Goal: Task Accomplishment & Management: Use online tool/utility

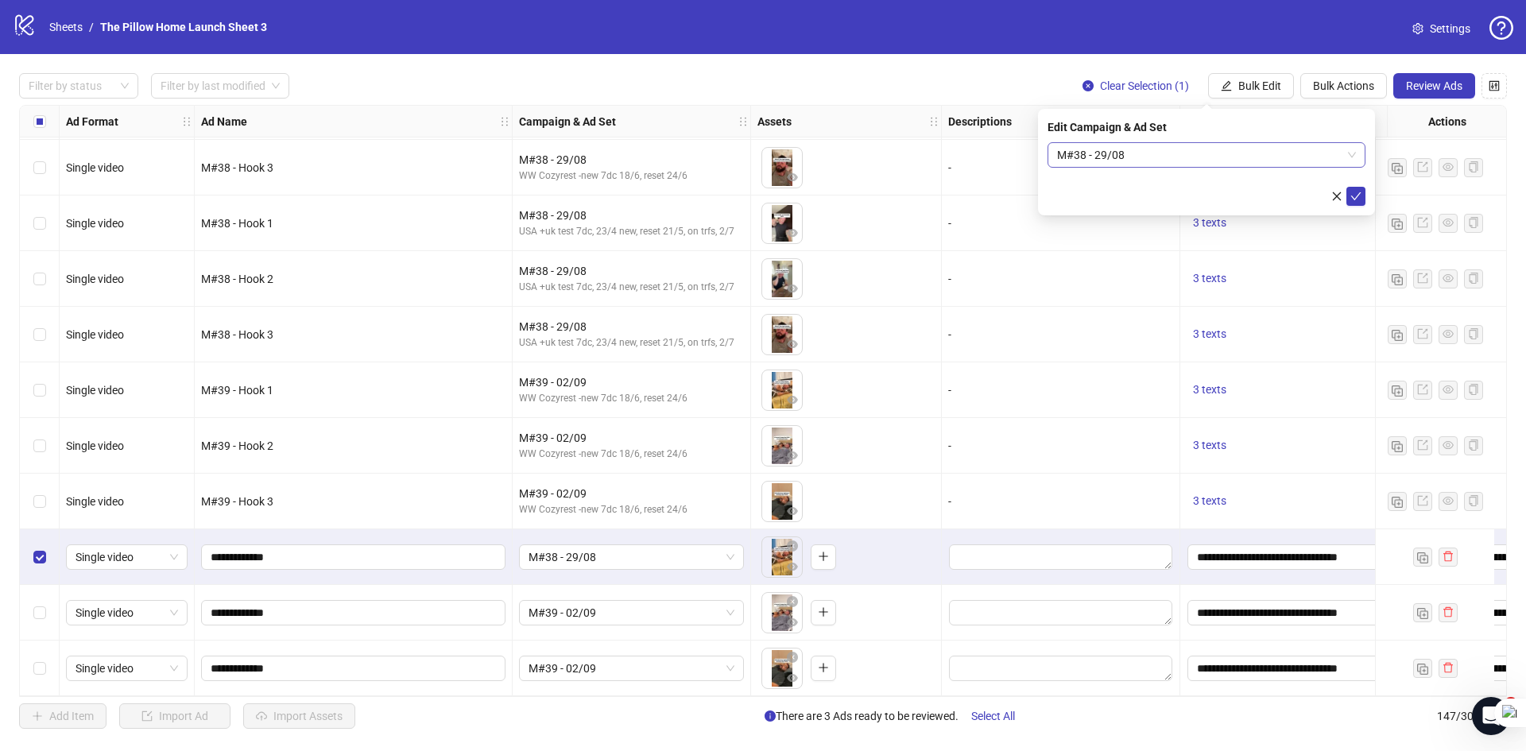
click at [1305, 158] on span "M#38 - 29/08" at bounding box center [1206, 155] width 299 height 24
click at [1305, 160] on span "M#38 - 29/08" at bounding box center [1206, 155] width 299 height 24
click at [702, 536] on div "M#38 - 29/08" at bounding box center [632, 557] width 238 height 56
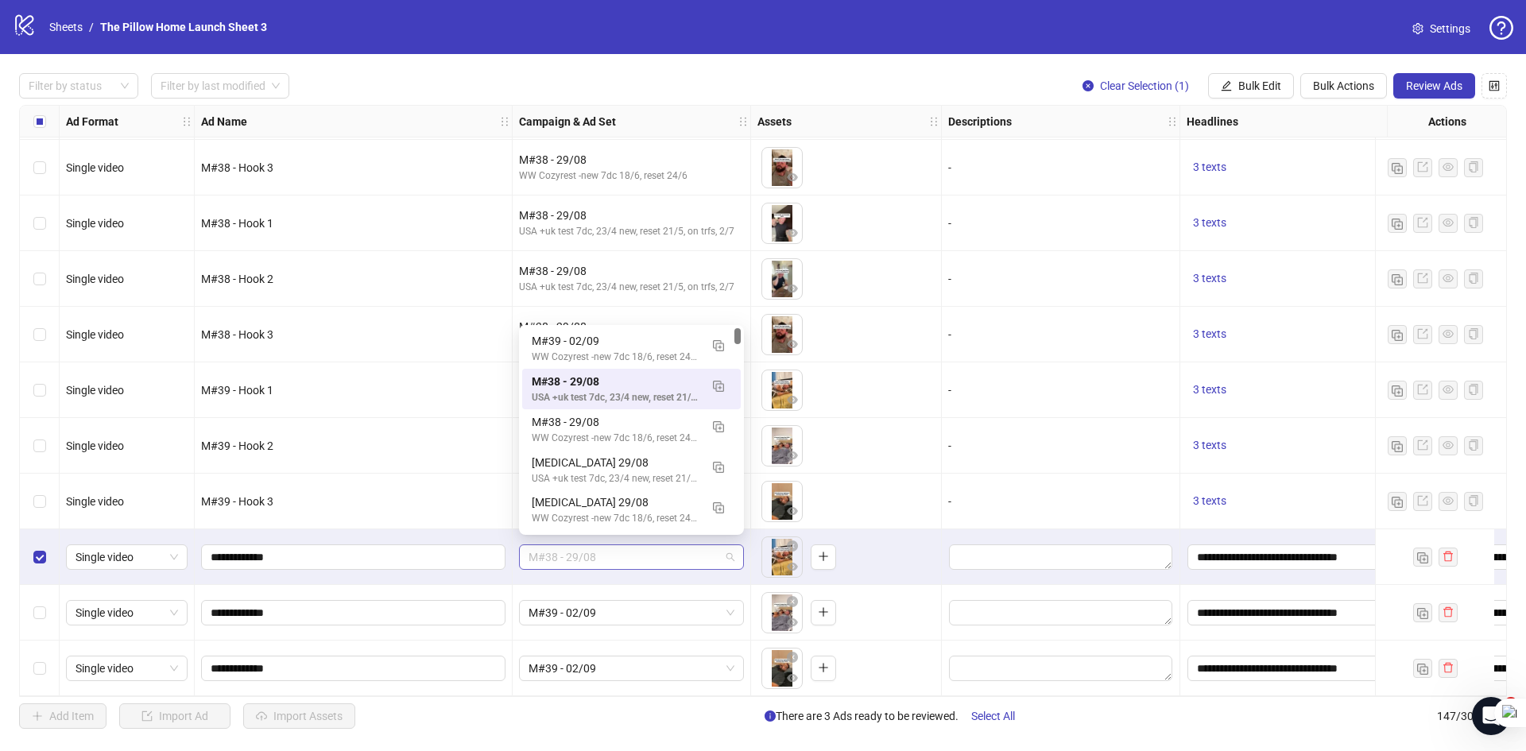
click at [700, 546] on span "M#38 - 29/08" at bounding box center [631, 557] width 206 height 24
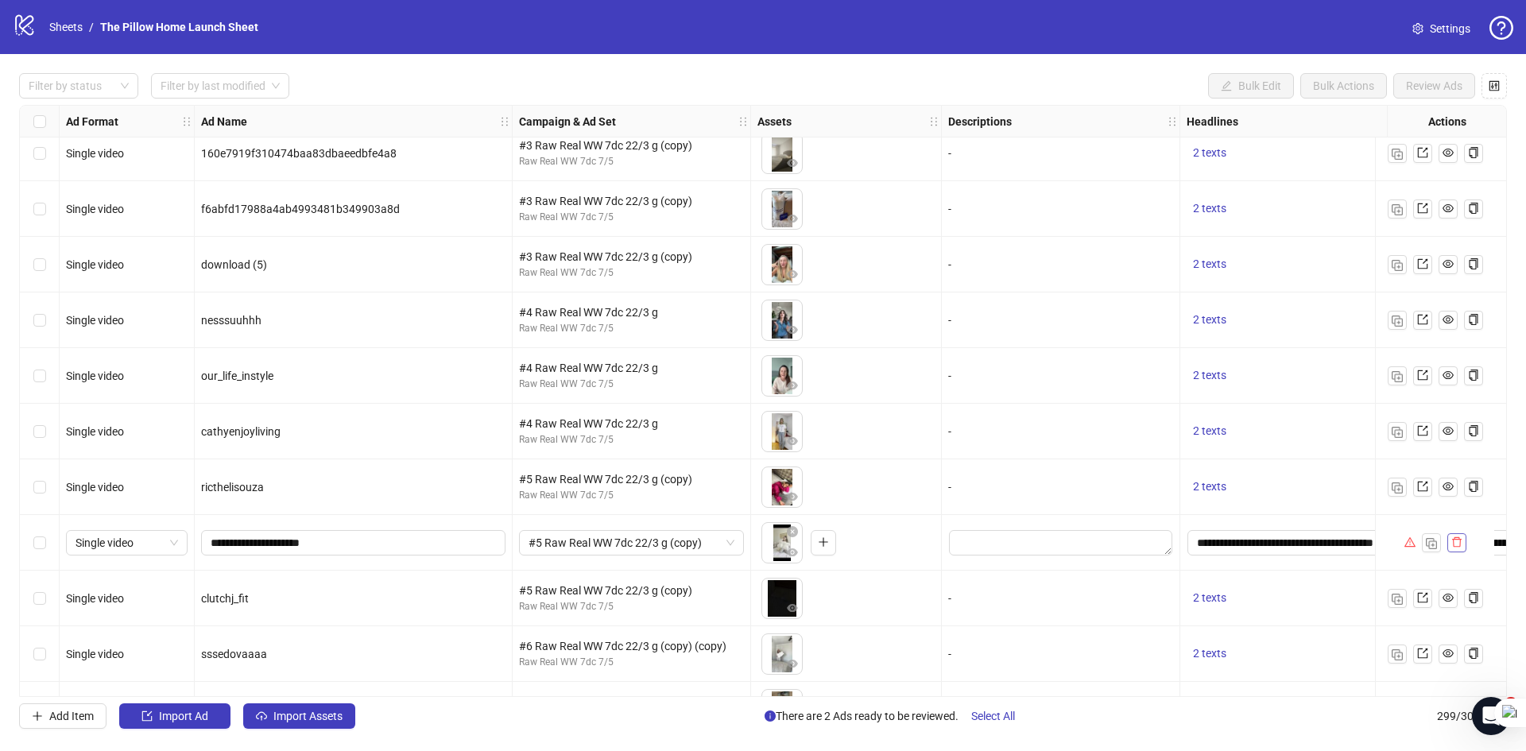
click at [1462, 551] on button "button" at bounding box center [1456, 542] width 19 height 19
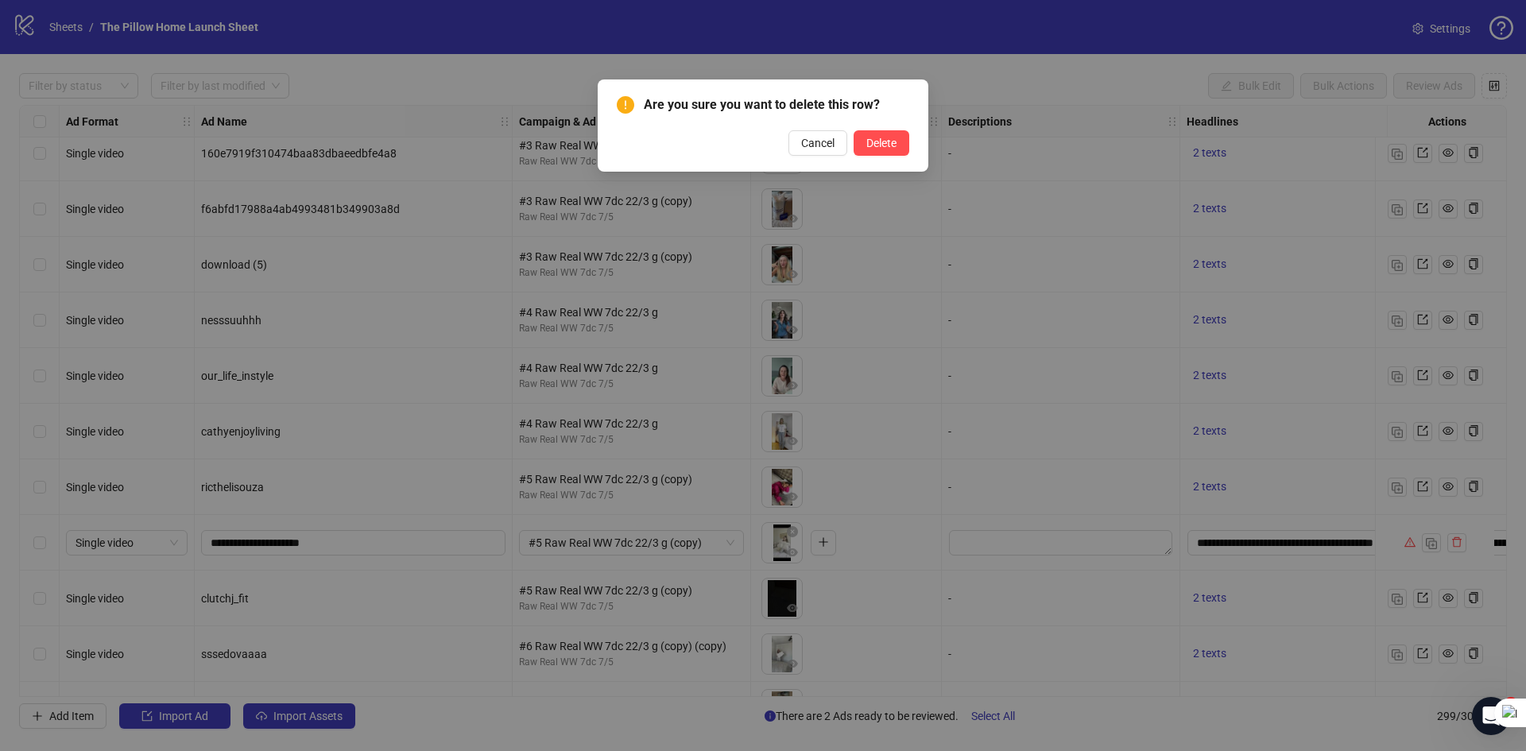
click at [872, 129] on div "Are you sure you want to delete this row? Cancel Delete" at bounding box center [763, 125] width 292 height 60
click at [888, 146] on span "Delete" at bounding box center [881, 143] width 30 height 13
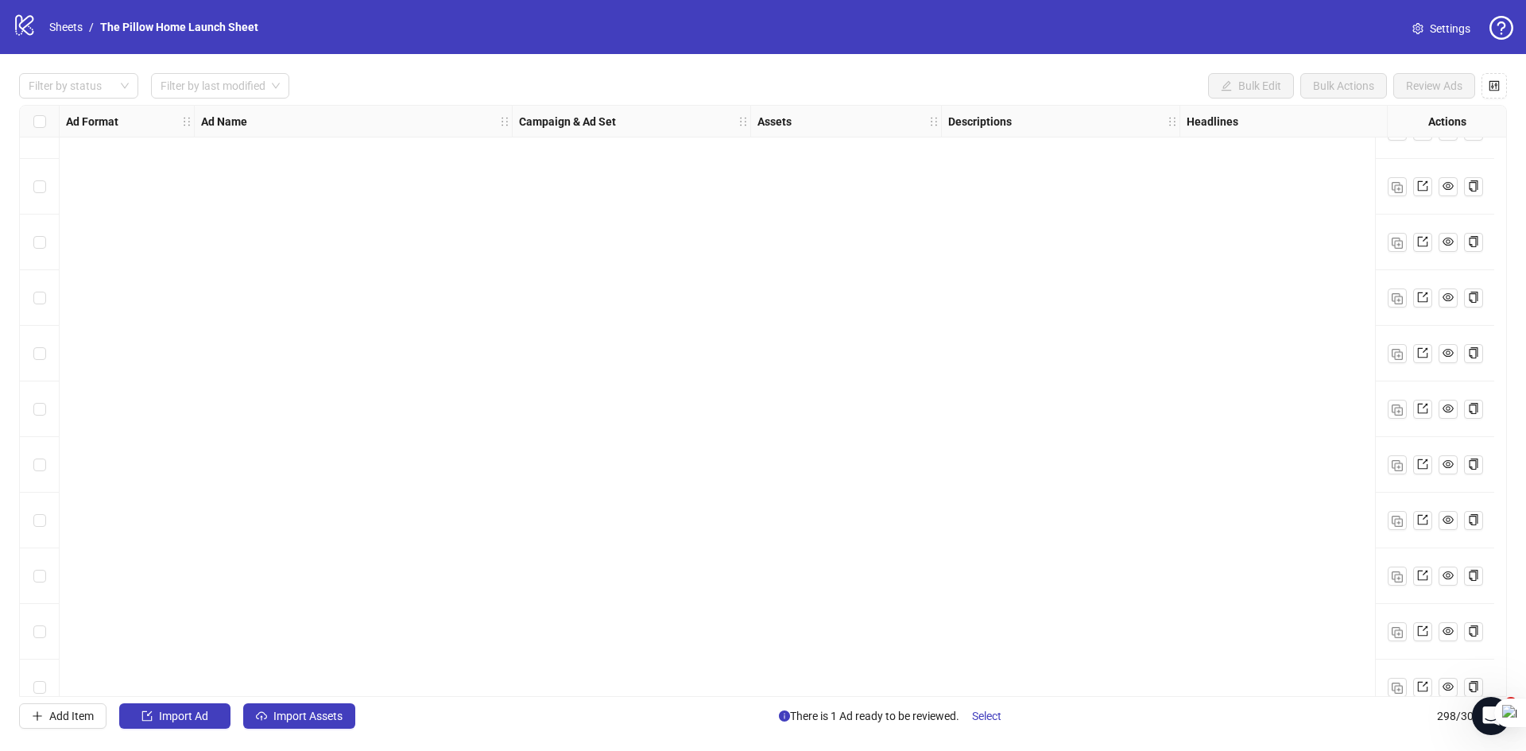
scroll to position [5721, 0]
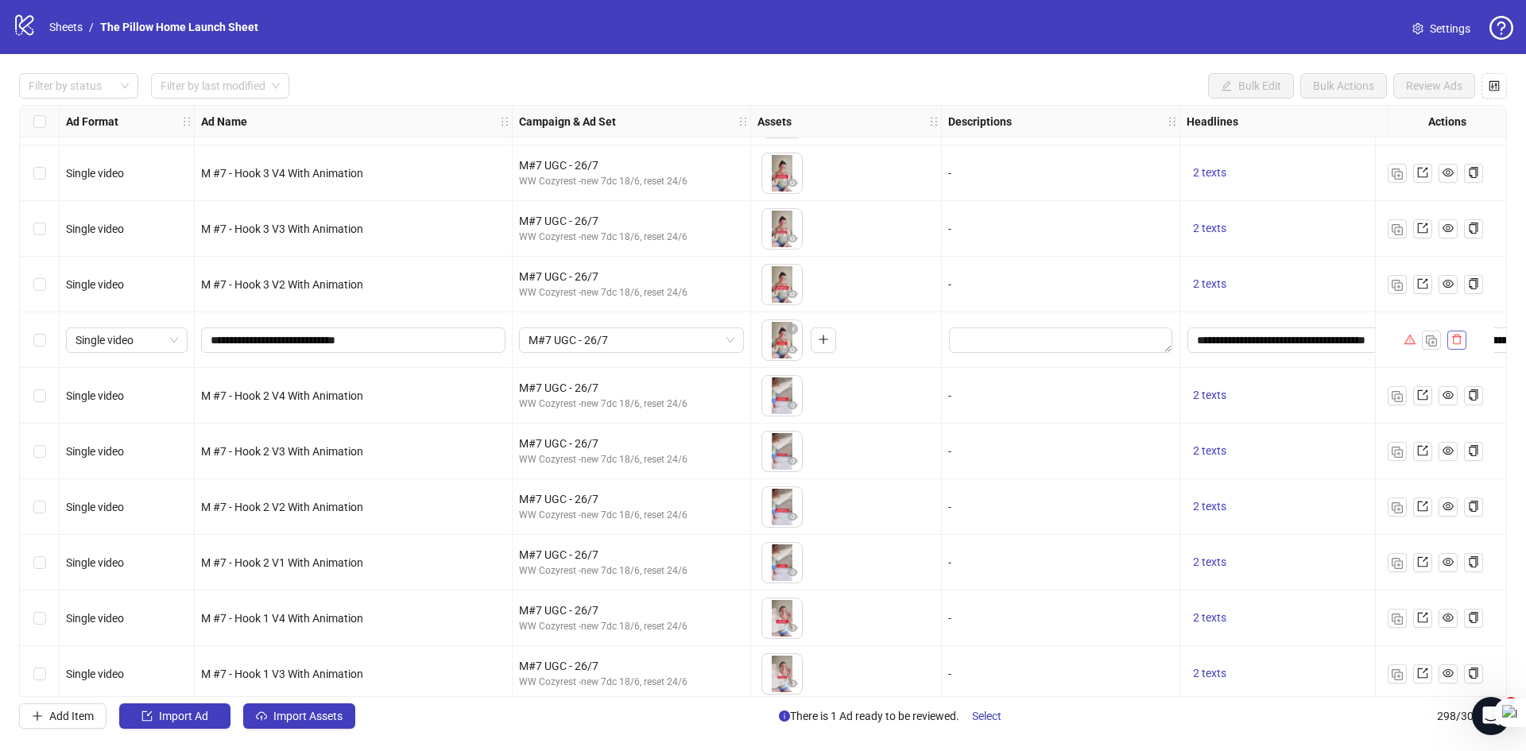
click at [1455, 342] on icon "delete" at bounding box center [1456, 339] width 11 height 11
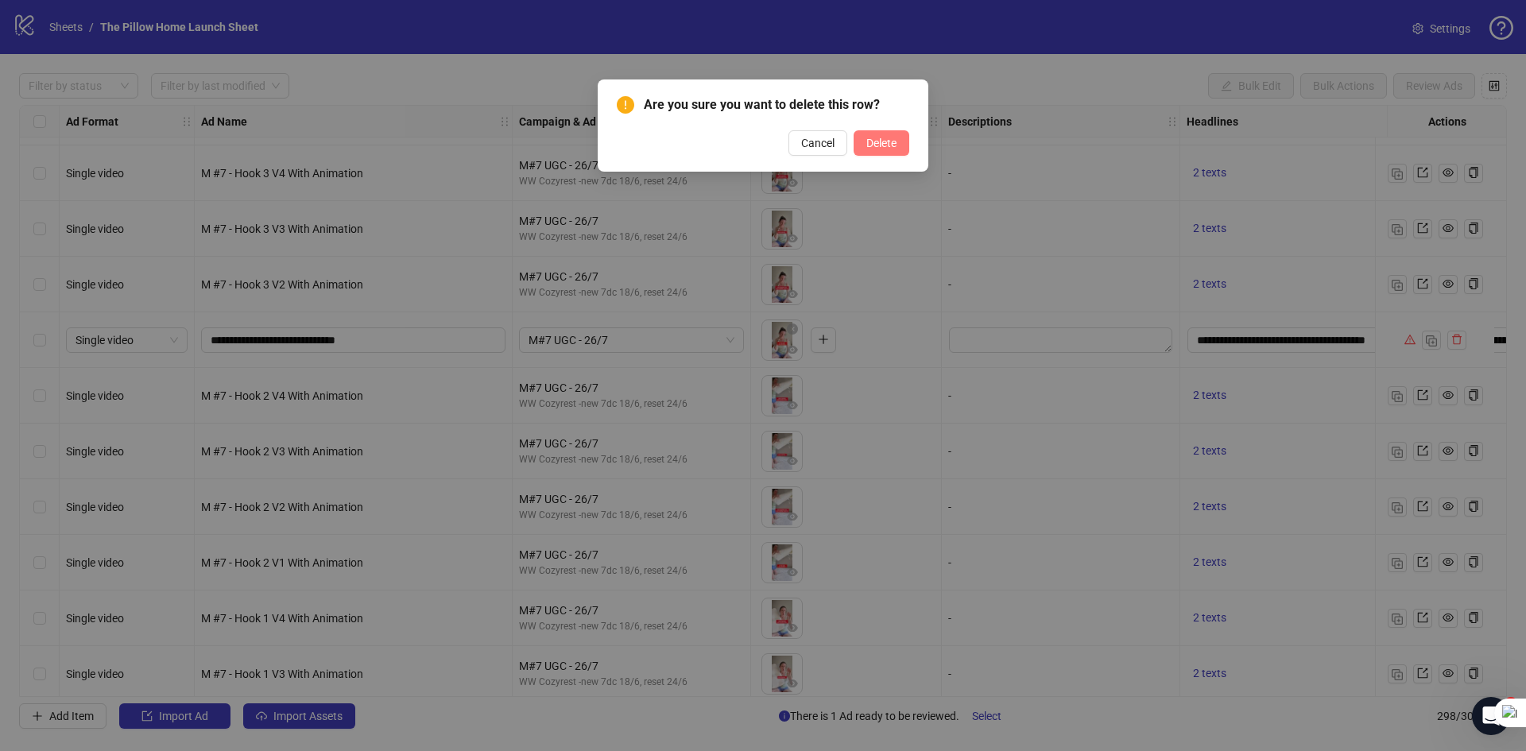
click at [867, 142] on span "Delete" at bounding box center [881, 143] width 30 height 13
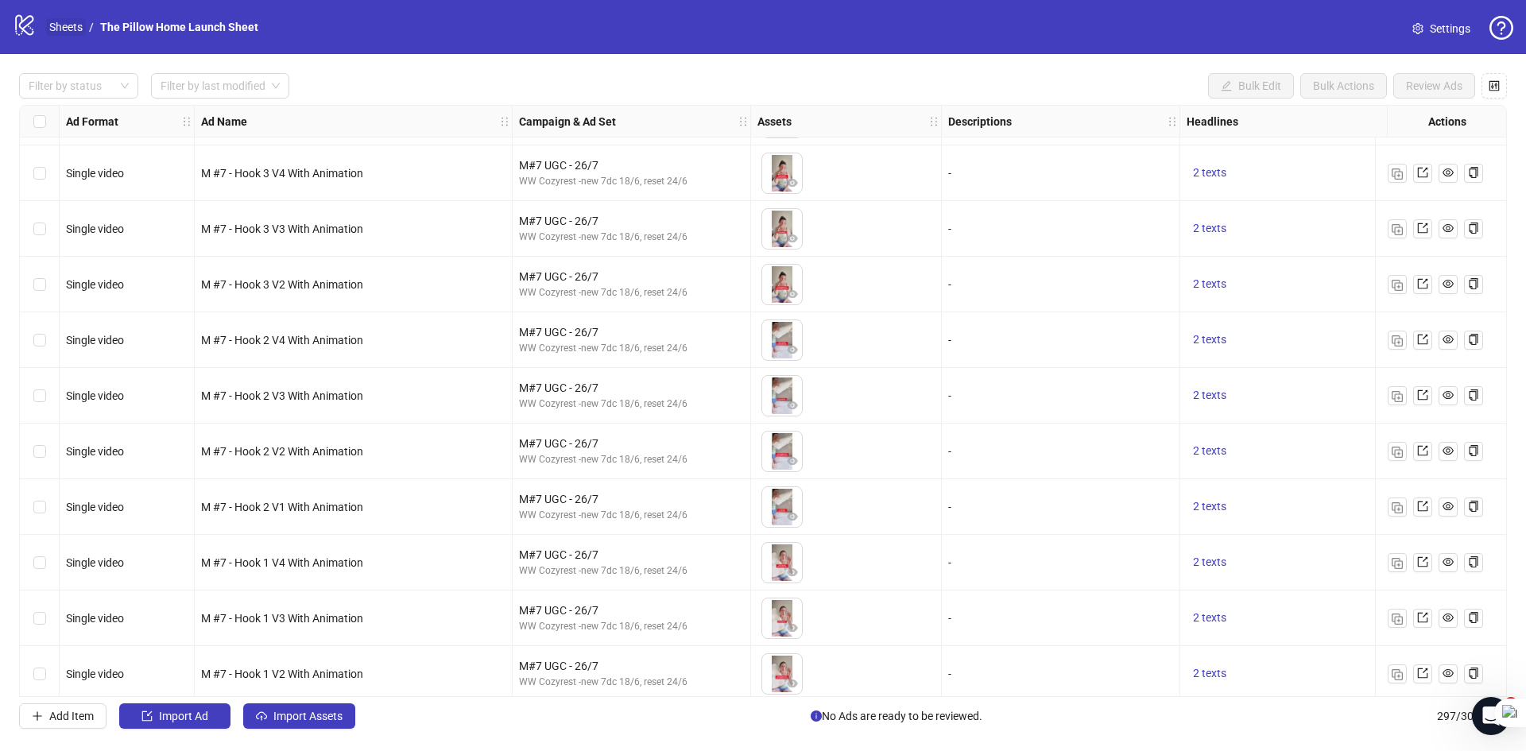
click at [55, 26] on link "Sheets" at bounding box center [66, 26] width 40 height 17
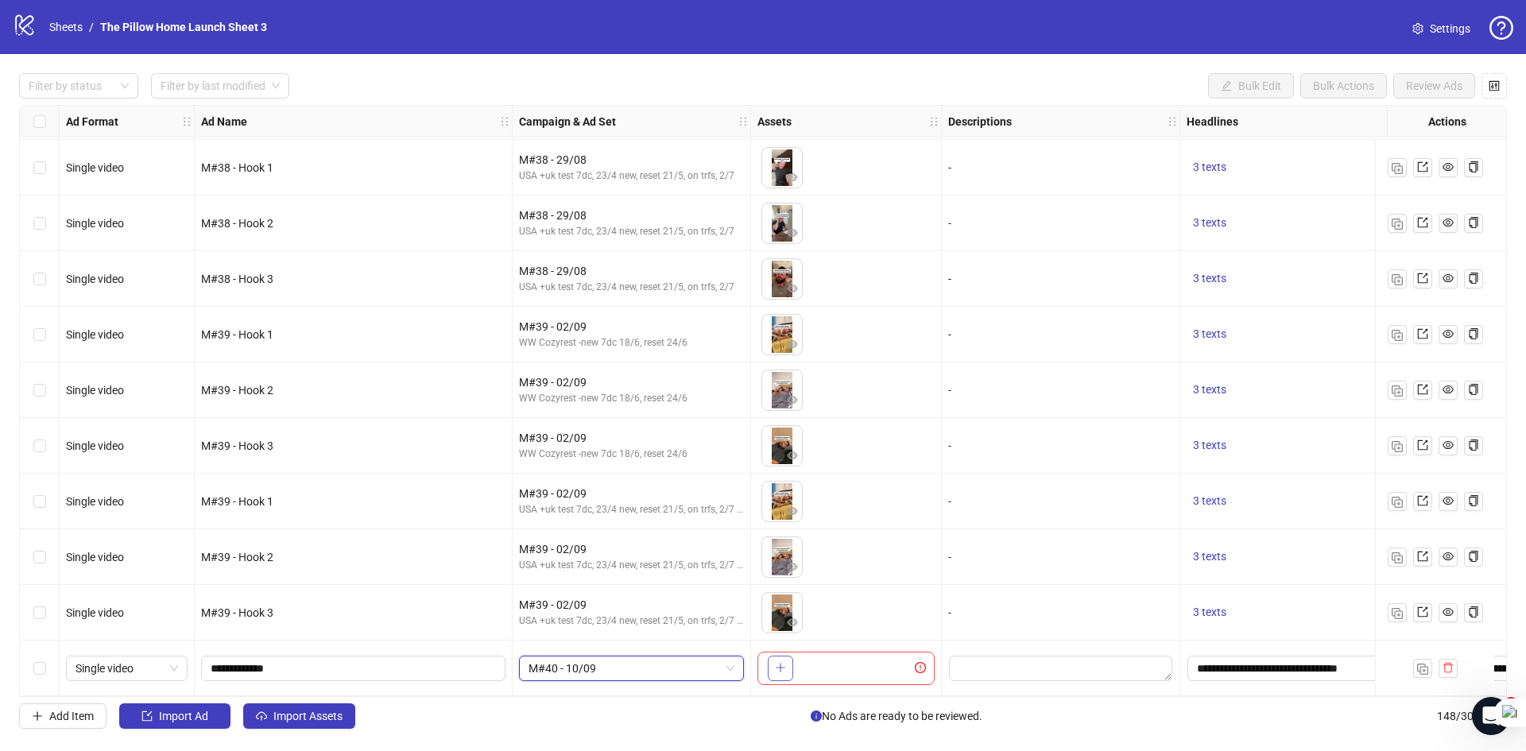
click at [786, 661] on button "button" at bounding box center [780, 668] width 25 height 25
click at [233, 665] on input "**********" at bounding box center [352, 668] width 282 height 17
type input "**********"
click at [296, 724] on button "Import Assets" at bounding box center [299, 715] width 112 height 25
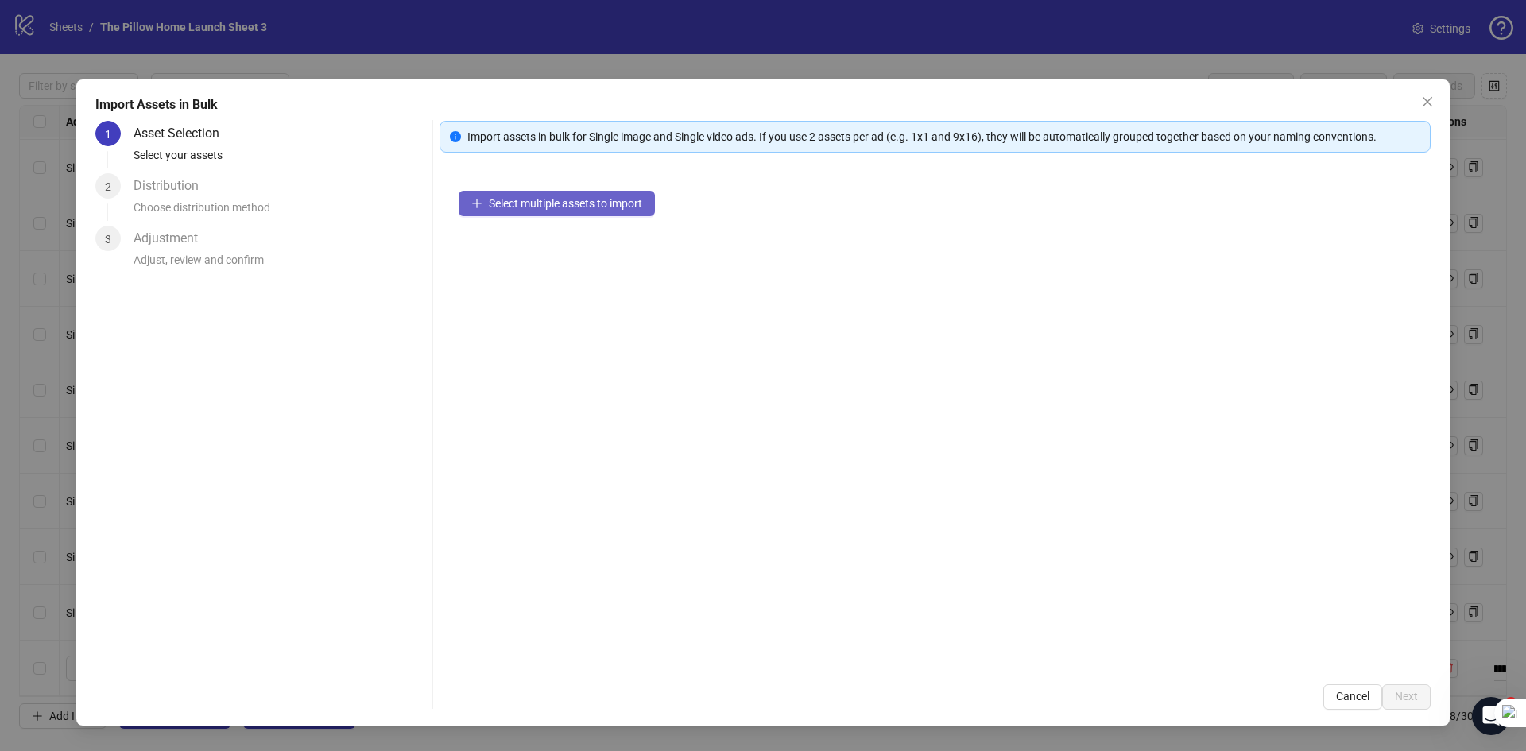
click at [610, 211] on button "Select multiple assets to import" at bounding box center [556, 203] width 196 height 25
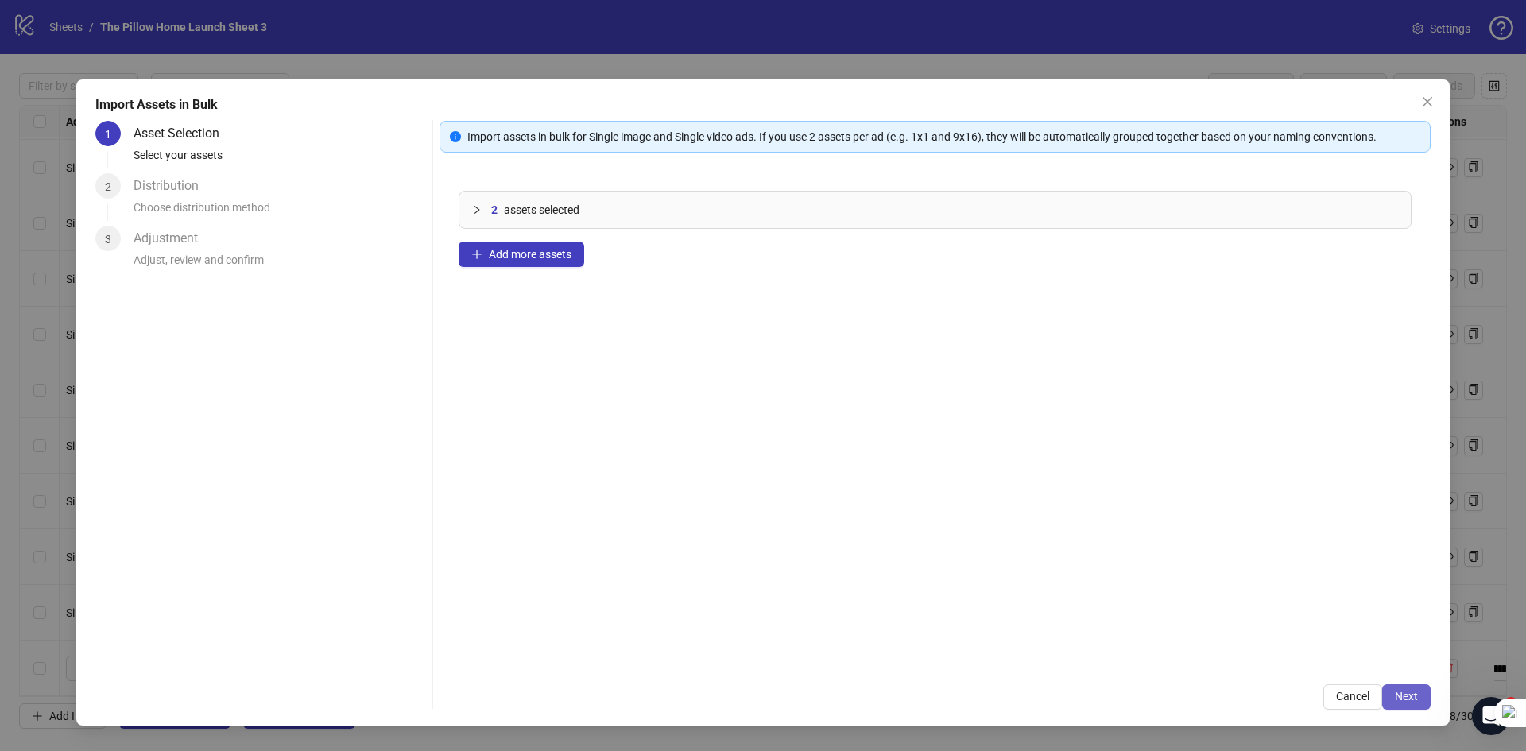
click at [1402, 702] on span "Next" at bounding box center [1406, 696] width 23 height 13
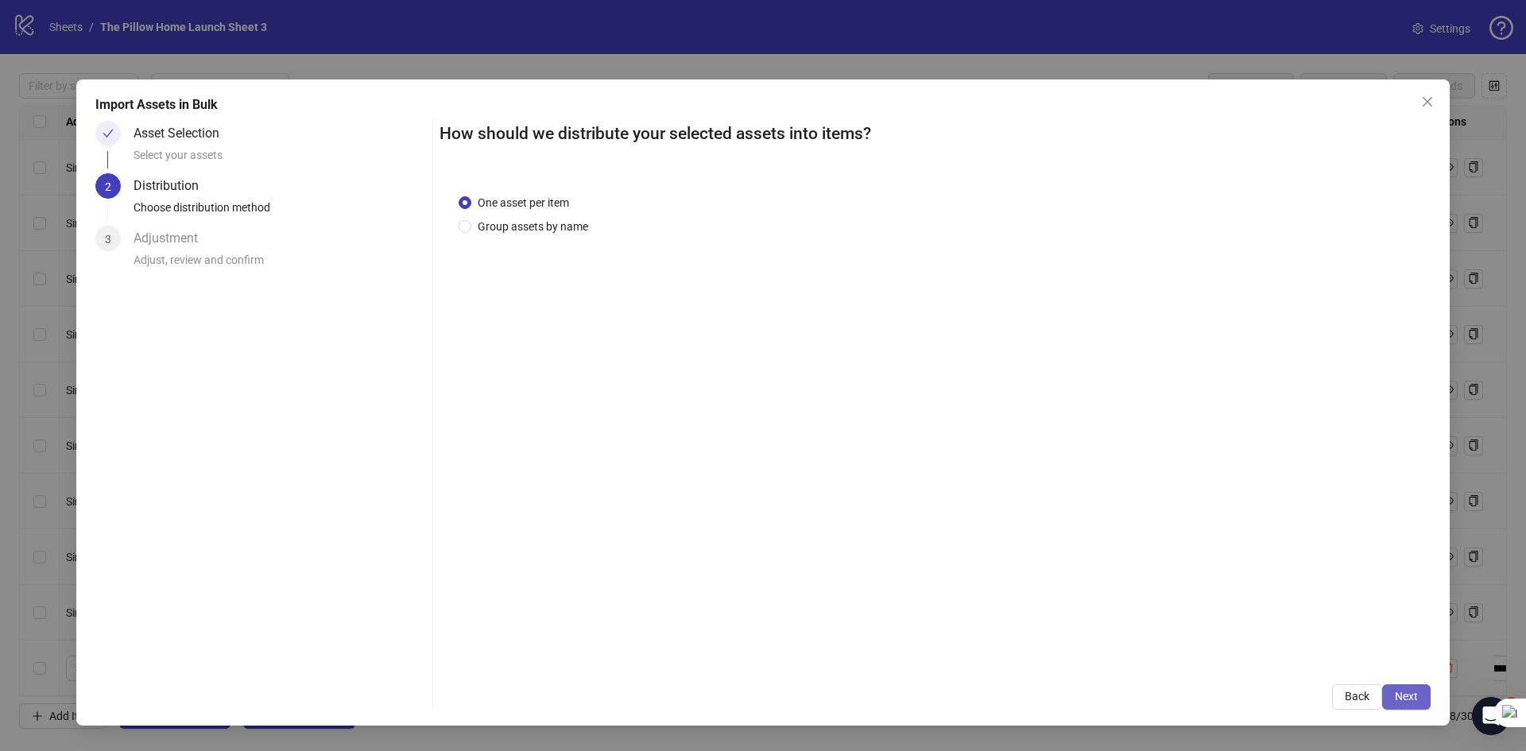
click at [1406, 695] on span "Next" at bounding box center [1406, 696] width 23 height 13
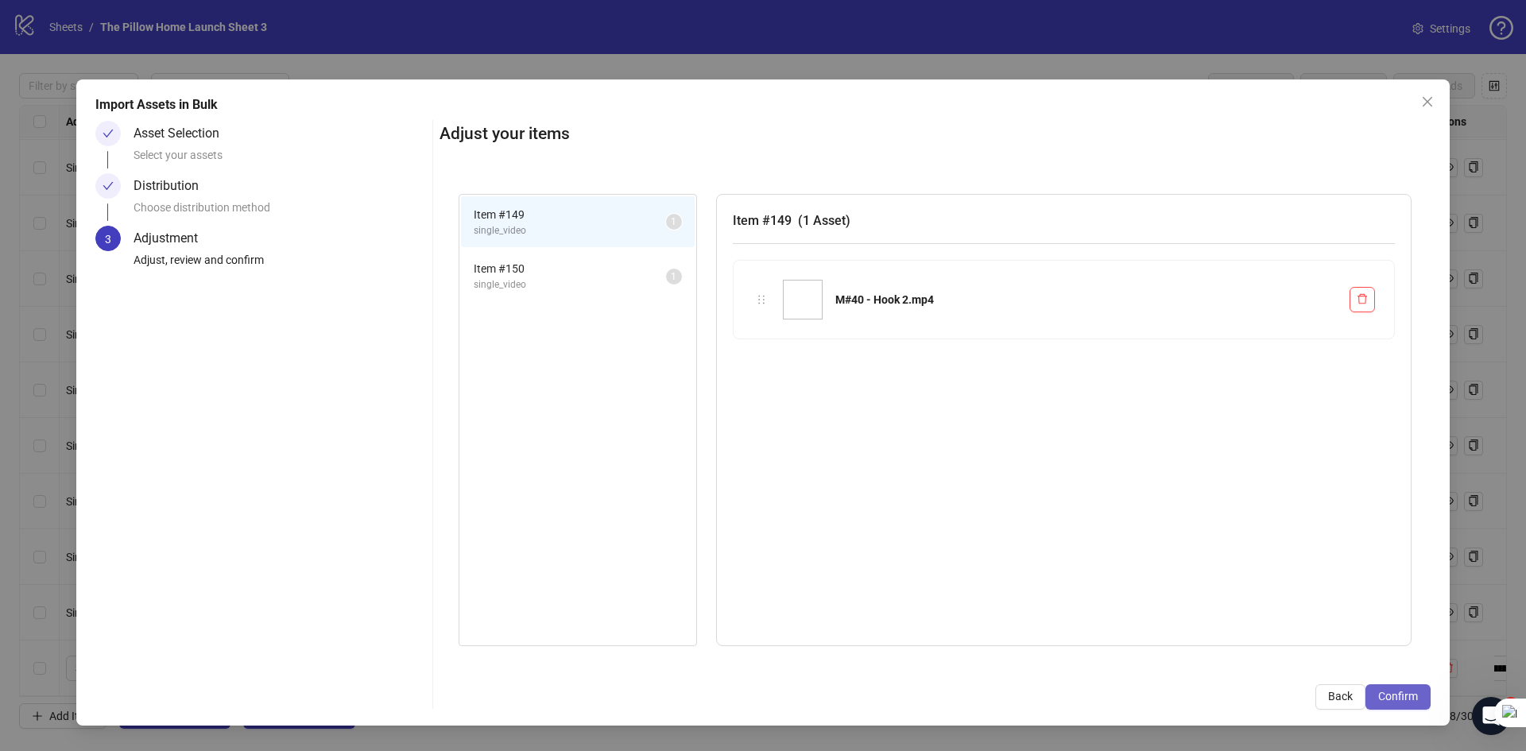
click at [1384, 688] on button "Confirm" at bounding box center [1397, 696] width 65 height 25
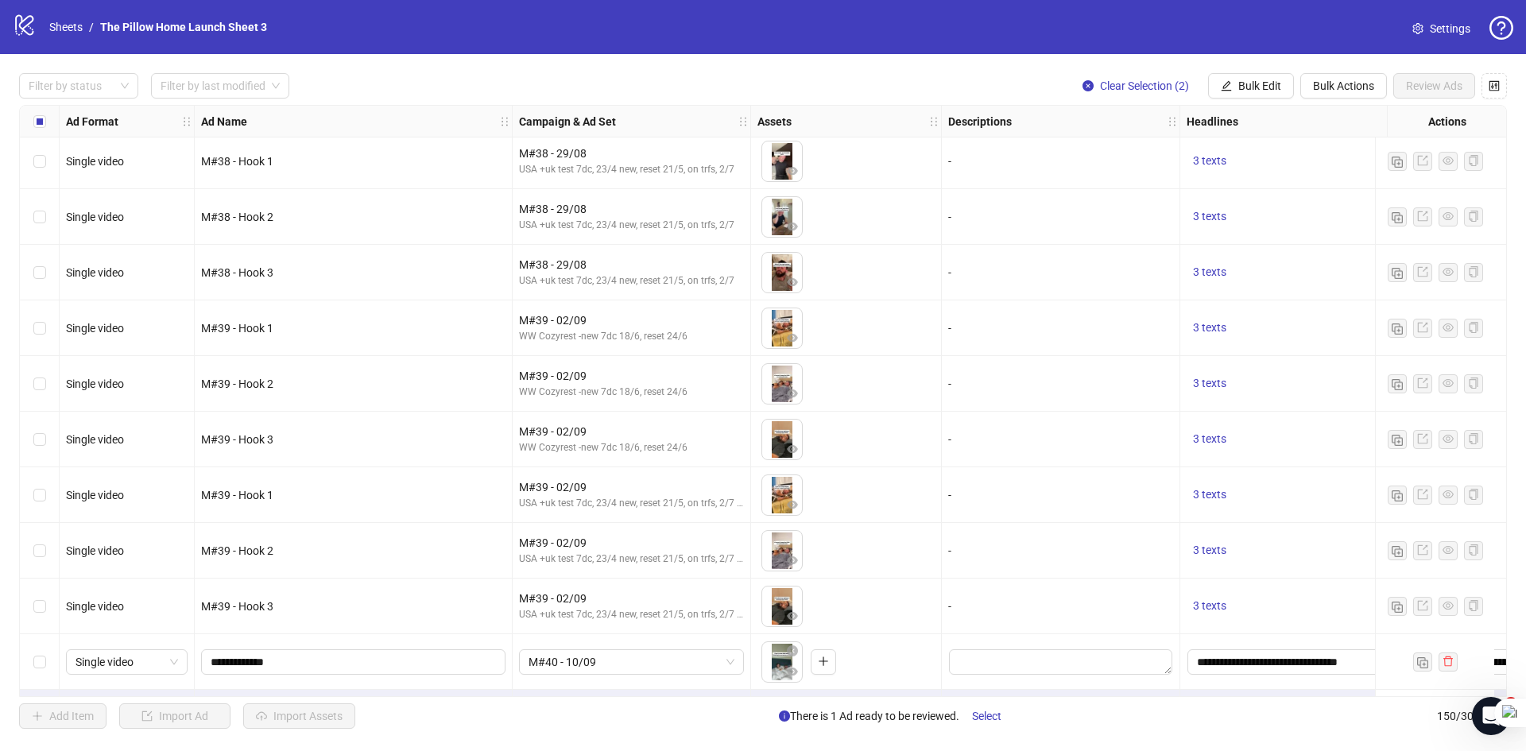
scroll to position [7791, 0]
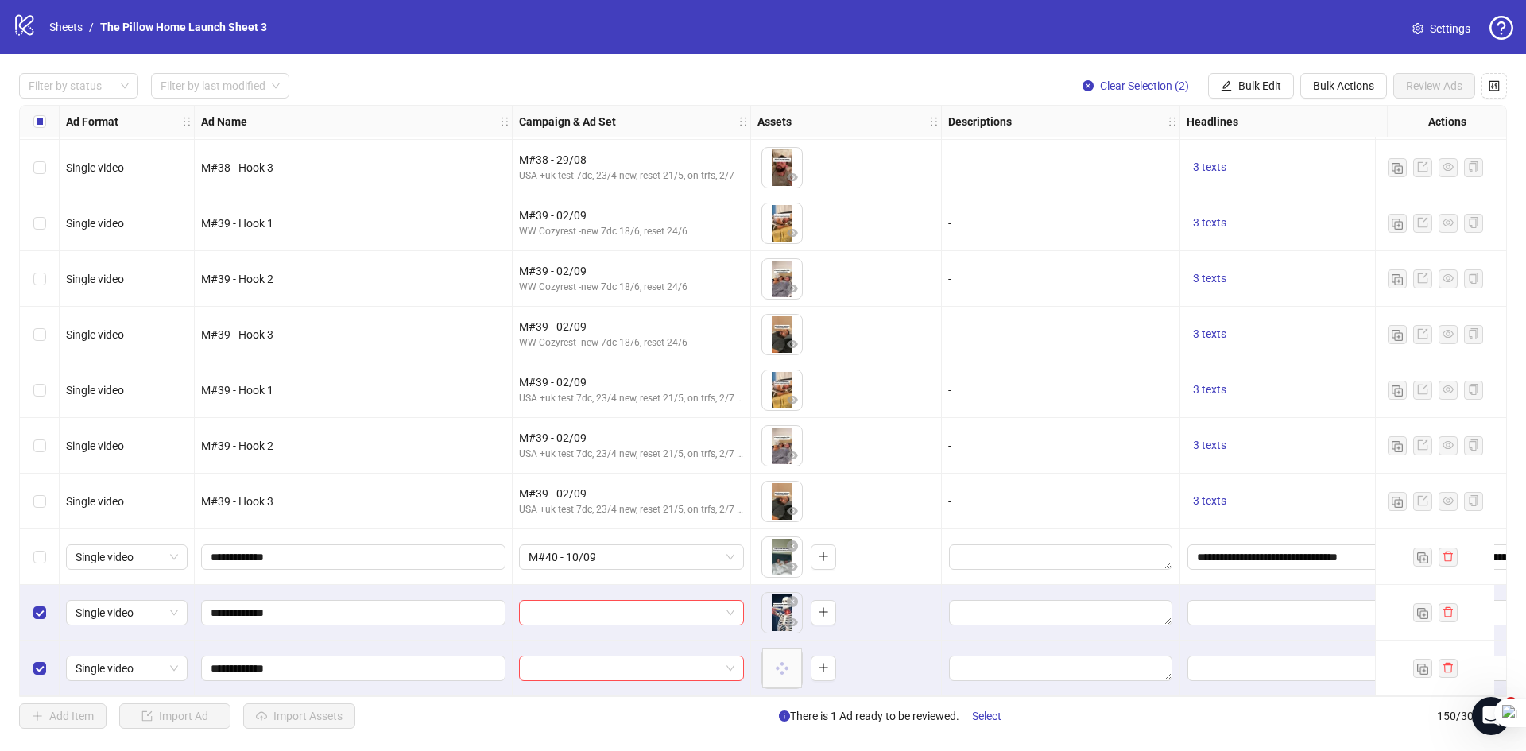
click at [29, 548] on div "Select row 148" at bounding box center [40, 557] width 40 height 56
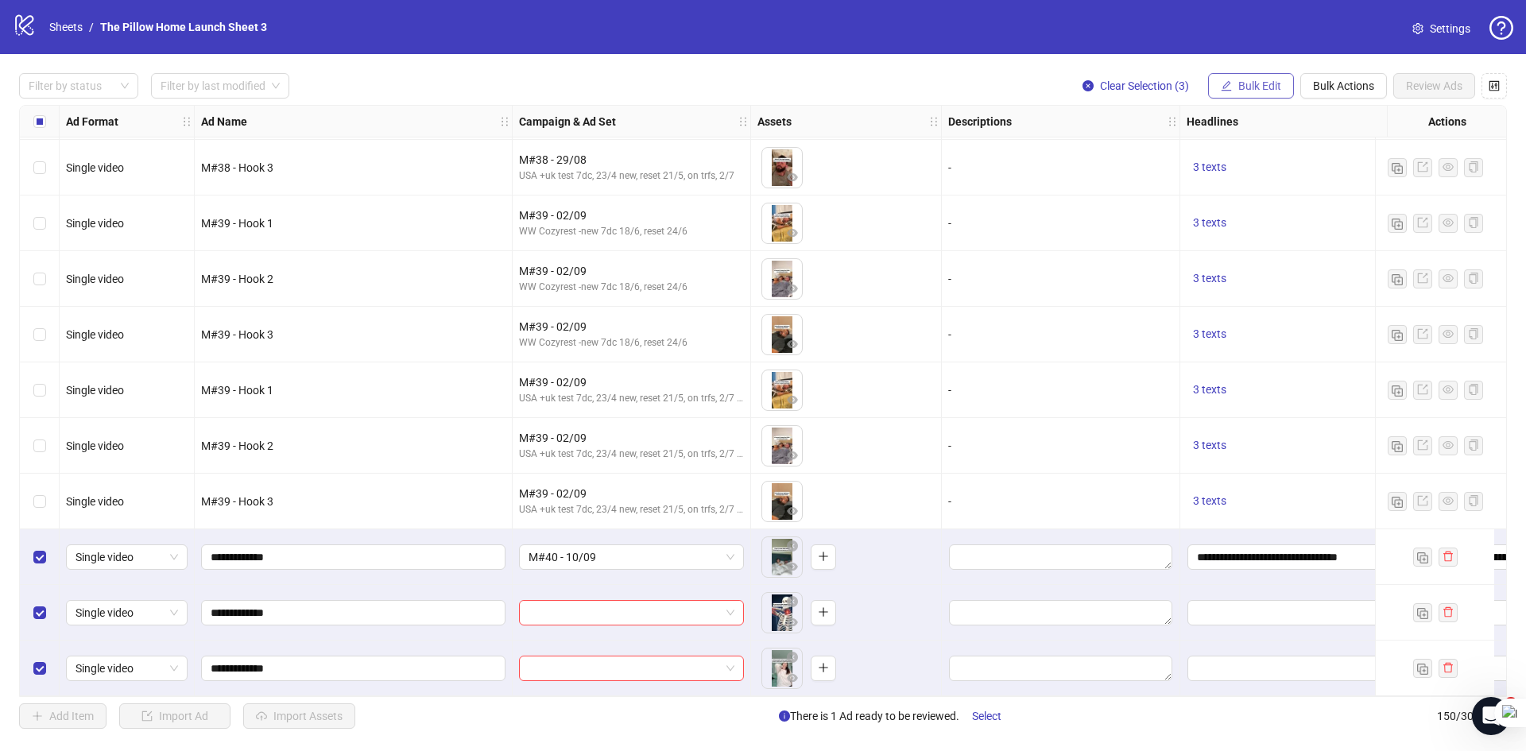
click at [1267, 94] on button "Bulk Edit" at bounding box center [1251, 85] width 86 height 25
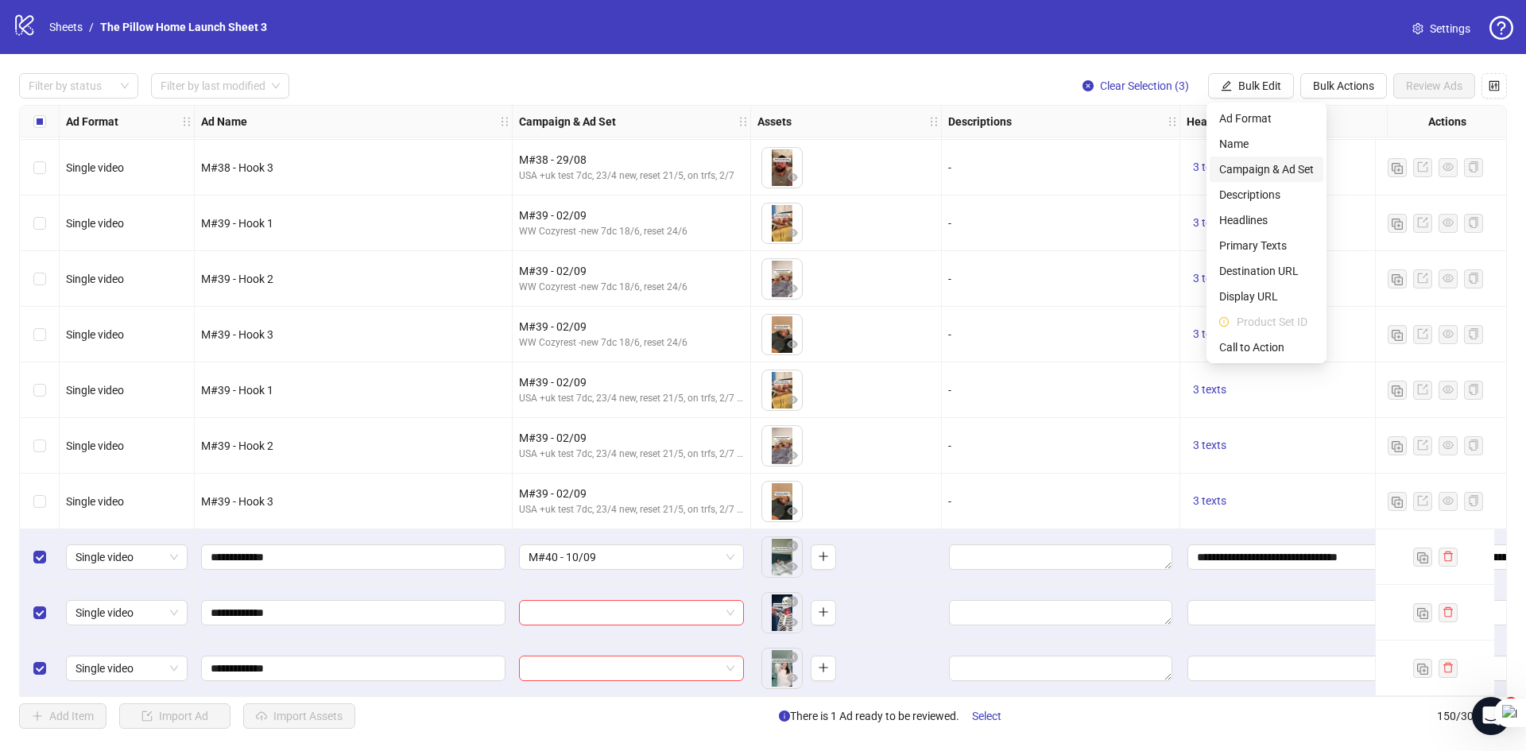
click at [1252, 165] on span "Campaign & Ad Set" at bounding box center [1266, 169] width 95 height 17
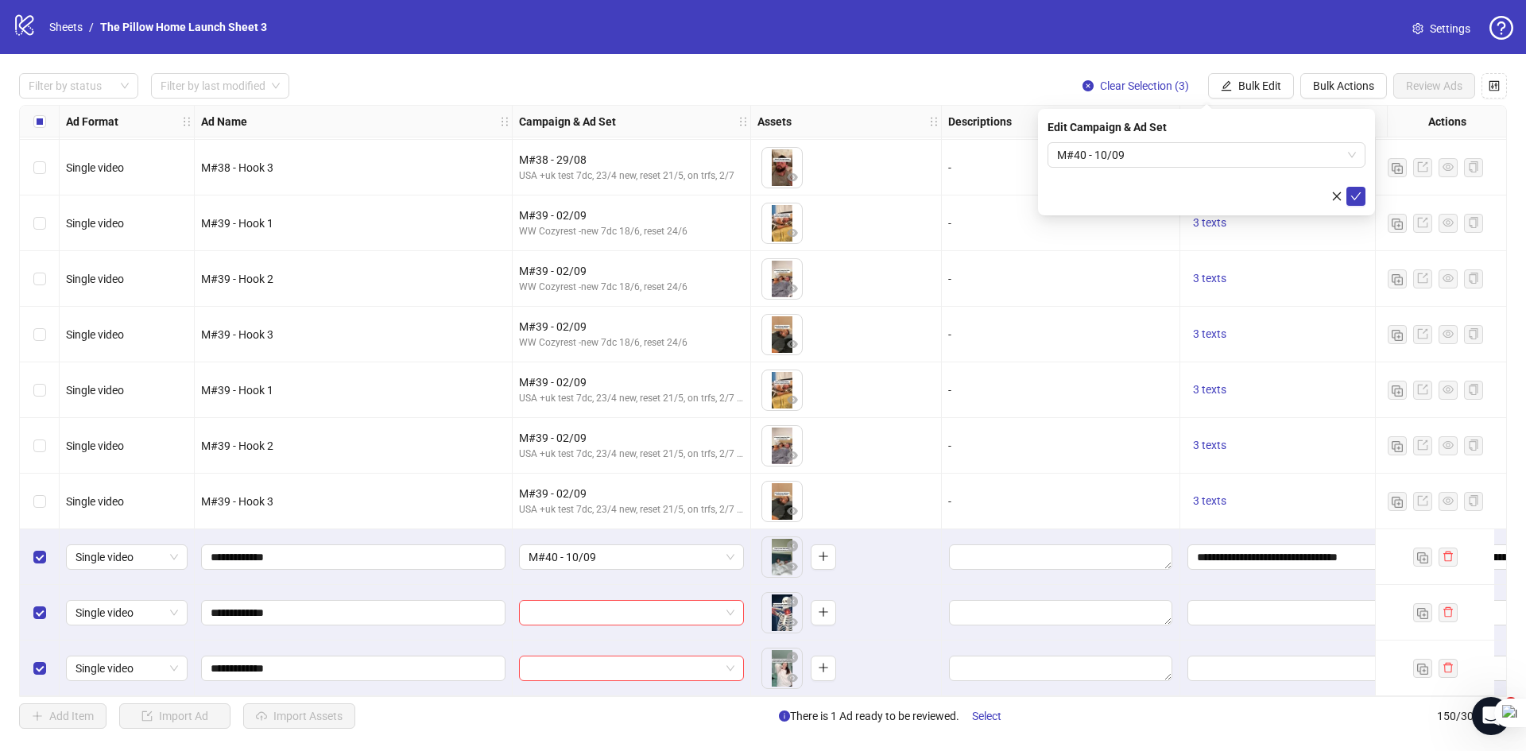
click at [1366, 199] on div "Edit Campaign & Ad Set M#40 - 10/09" at bounding box center [1206, 162] width 337 height 106
click at [1364, 199] on button "submit" at bounding box center [1355, 196] width 19 height 19
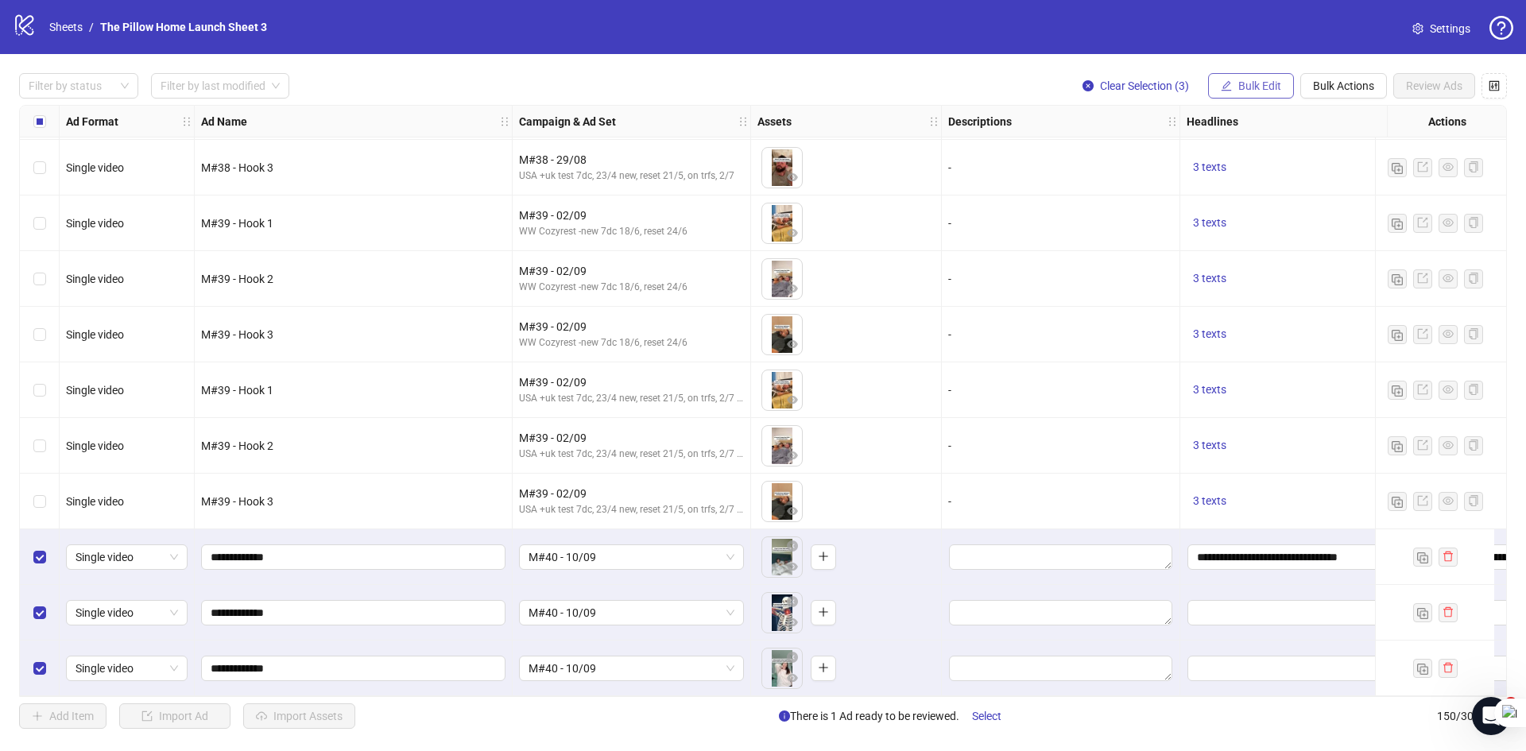
click at [1236, 94] on button "Bulk Edit" at bounding box center [1251, 85] width 86 height 25
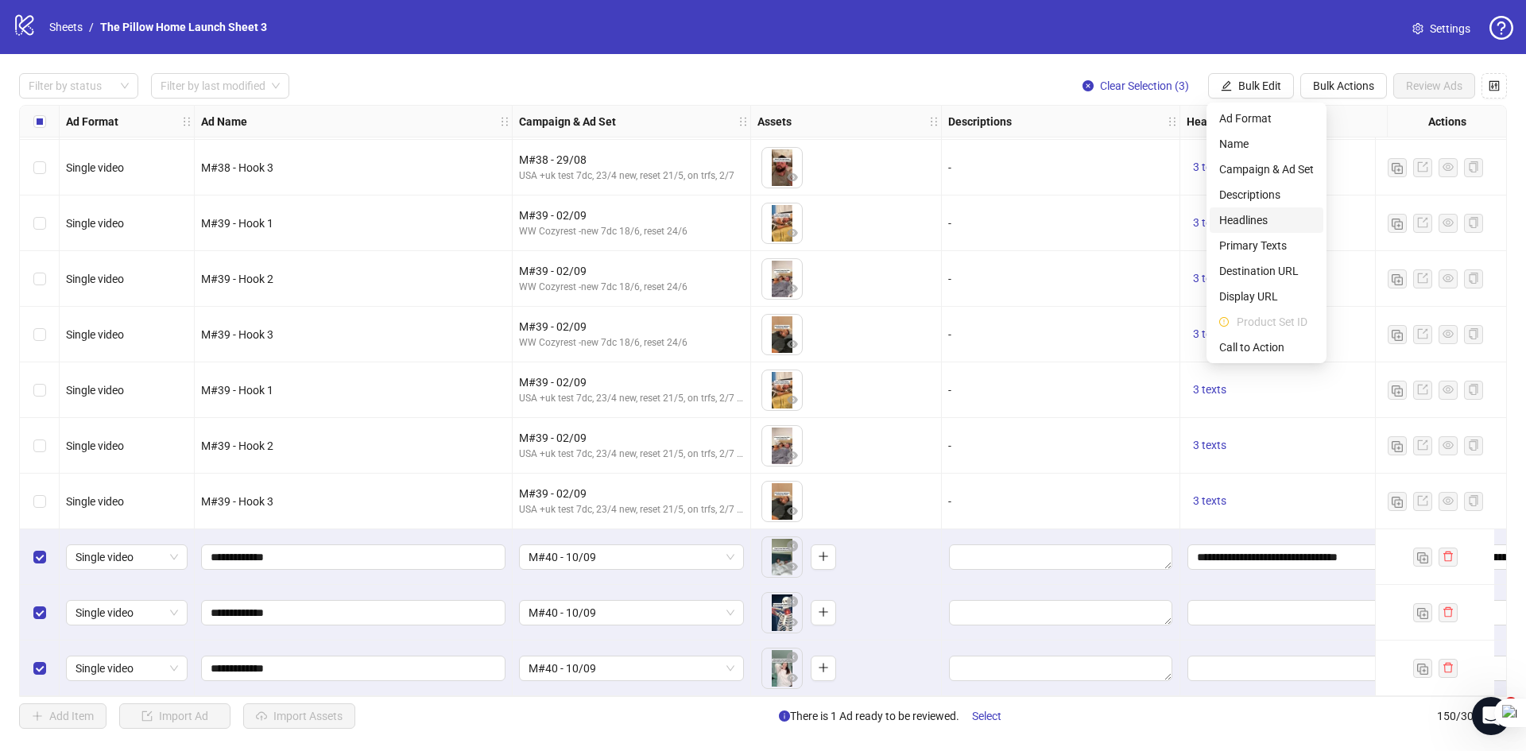
click at [1241, 224] on span "Headlines" at bounding box center [1266, 219] width 95 height 17
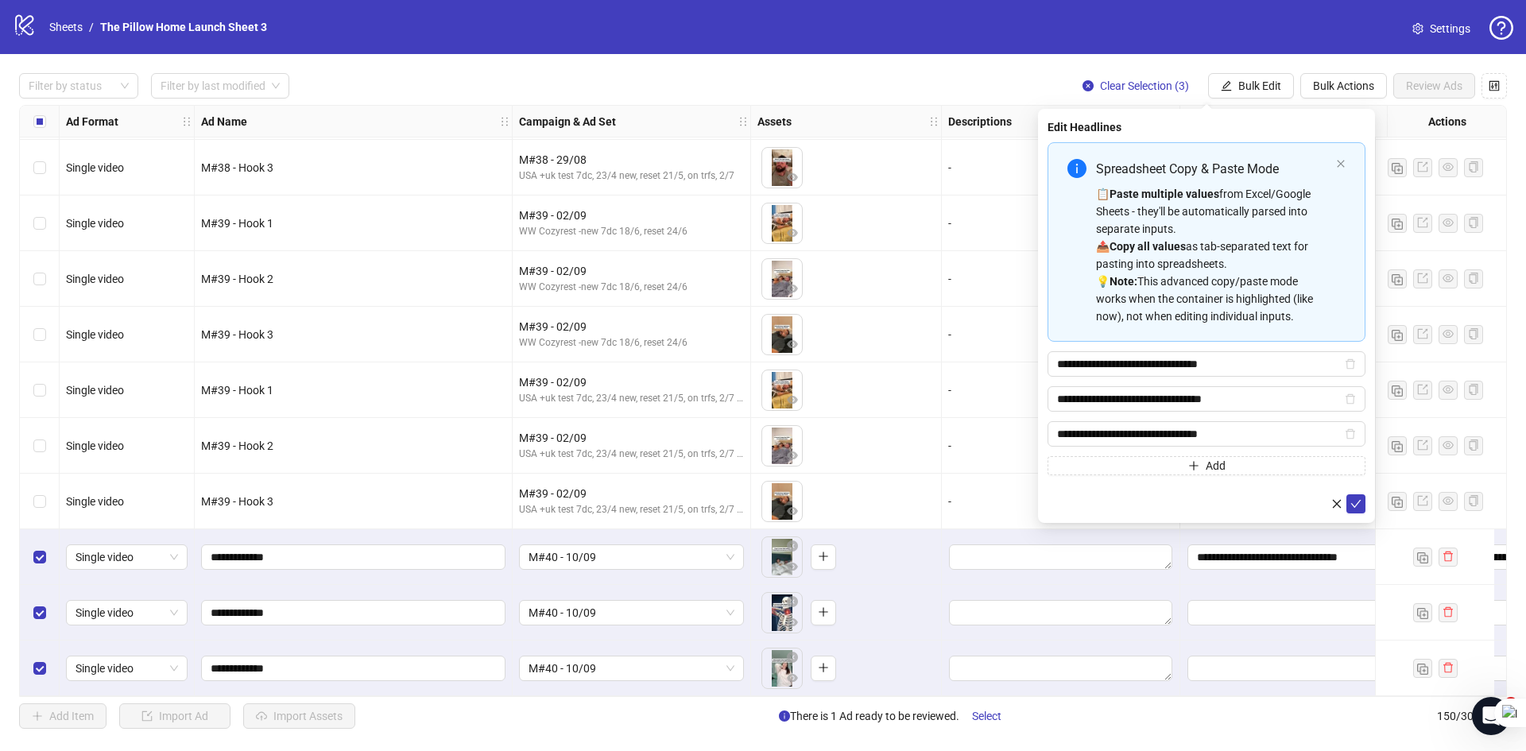
click at [1364, 513] on div at bounding box center [1206, 503] width 318 height 19
click at [1363, 507] on button "submit" at bounding box center [1355, 503] width 19 height 19
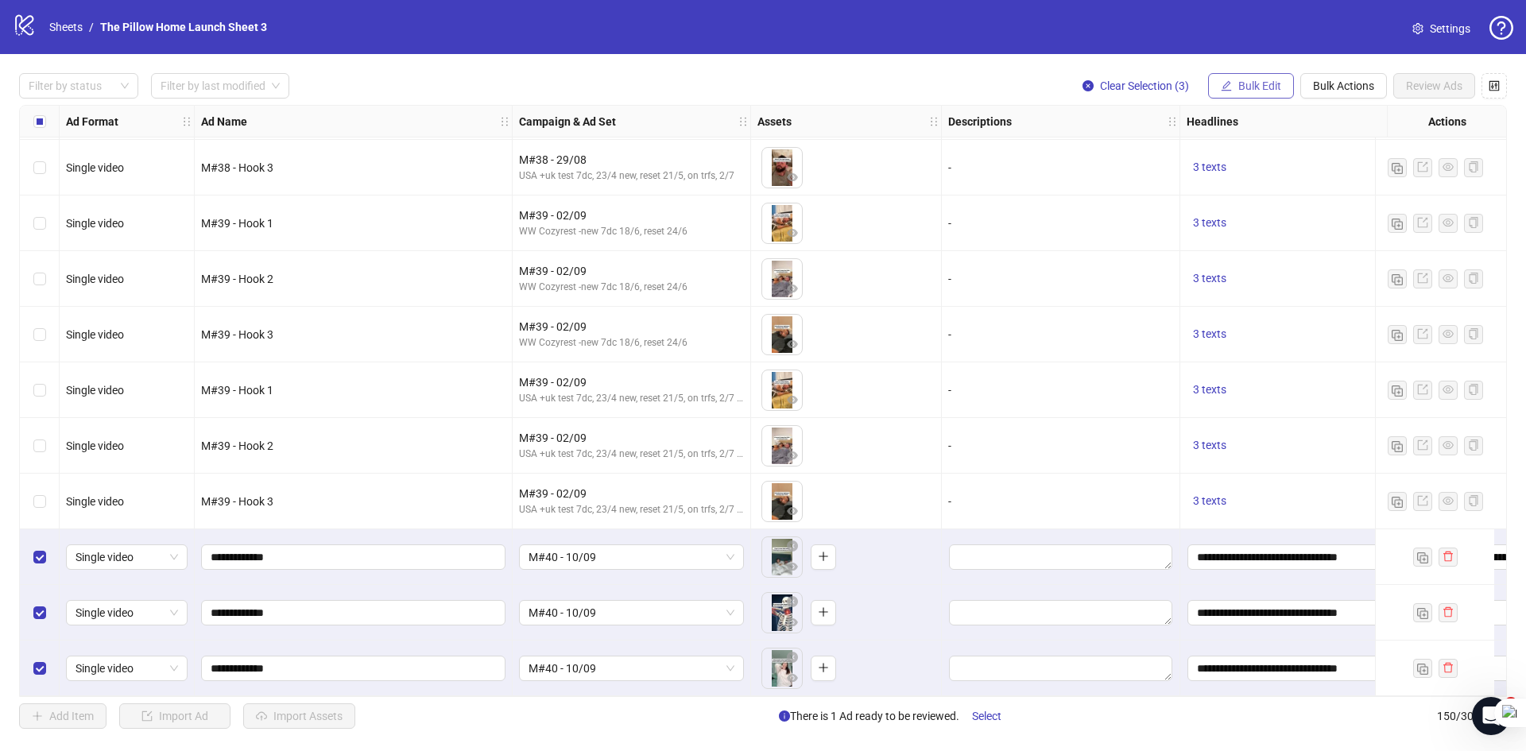
click at [1255, 79] on span "Bulk Edit" at bounding box center [1259, 85] width 43 height 13
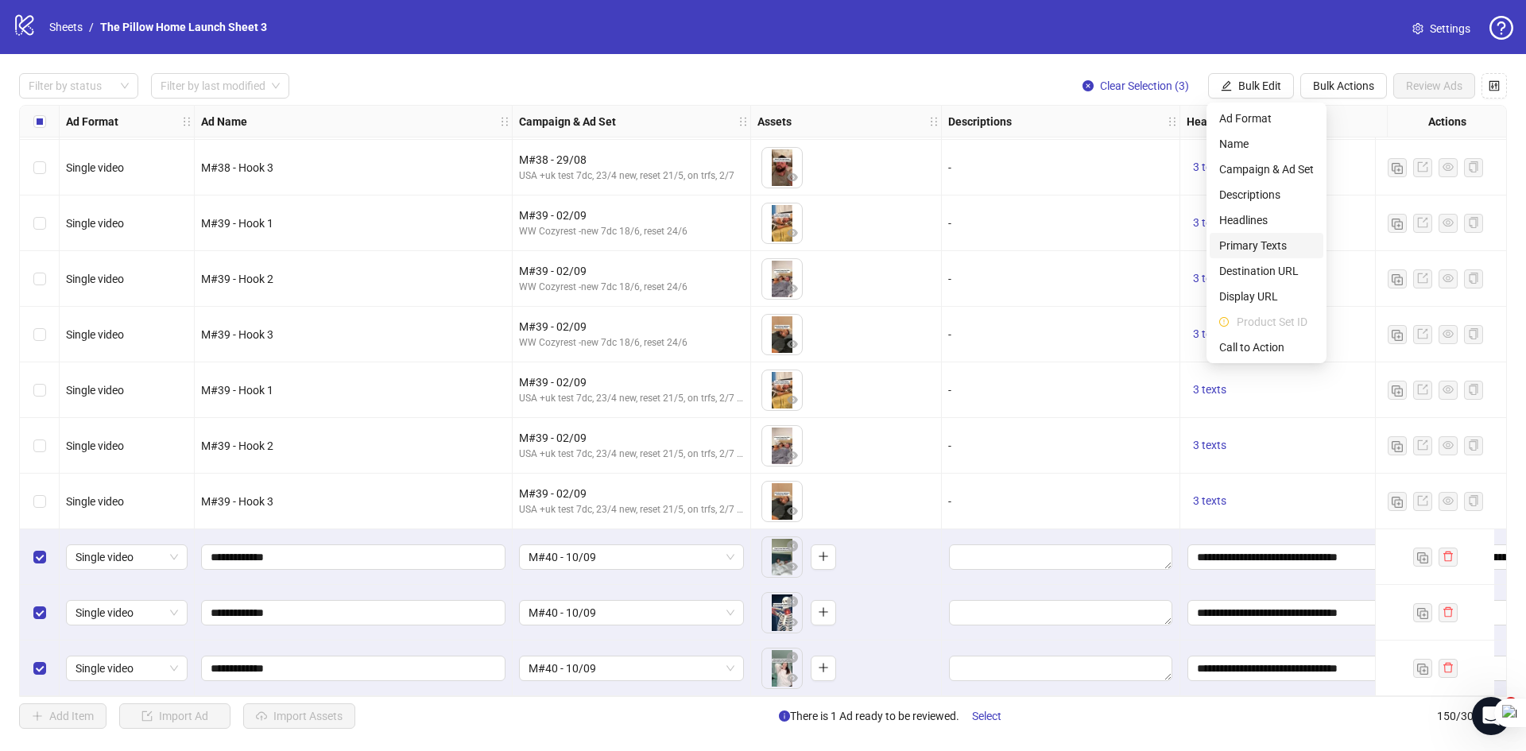
click at [1268, 241] on span "Primary Texts" at bounding box center [1266, 245] width 95 height 17
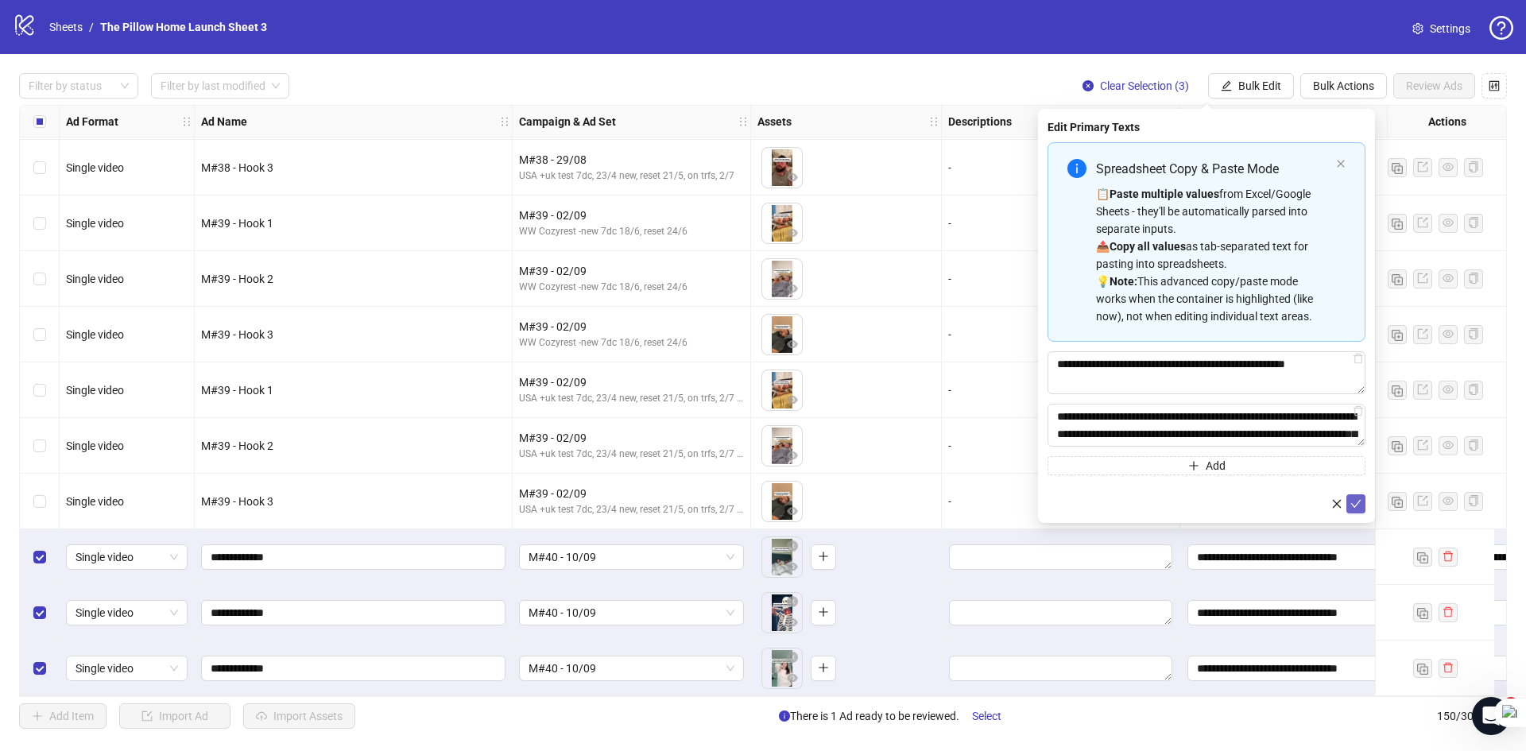
click at [1353, 505] on icon "check" at bounding box center [1356, 504] width 10 height 8
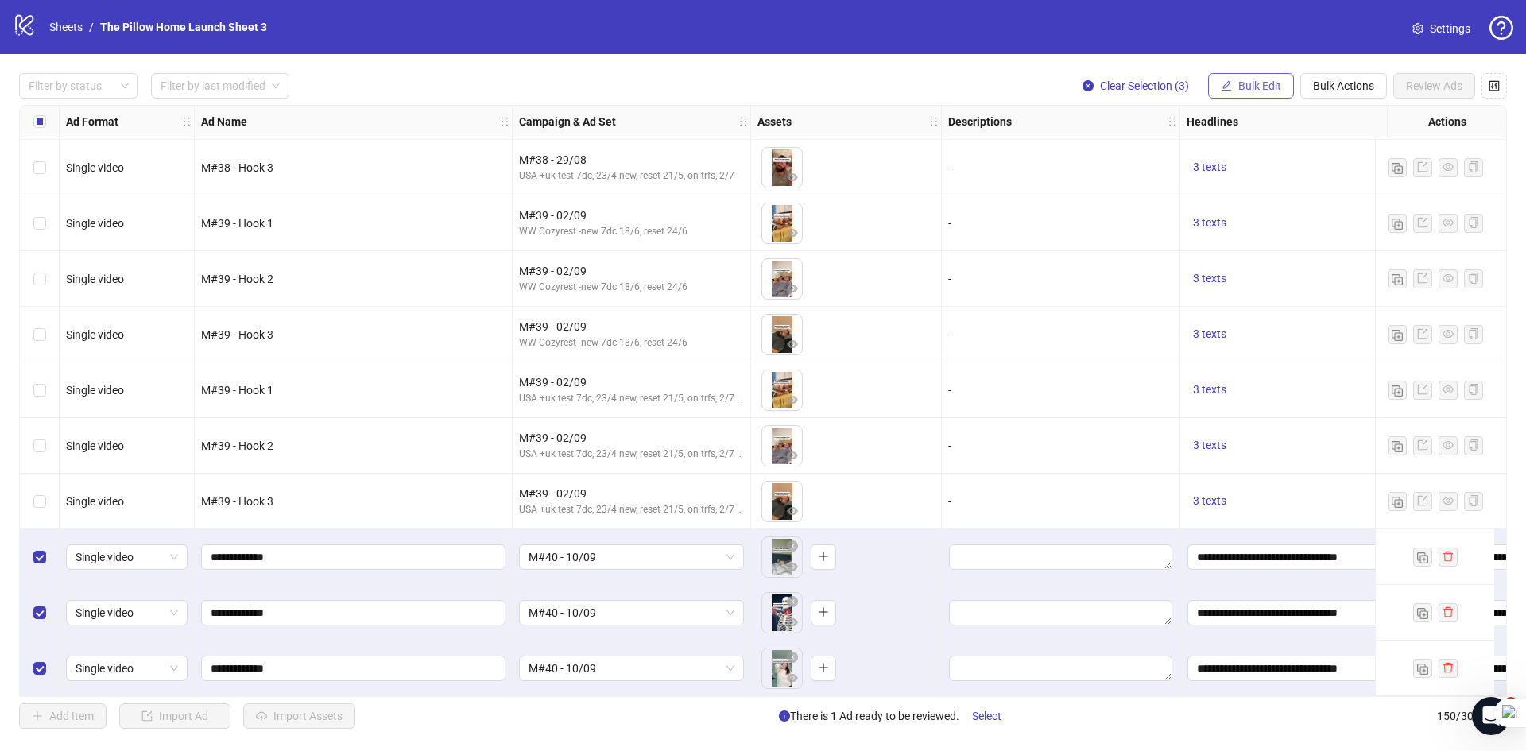
click at [1256, 75] on button "Bulk Edit" at bounding box center [1251, 85] width 86 height 25
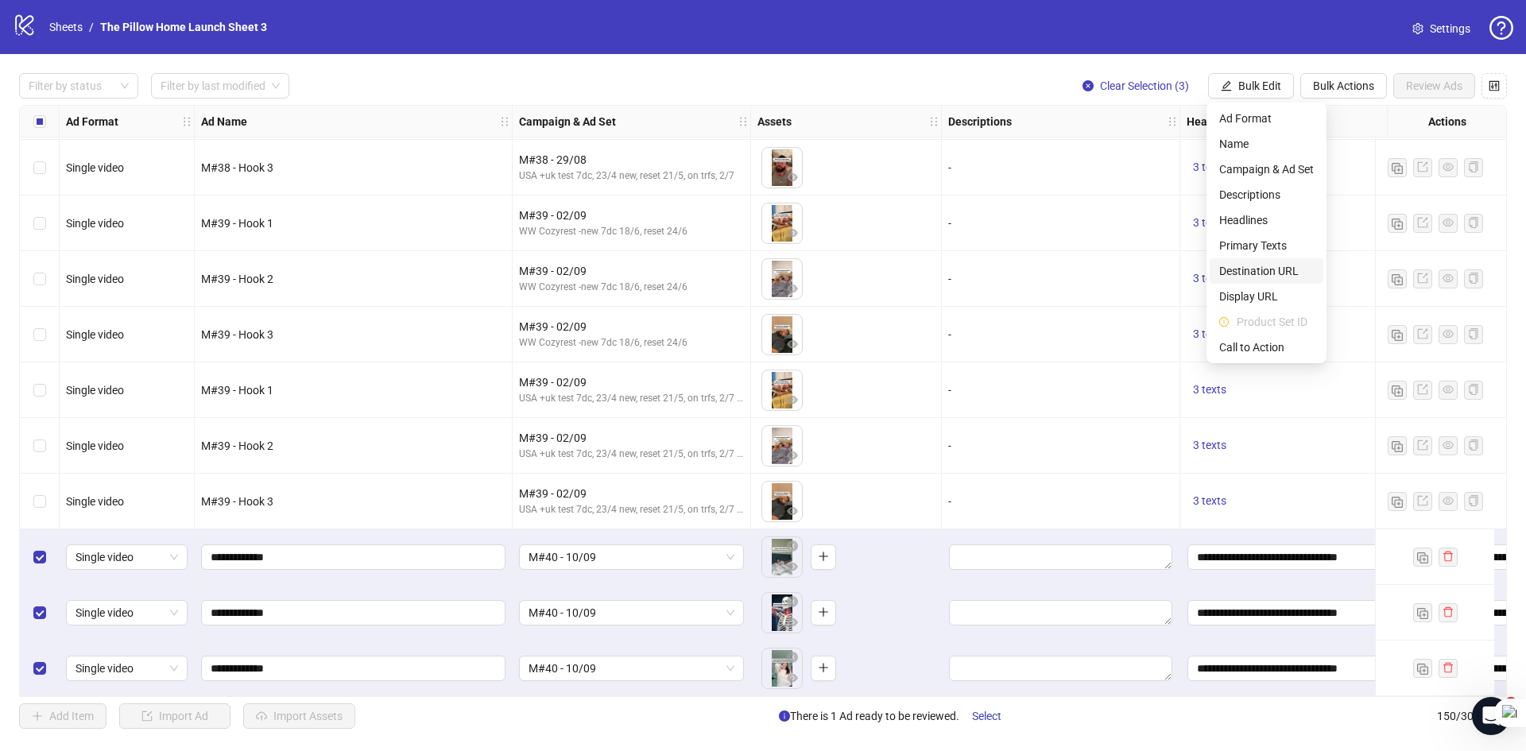
click at [1257, 267] on span "Destination URL" at bounding box center [1266, 270] width 95 height 17
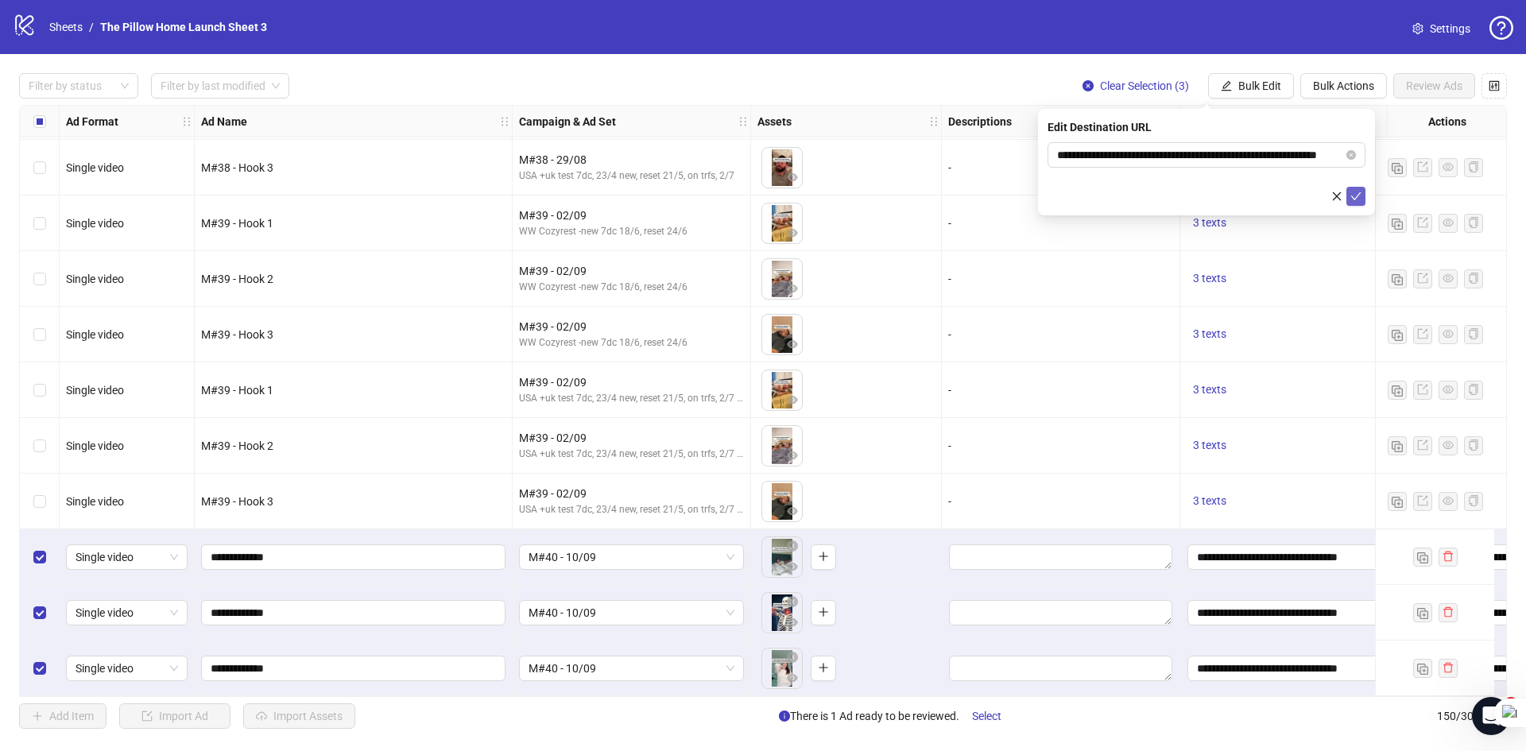
click at [1358, 201] on span "submit" at bounding box center [1355, 196] width 11 height 13
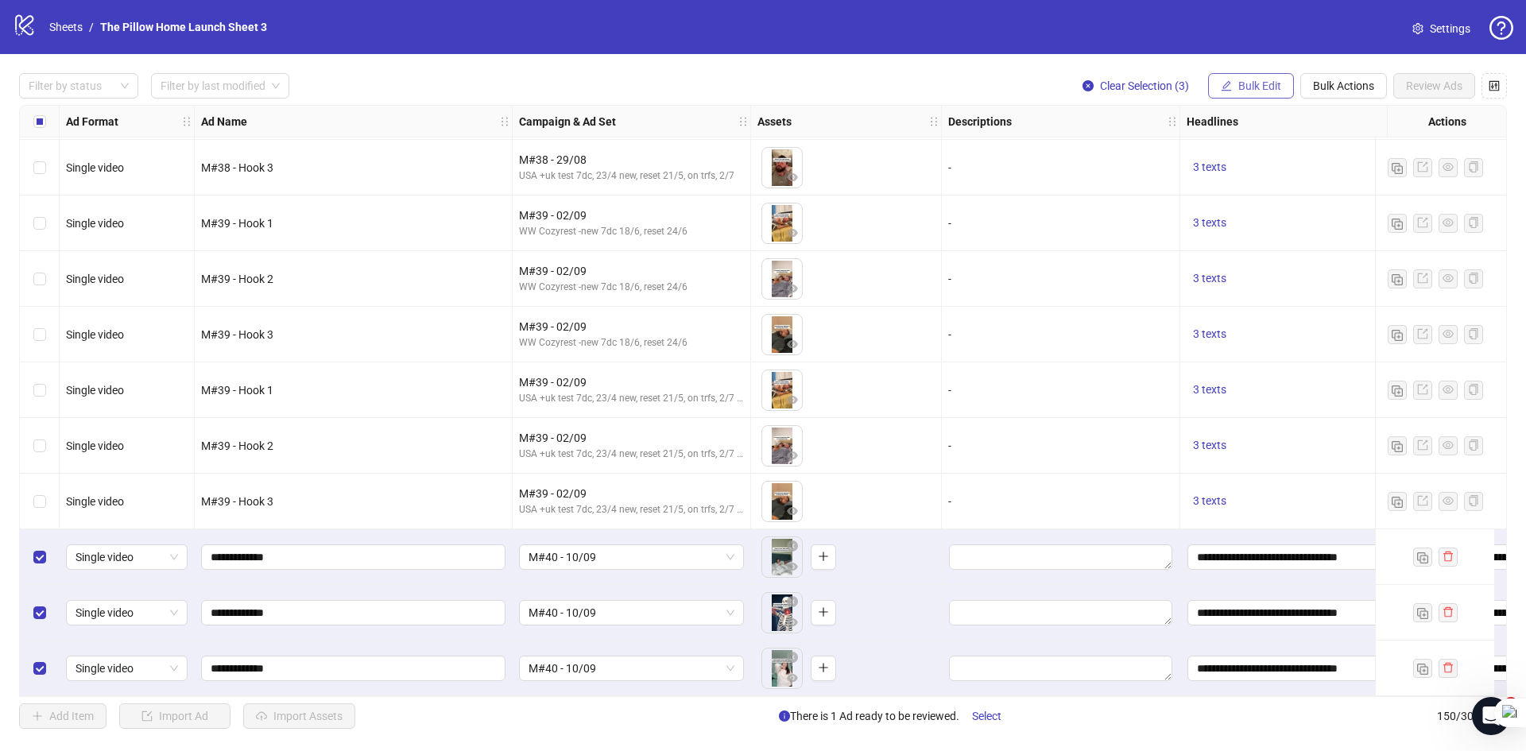
click at [1251, 89] on span "Bulk Edit" at bounding box center [1259, 85] width 43 height 13
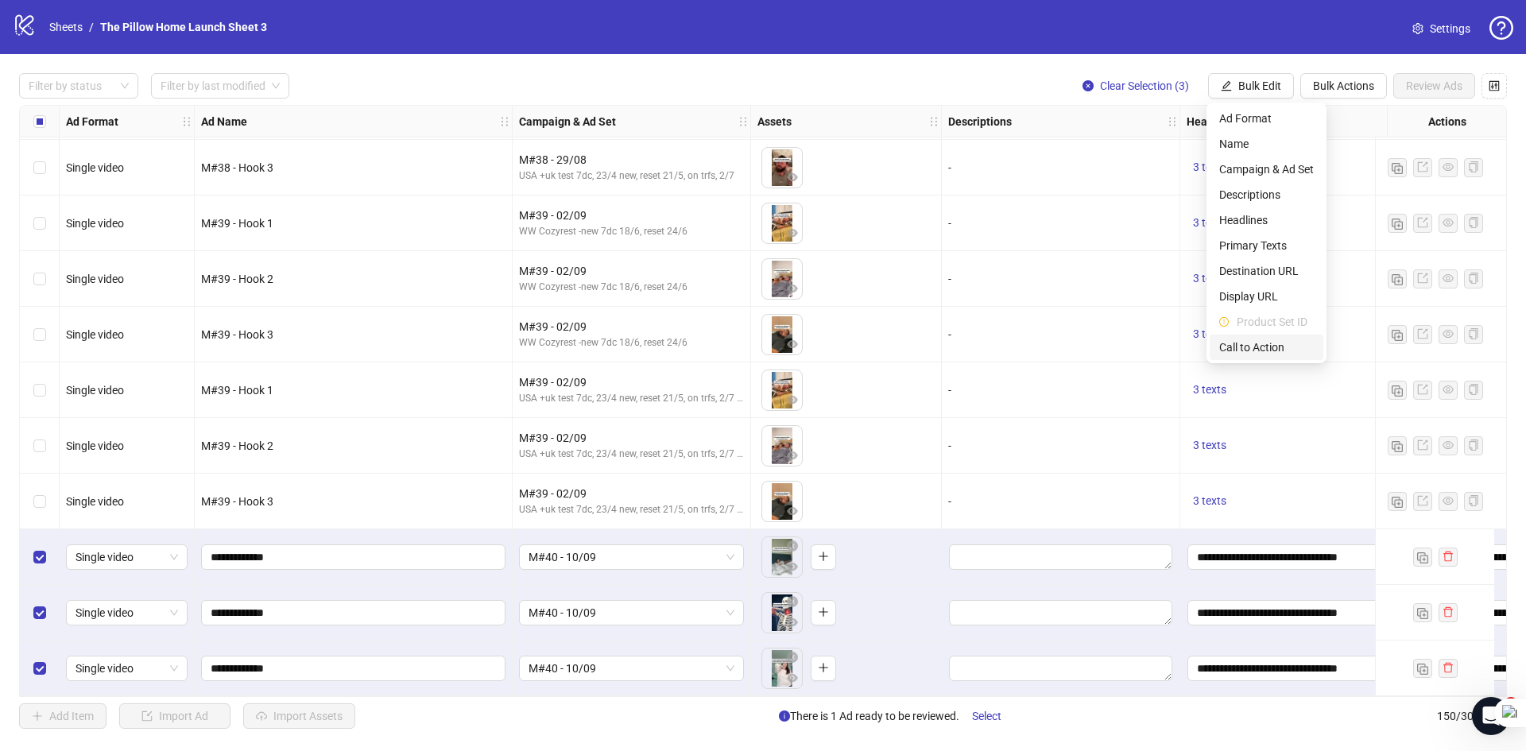
click at [1249, 342] on span "Call to Action" at bounding box center [1266, 347] width 95 height 17
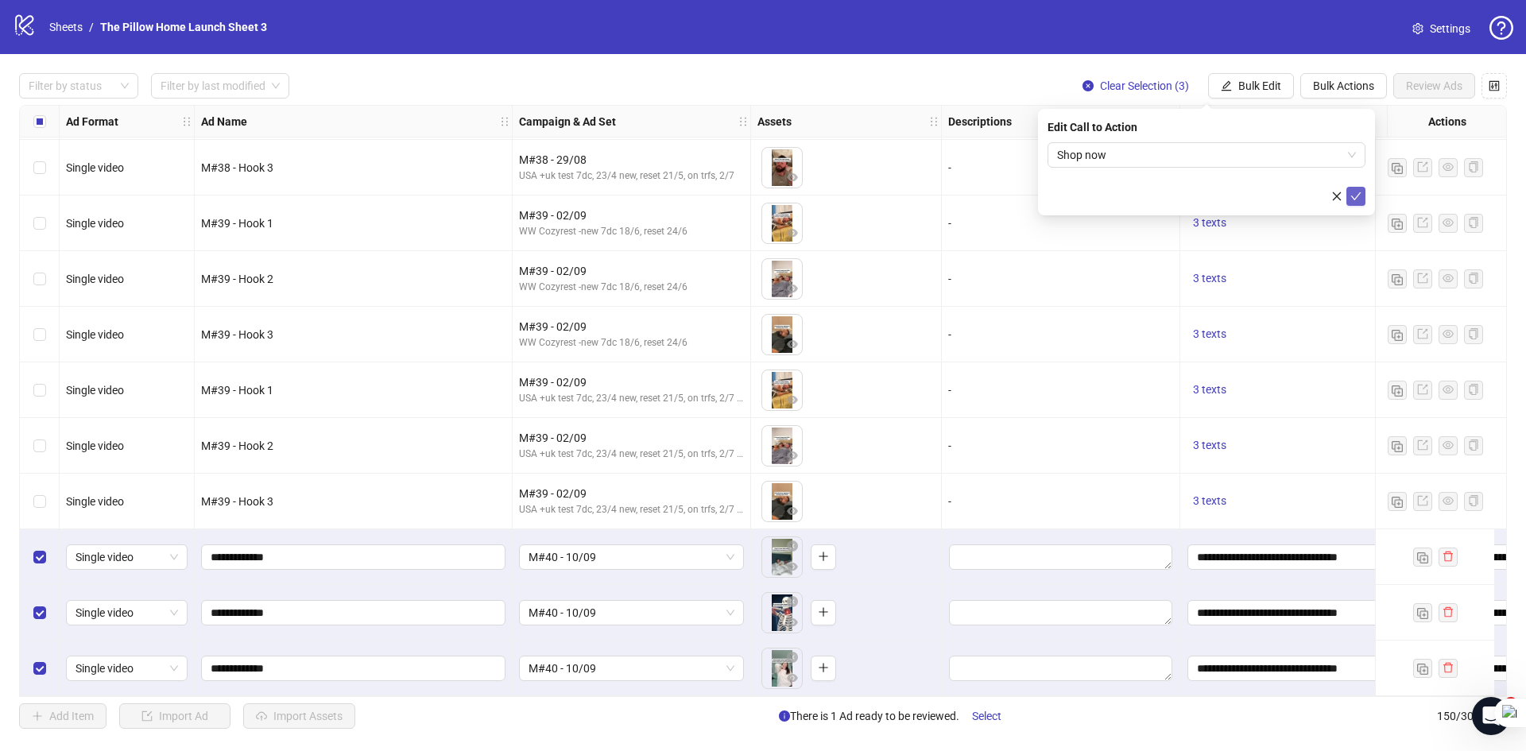
click at [1360, 191] on icon "check" at bounding box center [1355, 196] width 11 height 11
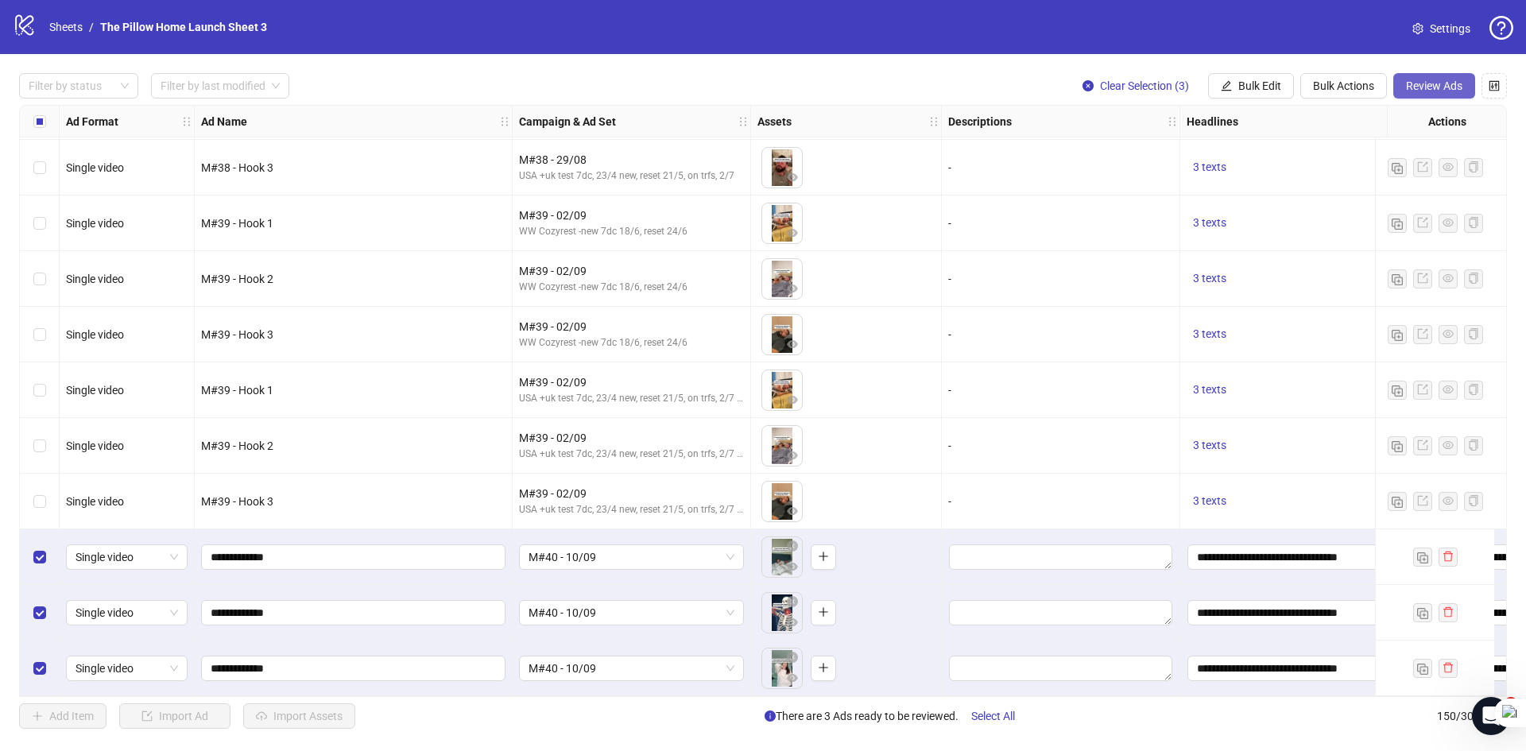
click at [1459, 83] on span "Review Ads" at bounding box center [1434, 85] width 56 height 13
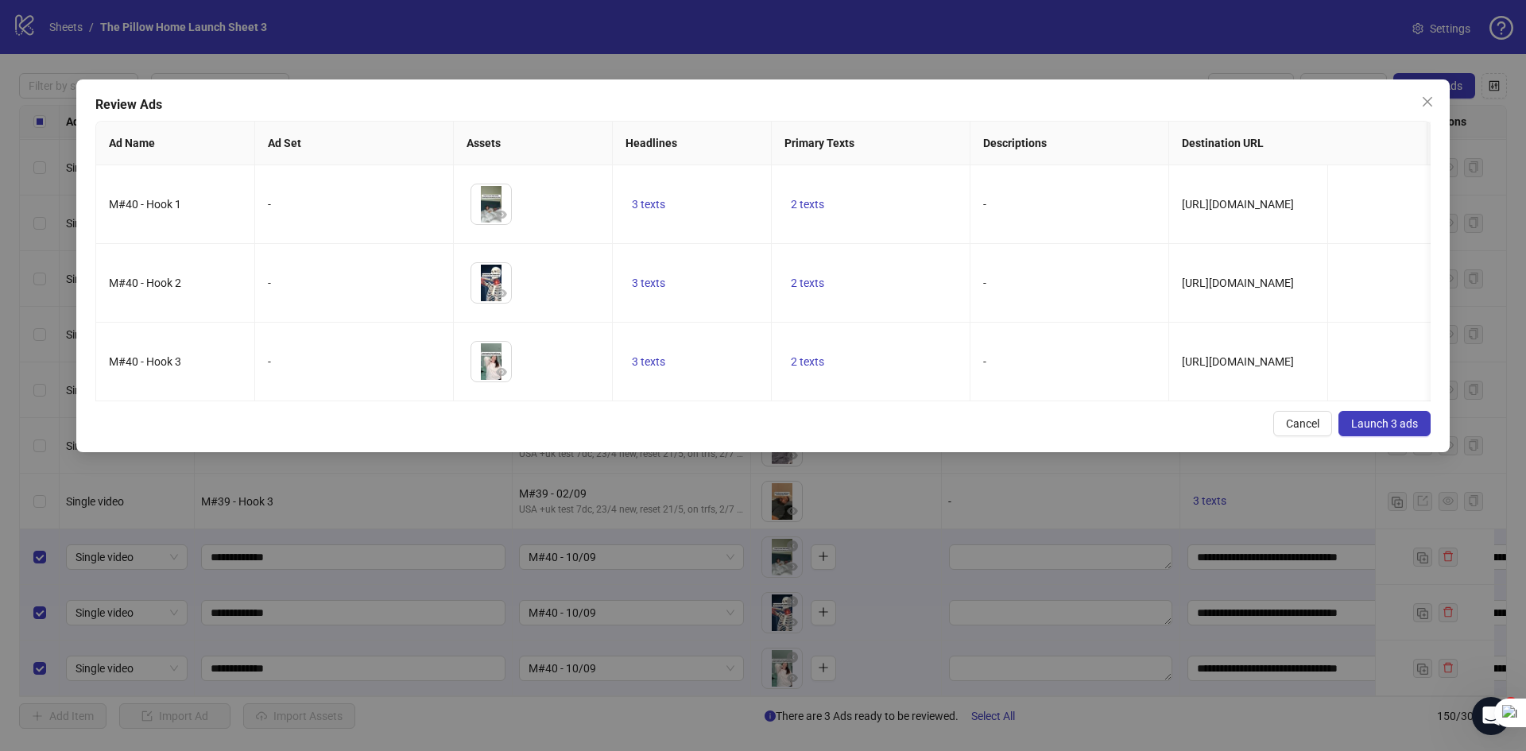
click at [1406, 430] on span "Launch 3 ads" at bounding box center [1384, 423] width 67 height 13
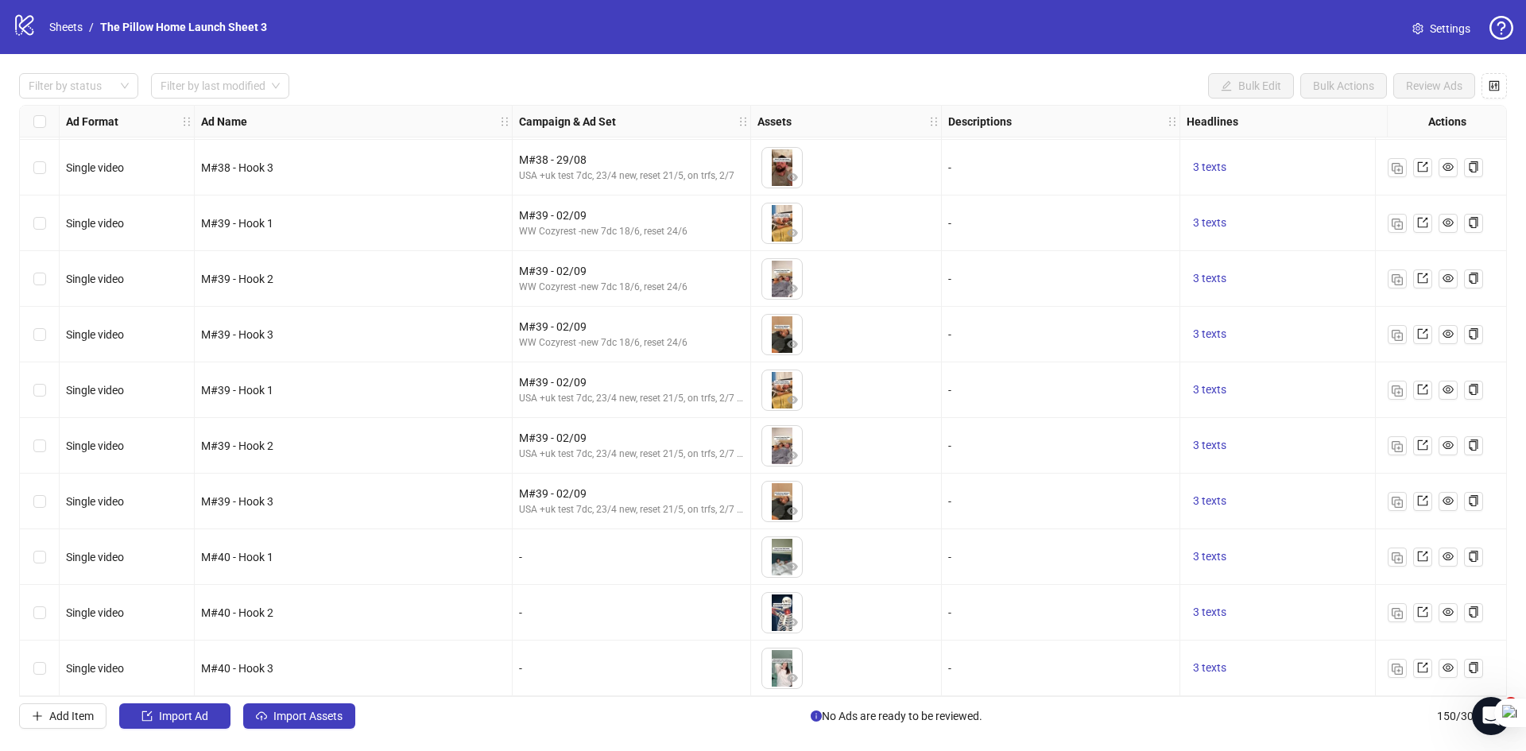
click at [37, 546] on div "Select row 148" at bounding box center [40, 557] width 40 height 56
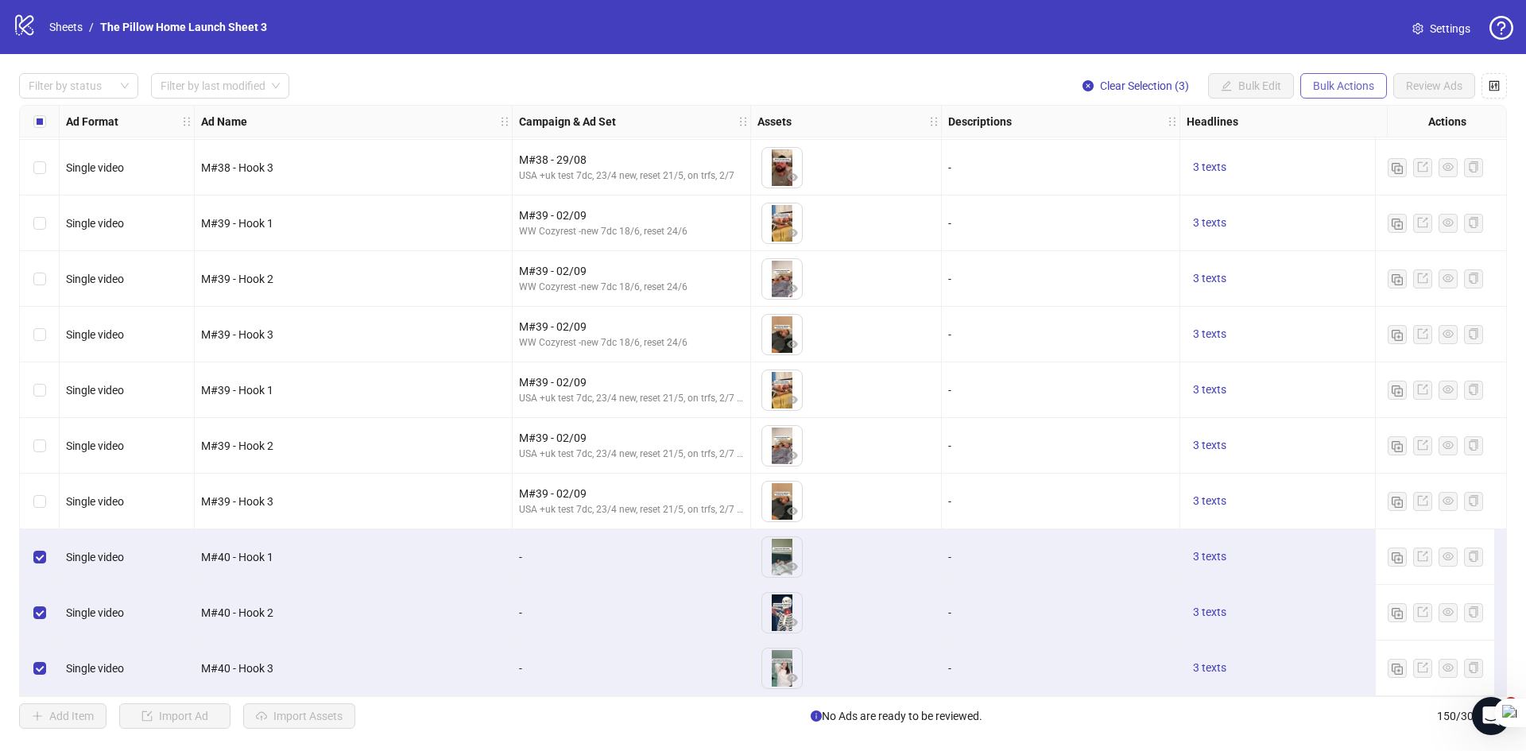
click at [1356, 91] on span "Bulk Actions" at bounding box center [1343, 85] width 61 height 13
click at [1367, 162] on span "Duplicate with assets" at bounding box center [1365, 169] width 109 height 17
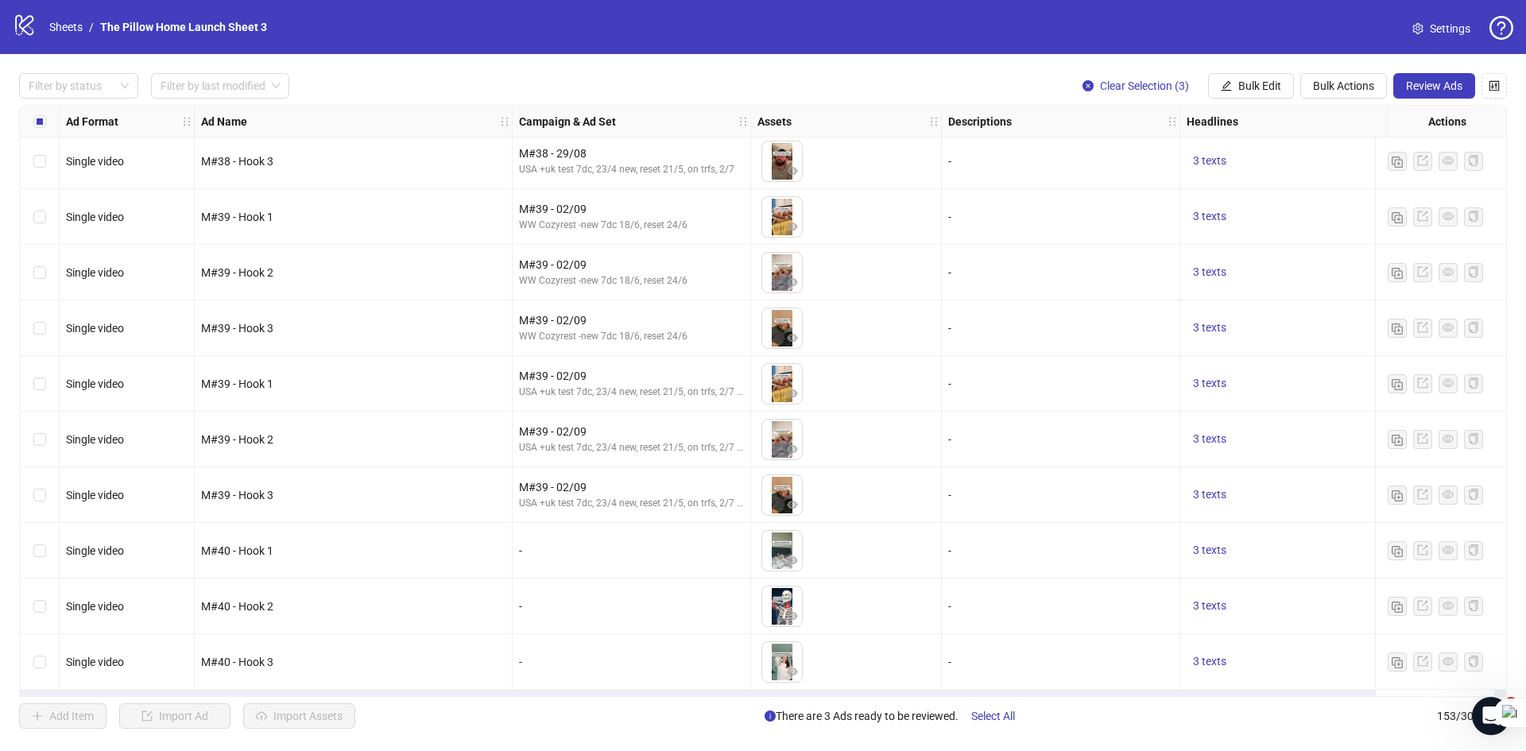
scroll to position [7958, 0]
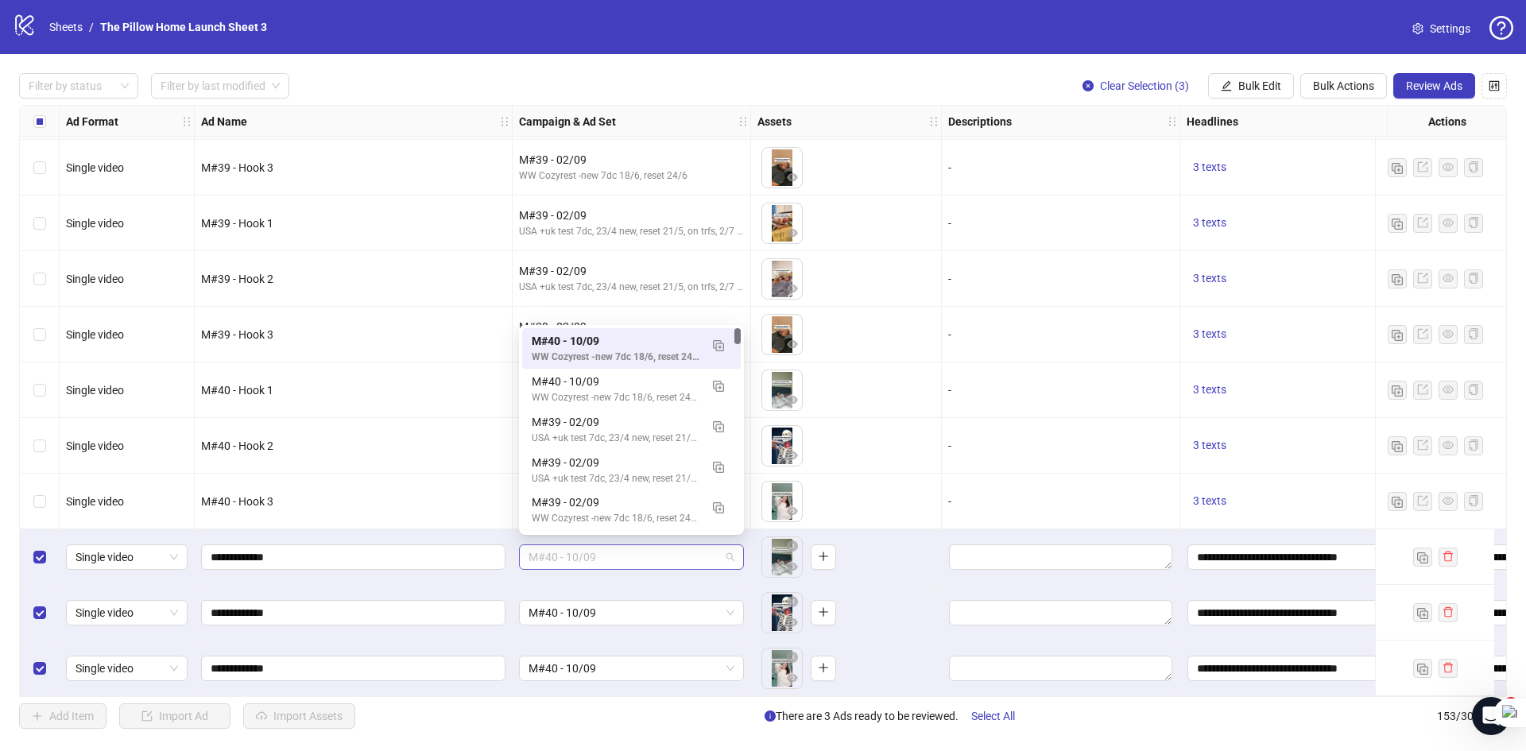
click at [576, 549] on span "M#40 - 10/09" at bounding box center [631, 557] width 206 height 24
click at [711, 425] on button "button" at bounding box center [718, 425] width 25 height 25
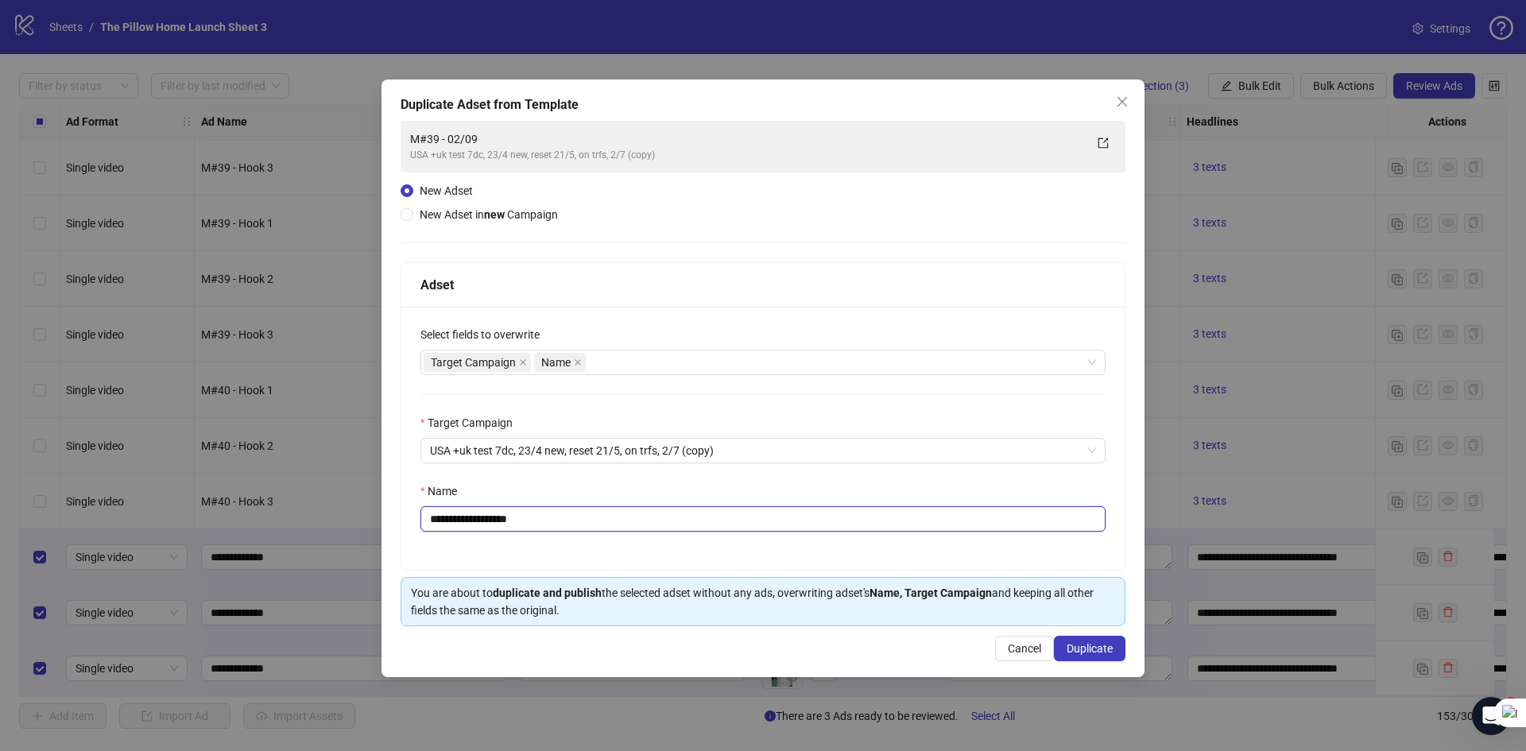
click at [456, 513] on input "**********" at bounding box center [762, 518] width 685 height 25
type input "**********"
click at [1101, 640] on button "Duplicate" at bounding box center [1090, 648] width 72 height 25
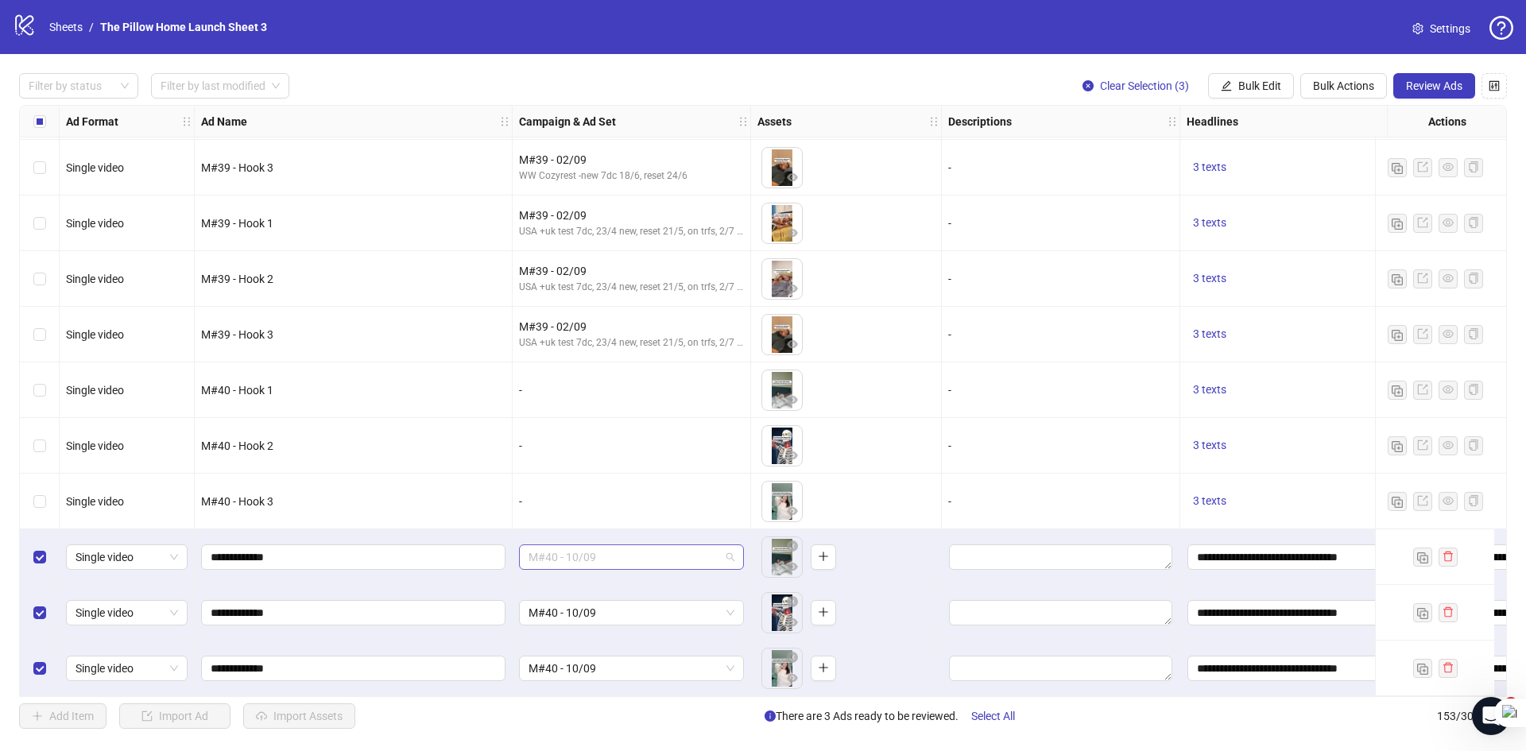
click at [608, 559] on span "M#40 - 10/09" at bounding box center [631, 557] width 206 height 24
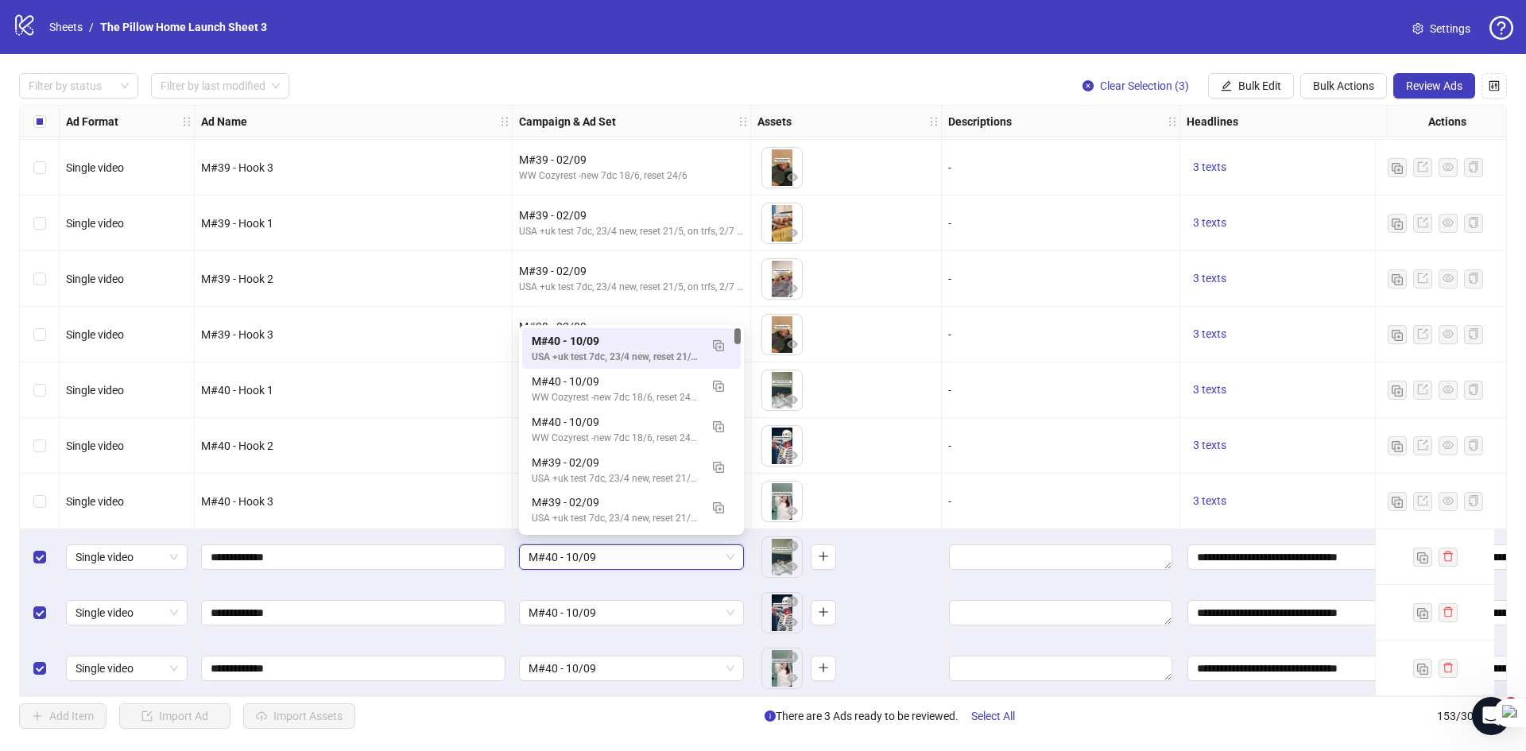
click at [608, 559] on span "M#40 - 10/09" at bounding box center [631, 557] width 206 height 24
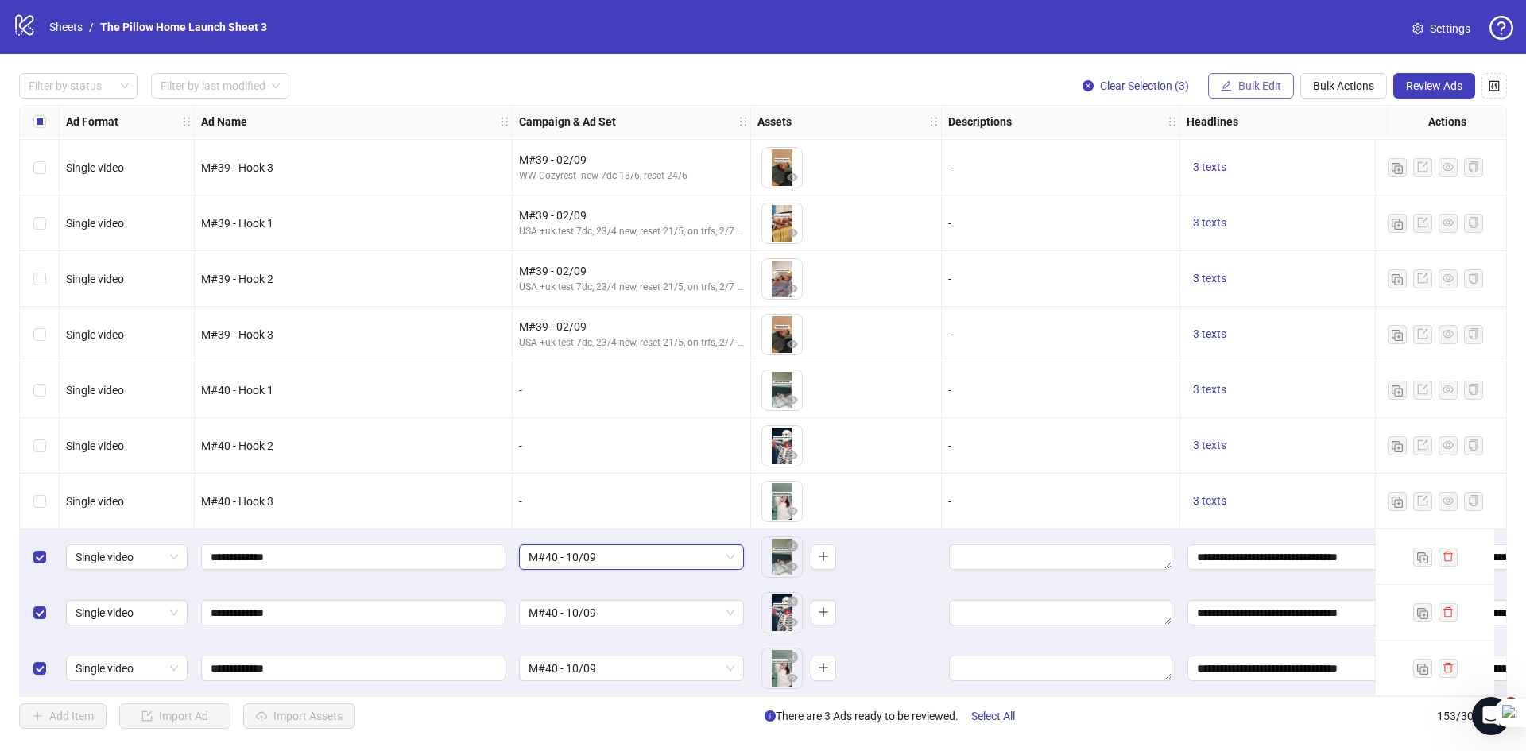
click at [1239, 79] on button "Bulk Edit" at bounding box center [1251, 85] width 86 height 25
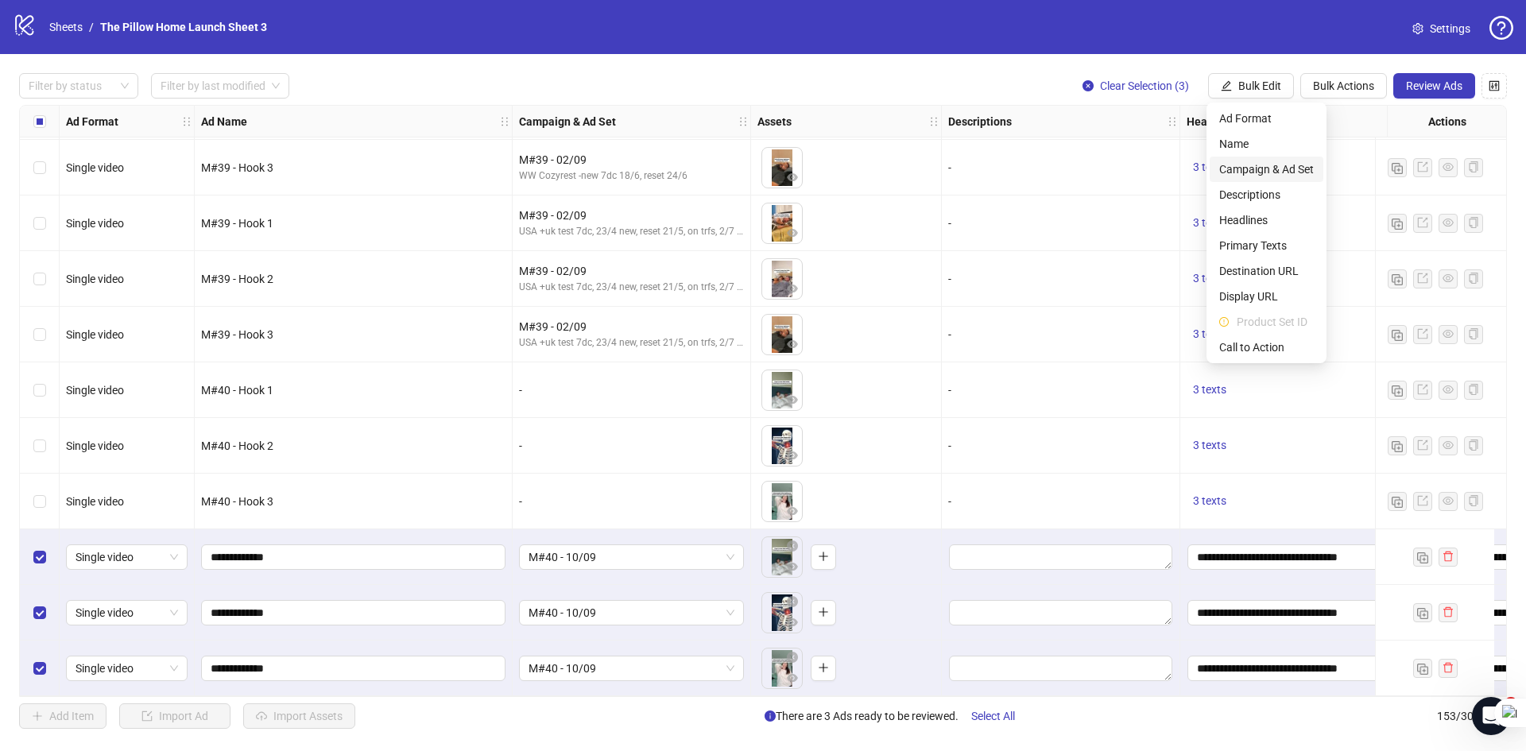
click at [1270, 176] on span "Campaign & Ad Set" at bounding box center [1266, 169] width 95 height 17
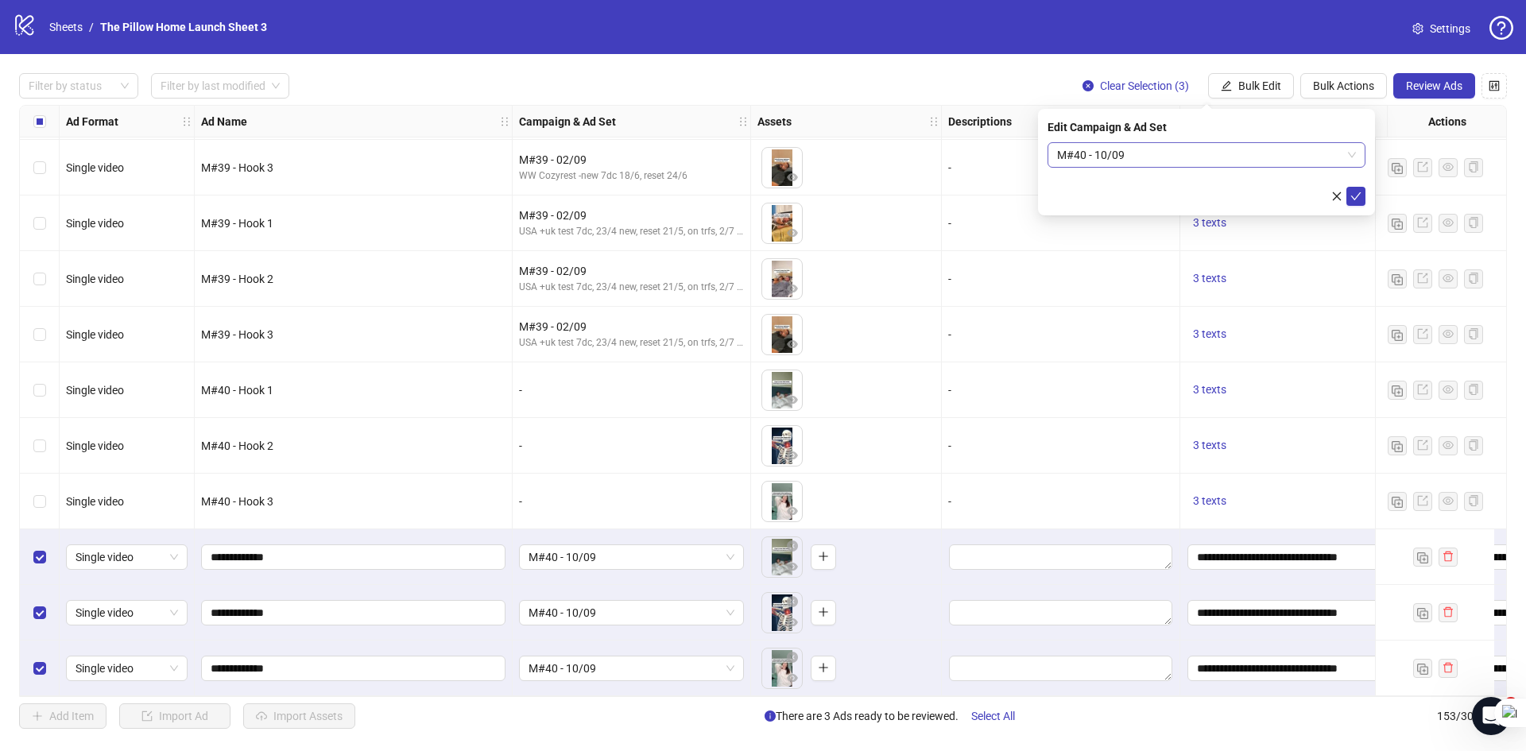
click at [1167, 158] on span "M#40 - 10/09" at bounding box center [1206, 155] width 299 height 24
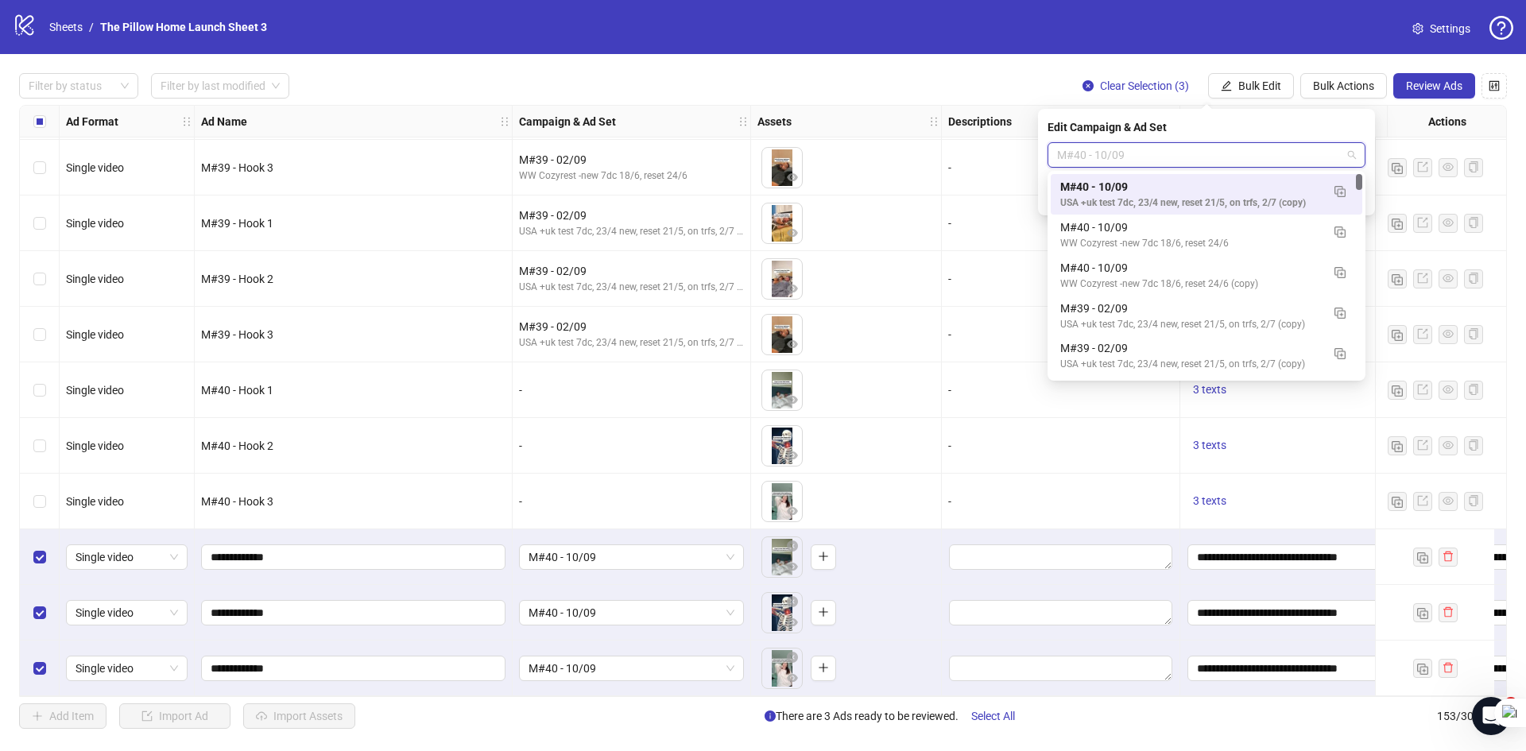
click at [1167, 158] on span "M#40 - 10/09" at bounding box center [1206, 155] width 299 height 24
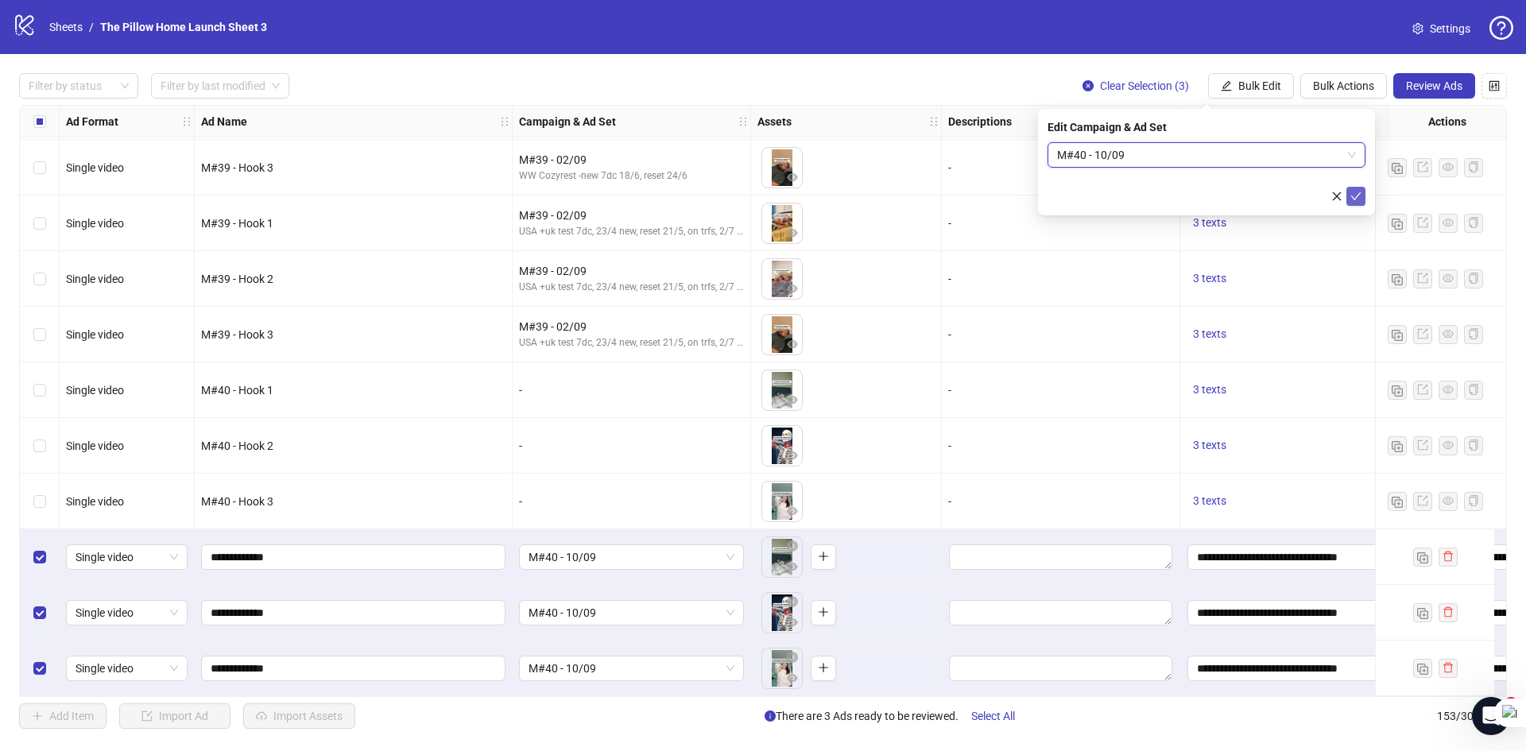
click at [1351, 200] on icon "check" at bounding box center [1355, 196] width 11 height 11
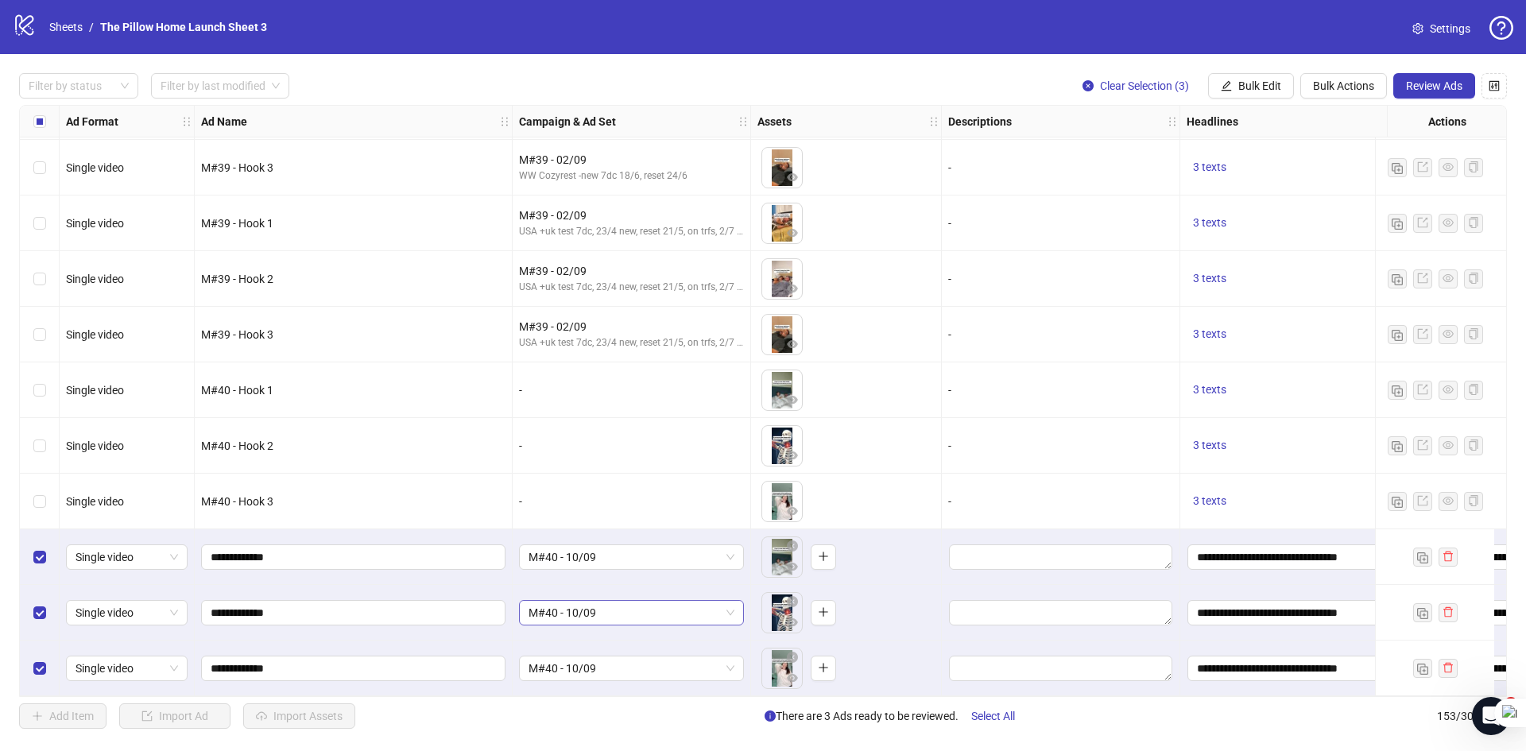
click at [613, 612] on span "M#40 - 10/09" at bounding box center [631, 613] width 206 height 24
click at [647, 667] on span "M#40 - 10/09" at bounding box center [631, 668] width 206 height 24
click at [1441, 87] on span "Review Ads" at bounding box center [1434, 85] width 56 height 13
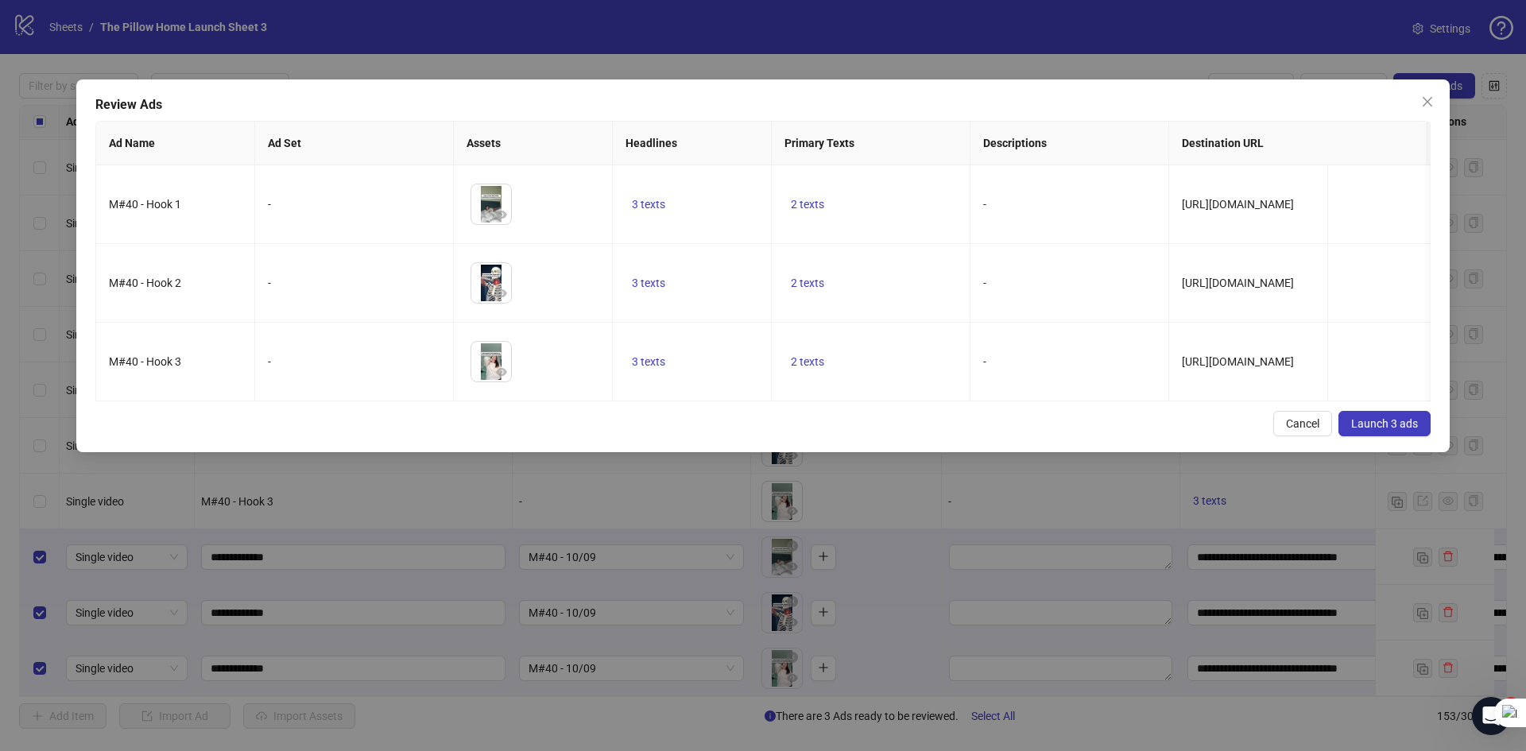
click at [1372, 423] on button "Launch 3 ads" at bounding box center [1384, 423] width 92 height 25
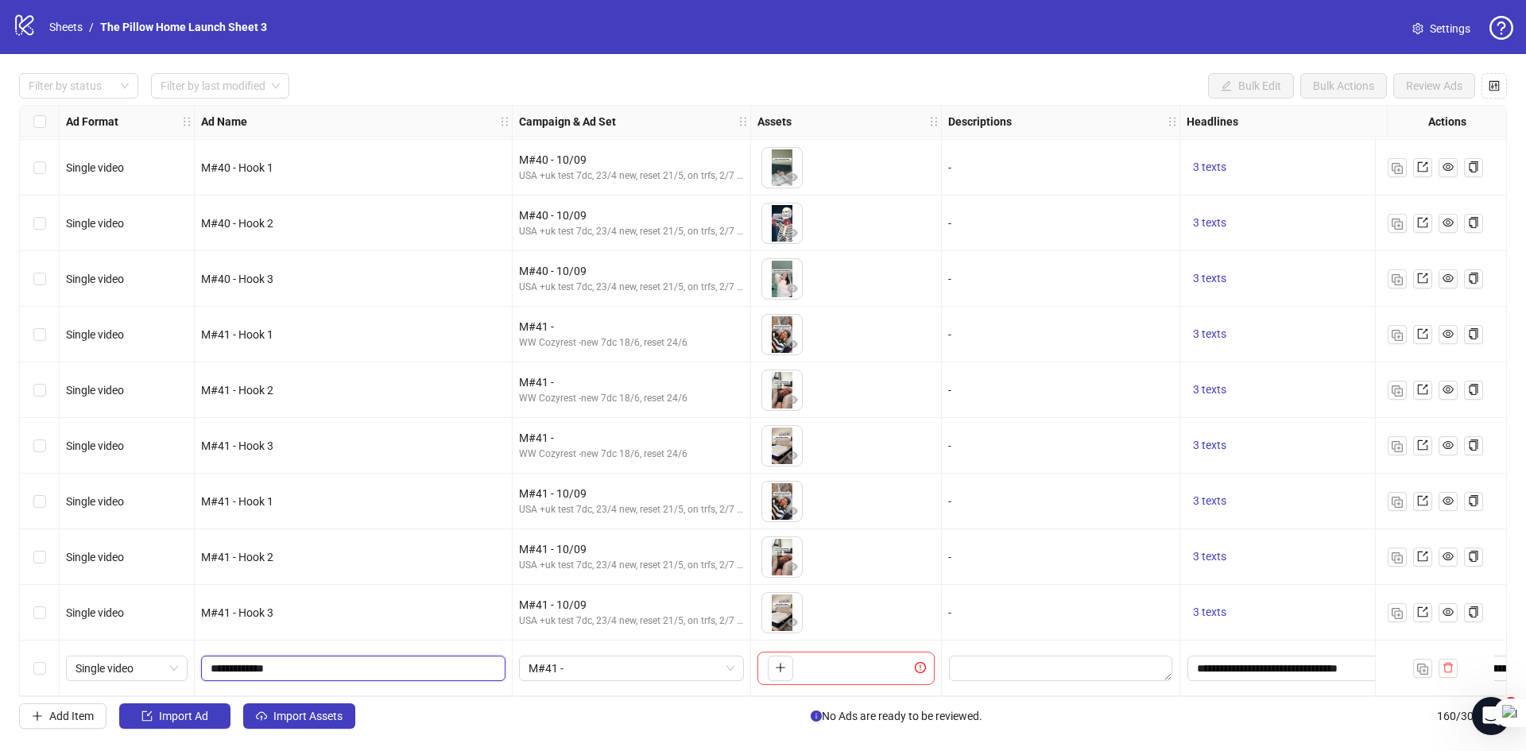
click at [238, 660] on input "**********" at bounding box center [352, 668] width 282 height 17
type input "**********"
click at [573, 667] on span "M#41 -" at bounding box center [631, 668] width 206 height 24
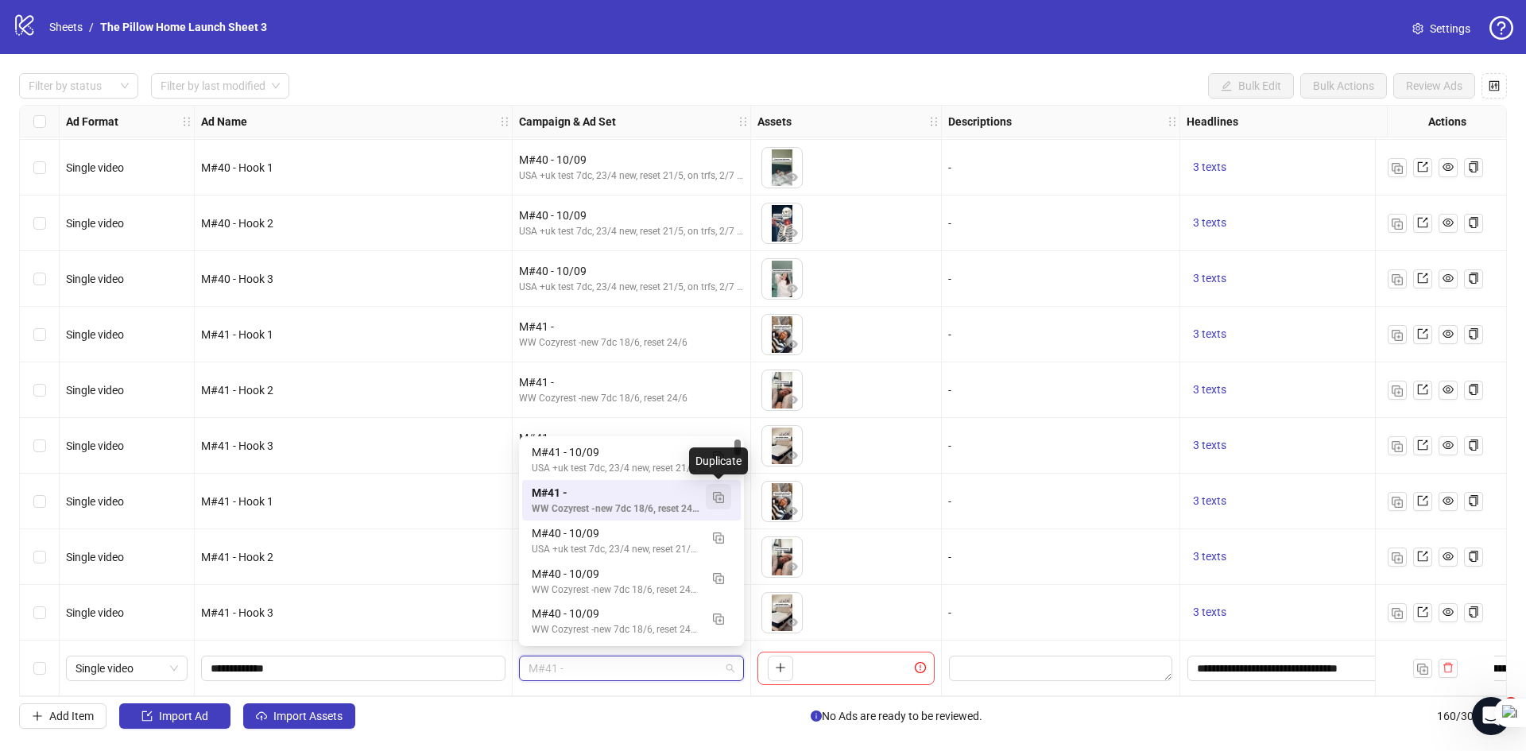
click at [715, 498] on img "button" at bounding box center [718, 497] width 11 height 11
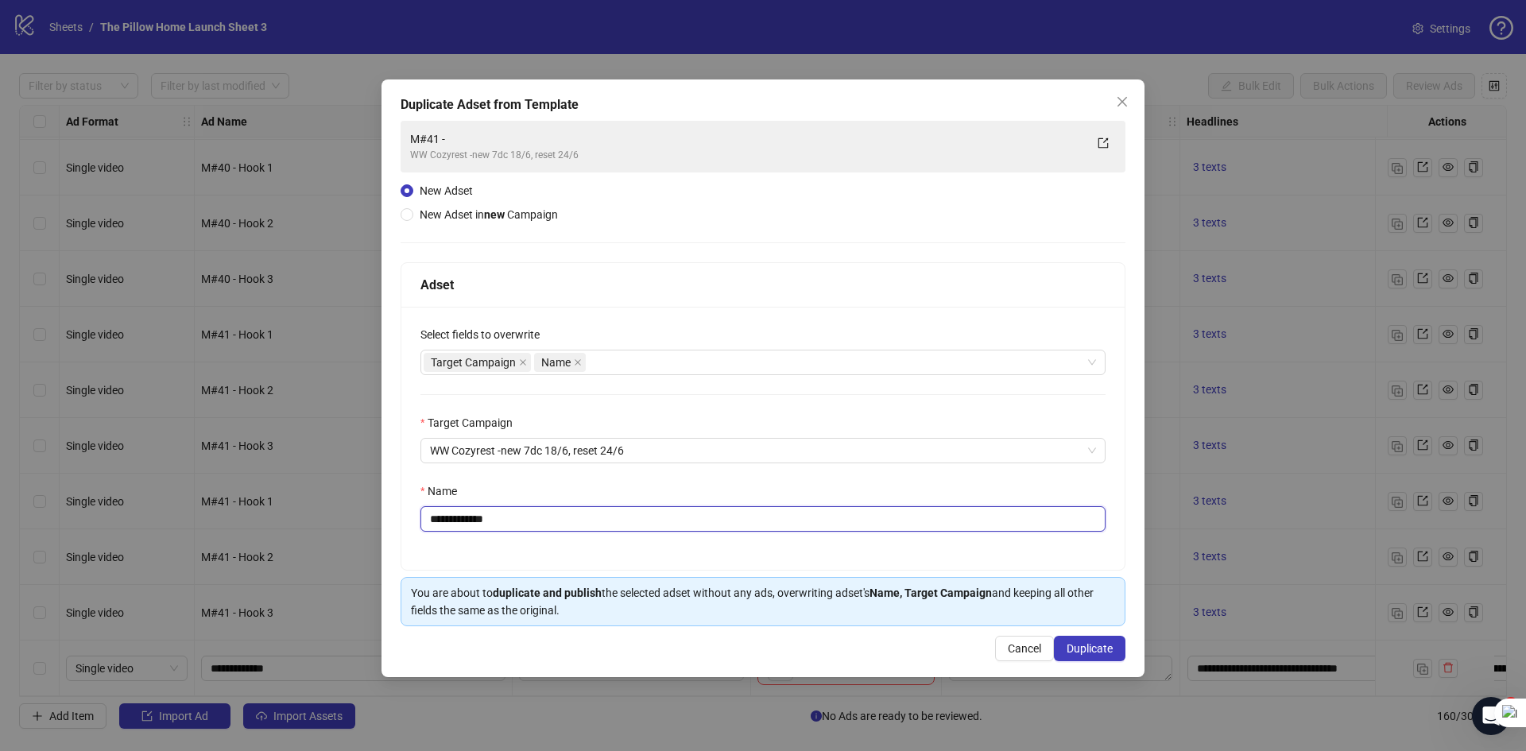
drag, startPoint x: 513, startPoint y: 525, endPoint x: 451, endPoint y: 520, distance: 62.2
click at [451, 520] on input "**********" at bounding box center [762, 518] width 685 height 25
type input "**********"
click at [1066, 636] on button "Duplicate" at bounding box center [1090, 648] width 72 height 25
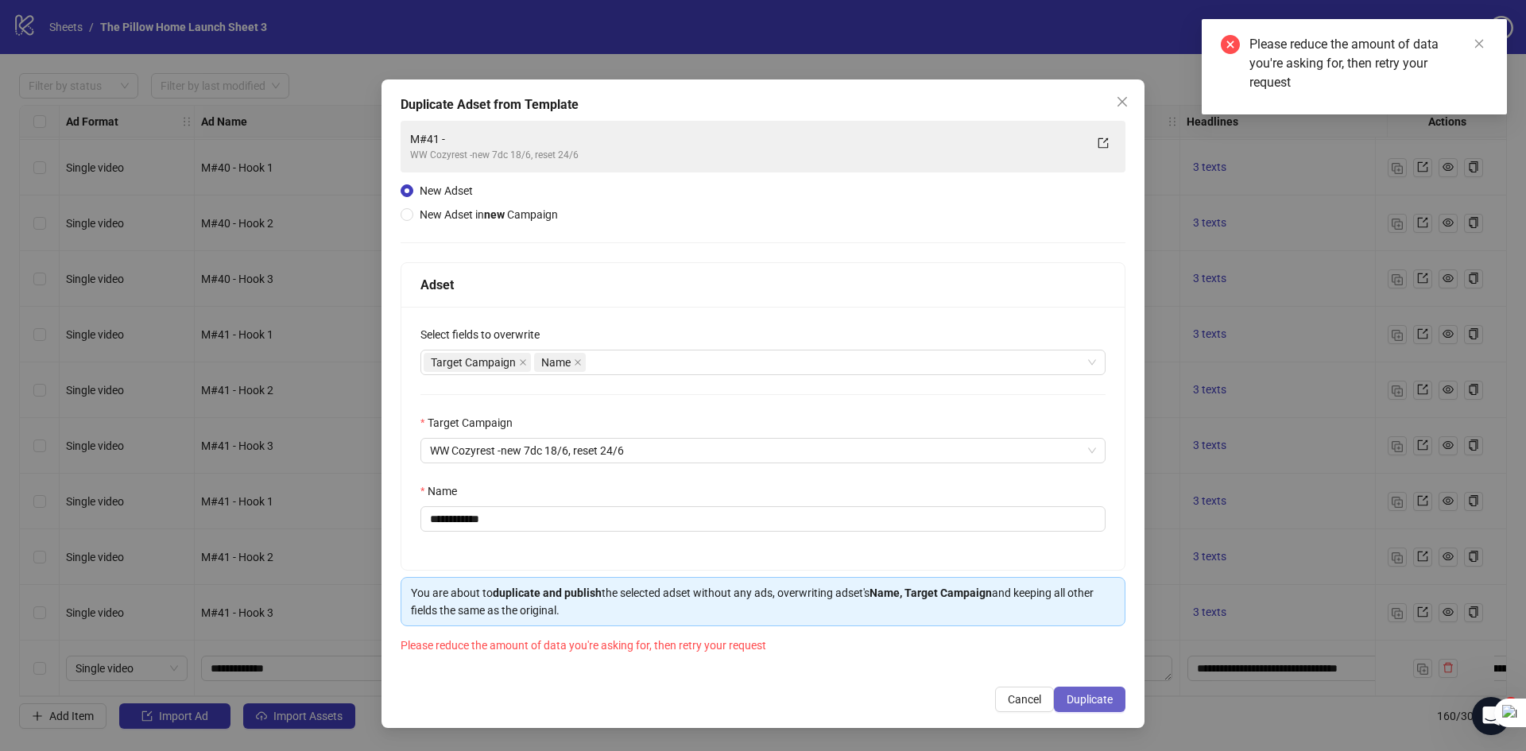
click at [1099, 697] on span "Duplicate" at bounding box center [1089, 699] width 46 height 13
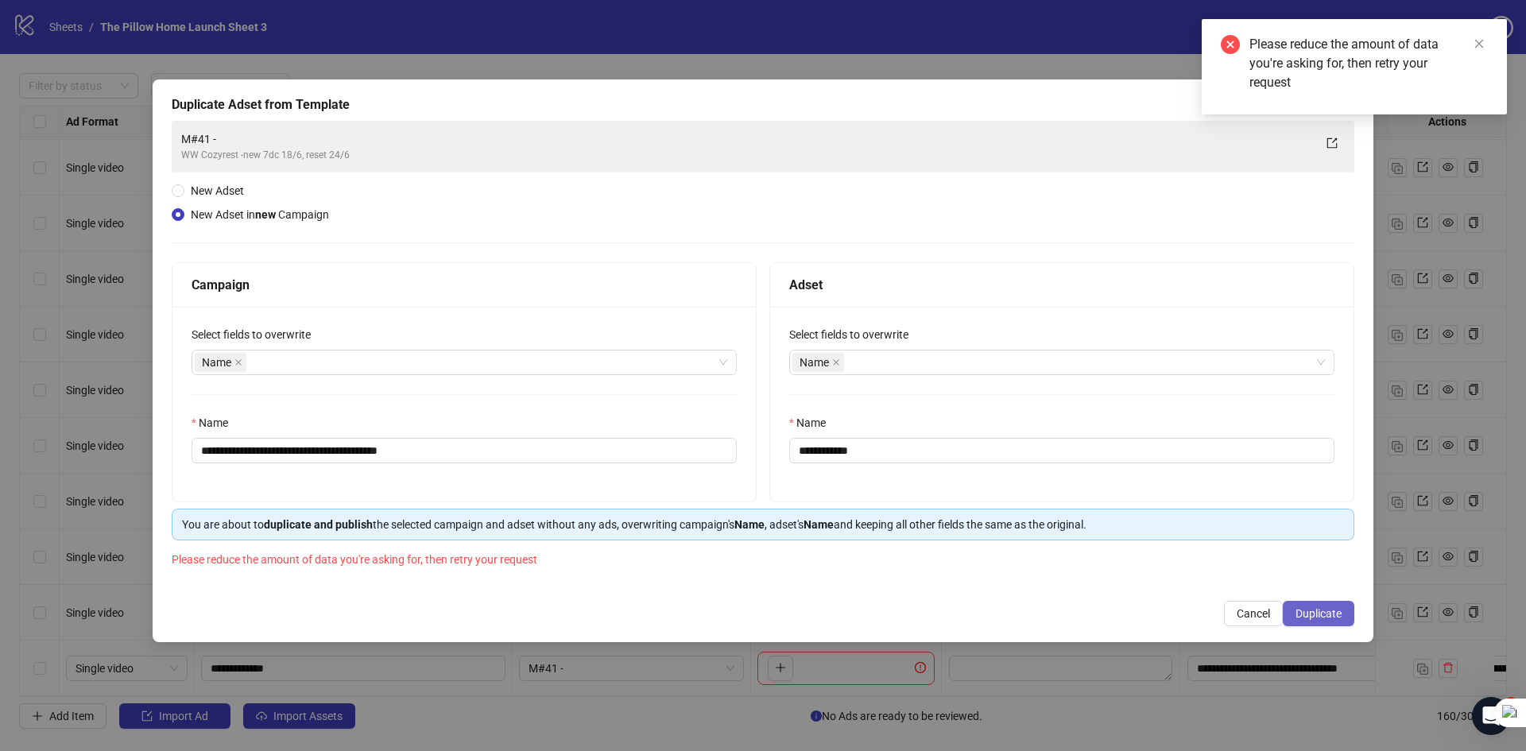
click at [1323, 614] on span "Duplicate" at bounding box center [1318, 613] width 46 height 13
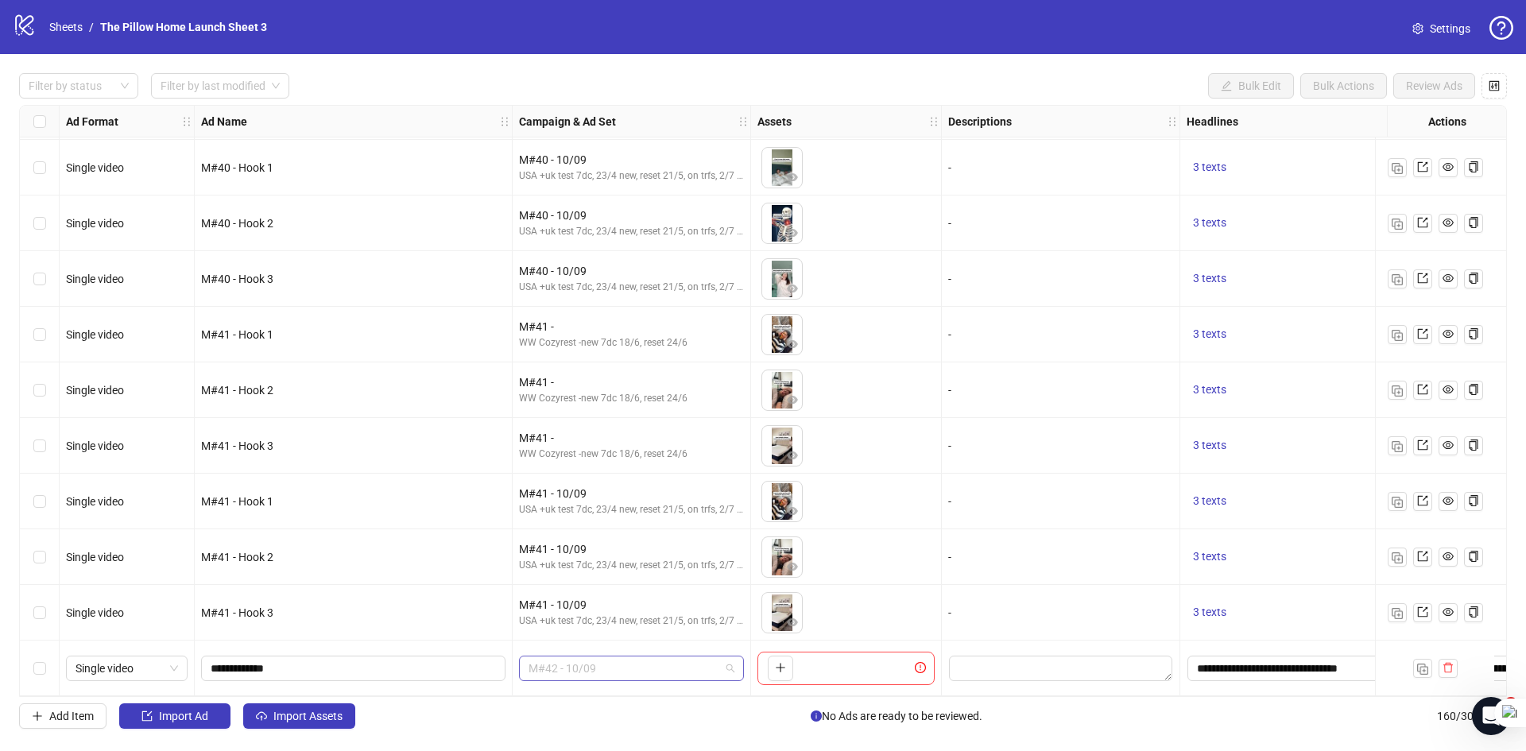
click at [685, 659] on span "M#42 - 10/09" at bounding box center [631, 668] width 206 height 24
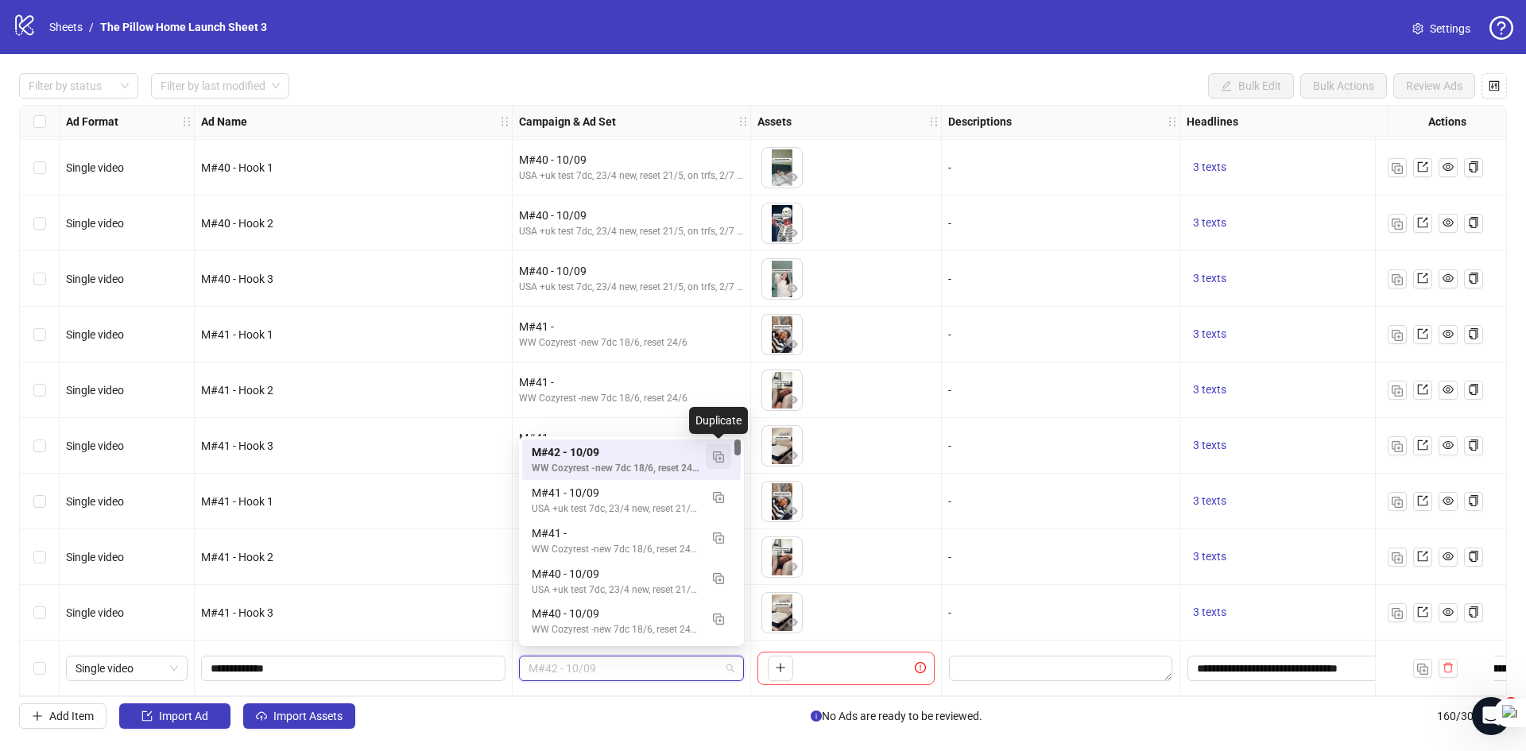
click at [718, 455] on img "button" at bounding box center [718, 456] width 11 height 11
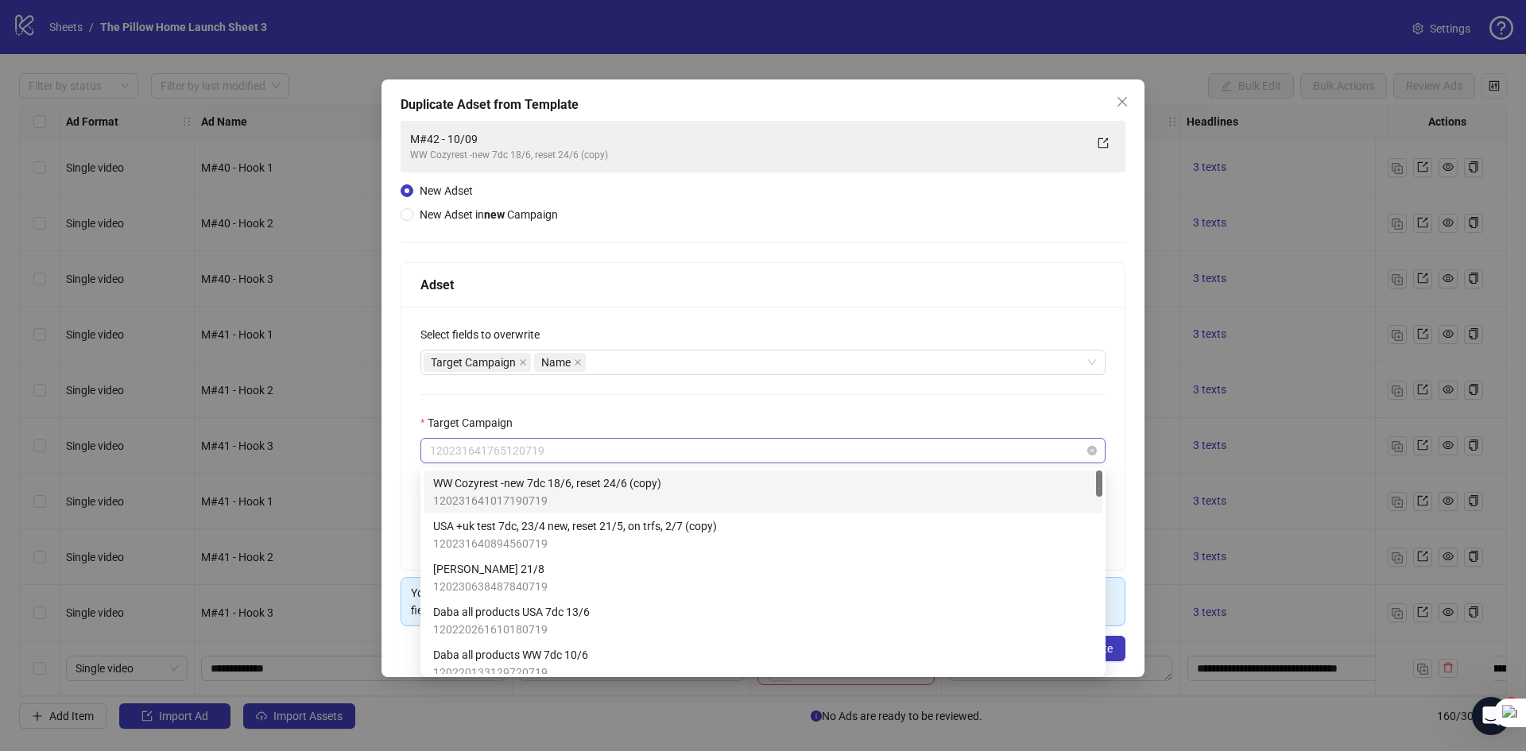
click at [478, 456] on span "120231641765120719" at bounding box center [763, 451] width 666 height 24
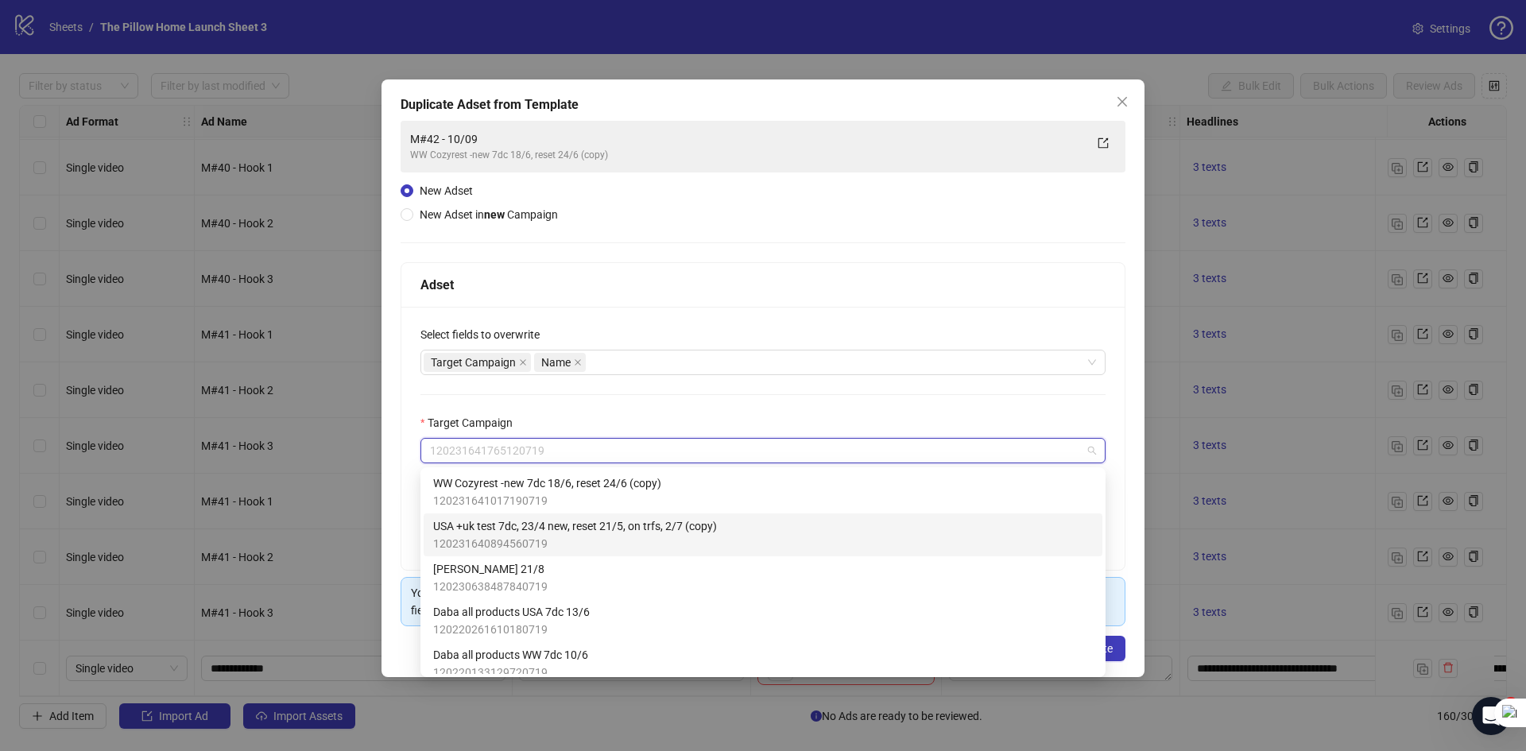
click at [339, 527] on div "**********" at bounding box center [763, 375] width 1526 height 751
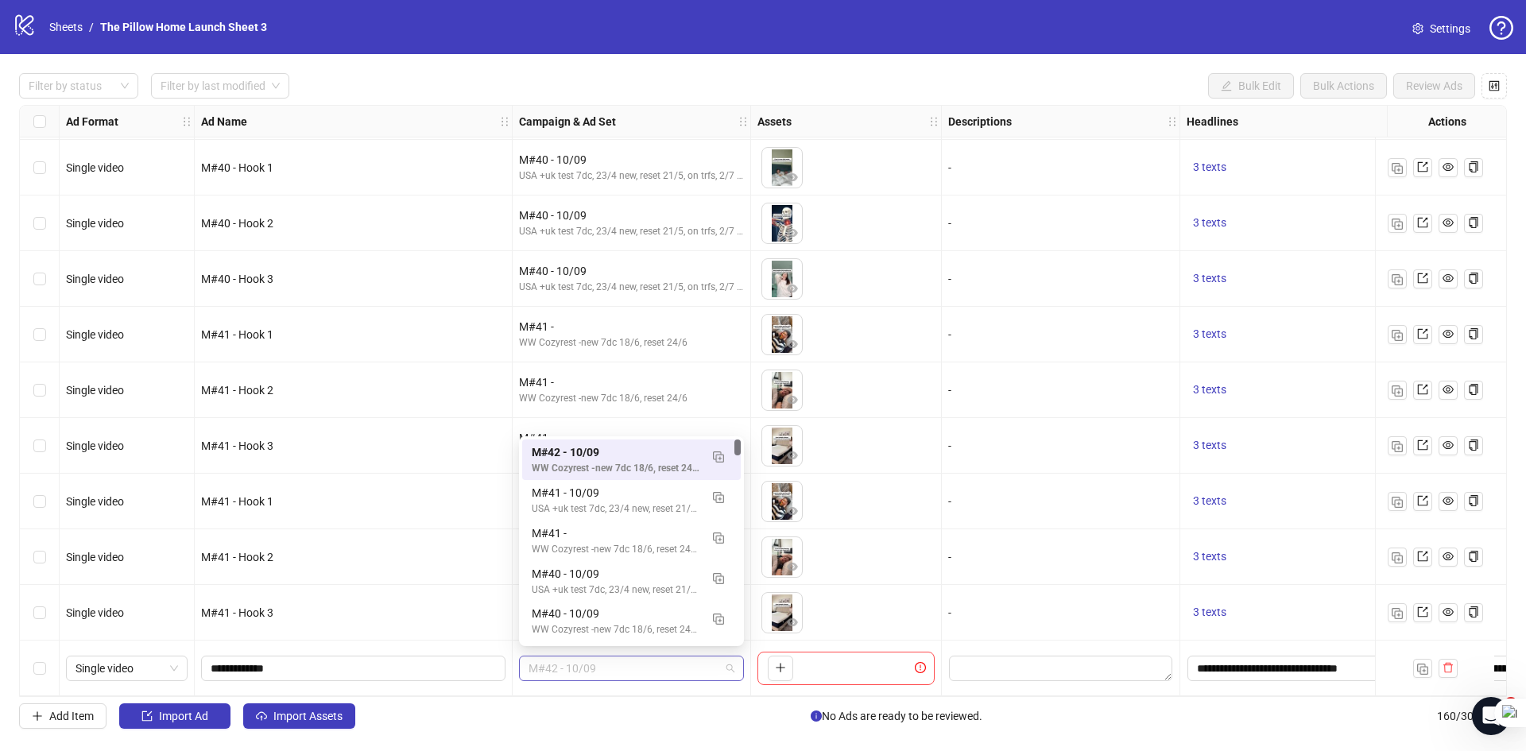
click at [652, 656] on span "M#42 - 10/09" at bounding box center [631, 668] width 206 height 24
click at [718, 621] on img "button" at bounding box center [718, 618] width 11 height 11
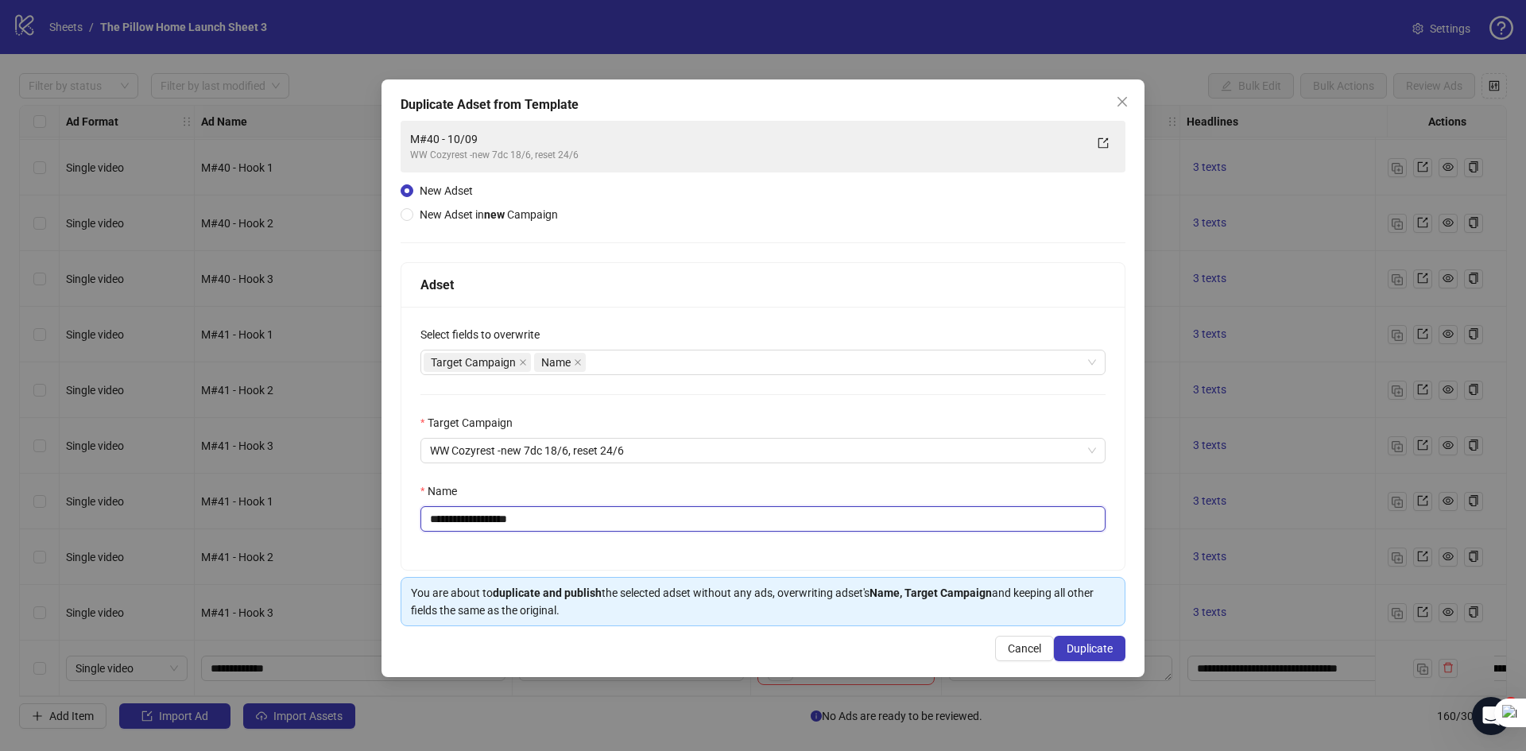
click at [460, 520] on input "**********" at bounding box center [762, 518] width 685 height 25
click at [555, 515] on input "**********" at bounding box center [762, 518] width 685 height 25
type input "**********"
click at [1072, 660] on button "Duplicate" at bounding box center [1090, 648] width 72 height 25
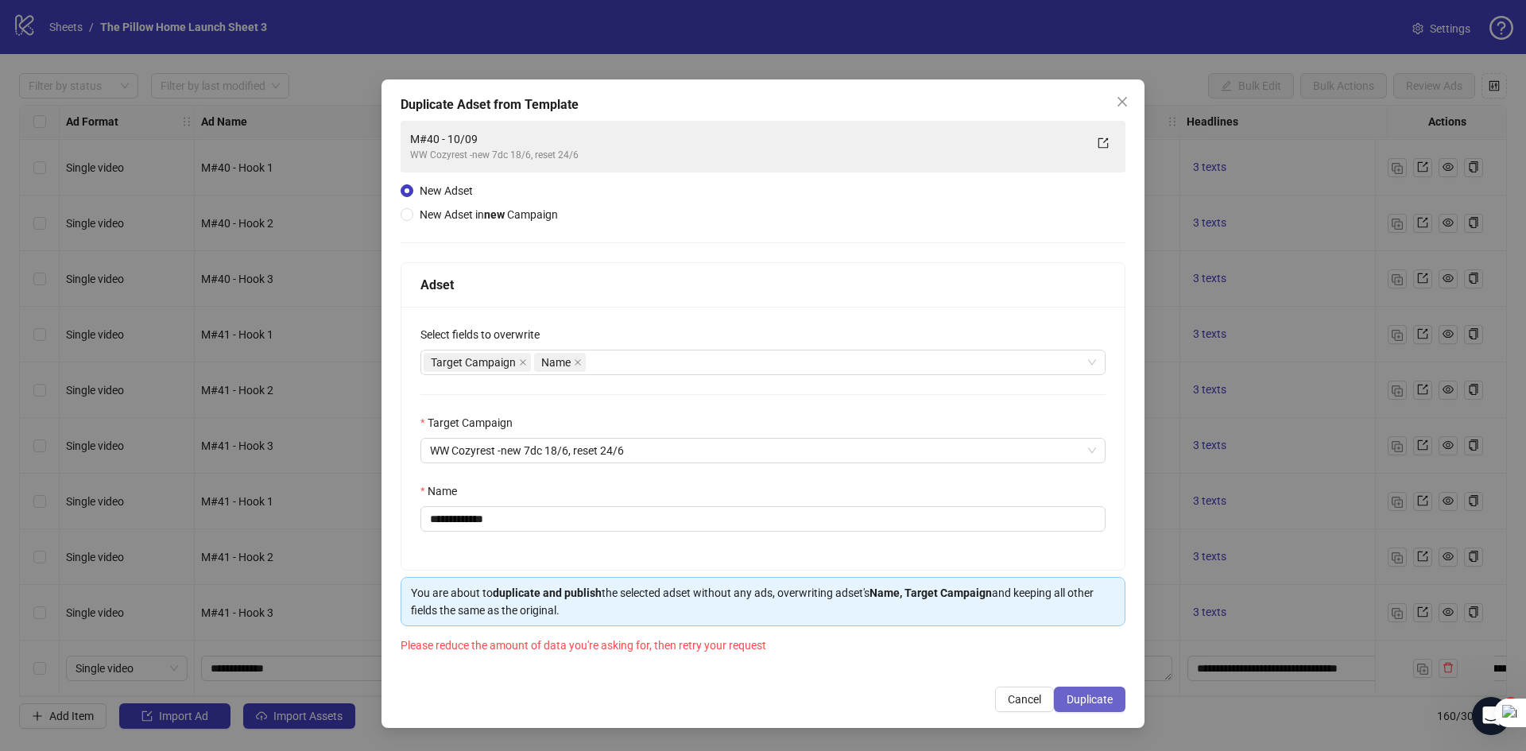
click at [1071, 710] on button "Duplicate" at bounding box center [1090, 699] width 72 height 25
click at [1074, 702] on span "Duplicate" at bounding box center [1089, 699] width 46 height 13
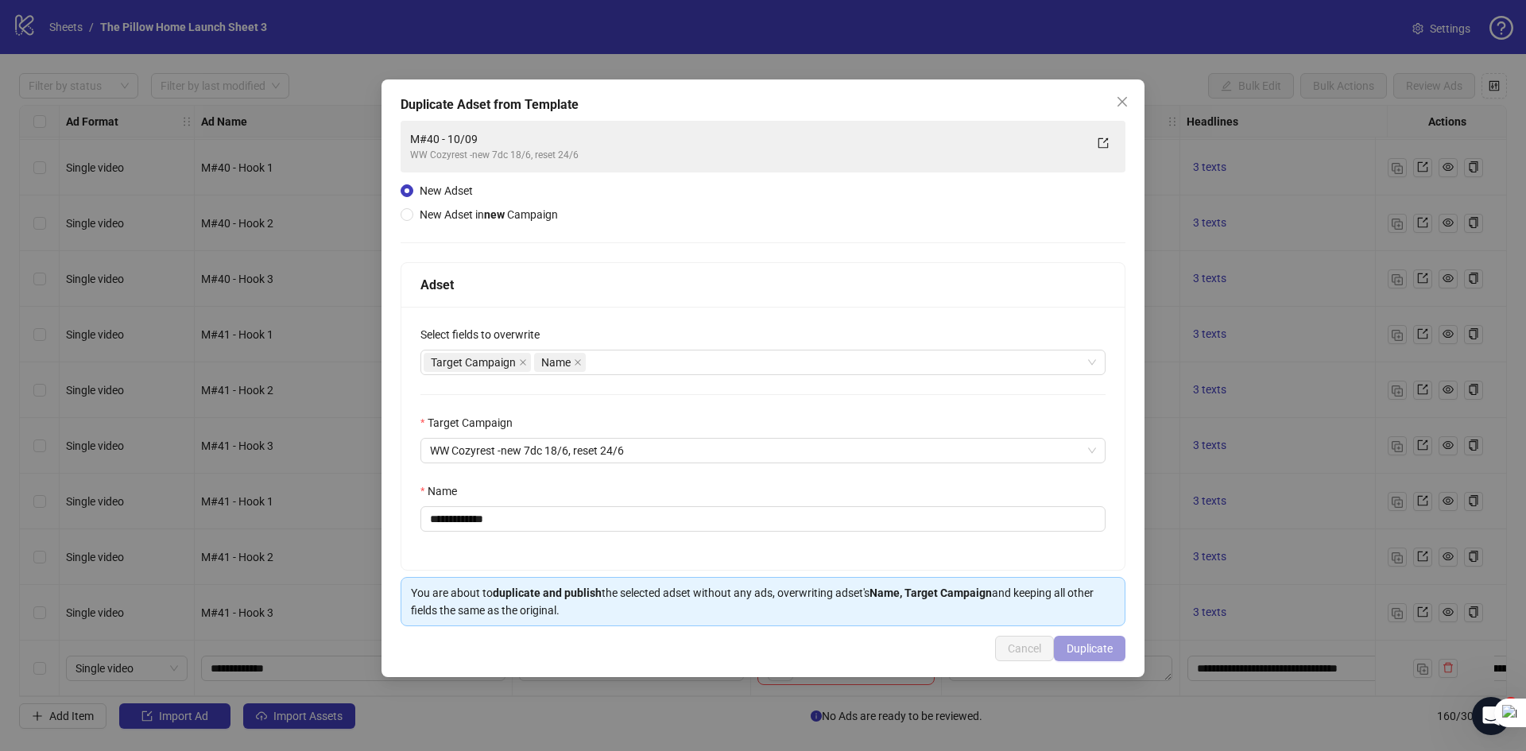
click at [1074, 702] on div "**********" at bounding box center [763, 375] width 1526 height 751
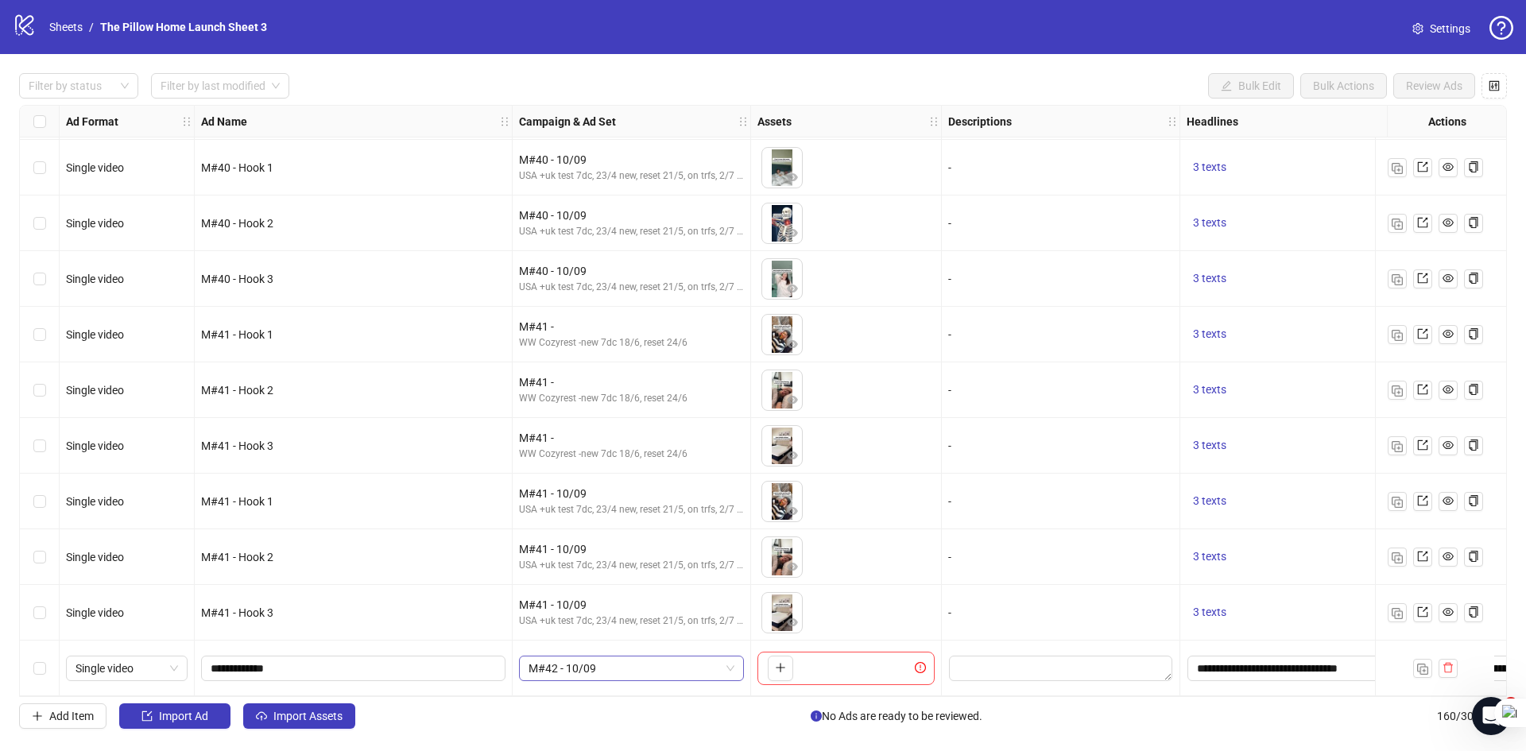
click at [688, 657] on span "M#42 - 10/09" at bounding box center [631, 668] width 206 height 24
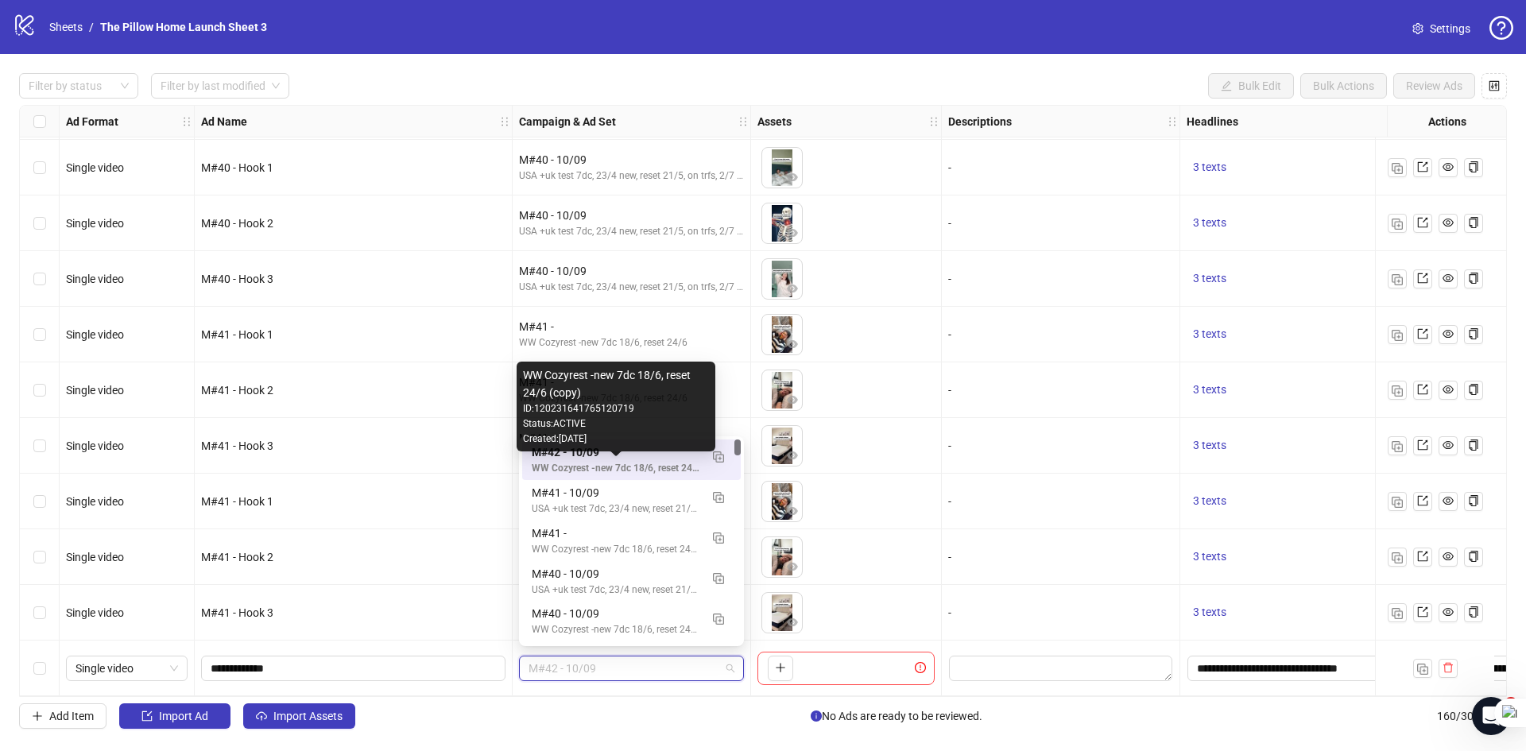
click at [671, 470] on div "WW Cozyrest -new 7dc 18/6, reset 24/6 (copy)" at bounding box center [616, 468] width 168 height 15
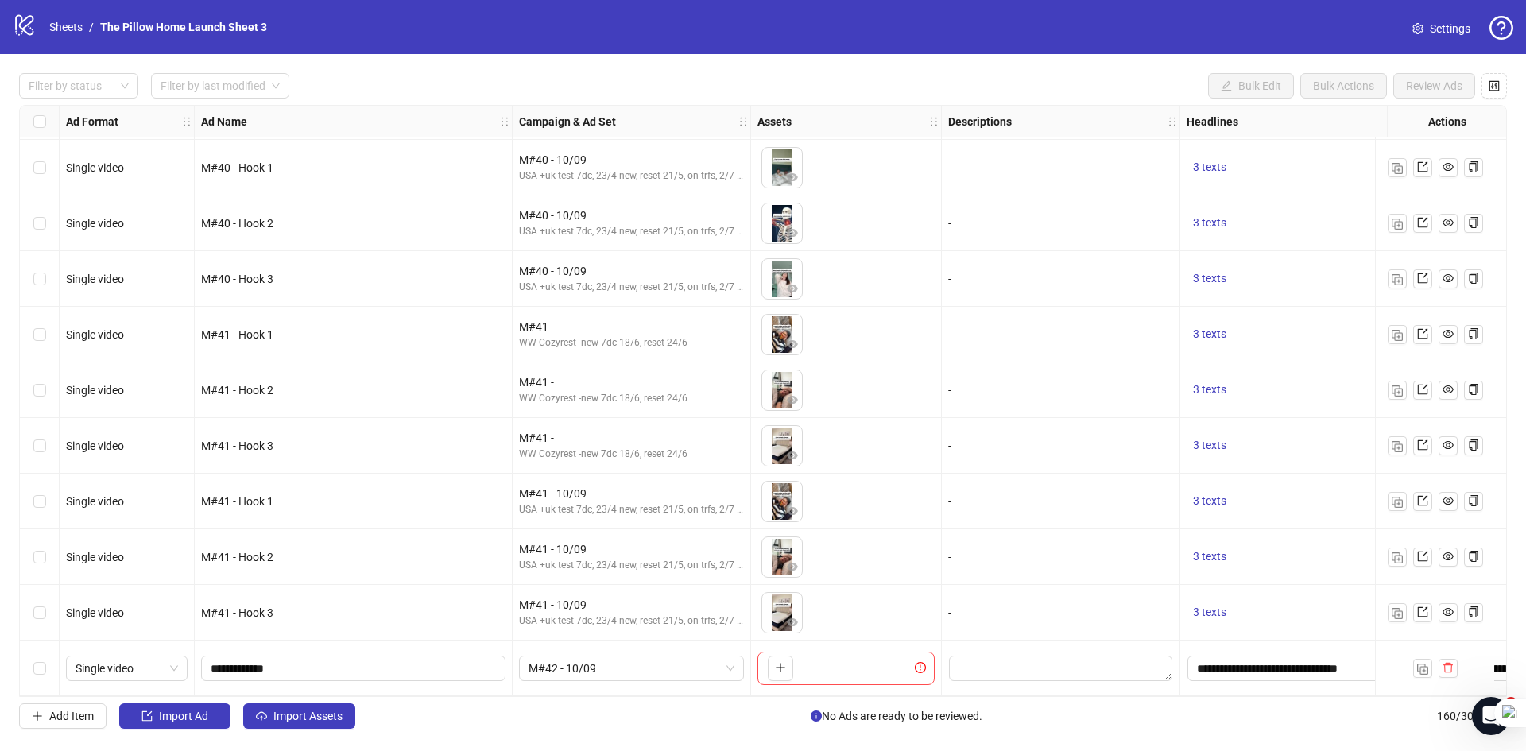
click at [669, 648] on div "M#42 - 10/09" at bounding box center [632, 668] width 238 height 56
click at [671, 658] on span "M#42 - 10/09" at bounding box center [631, 668] width 206 height 24
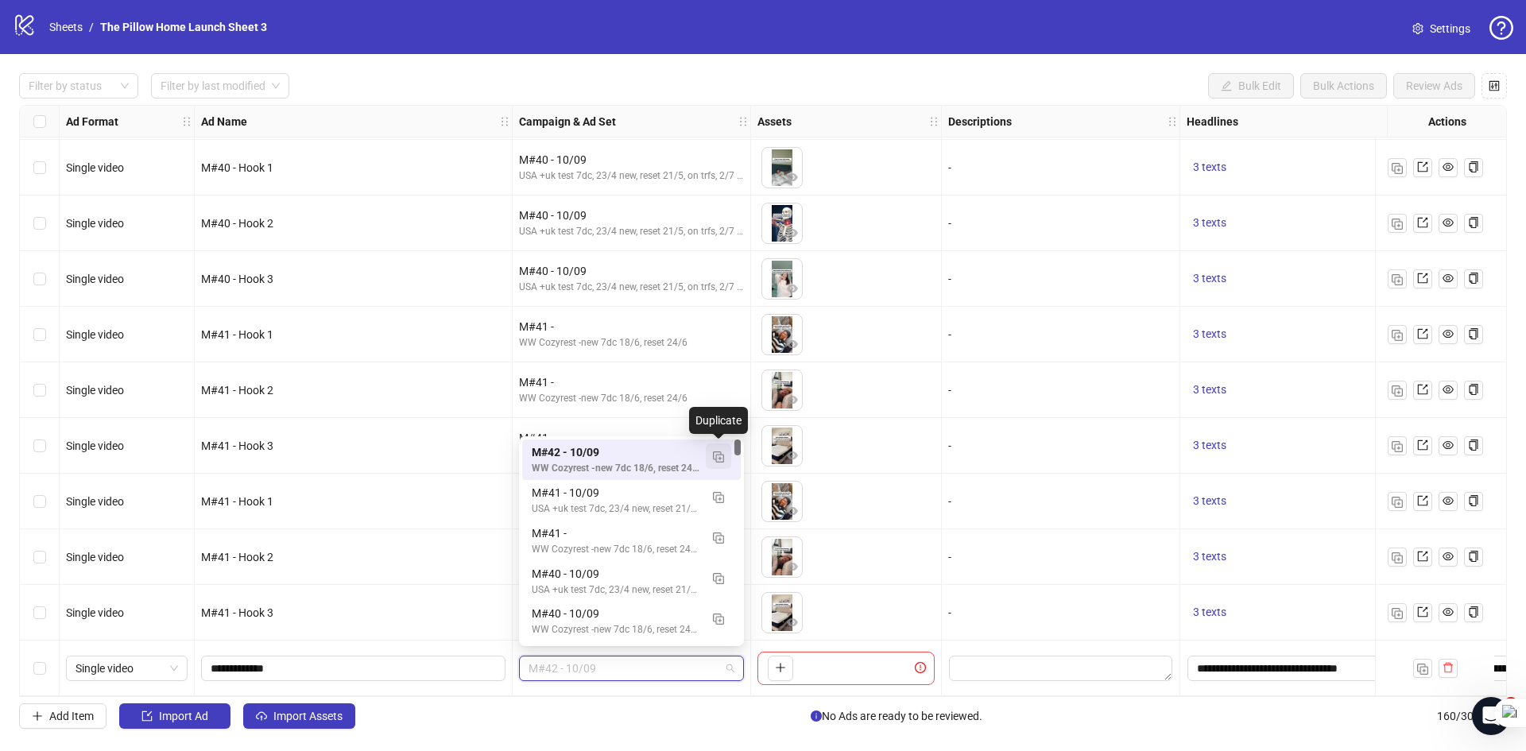
click at [729, 460] on button "button" at bounding box center [718, 455] width 25 height 25
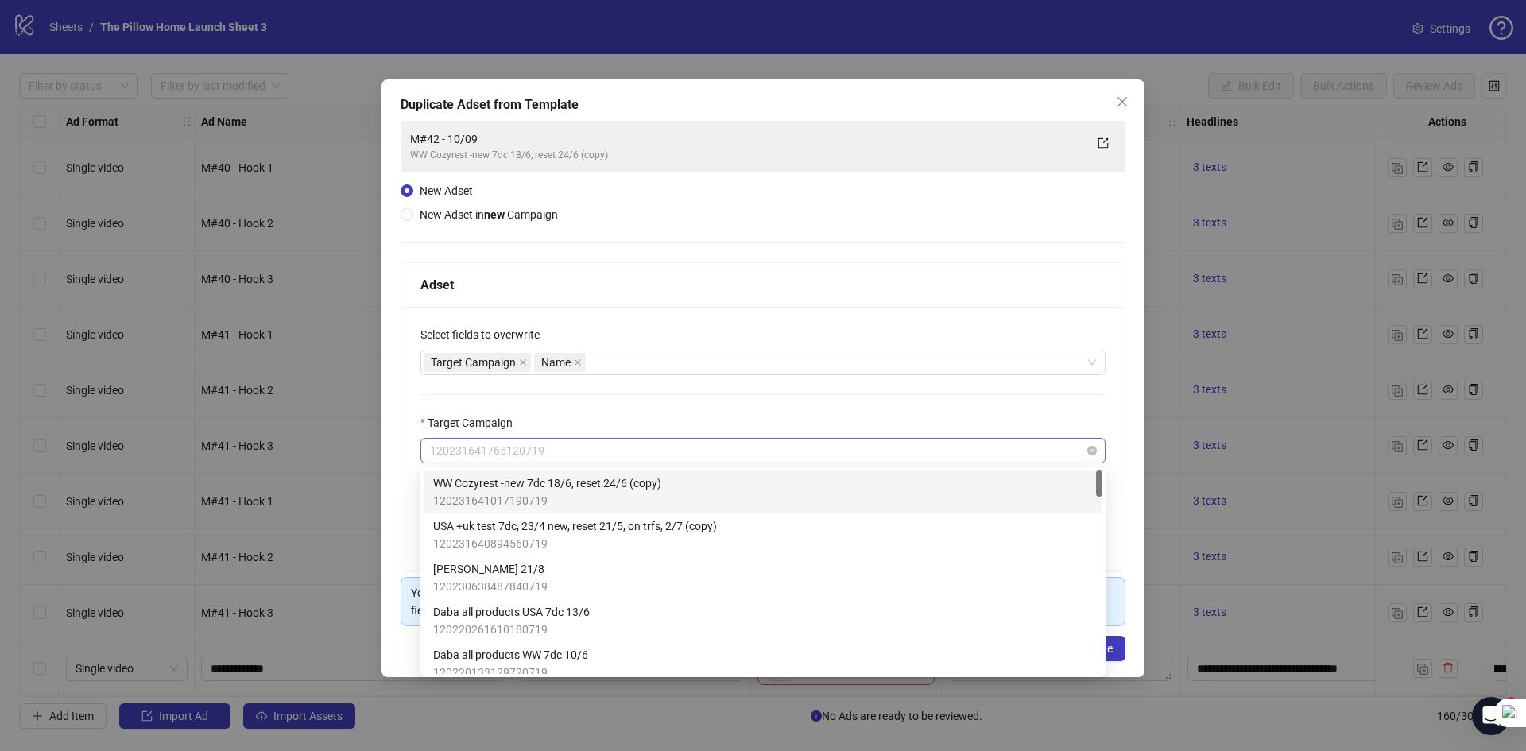
click at [650, 459] on span "120231641765120719" at bounding box center [763, 451] width 666 height 24
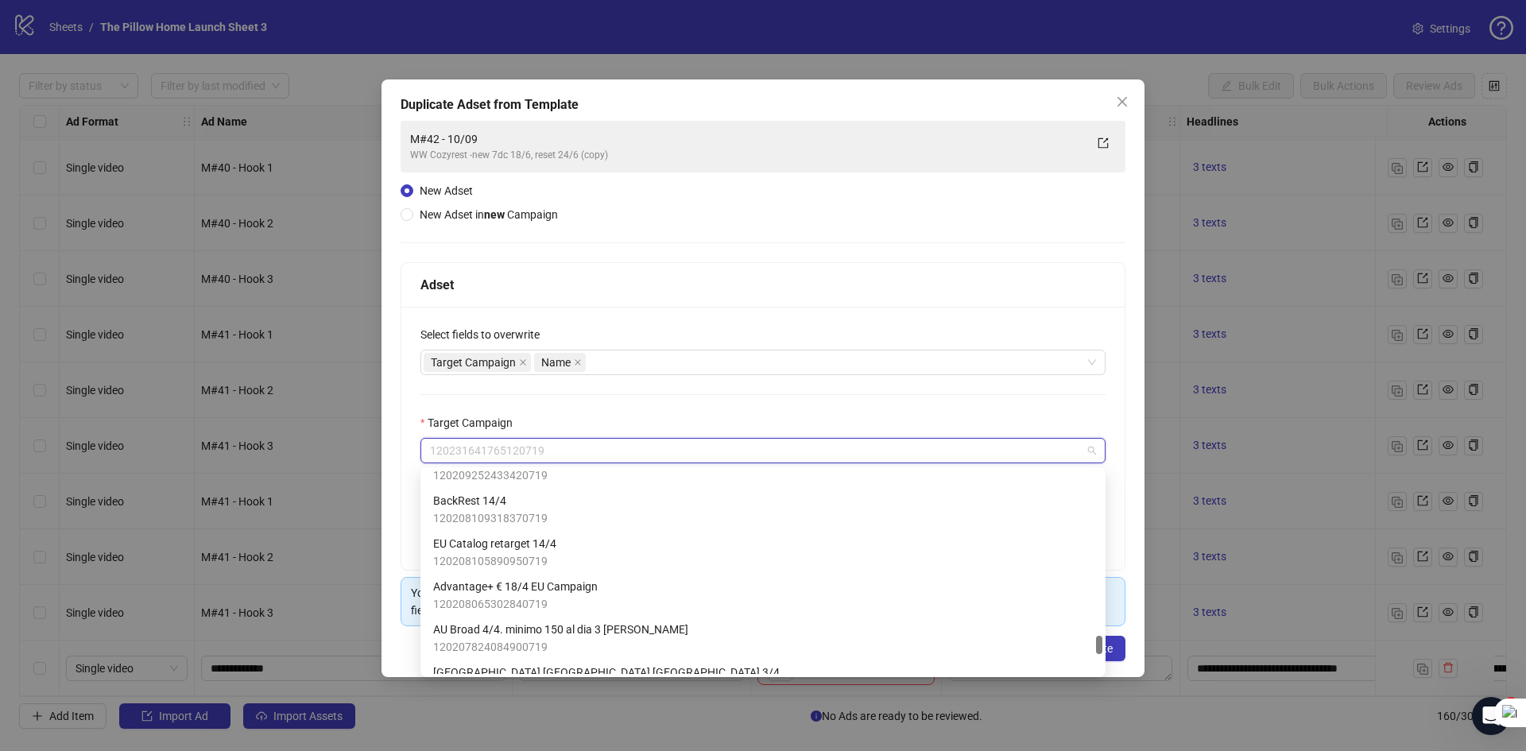
scroll to position [2157, 0]
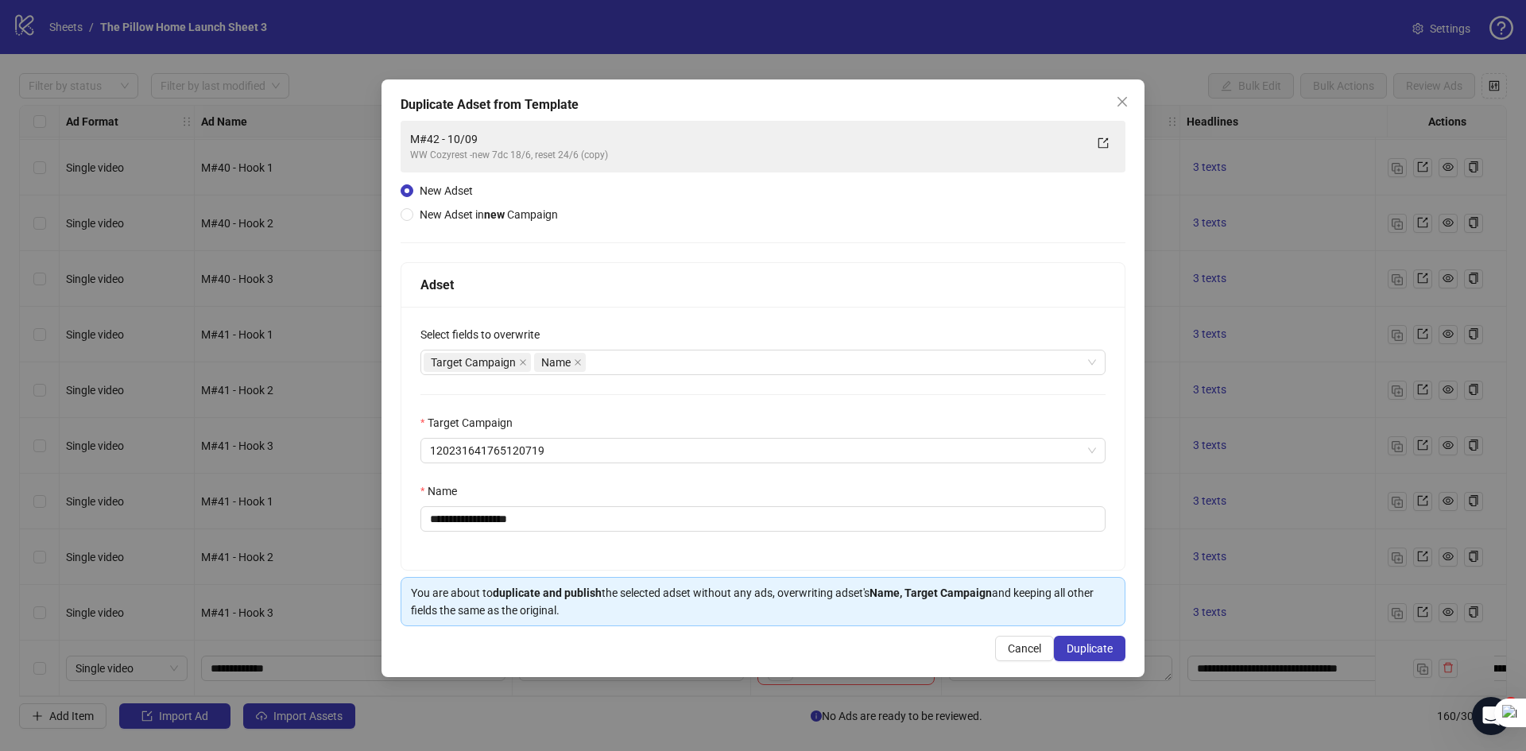
click at [1174, 371] on div "**********" at bounding box center [763, 375] width 1526 height 751
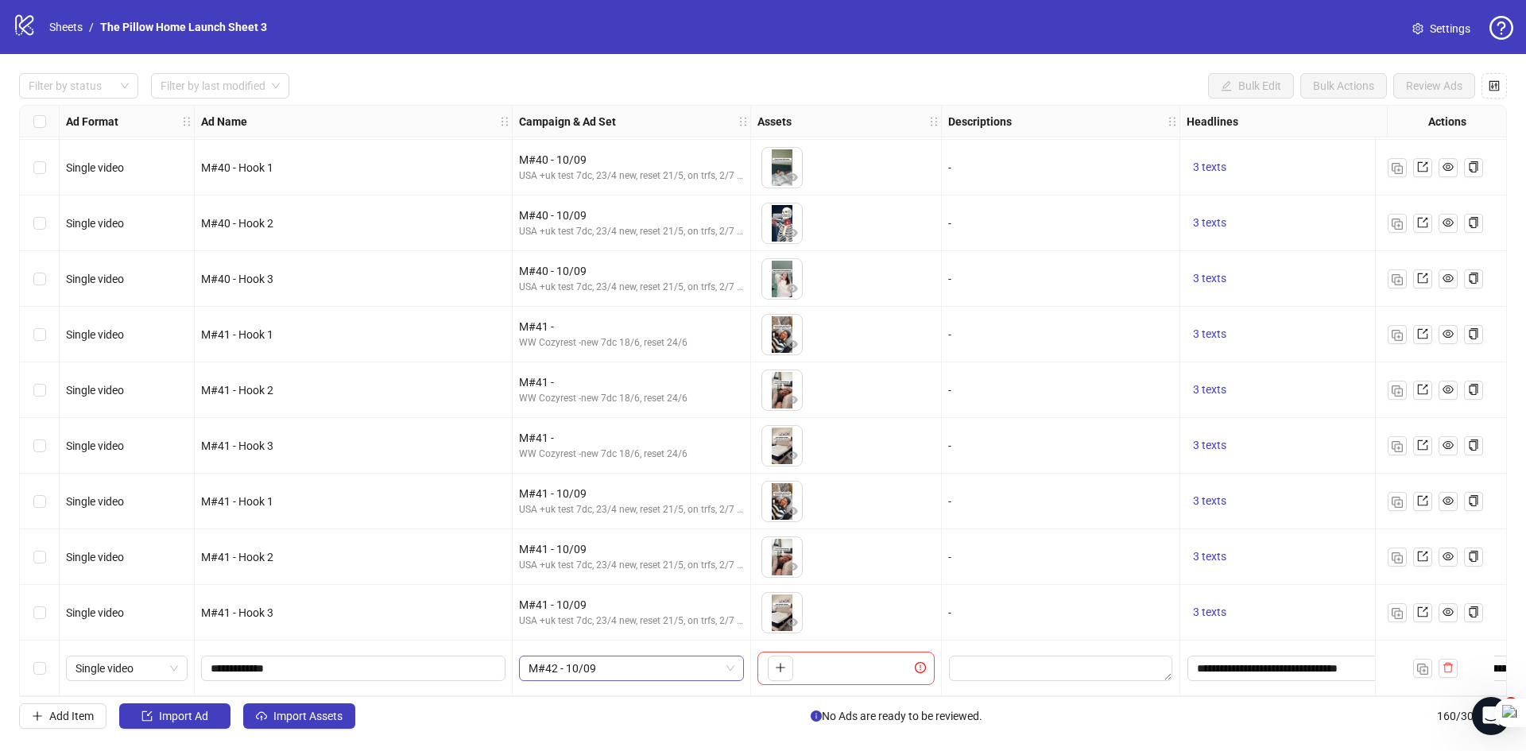
click at [586, 656] on span "M#42 - 10/09" at bounding box center [631, 668] width 206 height 24
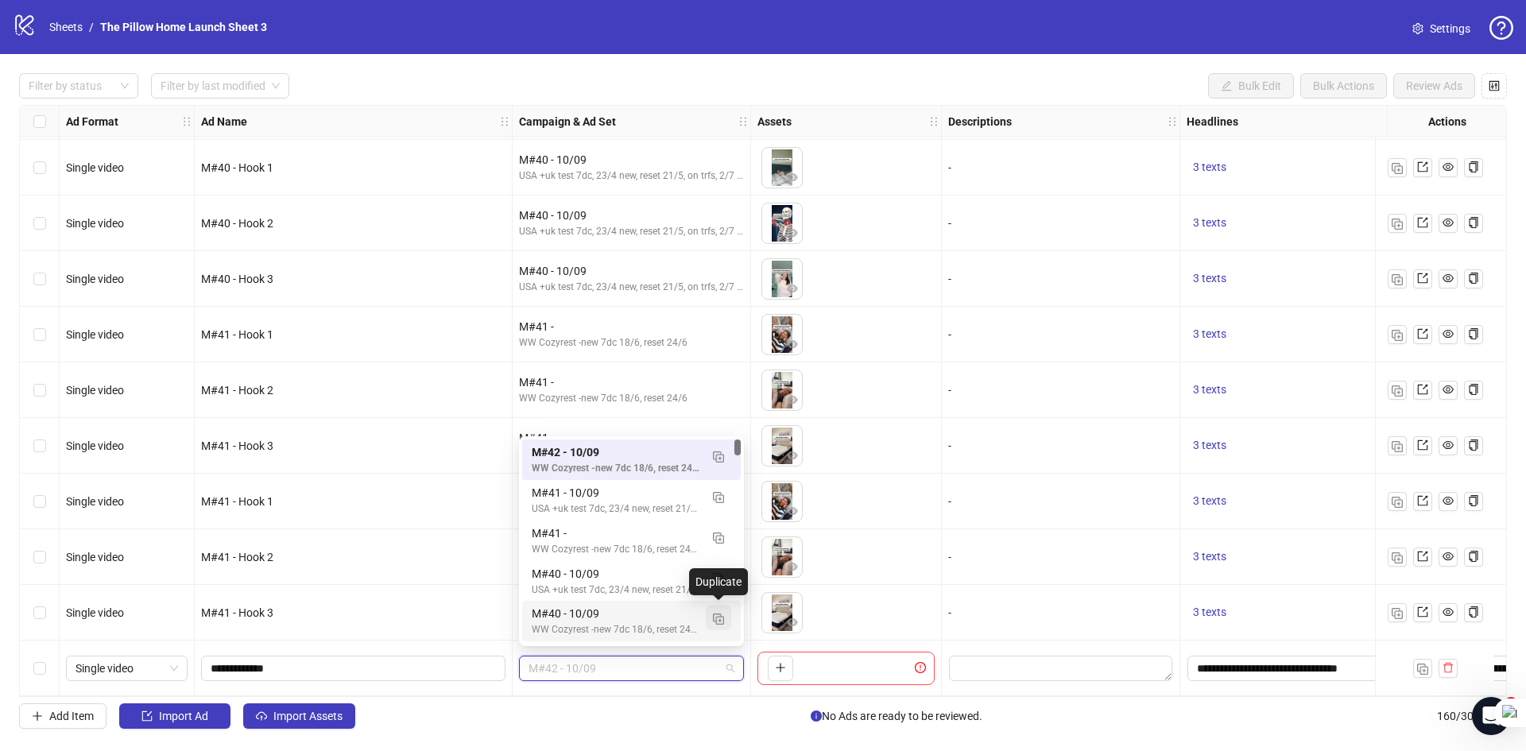
click at [714, 622] on img "button" at bounding box center [718, 618] width 11 height 11
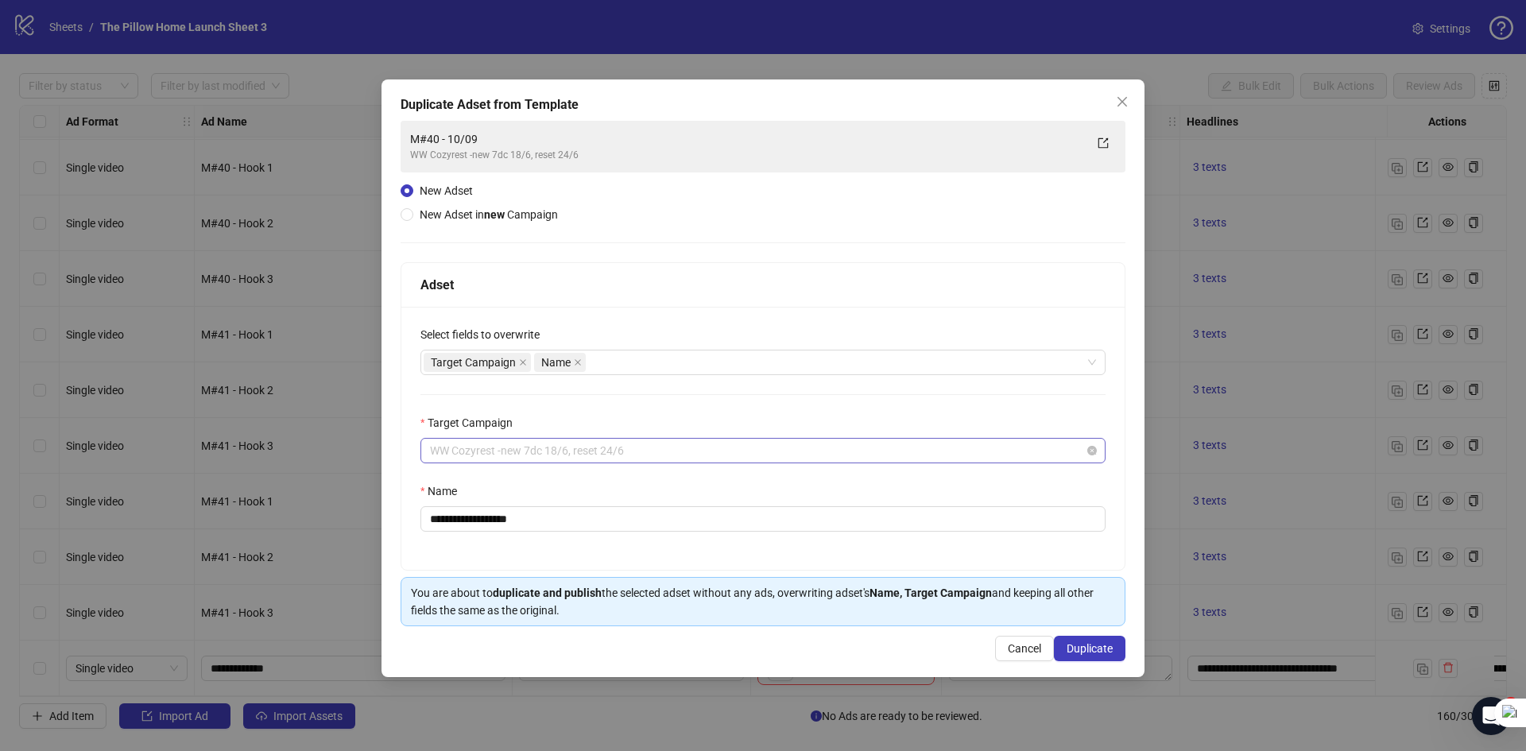
click at [492, 452] on span "WW Cozyrest -new 7dc 18/6, reset 24/6" at bounding box center [763, 451] width 666 height 24
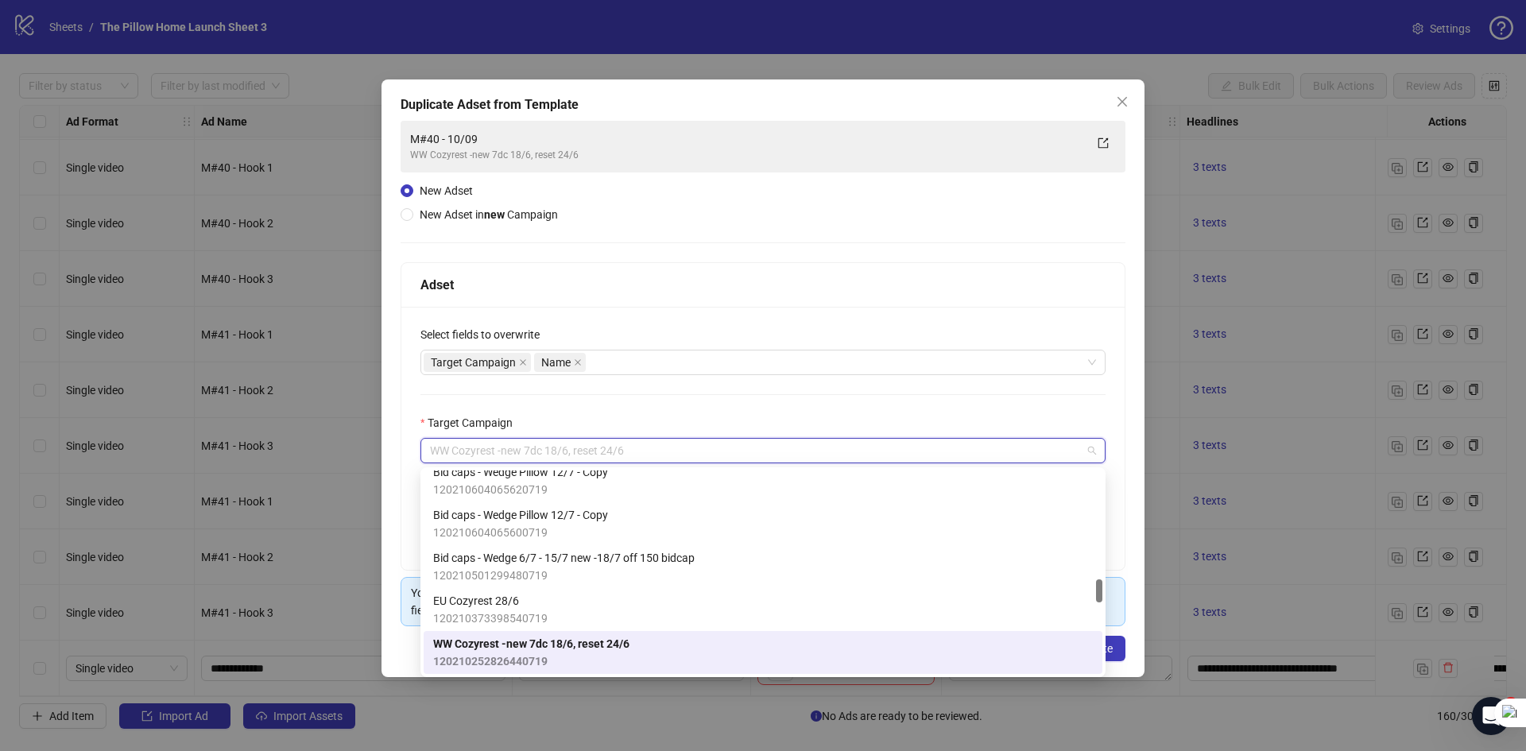
click at [548, 653] on span "120210252826440719" at bounding box center [531, 660] width 196 height 17
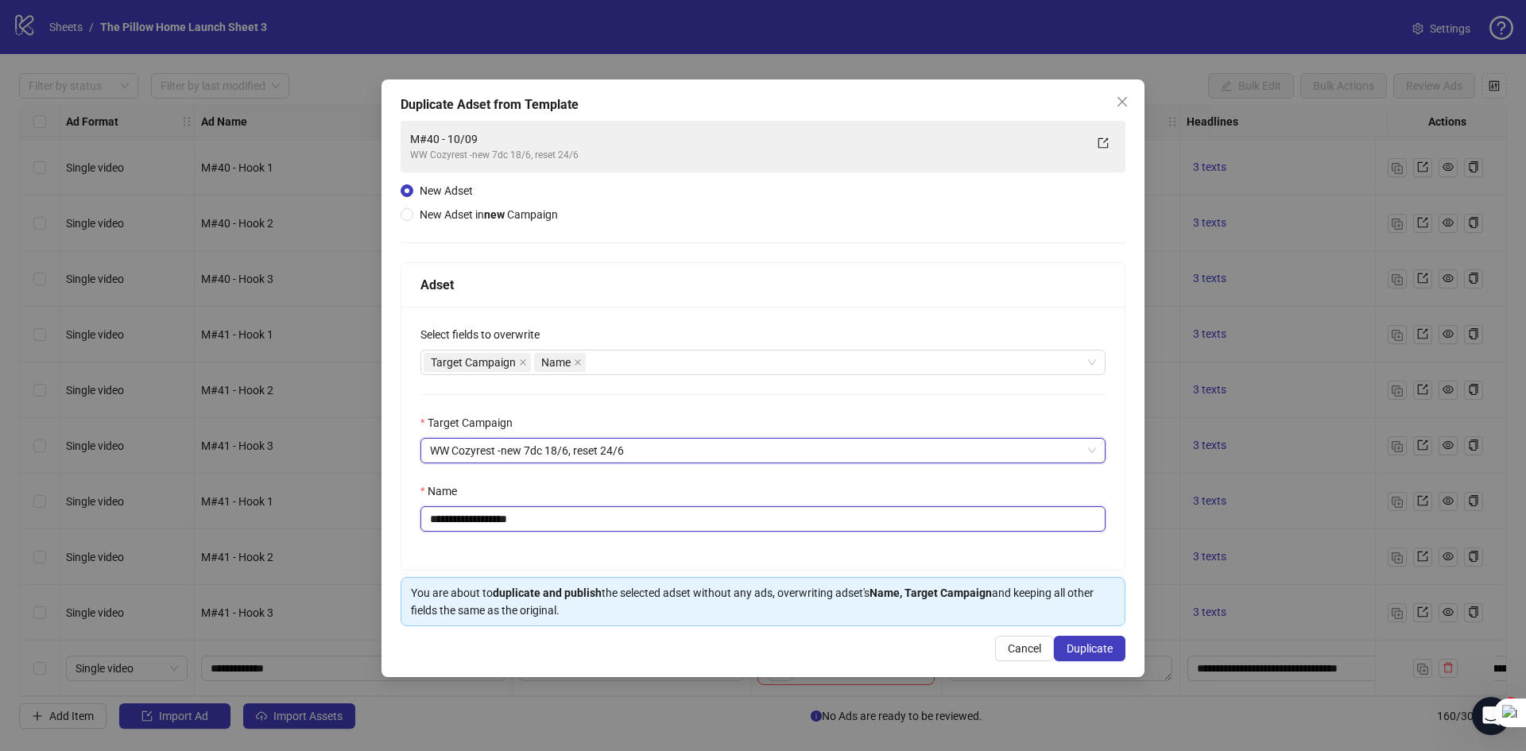
click at [457, 525] on input "**********" at bounding box center [762, 518] width 685 height 25
type input "**********"
click at [1076, 652] on span "Duplicate" at bounding box center [1089, 648] width 46 height 13
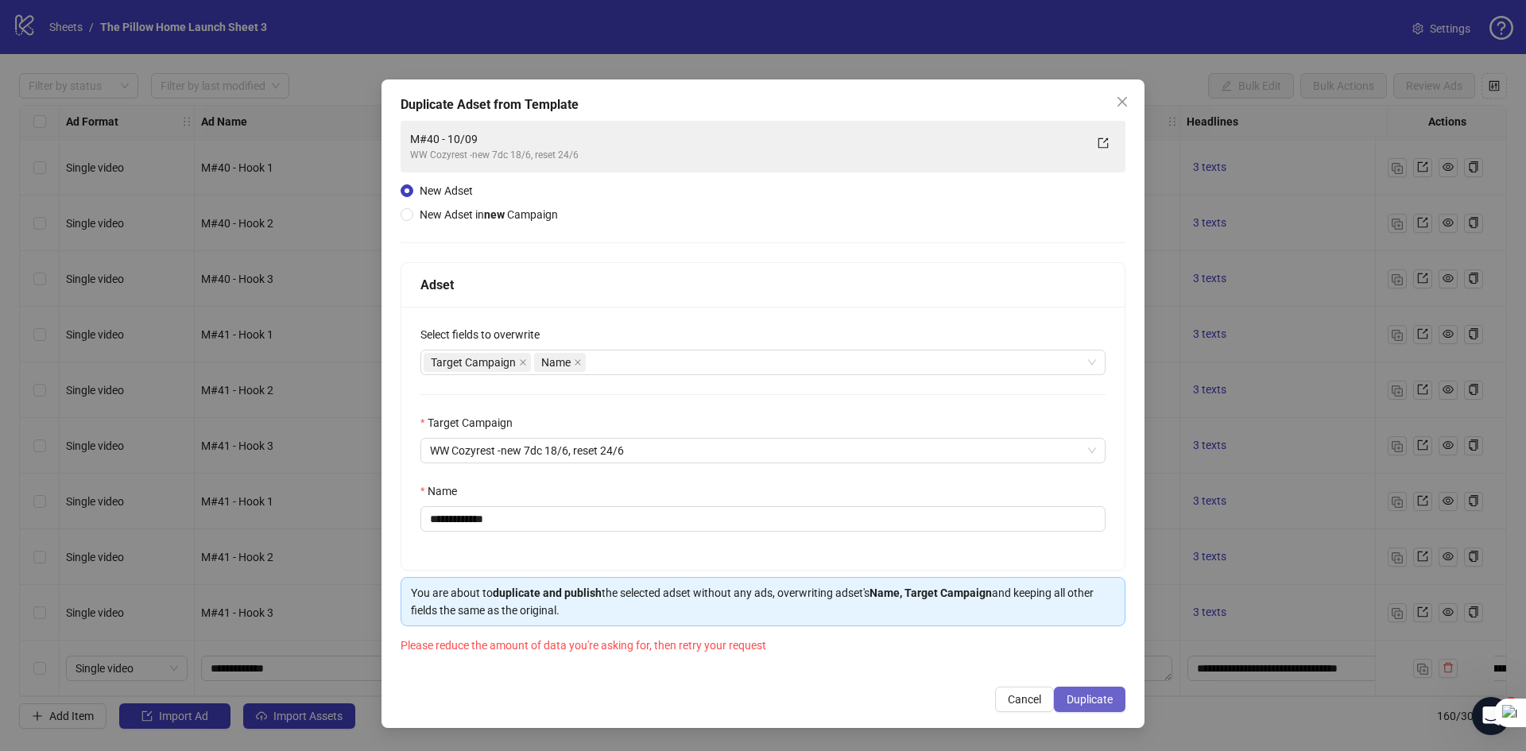
click at [1058, 691] on button "Duplicate" at bounding box center [1090, 699] width 72 height 25
click at [1070, 695] on span "Duplicate" at bounding box center [1089, 699] width 46 height 13
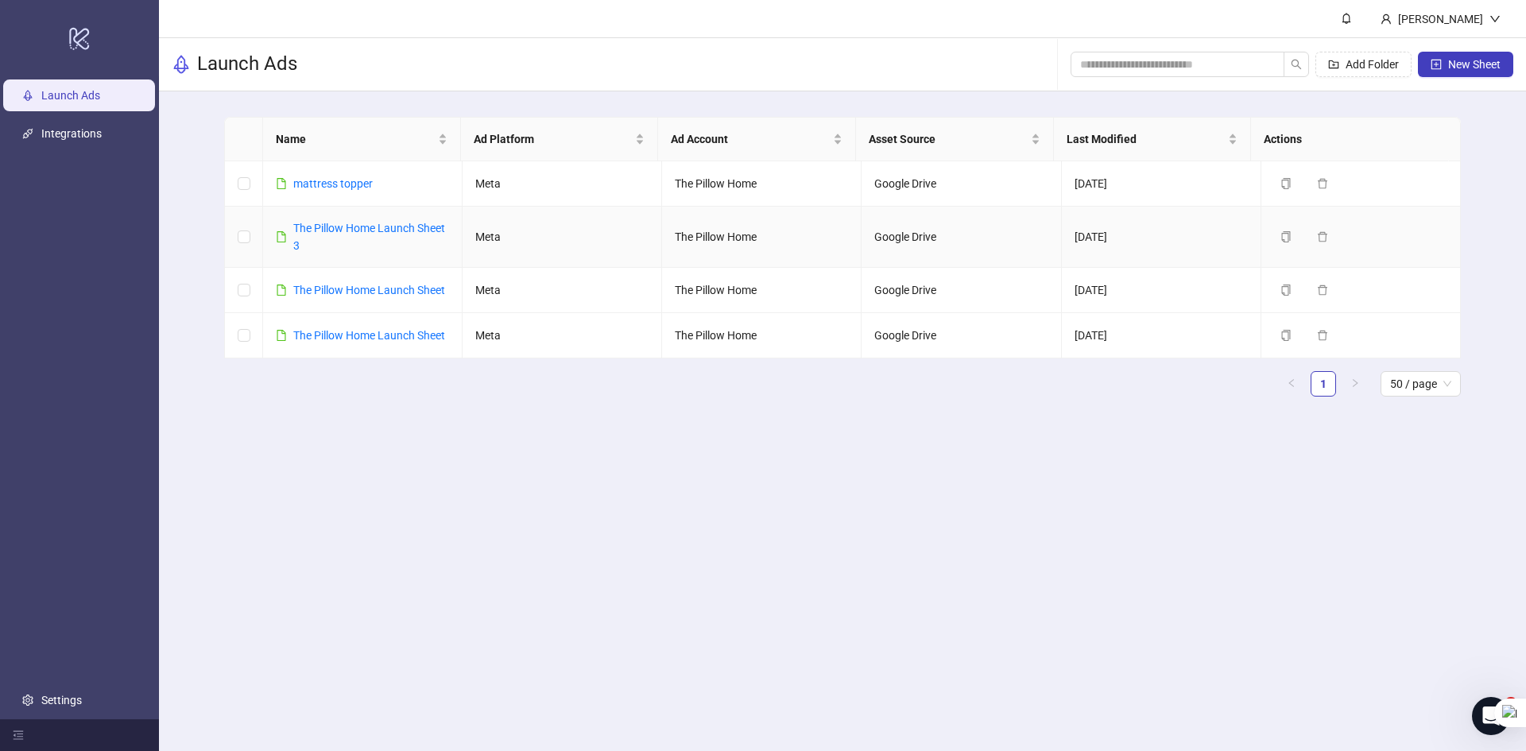
click at [373, 215] on td "The Pillow Home Launch Sheet 3" at bounding box center [362, 237] width 199 height 61
click at [369, 229] on link "The Pillow Home Launch Sheet 3" at bounding box center [369, 237] width 152 height 30
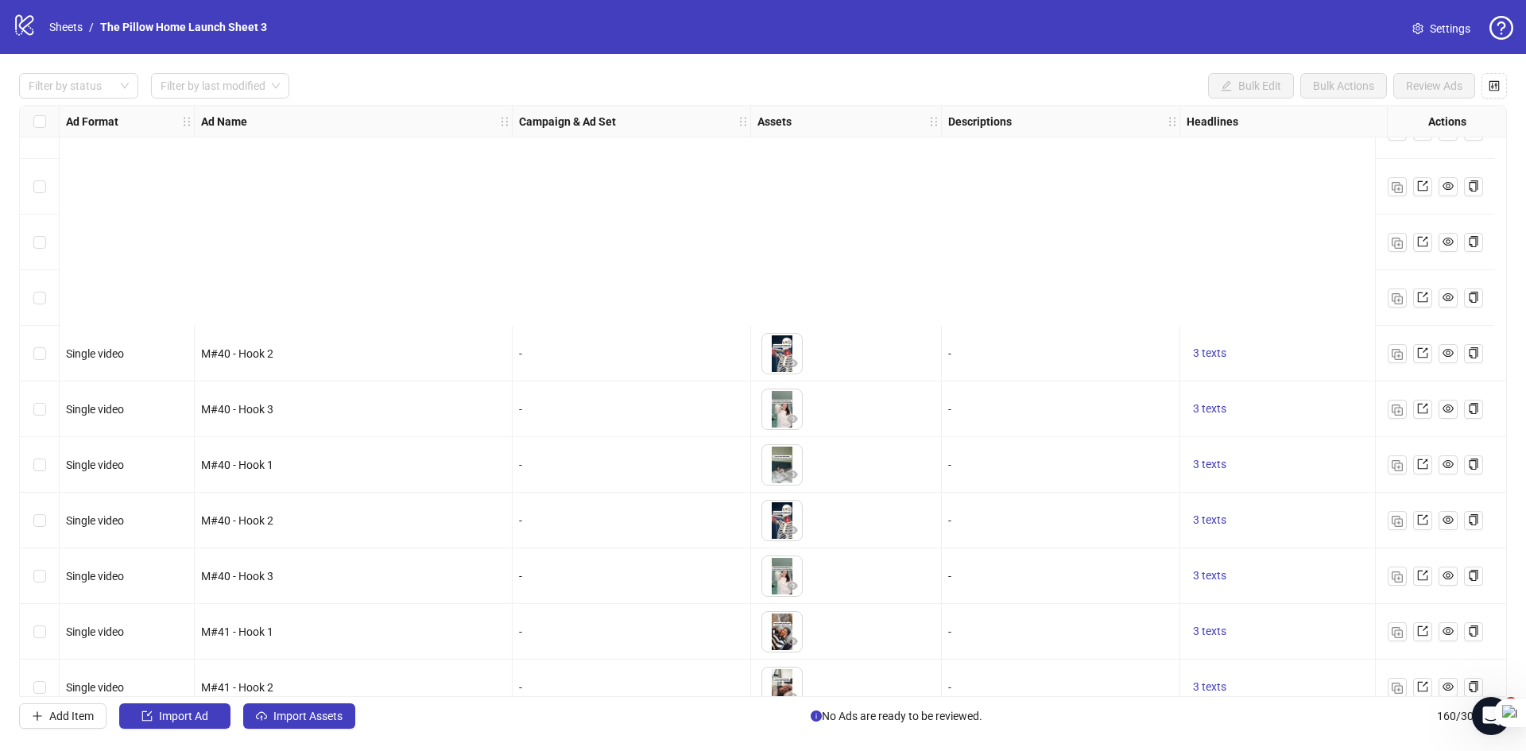
scroll to position [8347, 0]
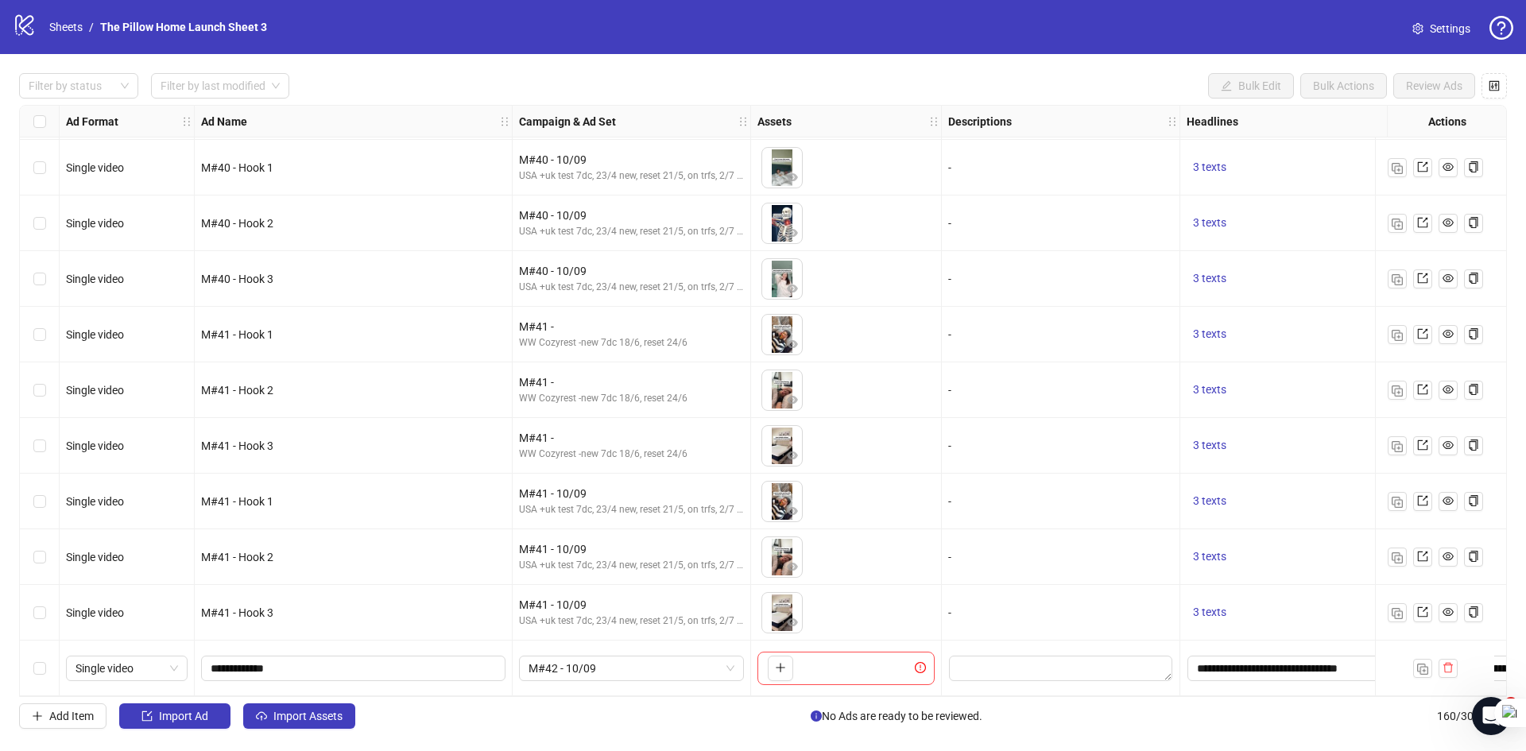
click at [586, 675] on div "M#42 - 10/09" at bounding box center [632, 668] width 238 height 56
click at [583, 670] on span "M#42 - 10/09" at bounding box center [631, 668] width 206 height 24
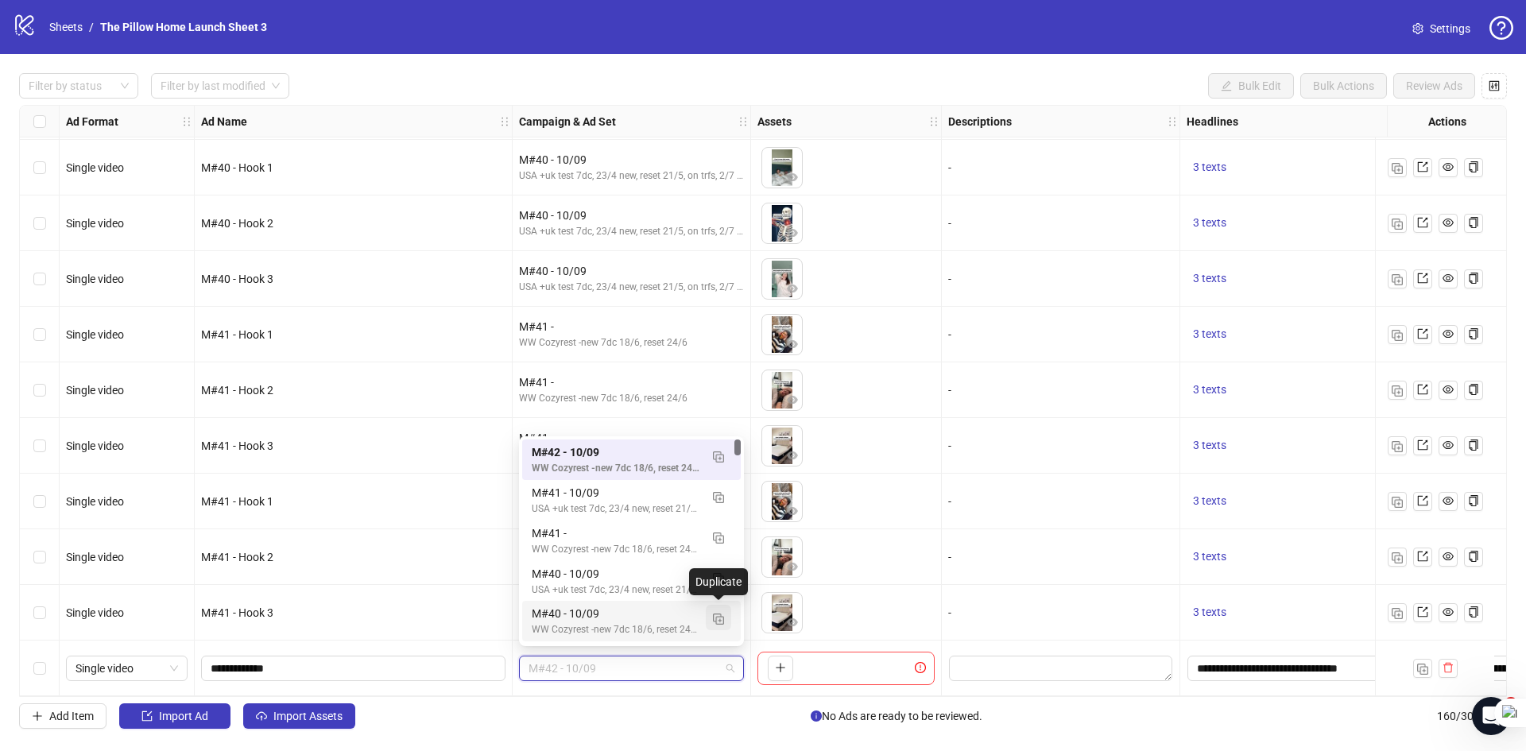
click at [718, 619] on img "button" at bounding box center [718, 618] width 11 height 11
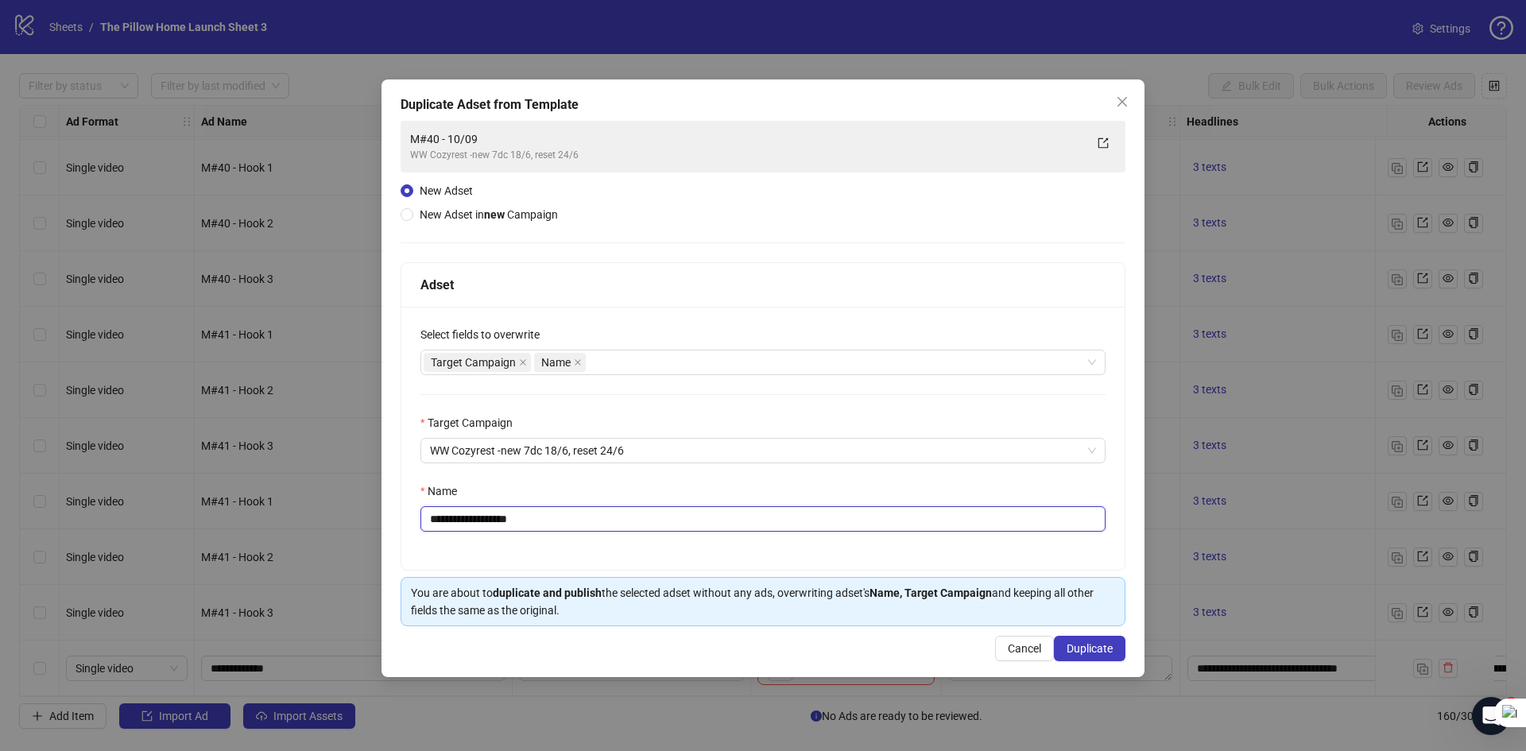
click at [452, 525] on input "**********" at bounding box center [762, 518] width 685 height 25
type input "**********"
click at [1105, 648] on span "Duplicate" at bounding box center [1089, 648] width 46 height 13
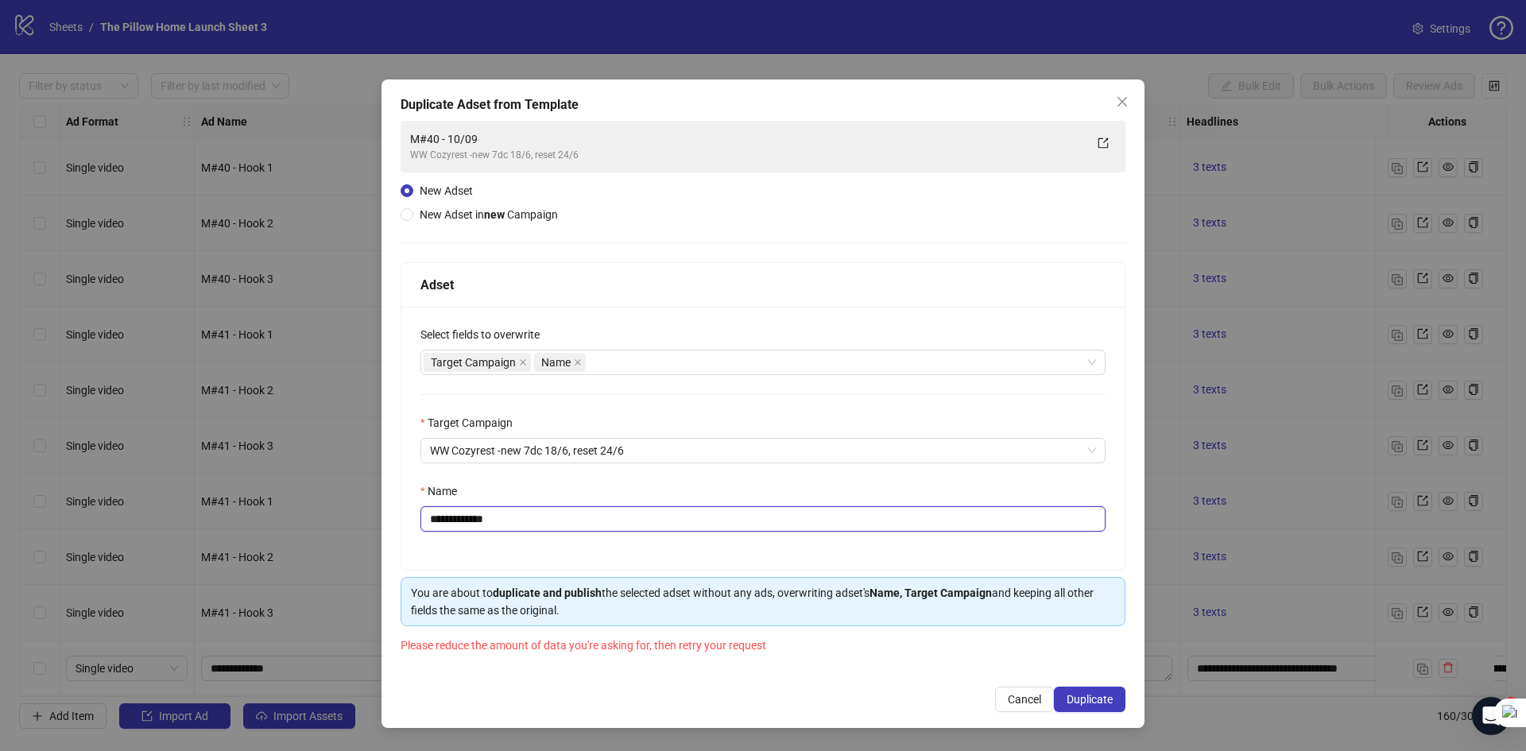
click at [505, 513] on input "**********" at bounding box center [762, 518] width 685 height 25
click at [513, 517] on input "**********" at bounding box center [762, 518] width 685 height 25
click at [571, 446] on span "WW Cozyrest -new 7dc 18/6, reset 24/6" at bounding box center [763, 451] width 666 height 24
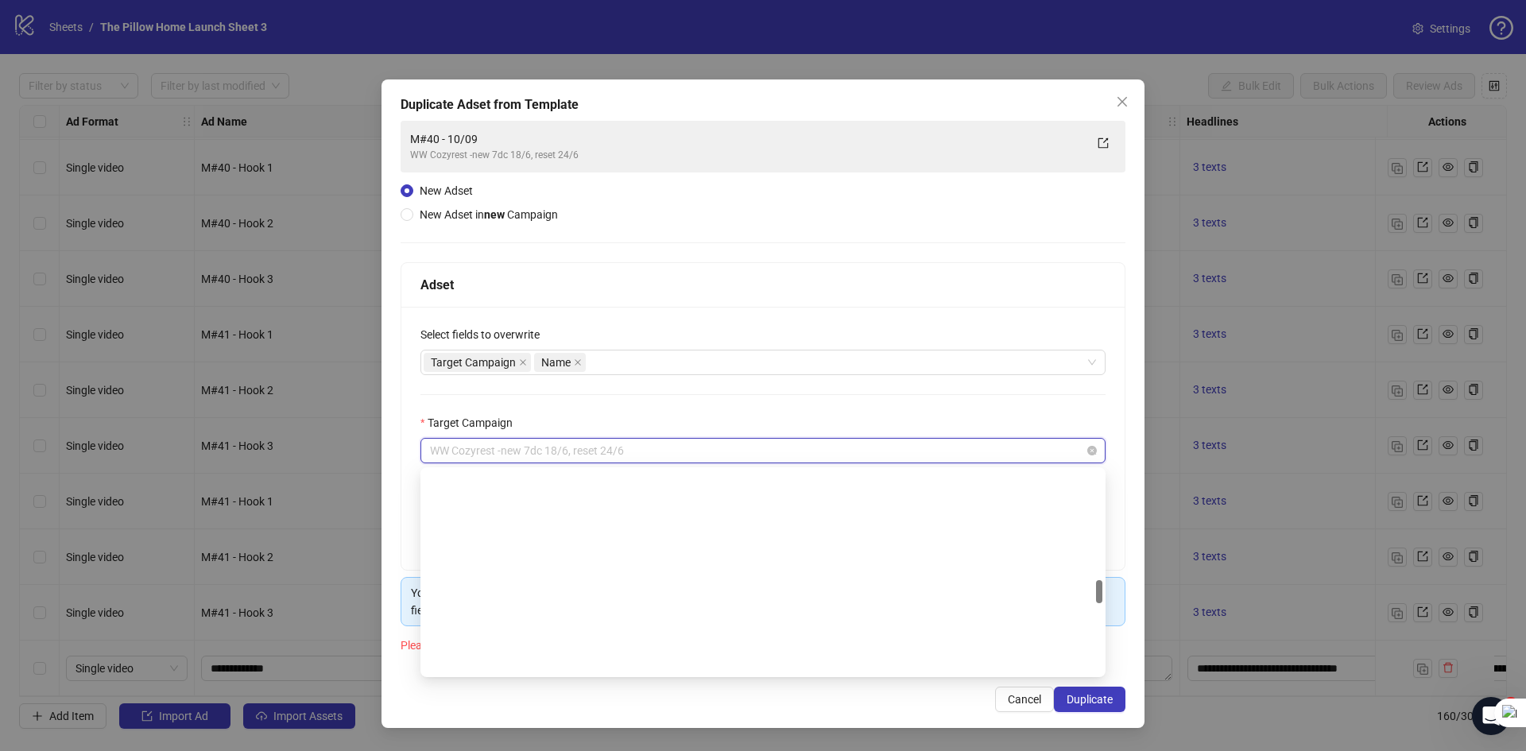
scroll to position [968, 0]
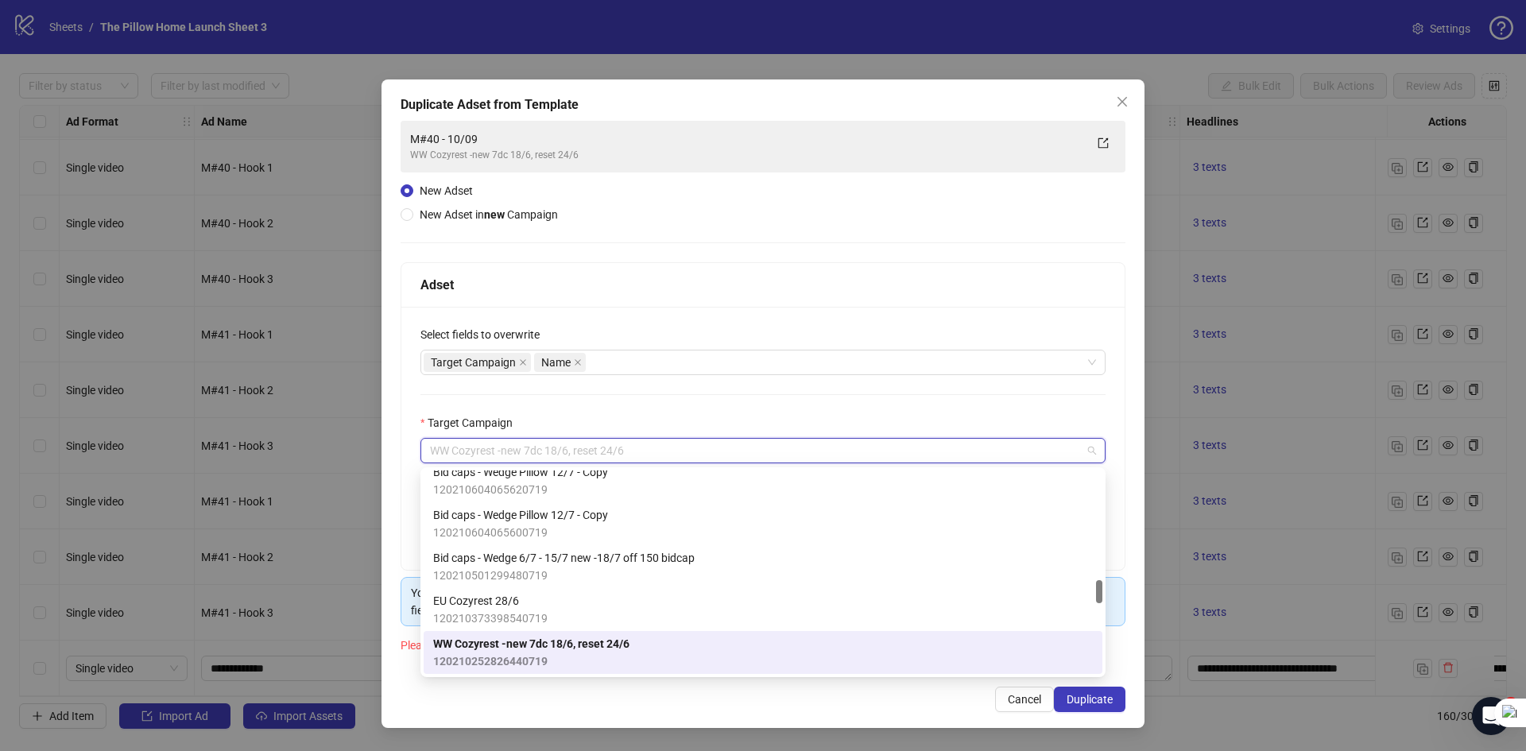
click at [572, 652] on span "120210252826440719" at bounding box center [531, 660] width 196 height 17
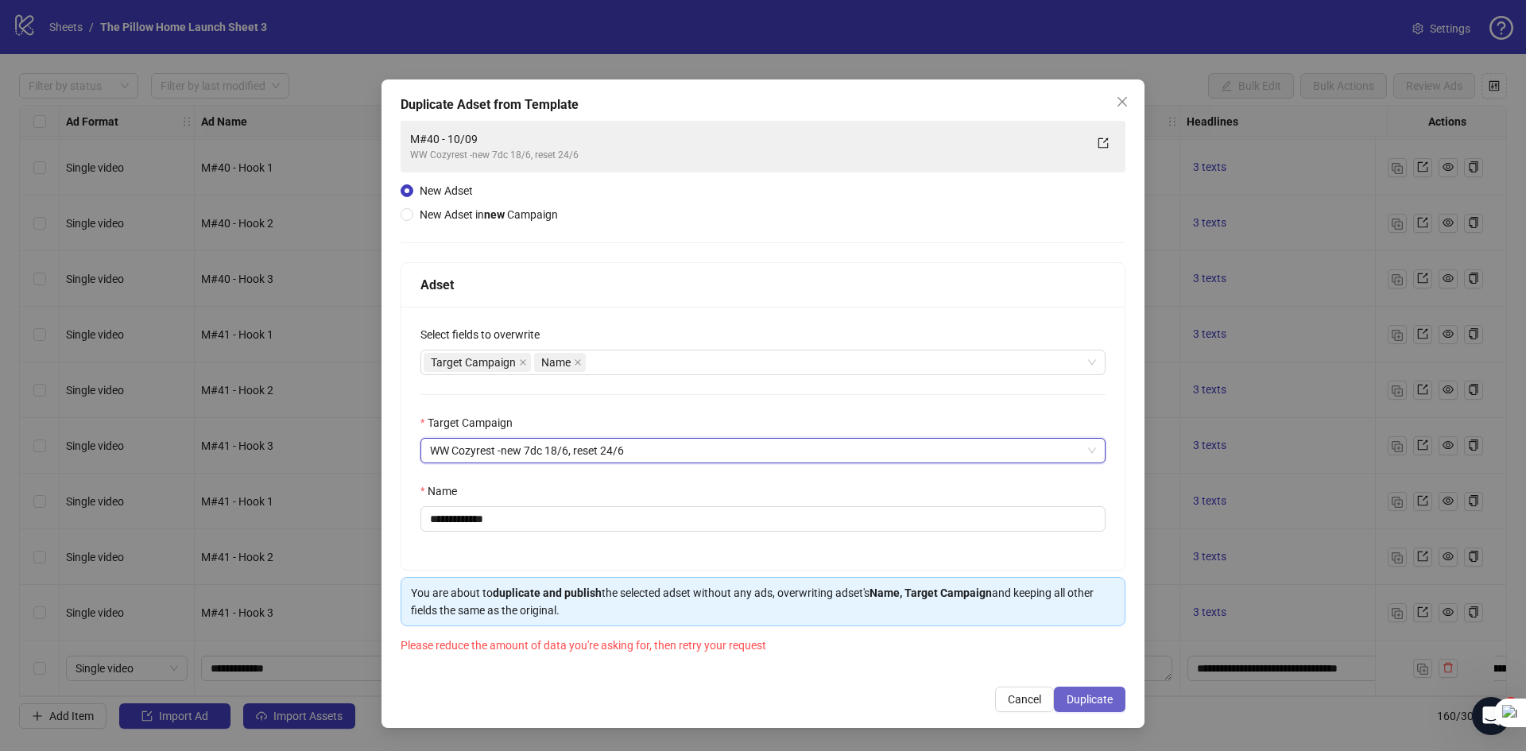
click at [1102, 694] on span "Duplicate" at bounding box center [1089, 699] width 46 height 13
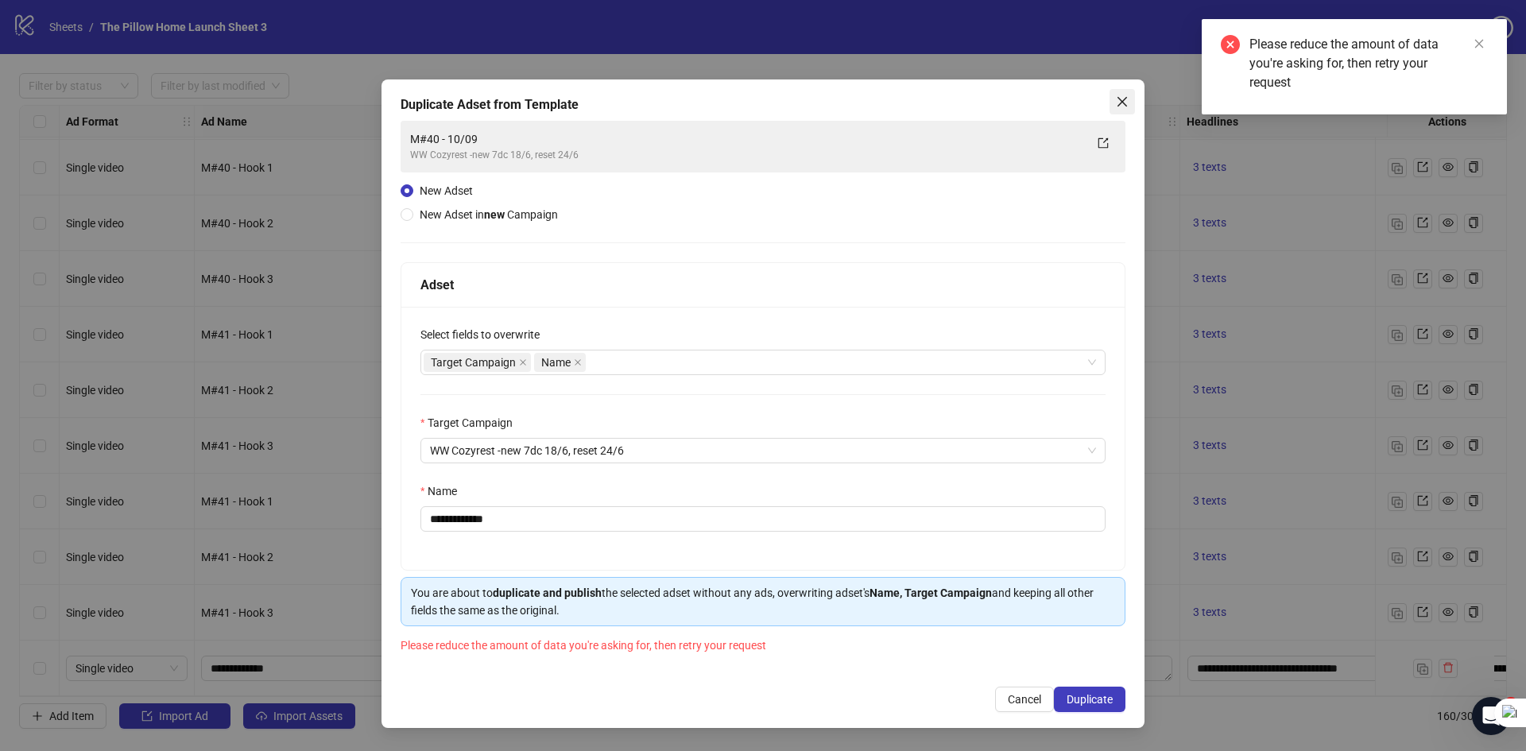
click at [1124, 103] on icon "close" at bounding box center [1122, 102] width 10 height 10
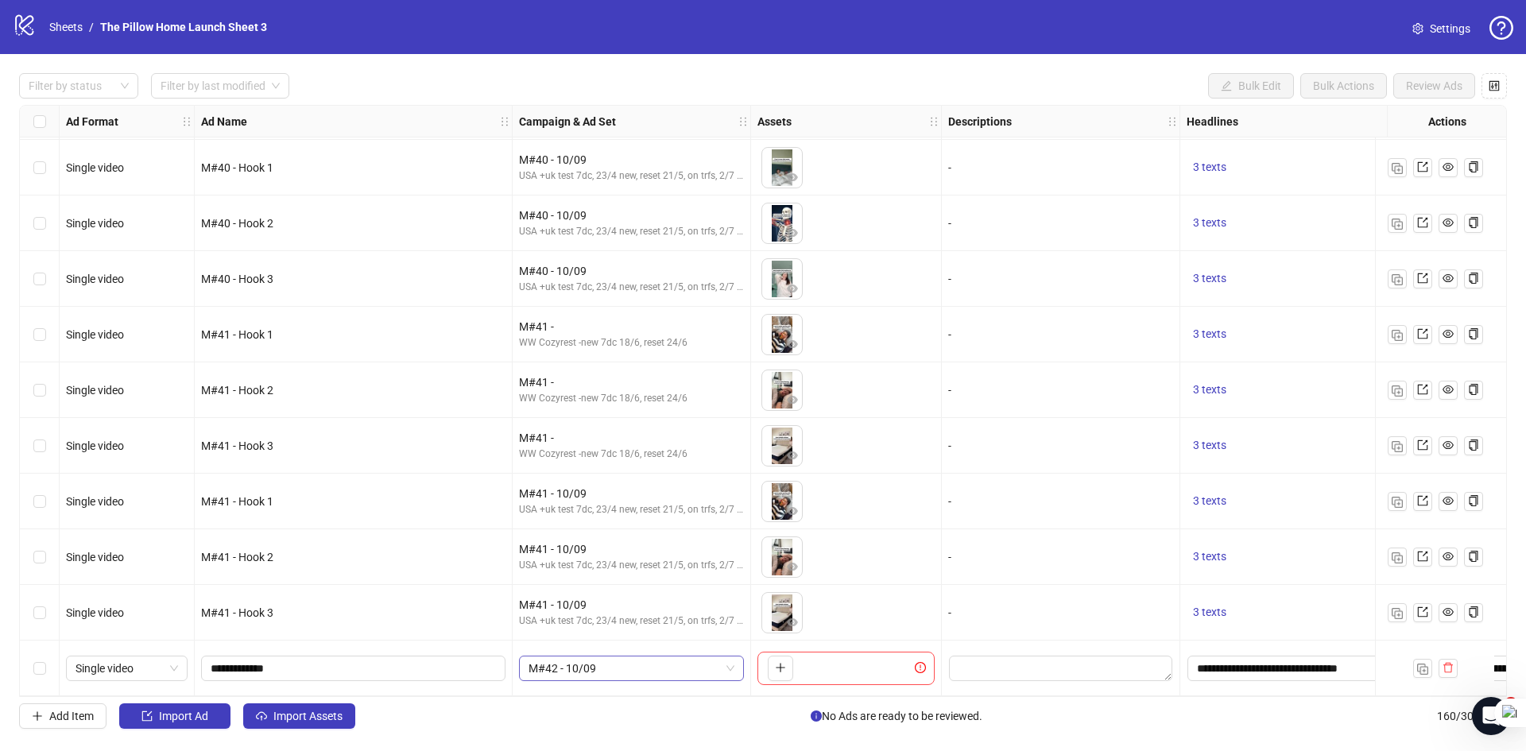
click at [606, 662] on span "M#42 - 10/09" at bounding box center [631, 668] width 206 height 24
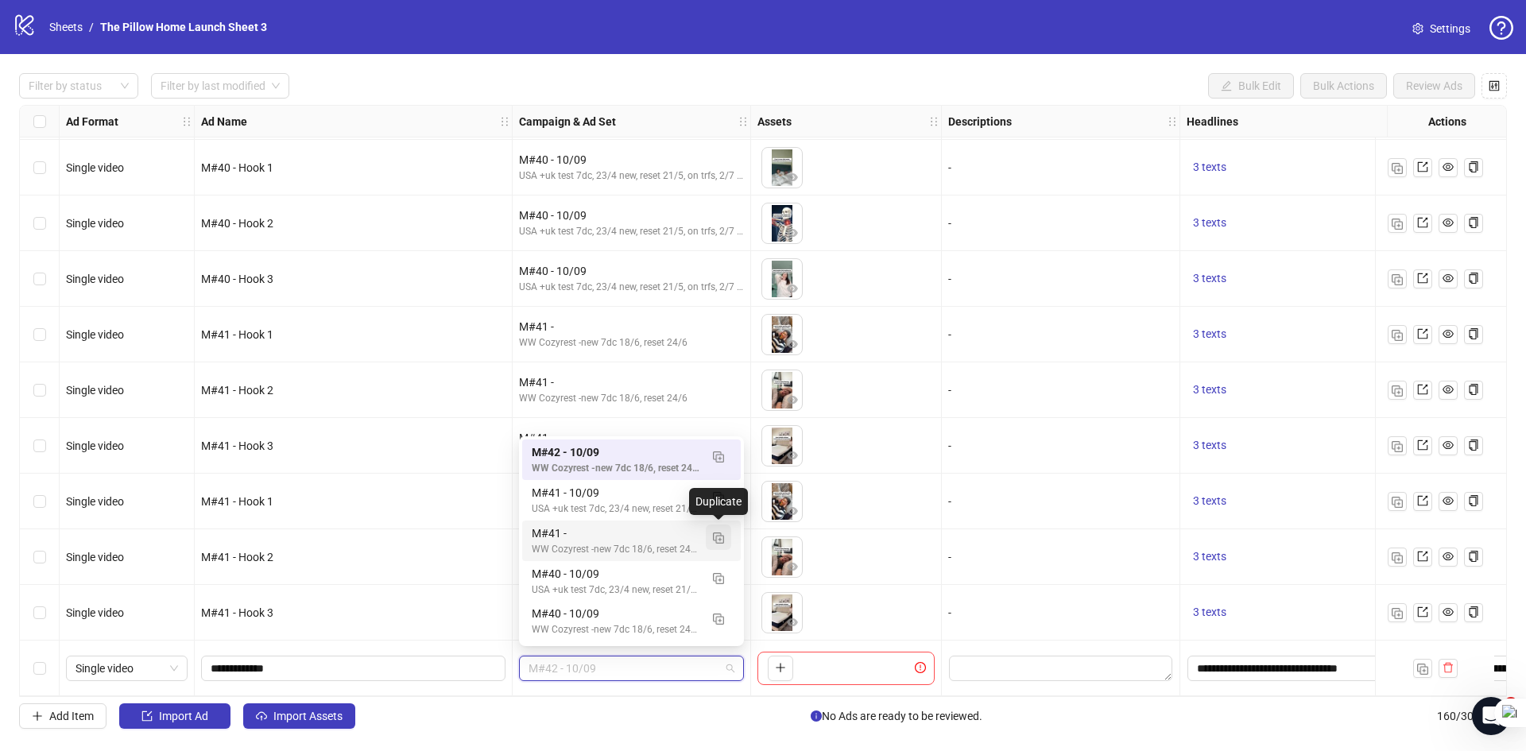
click at [714, 534] on img "button" at bounding box center [718, 537] width 11 height 11
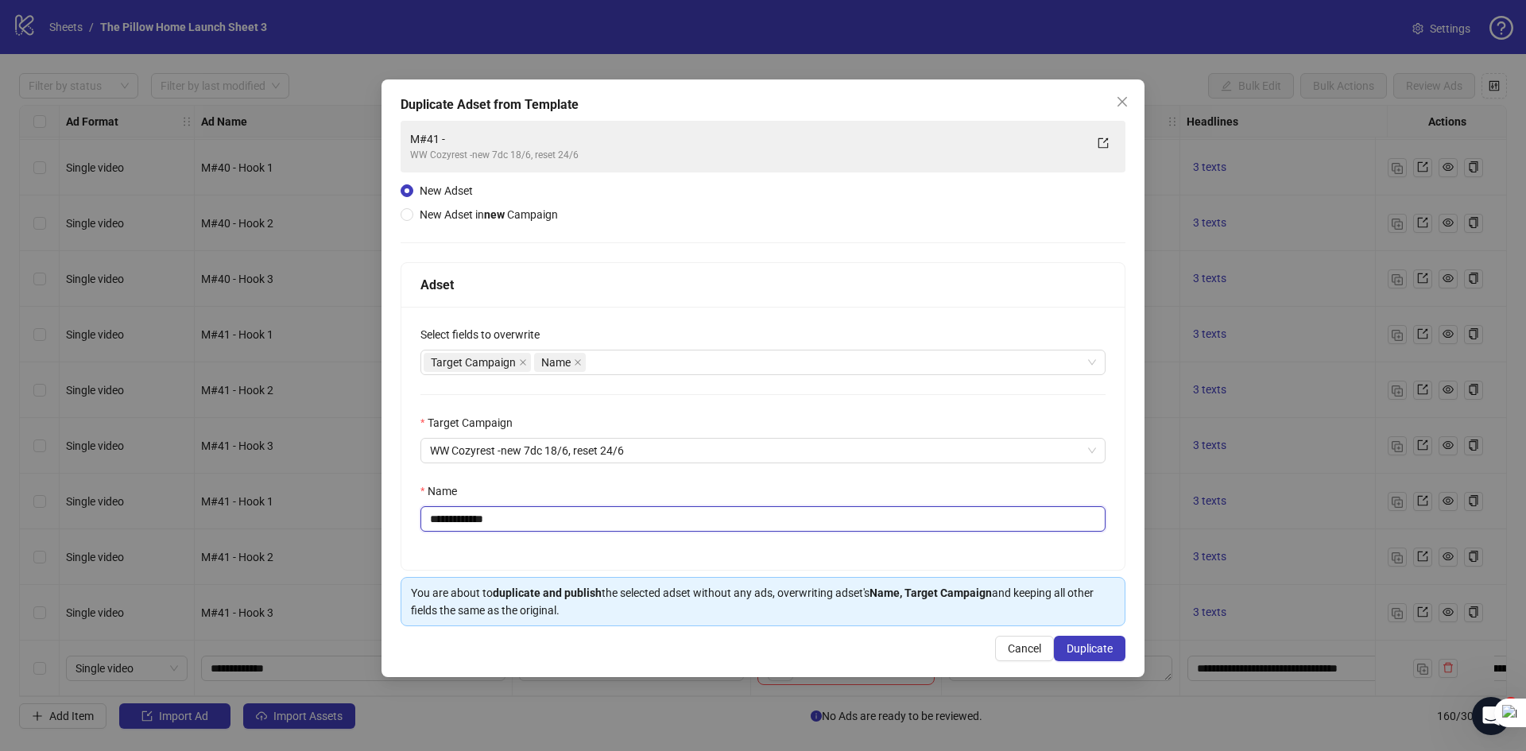
click at [590, 516] on input "**********" at bounding box center [762, 518] width 685 height 25
type input "**********"
click at [1074, 644] on span "Duplicate" at bounding box center [1089, 648] width 46 height 13
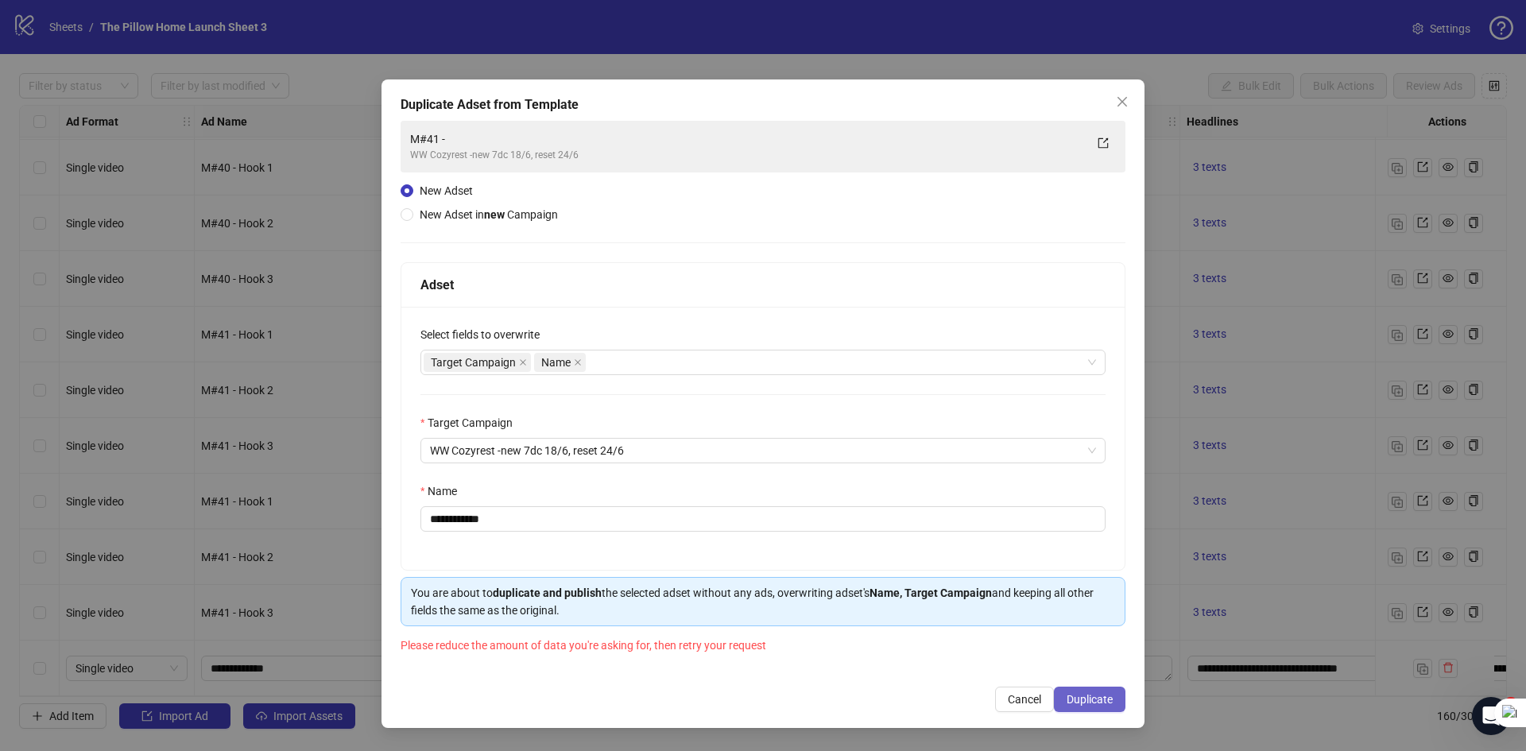
click at [1098, 704] on span "Duplicate" at bounding box center [1089, 699] width 46 height 13
click at [1104, 684] on div "**********" at bounding box center [762, 403] width 763 height 648
click at [1087, 710] on button "Duplicate" at bounding box center [1090, 699] width 72 height 25
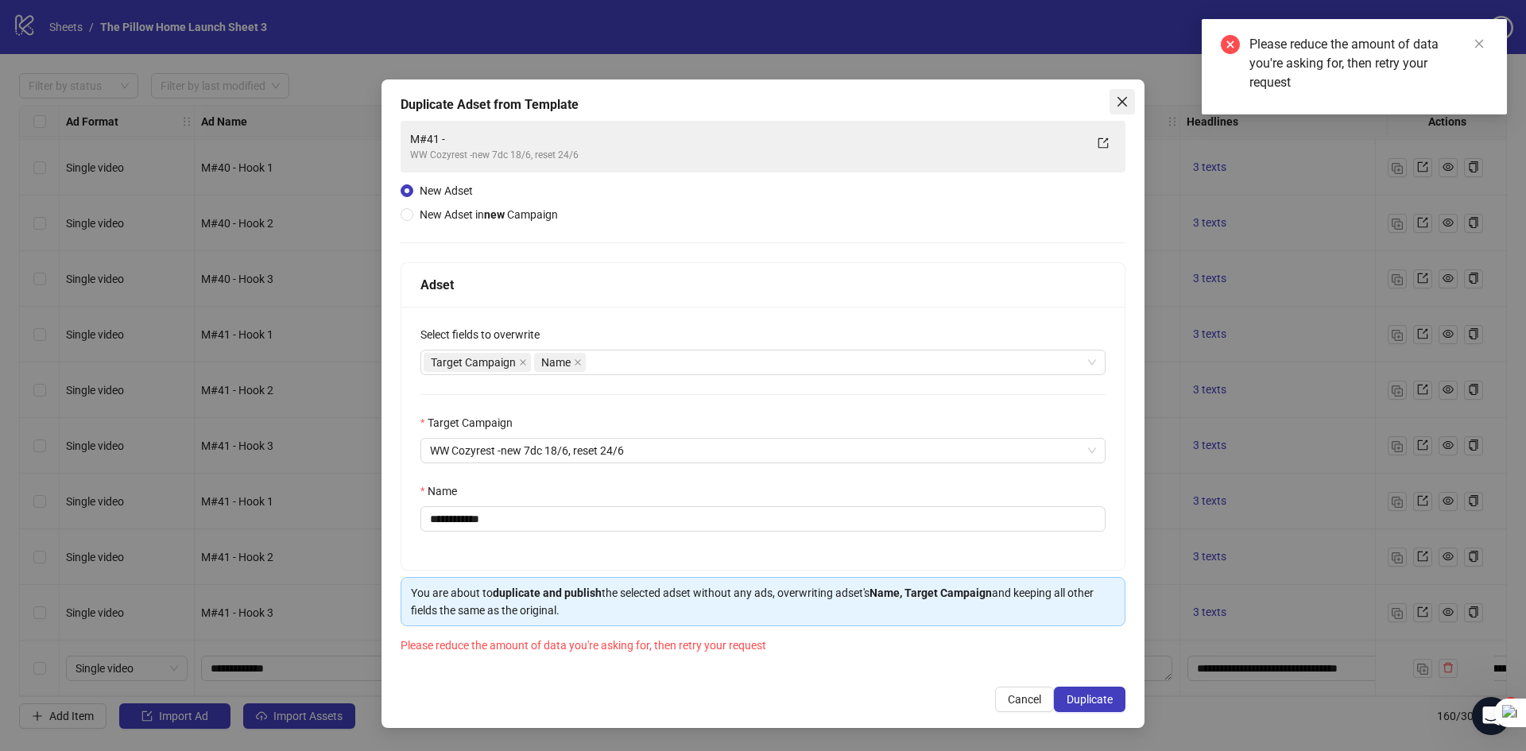
click at [1127, 98] on icon "close" at bounding box center [1122, 102] width 10 height 10
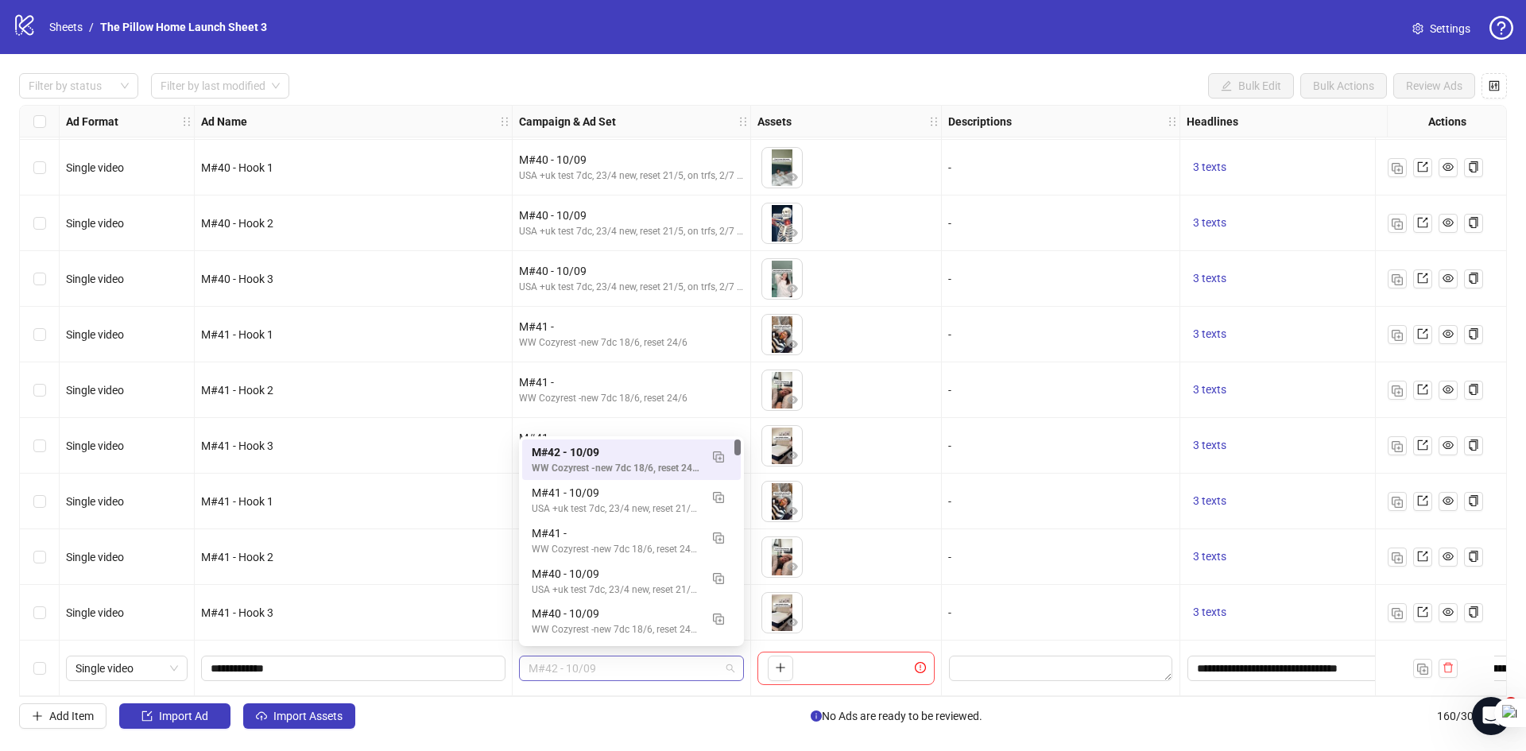
click at [691, 656] on span "M#42 - 10/09" at bounding box center [631, 668] width 206 height 24
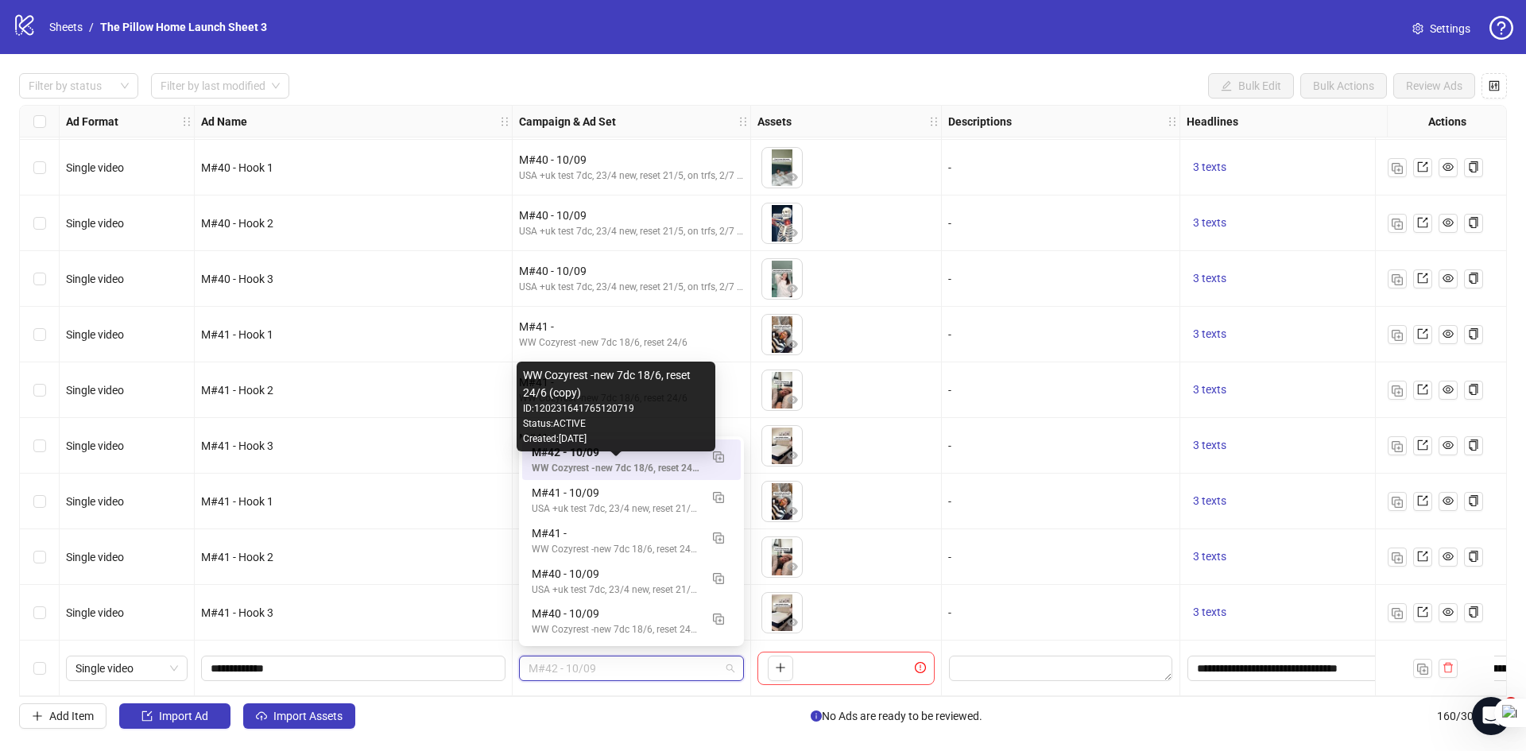
click at [639, 469] on div "WW Cozyrest -new 7dc 18/6, reset 24/6 (copy)" at bounding box center [616, 468] width 168 height 15
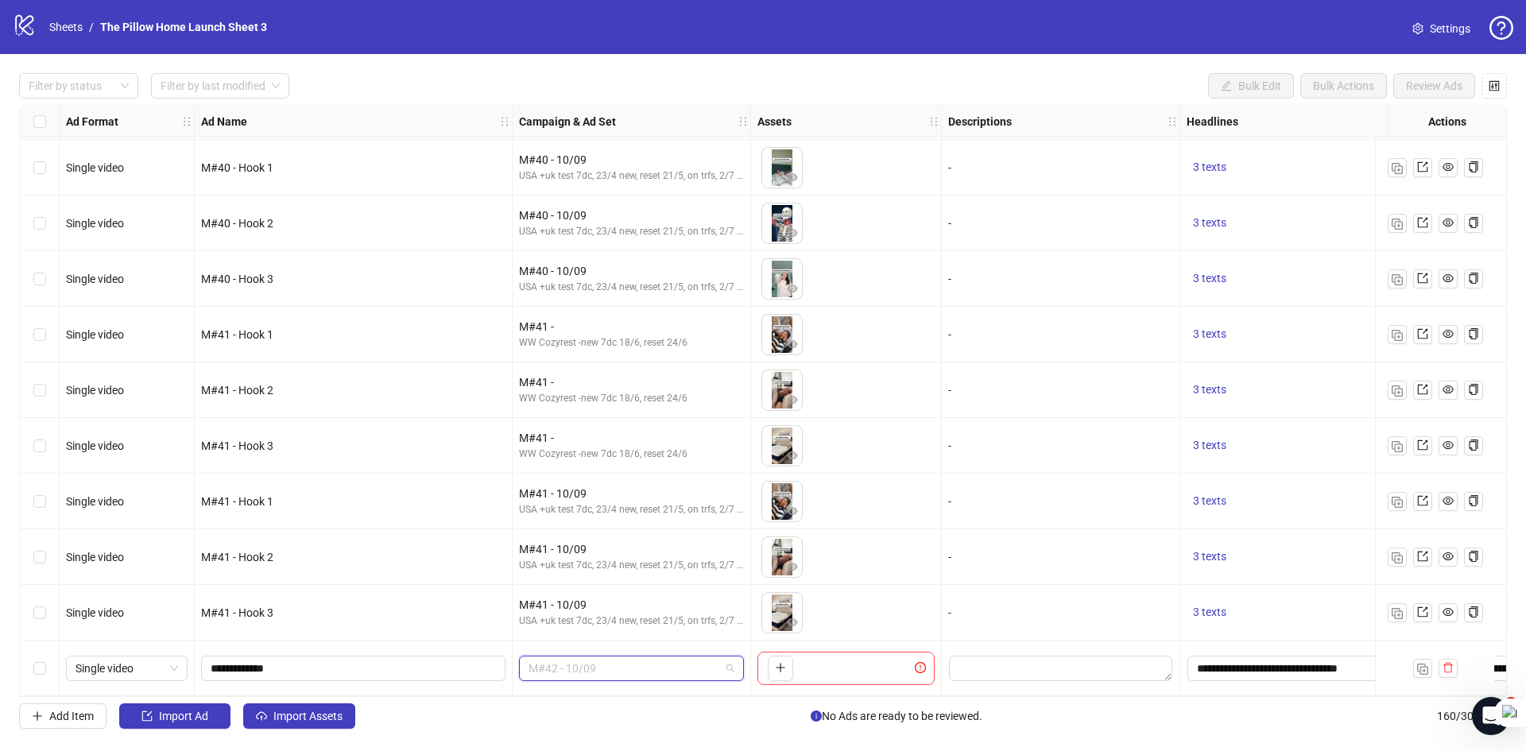
click at [594, 662] on span "M#42 - 10/09" at bounding box center [631, 668] width 206 height 24
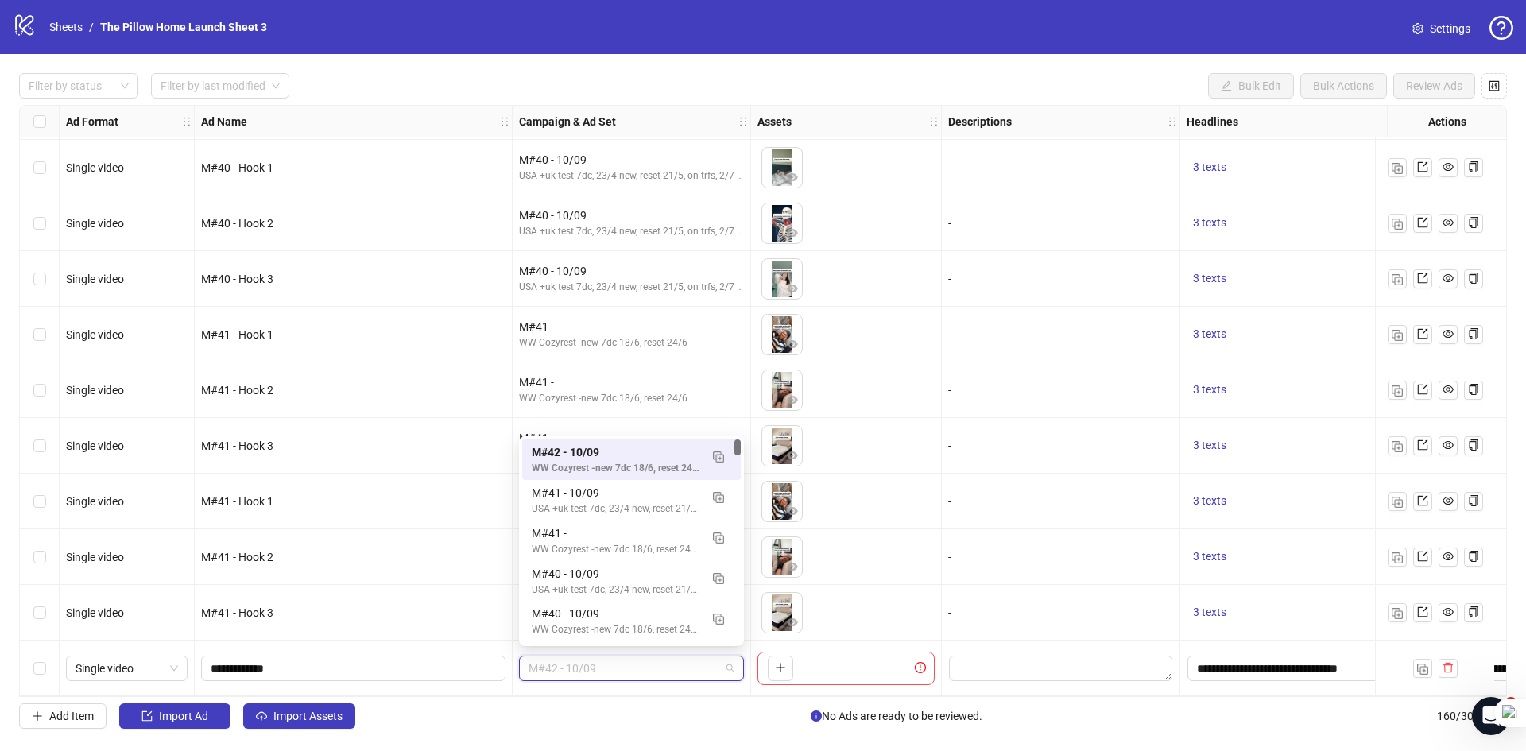
click at [594, 662] on span "M#42 - 10/09" at bounding box center [631, 668] width 206 height 24
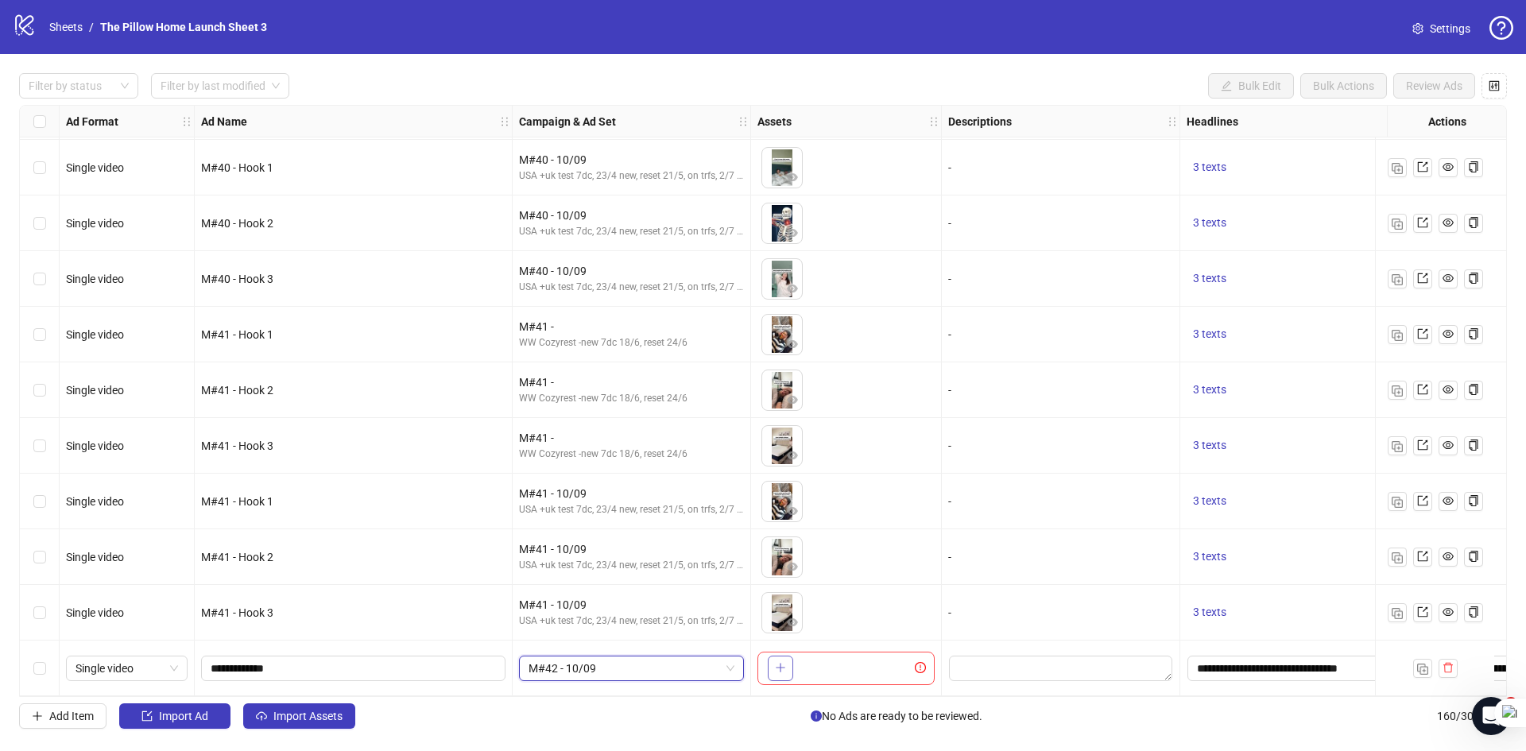
click at [782, 662] on icon "plus" at bounding box center [780, 667] width 11 height 11
click at [386, 661] on input "**********" at bounding box center [352, 668] width 282 height 17
click at [282, 720] on span "Import Assets" at bounding box center [307, 716] width 69 height 13
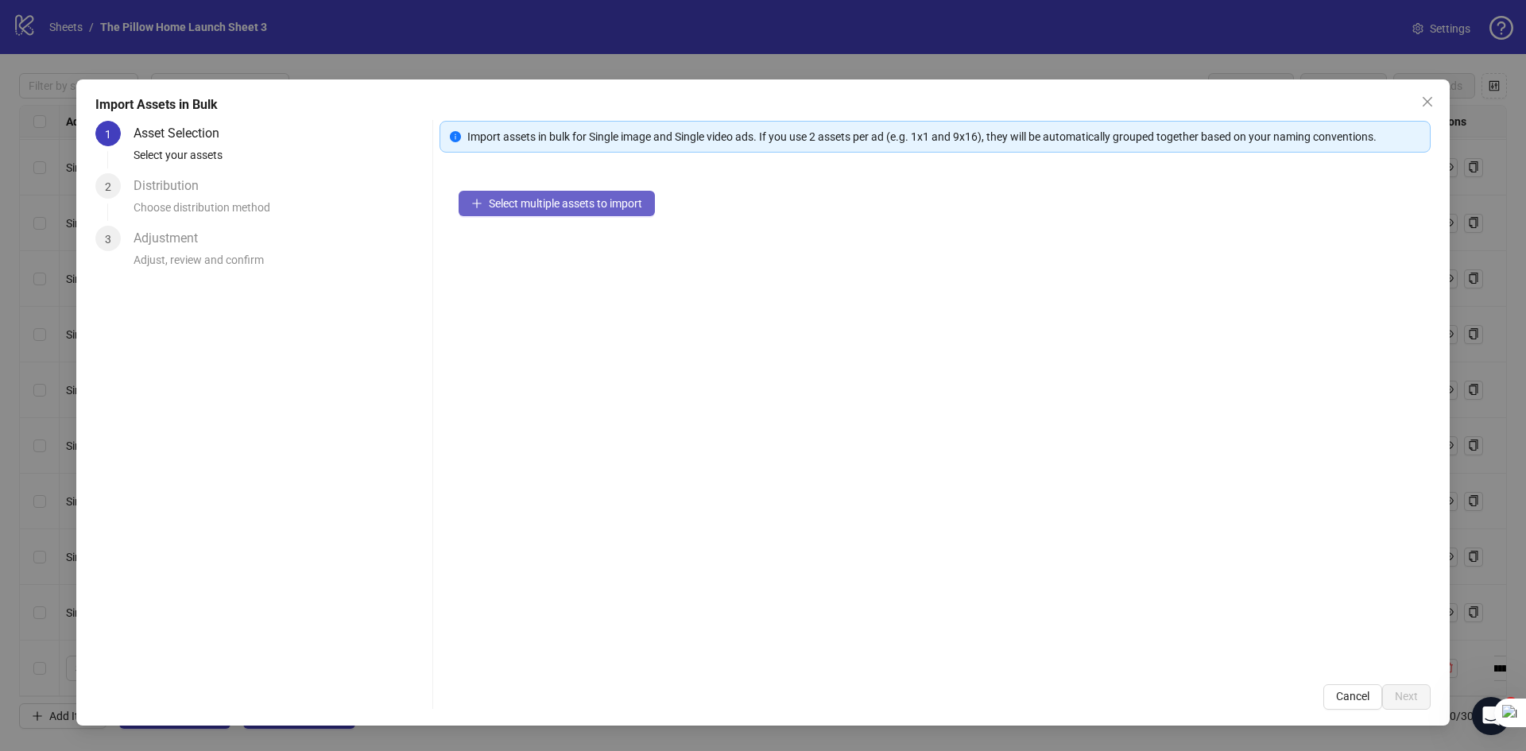
click at [523, 197] on span "Select multiple assets to import" at bounding box center [565, 203] width 153 height 13
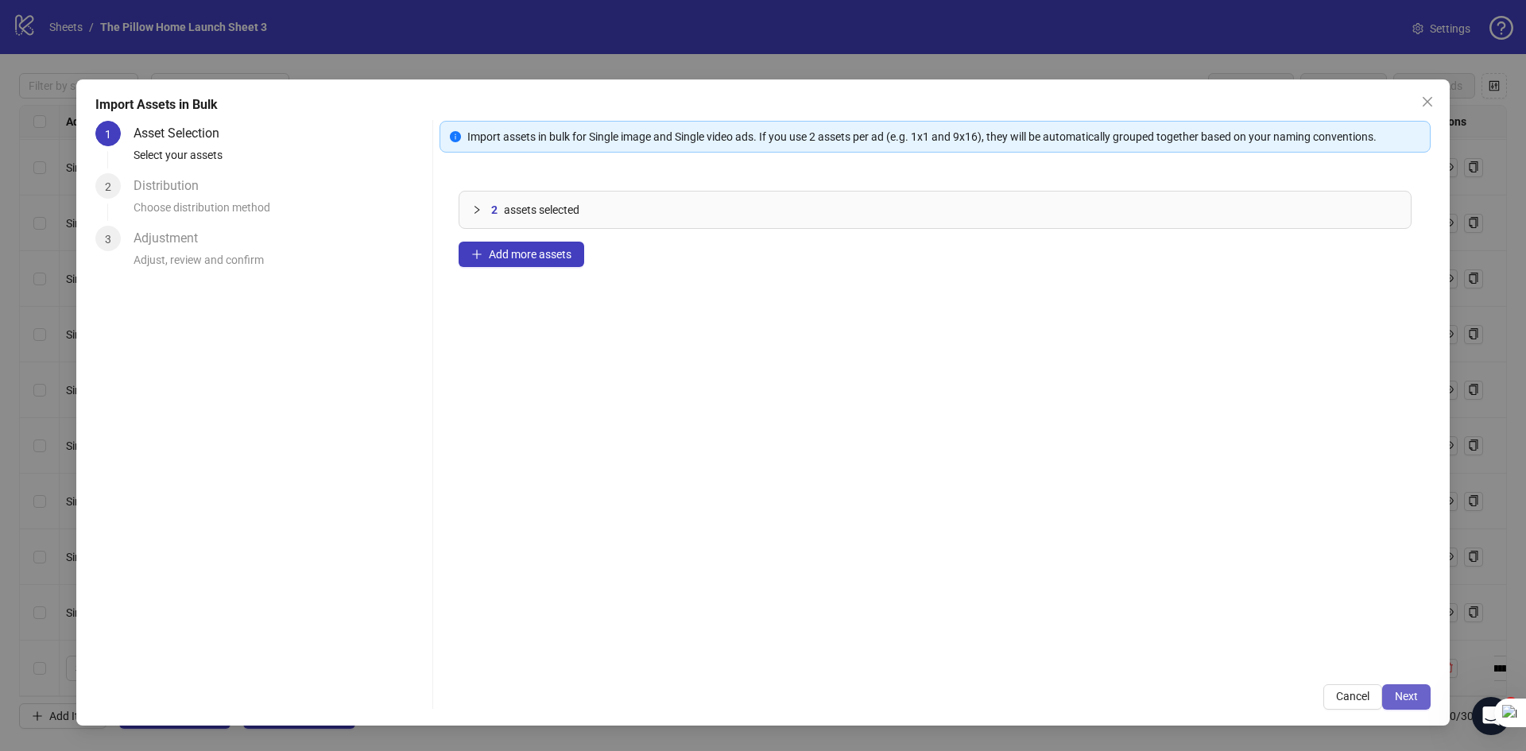
click at [1395, 690] on span "Next" at bounding box center [1406, 696] width 23 height 13
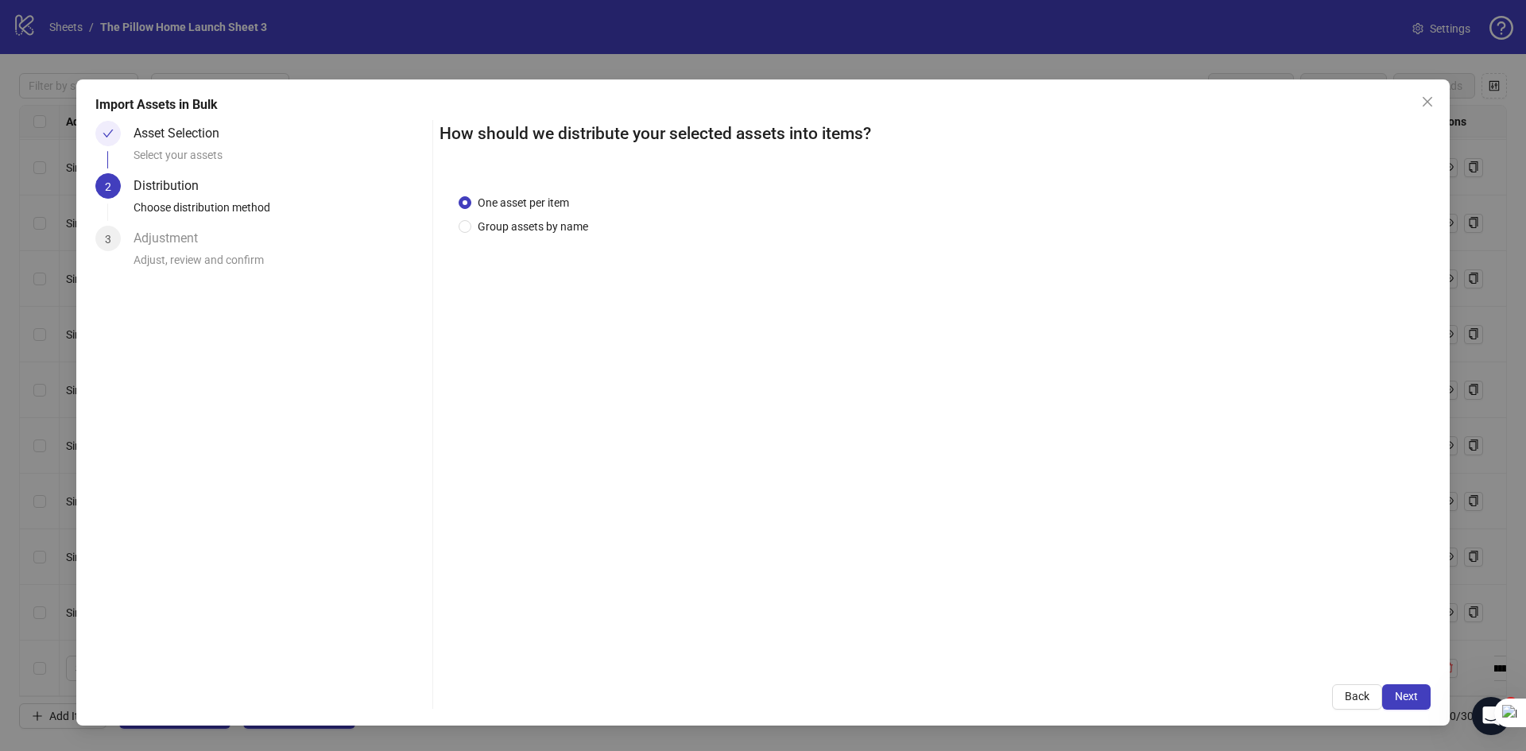
click at [1401, 680] on div "How should we distribute your selected assets into items? One asset per item Gr…" at bounding box center [934, 415] width 991 height 589
click at [1400, 697] on span "Next" at bounding box center [1406, 696] width 23 height 13
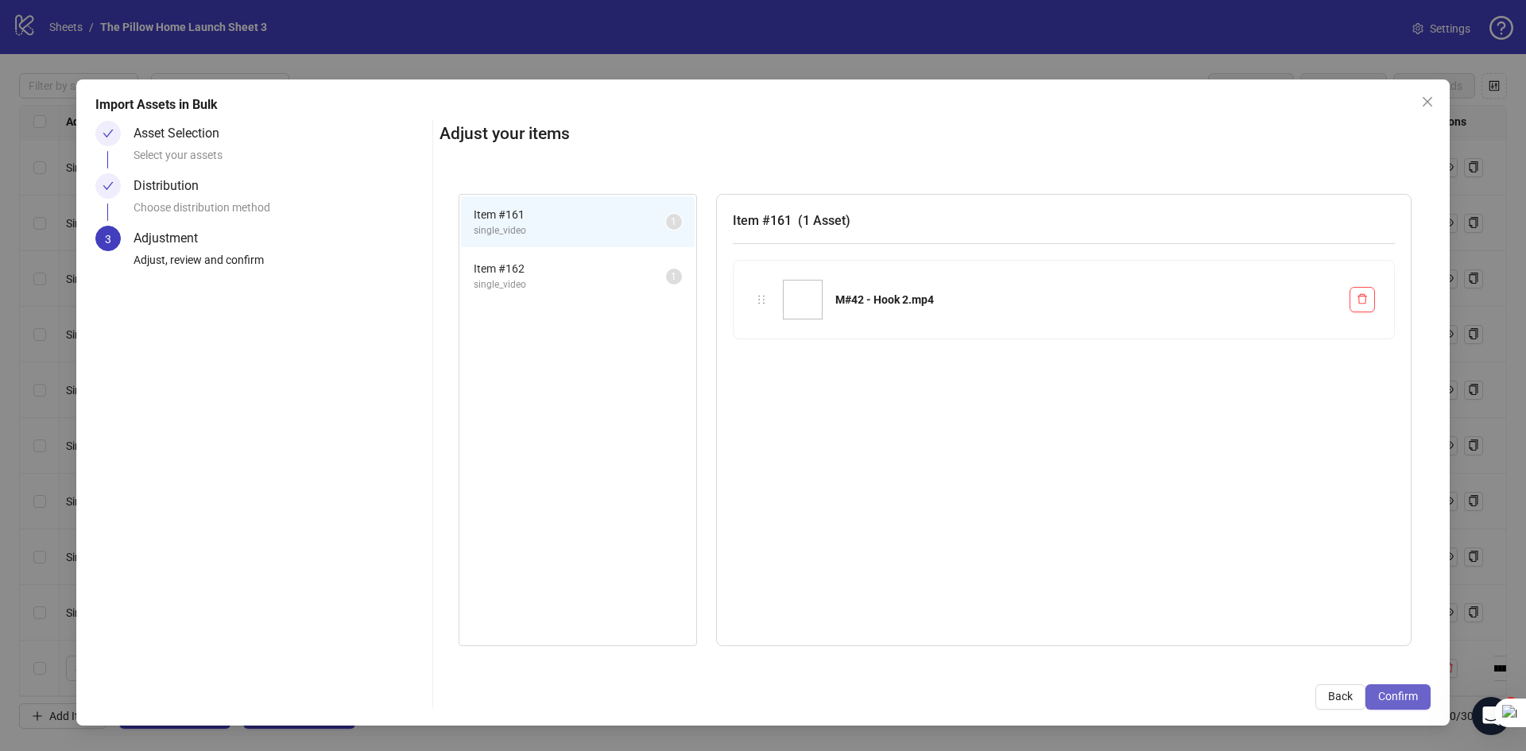
click at [1391, 698] on span "Confirm" at bounding box center [1398, 696] width 40 height 13
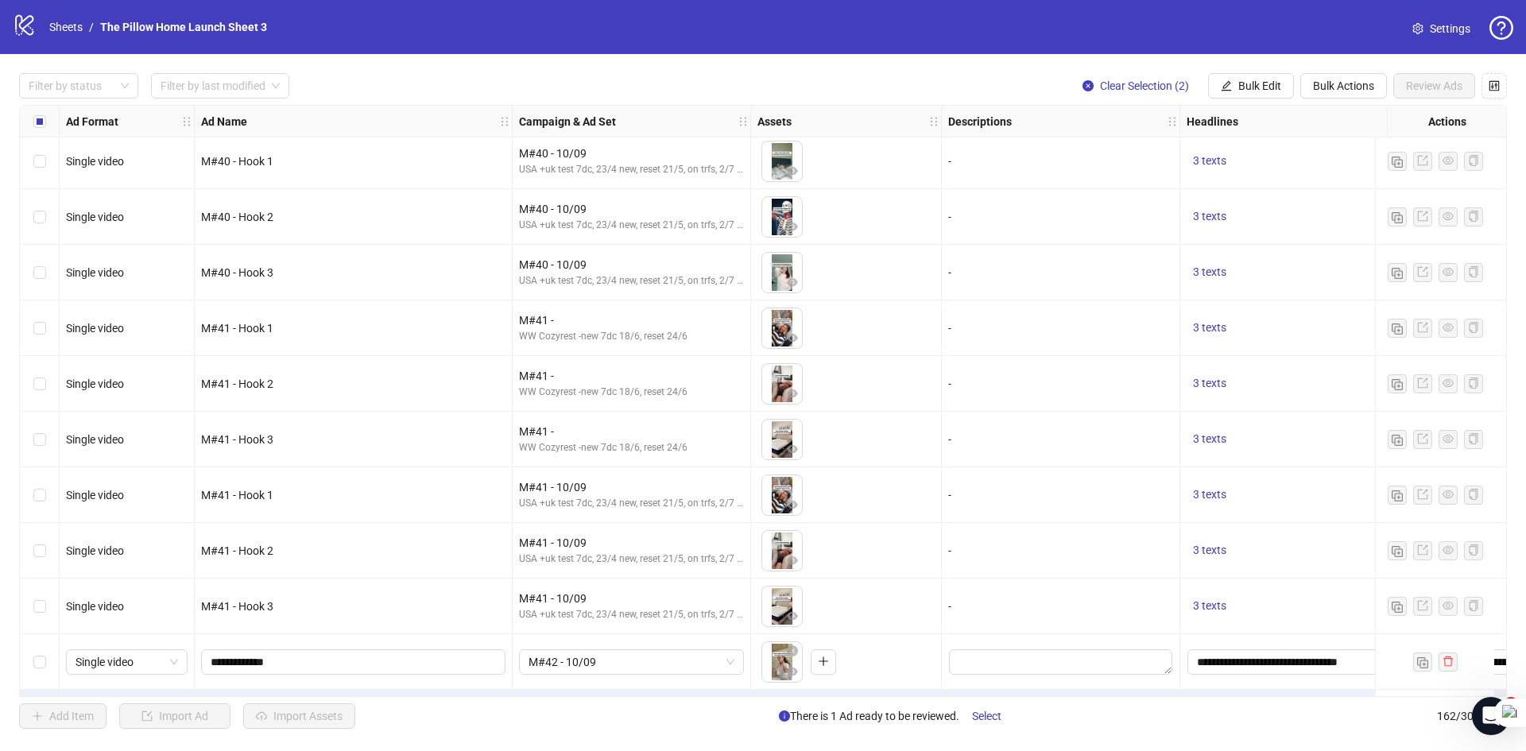
scroll to position [8459, 0]
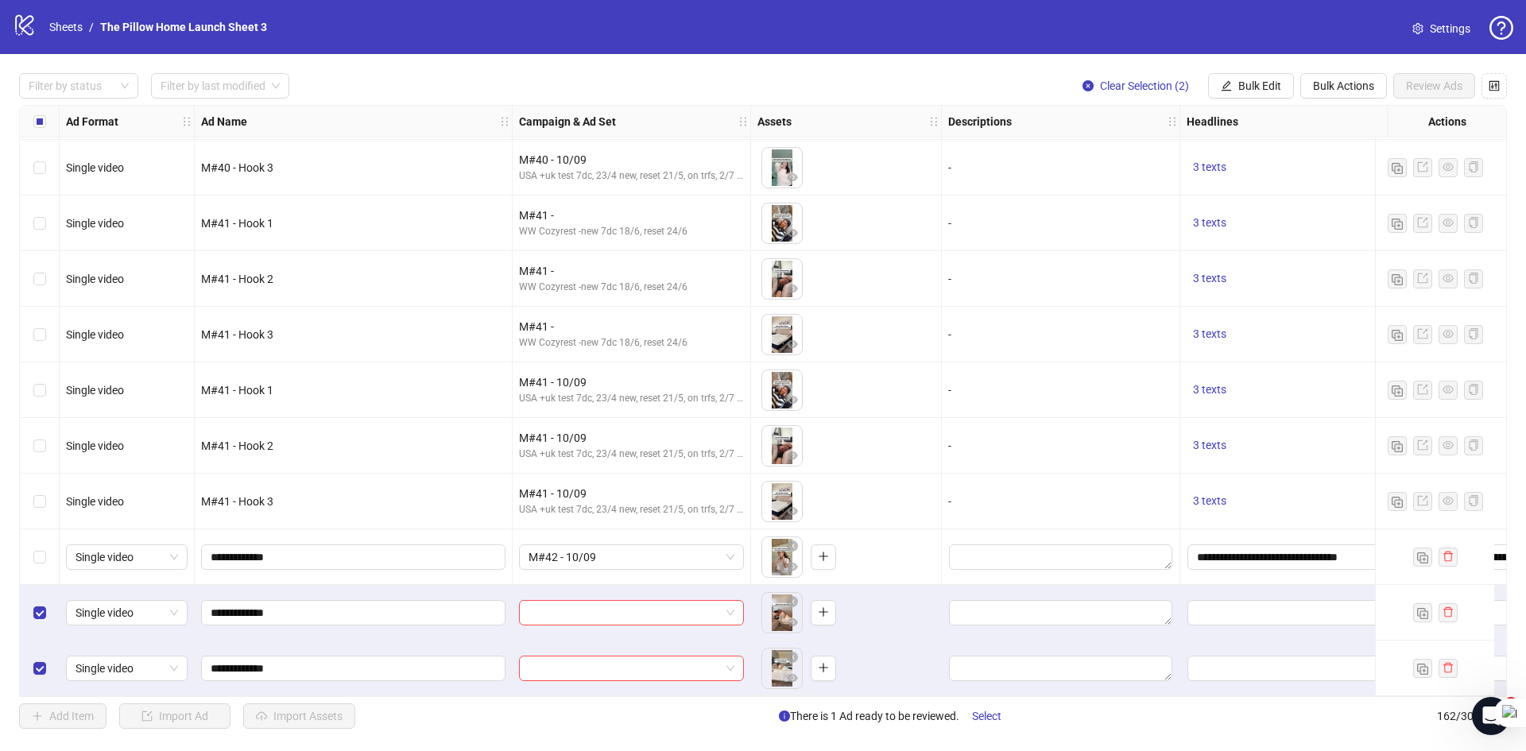
click at [31, 563] on div "Select row 160" at bounding box center [40, 557] width 40 height 56
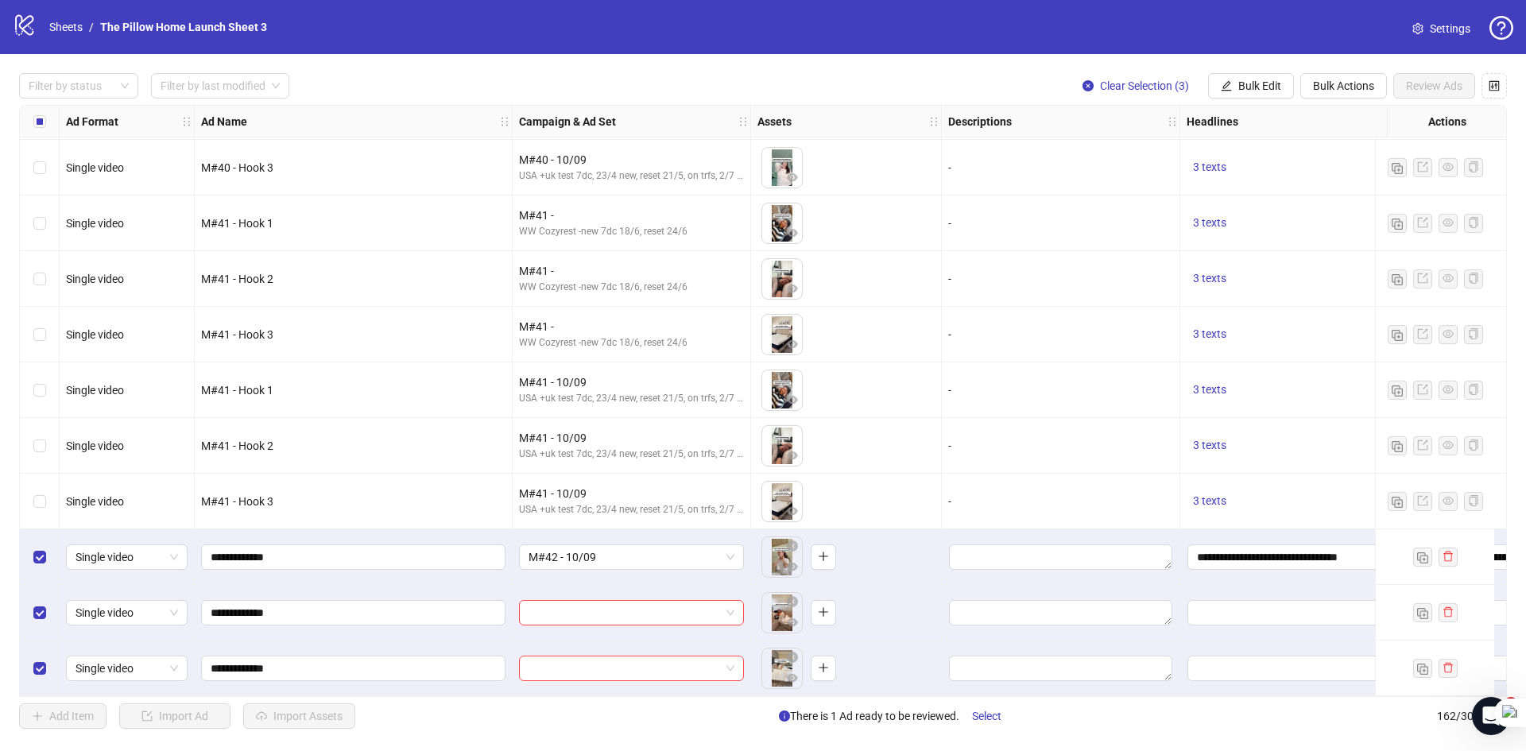
click at [1240, 100] on div "Filter by status Filter by last modified Clear Selection (3) Bulk Edit Bulk Act…" at bounding box center [763, 401] width 1526 height 694
click at [1248, 77] on button "Bulk Edit" at bounding box center [1251, 85] width 86 height 25
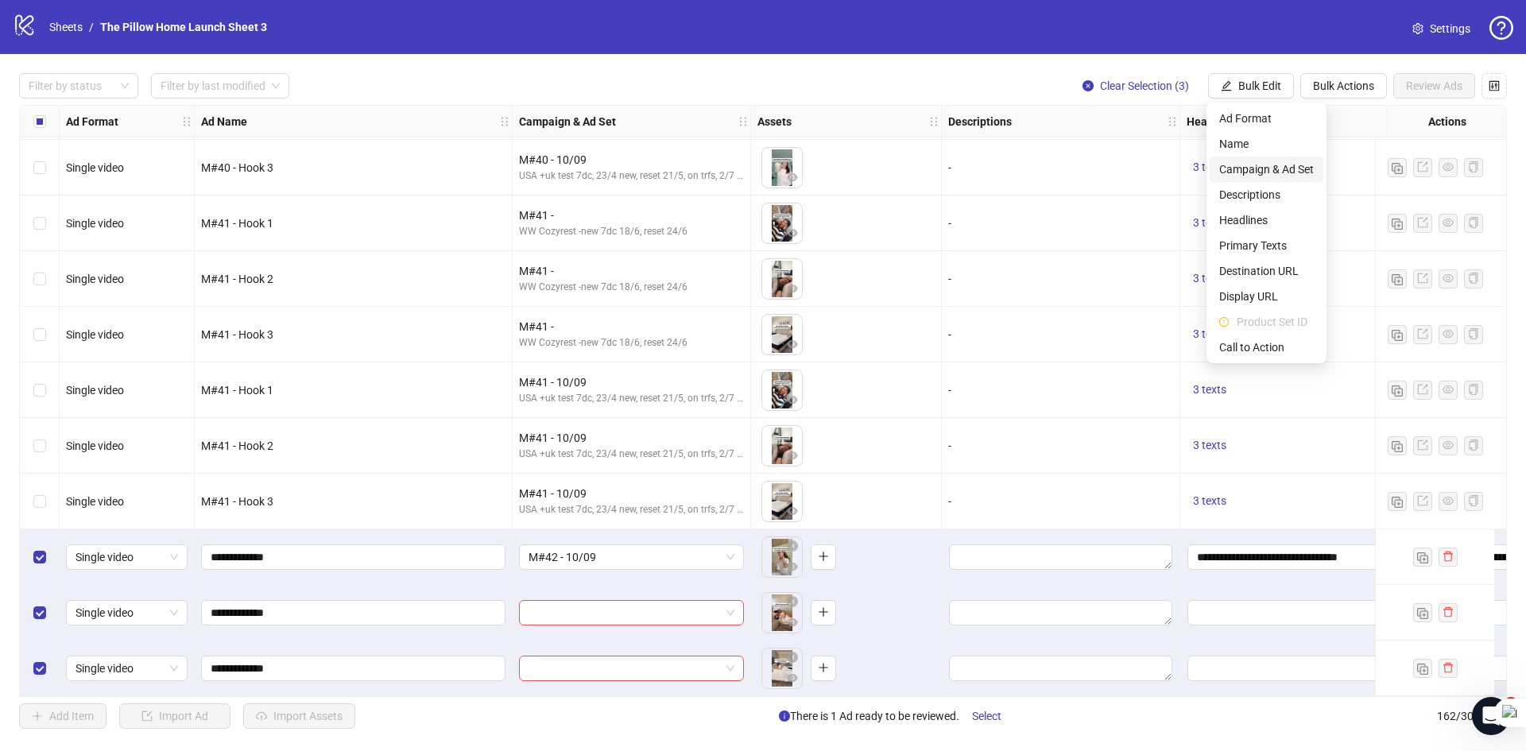
click at [1268, 164] on span "Campaign & Ad Set" at bounding box center [1266, 169] width 95 height 17
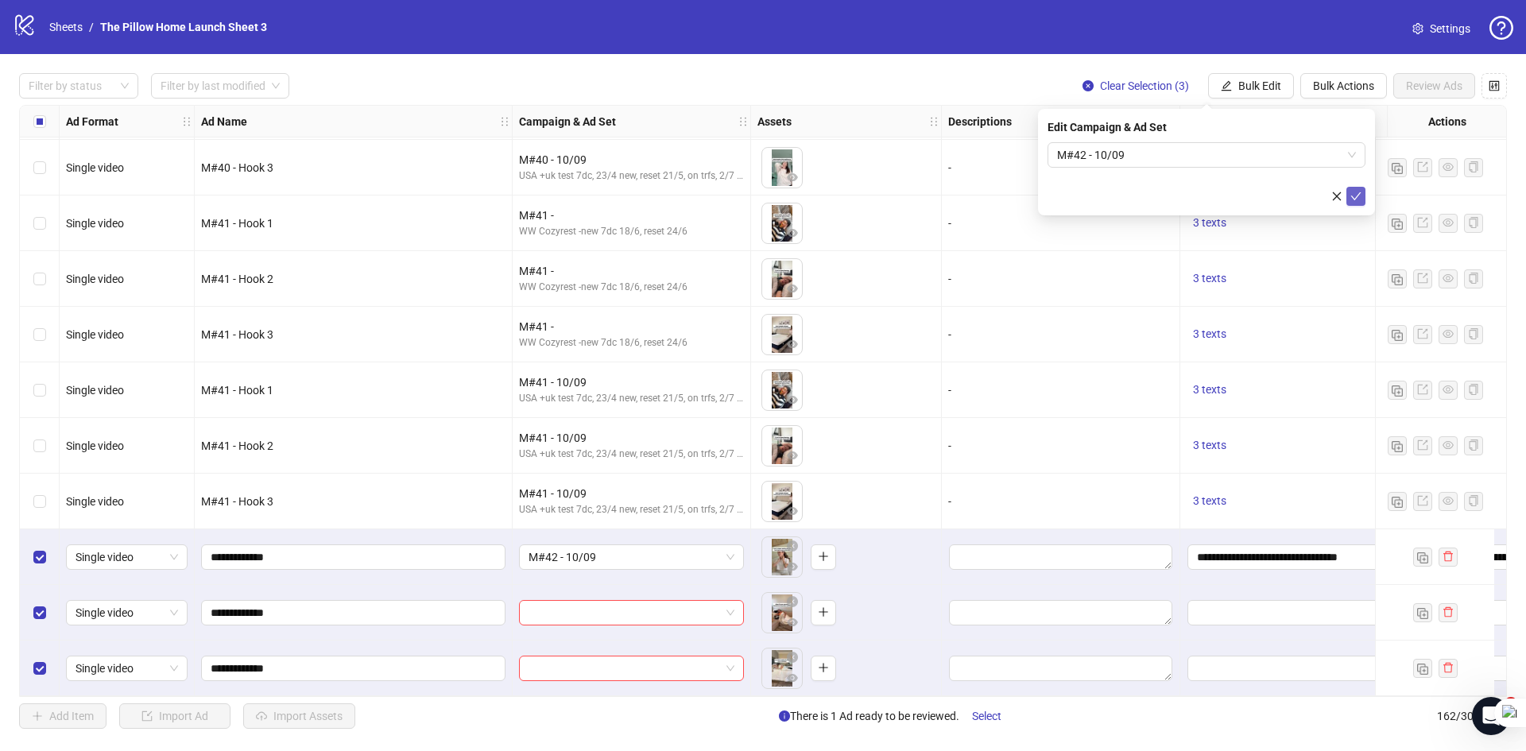
click at [1359, 197] on icon "check" at bounding box center [1355, 196] width 11 height 11
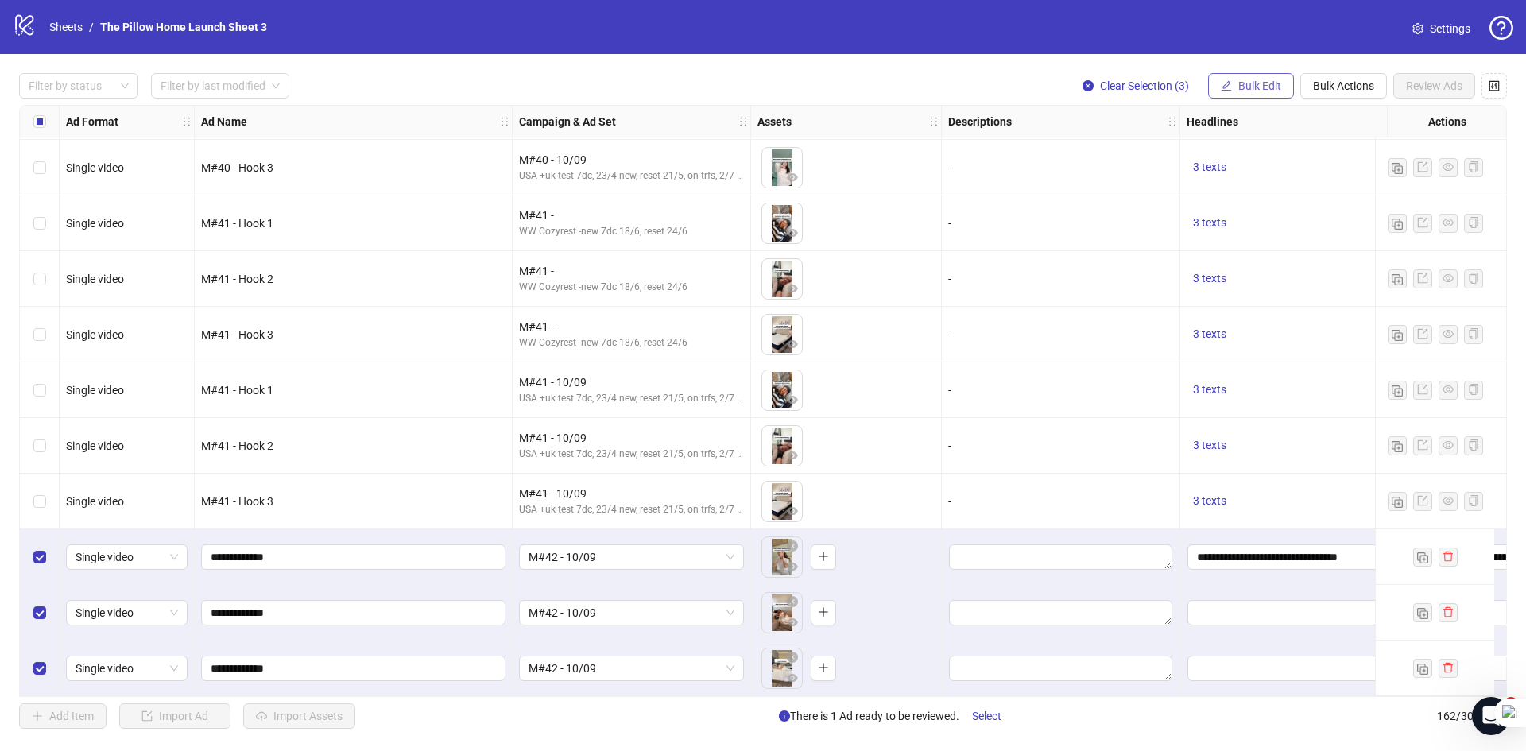
click at [1253, 81] on span "Bulk Edit" at bounding box center [1259, 85] width 43 height 13
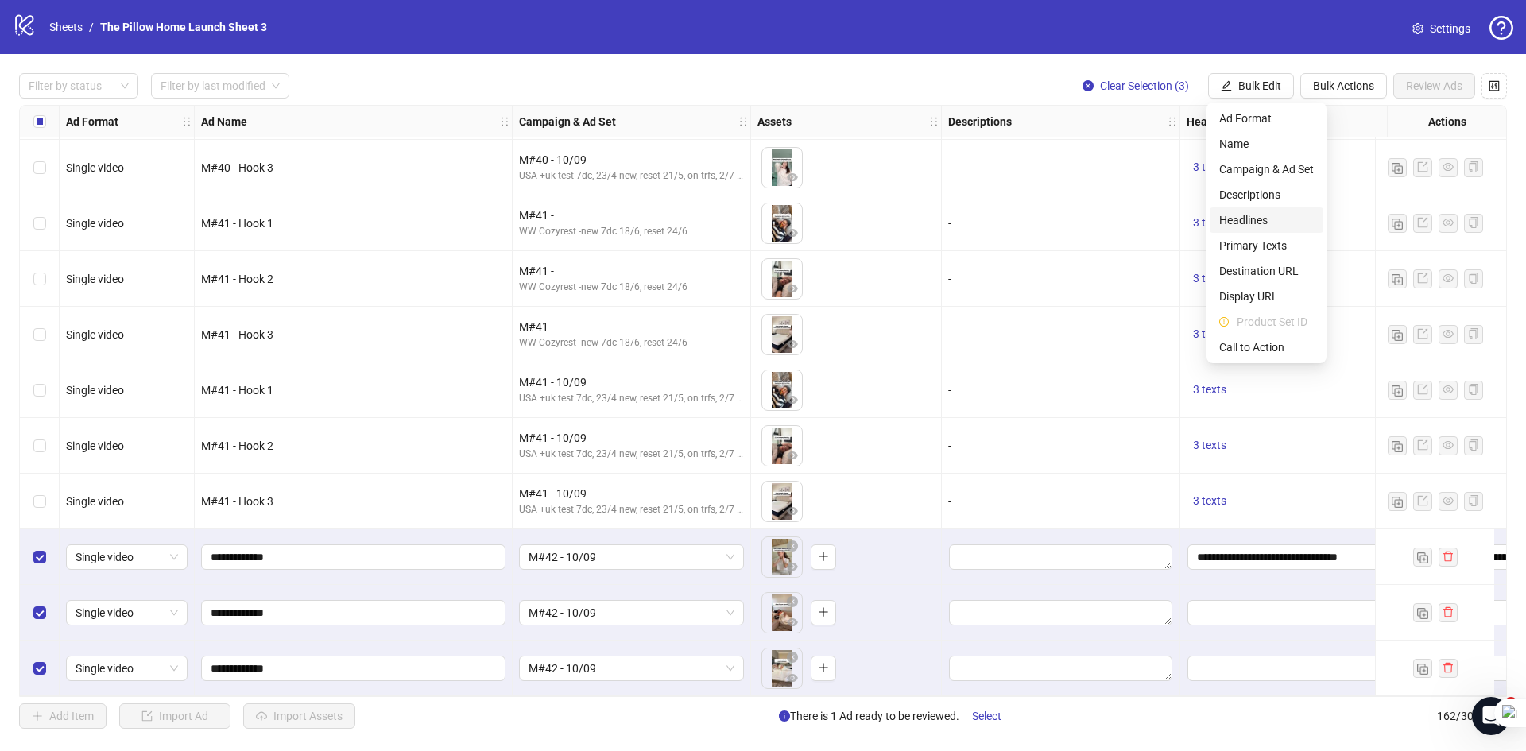
click at [1244, 221] on span "Headlines" at bounding box center [1266, 219] width 95 height 17
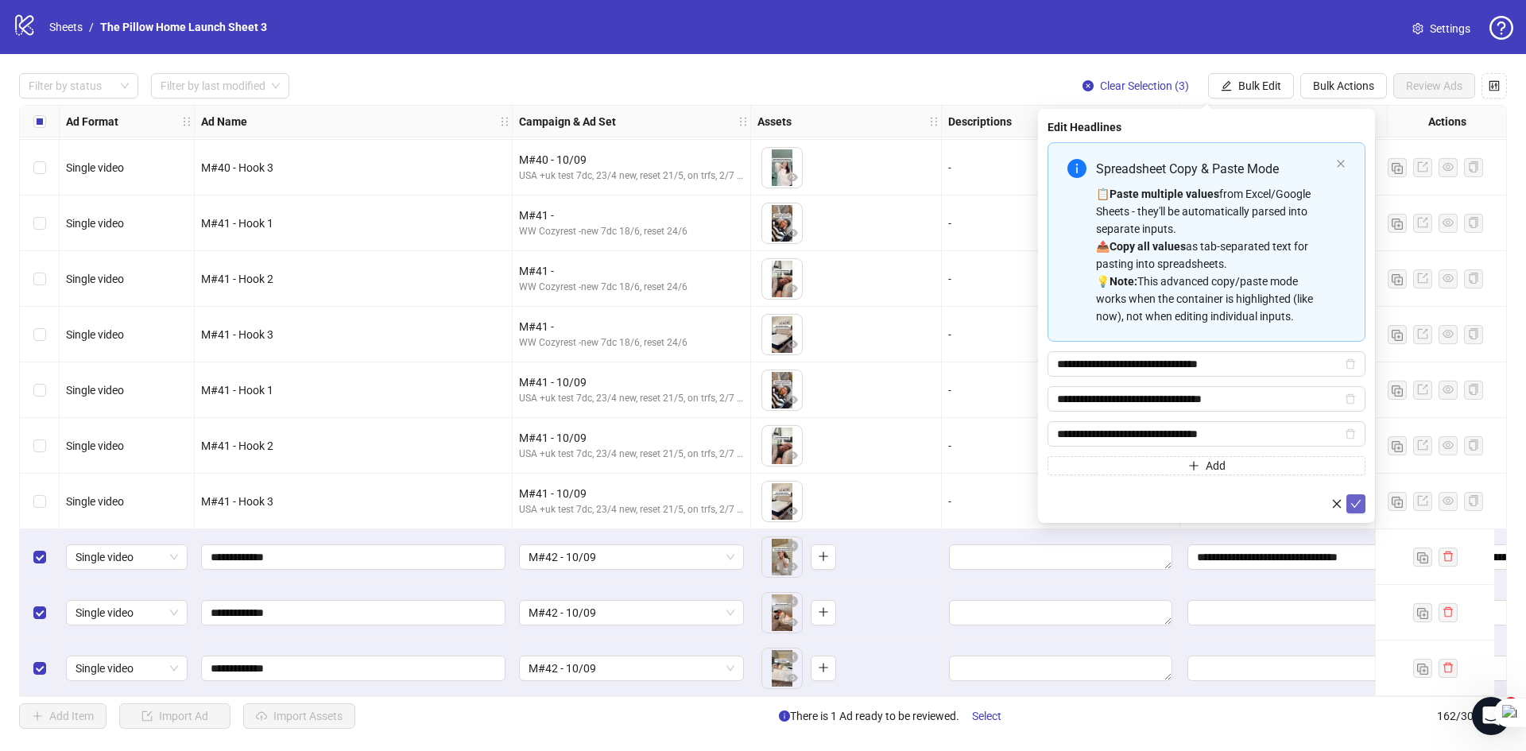
click at [1353, 503] on icon "check" at bounding box center [1355, 503] width 11 height 11
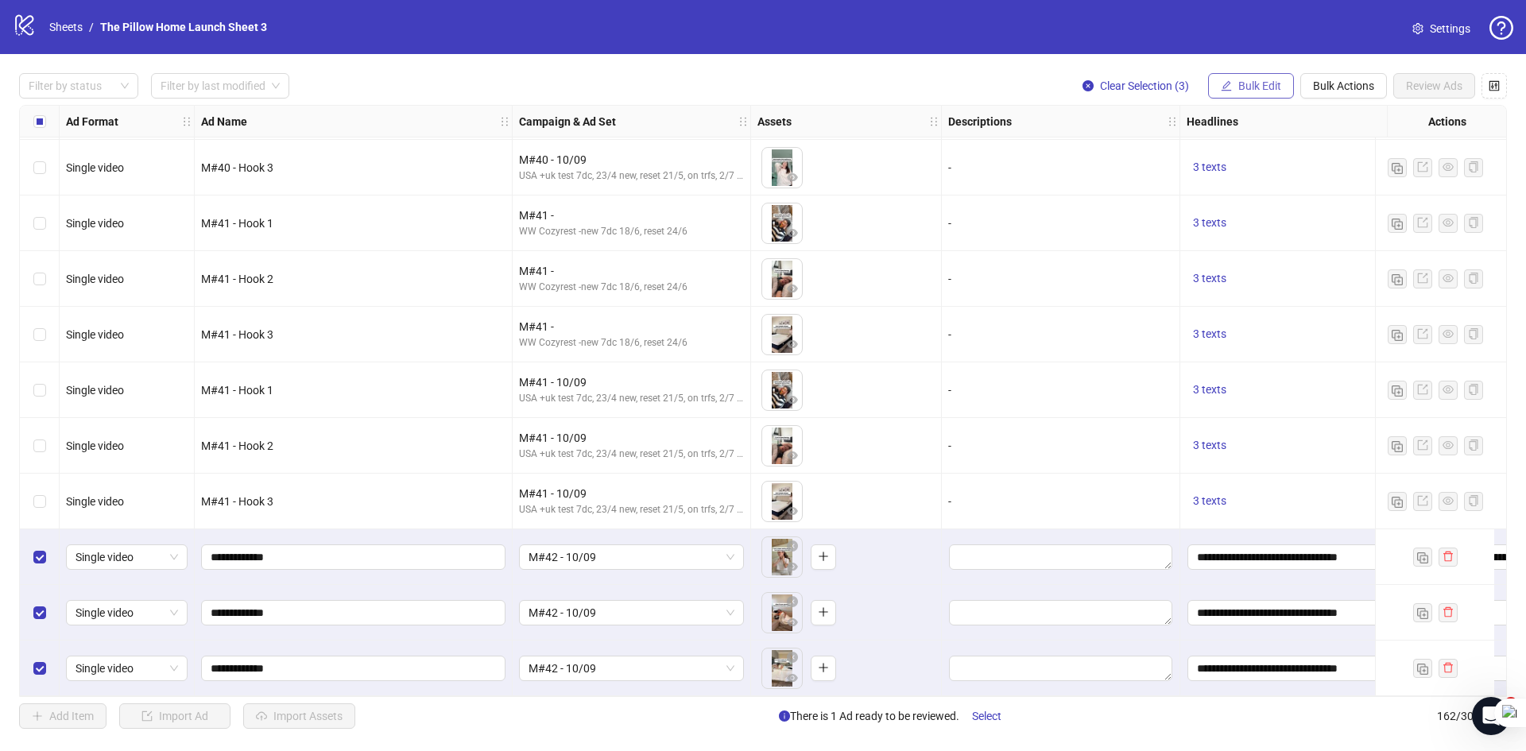
click at [1256, 82] on span "Bulk Edit" at bounding box center [1259, 85] width 43 height 13
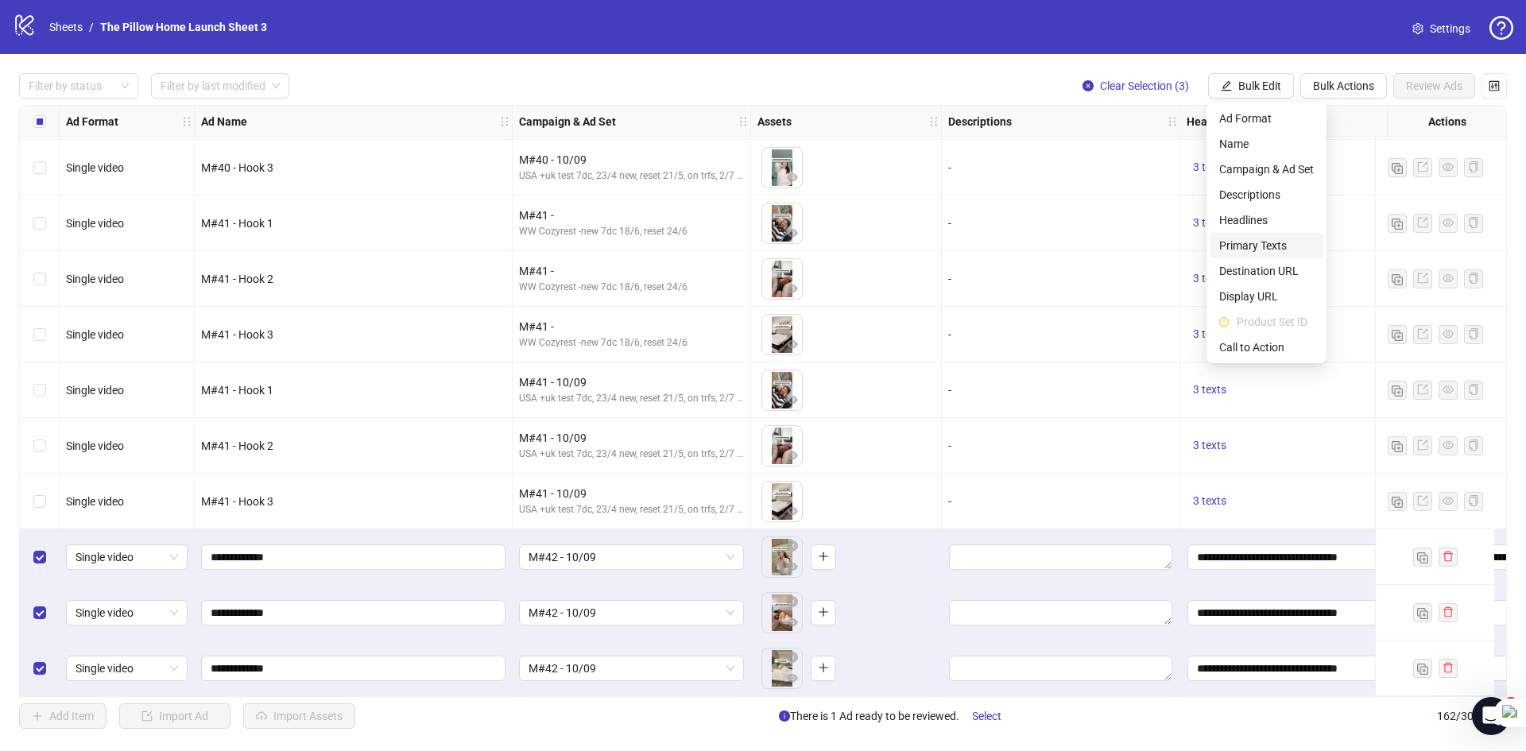
click at [1259, 250] on span "Primary Texts" at bounding box center [1266, 245] width 95 height 17
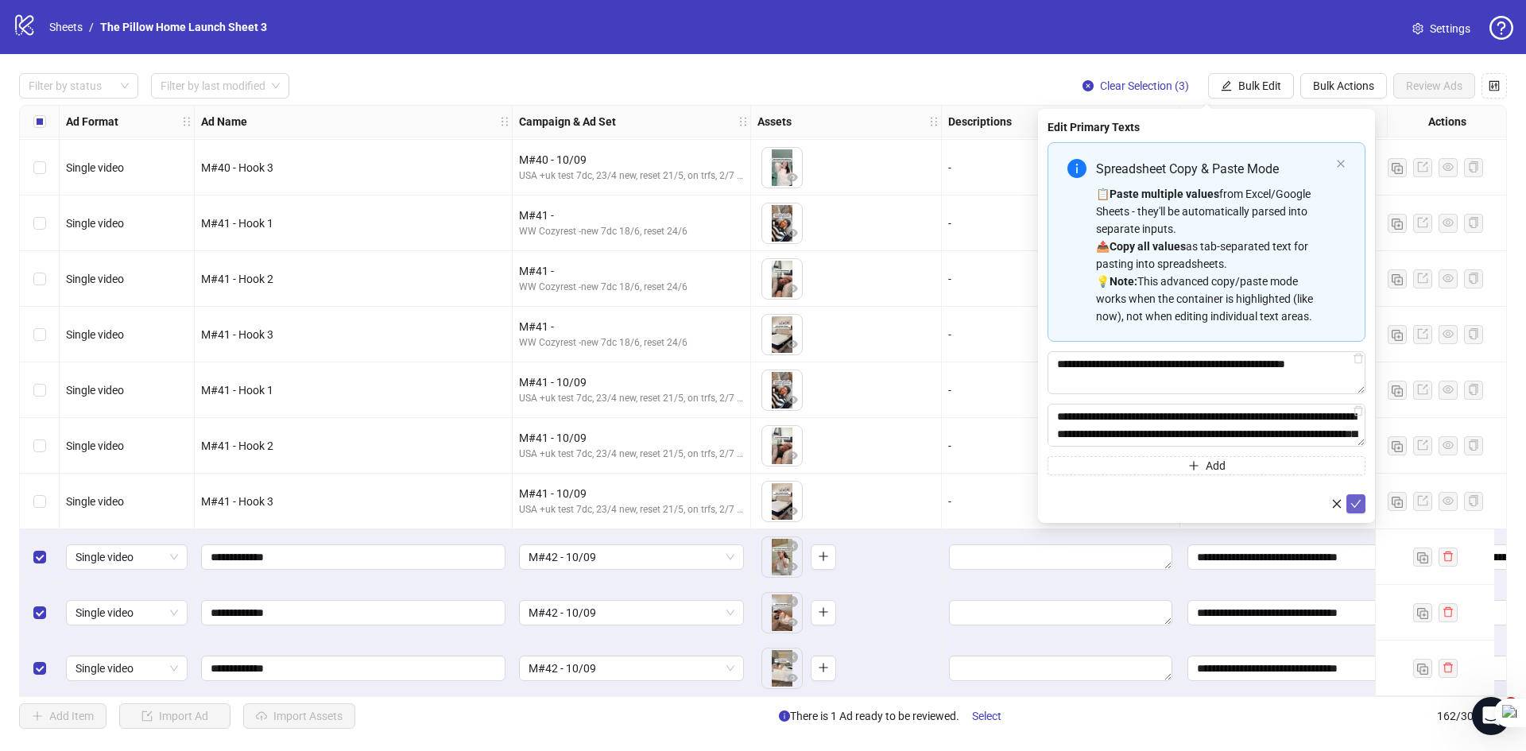
click at [1354, 506] on icon "check" at bounding box center [1356, 504] width 10 height 8
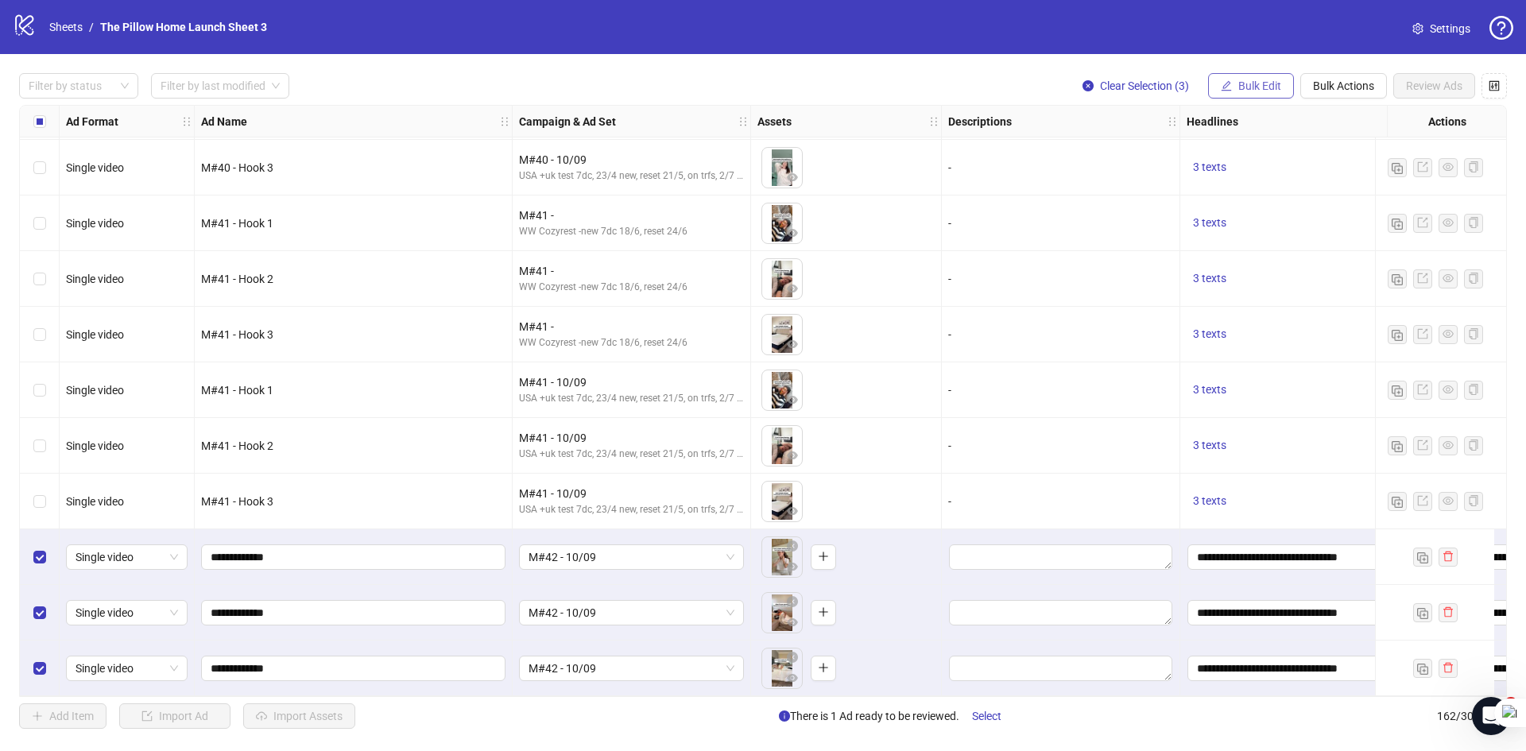
click at [1242, 84] on span "Bulk Edit" at bounding box center [1259, 85] width 43 height 13
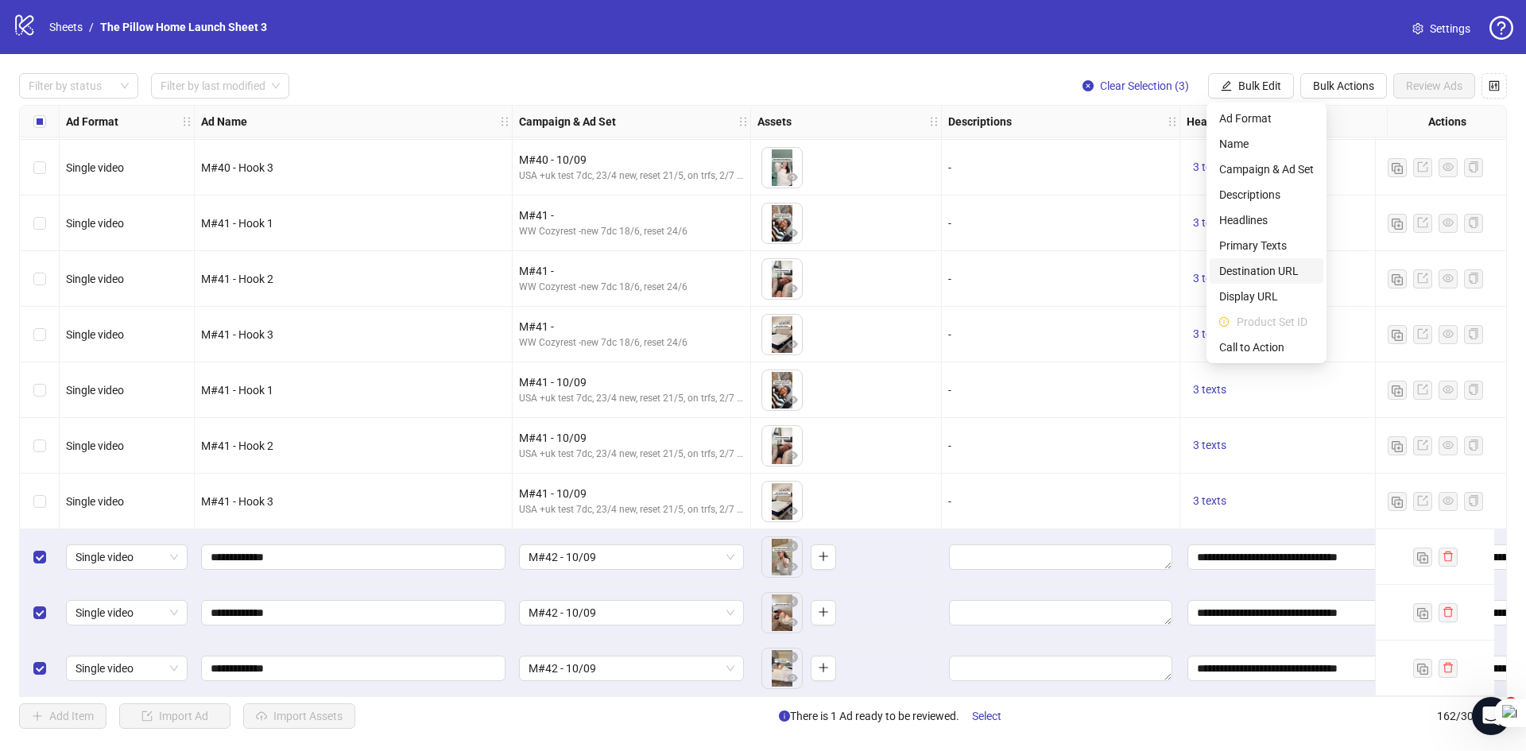
click at [1281, 273] on span "Destination URL" at bounding box center [1266, 270] width 95 height 17
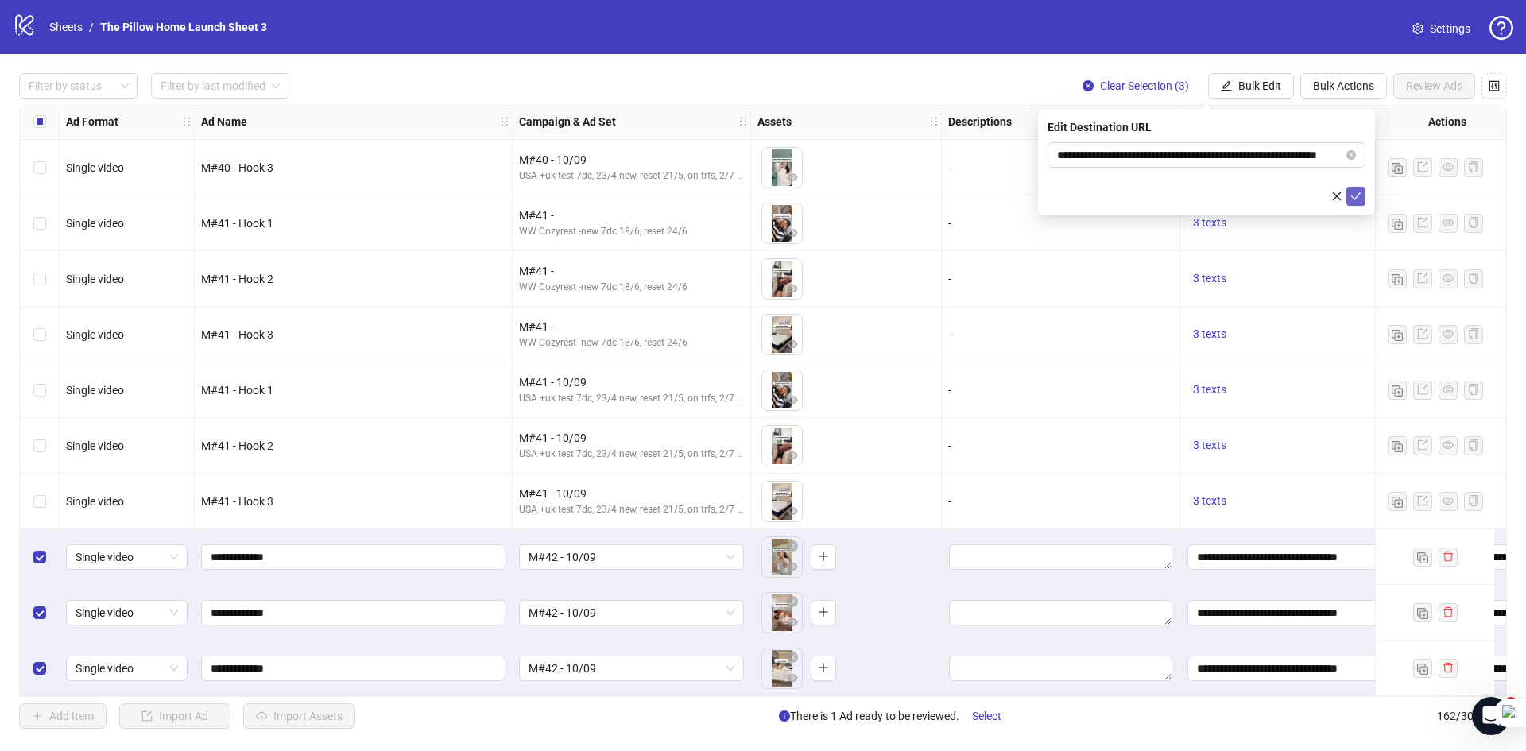
click at [1353, 195] on icon "check" at bounding box center [1355, 196] width 11 height 11
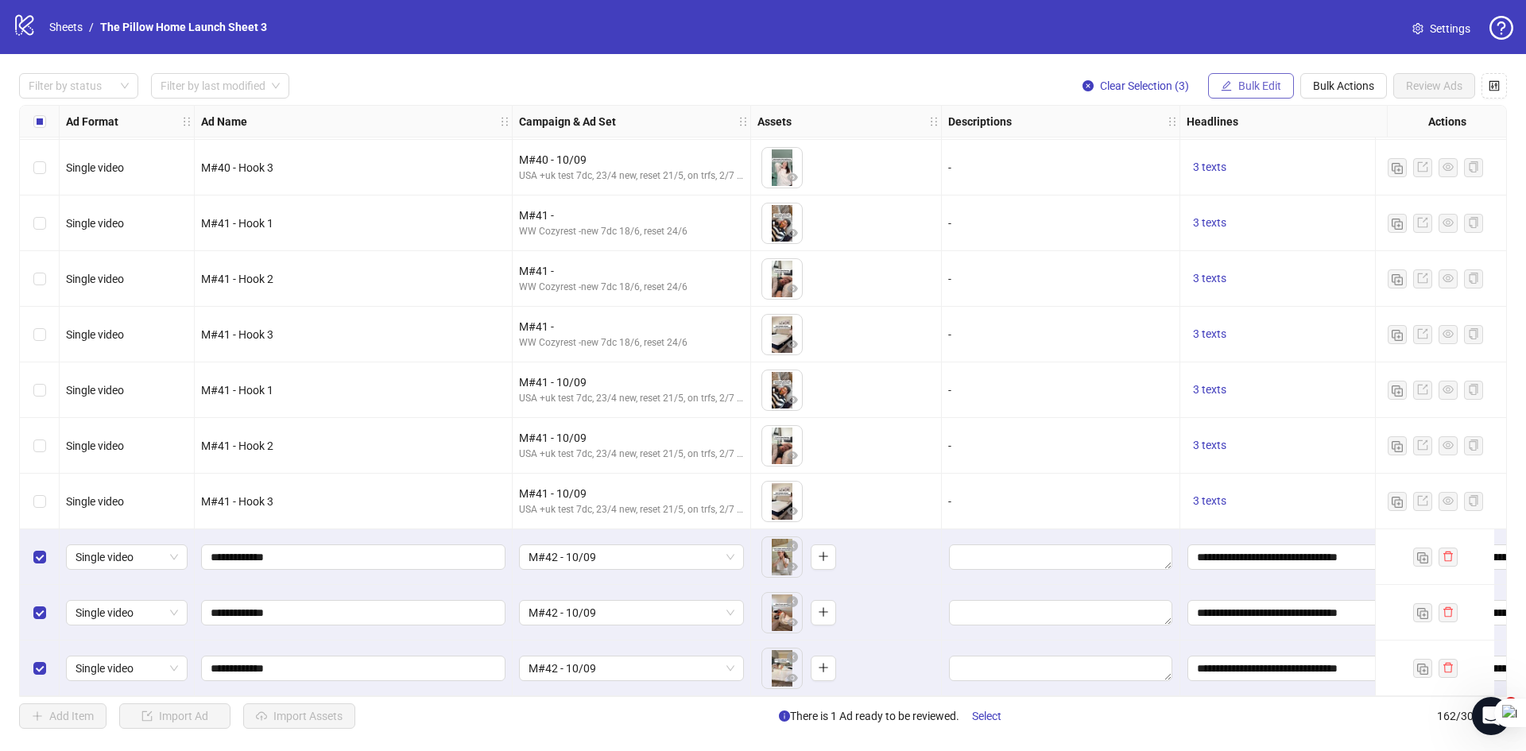
click at [1263, 78] on button "Bulk Edit" at bounding box center [1251, 85] width 86 height 25
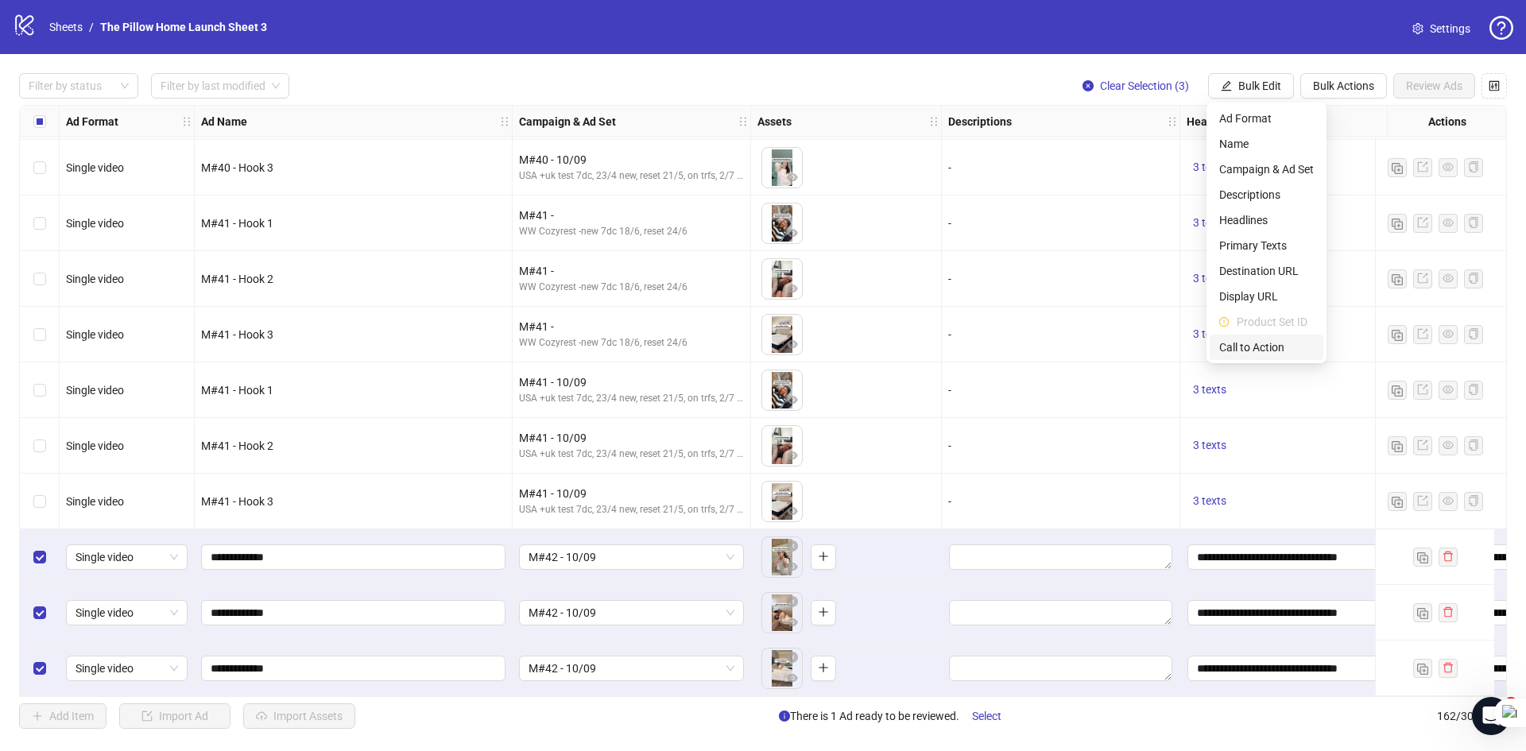
click at [1251, 353] on span "Call to Action" at bounding box center [1266, 347] width 95 height 17
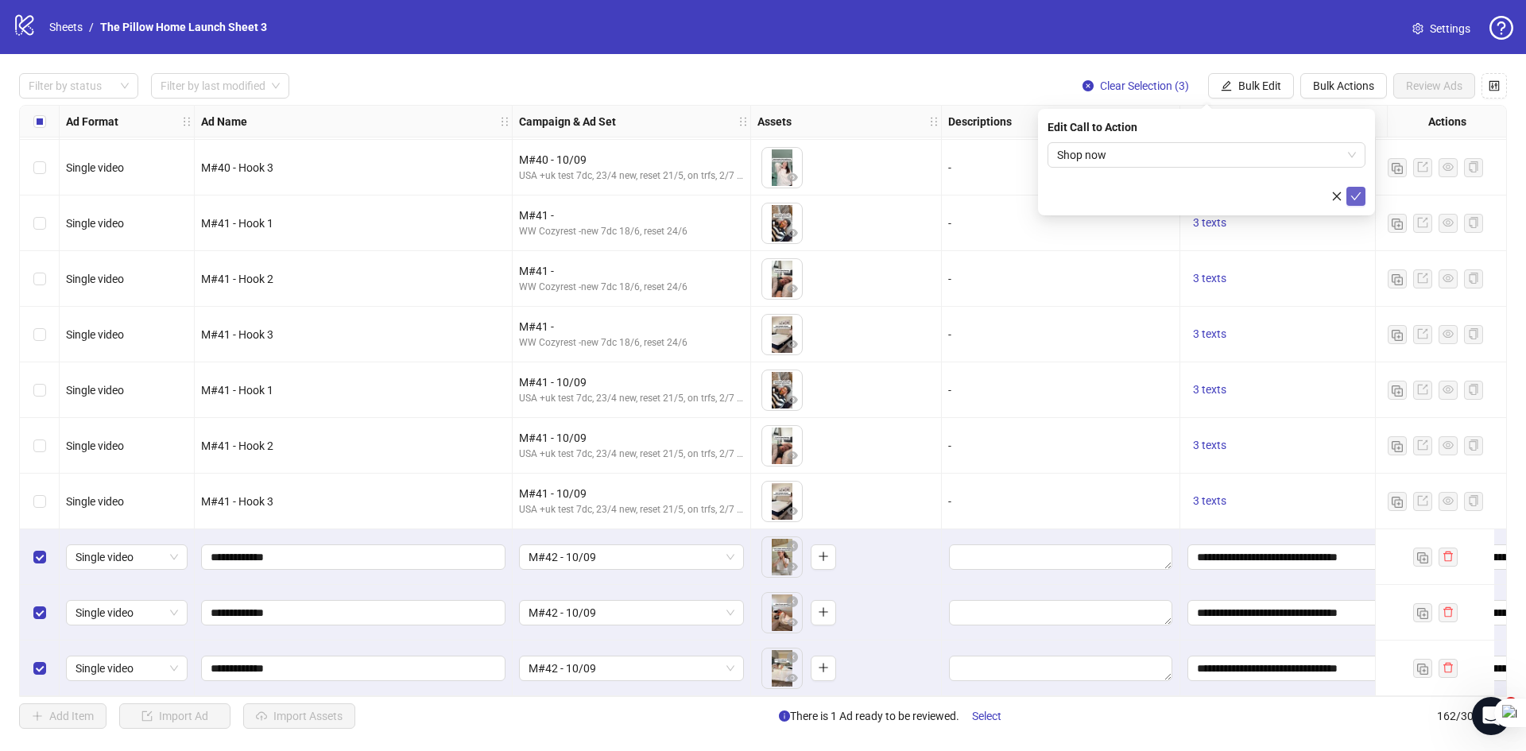
click at [1356, 196] on icon "check" at bounding box center [1356, 196] width 10 height 8
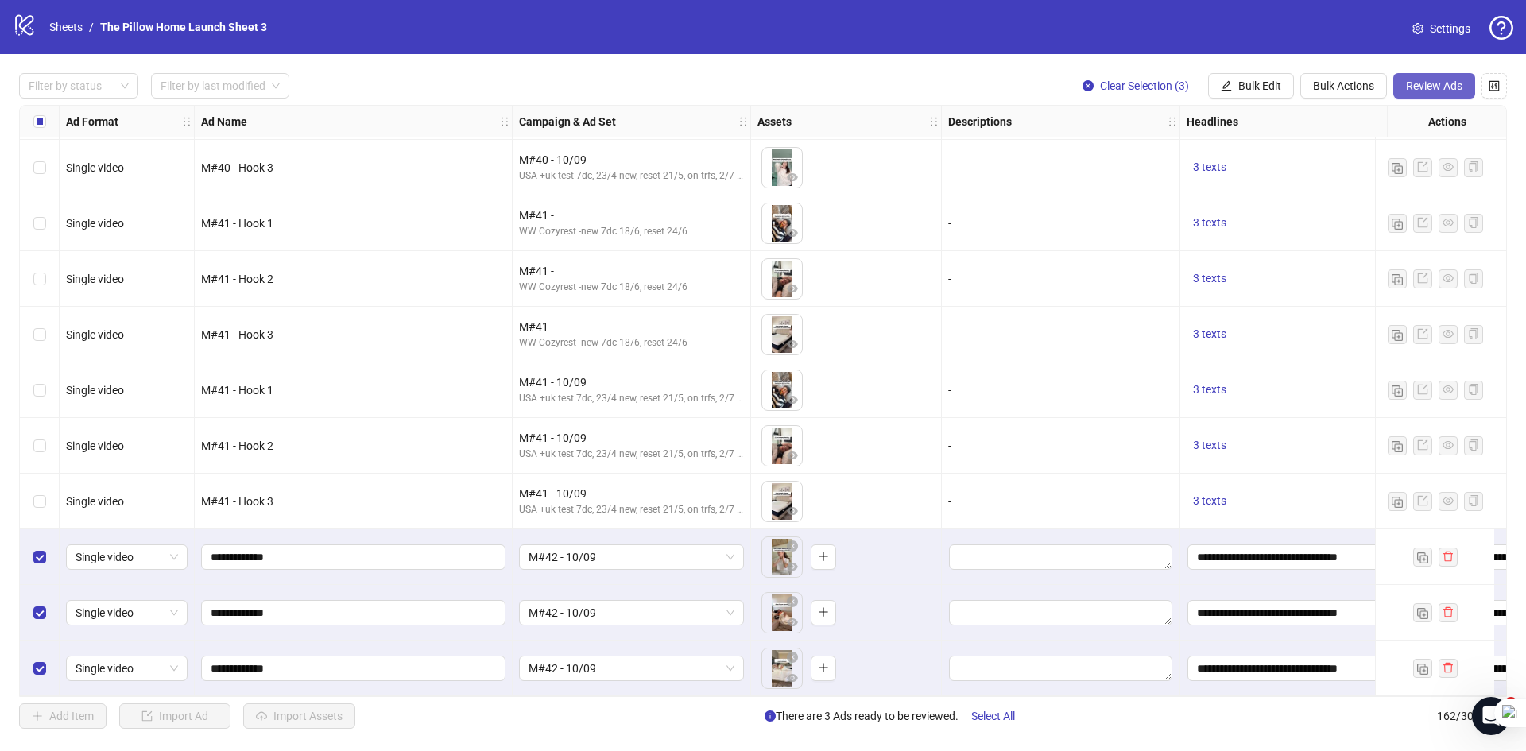
click at [1418, 83] on span "Review Ads" at bounding box center [1434, 85] width 56 height 13
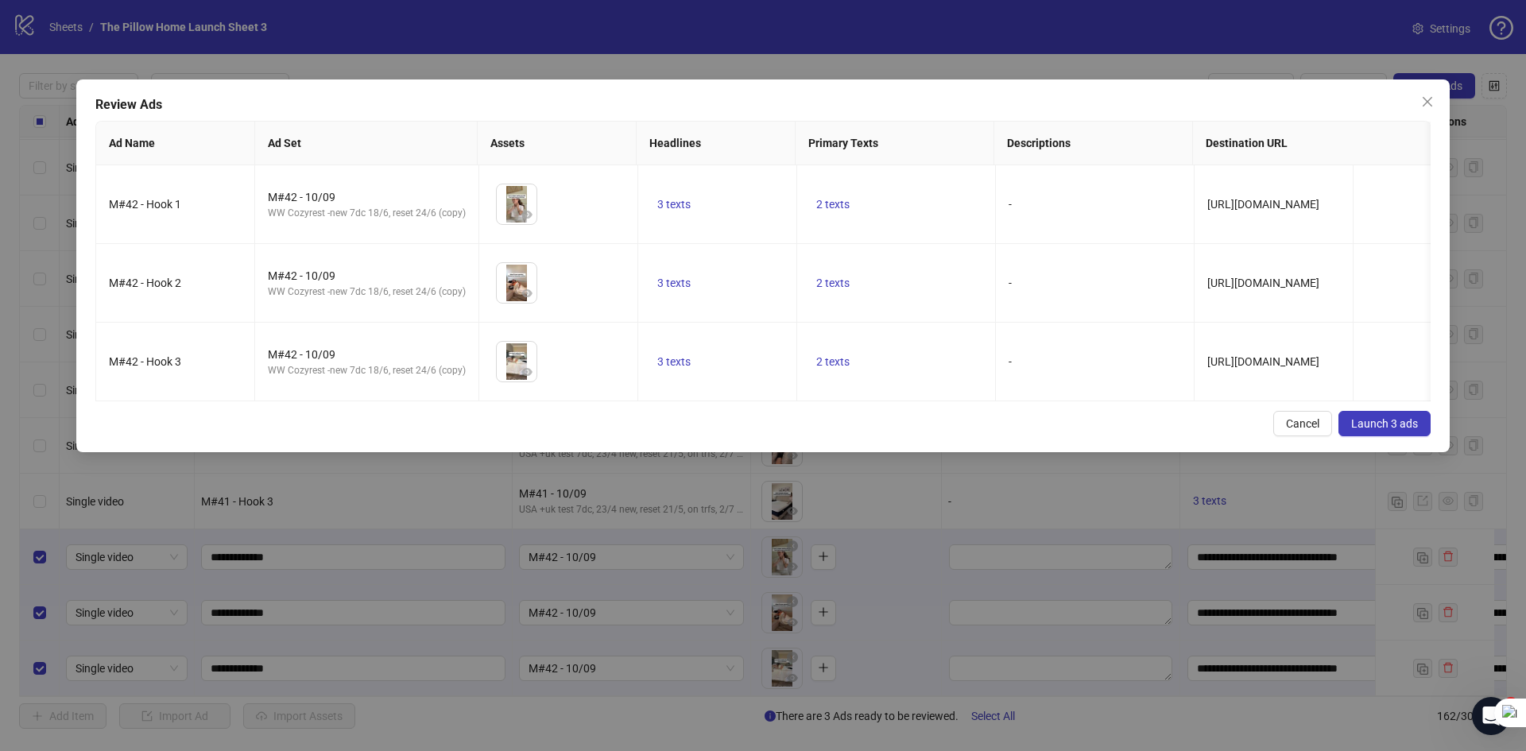
click at [1370, 430] on span "Launch 3 ads" at bounding box center [1384, 423] width 67 height 13
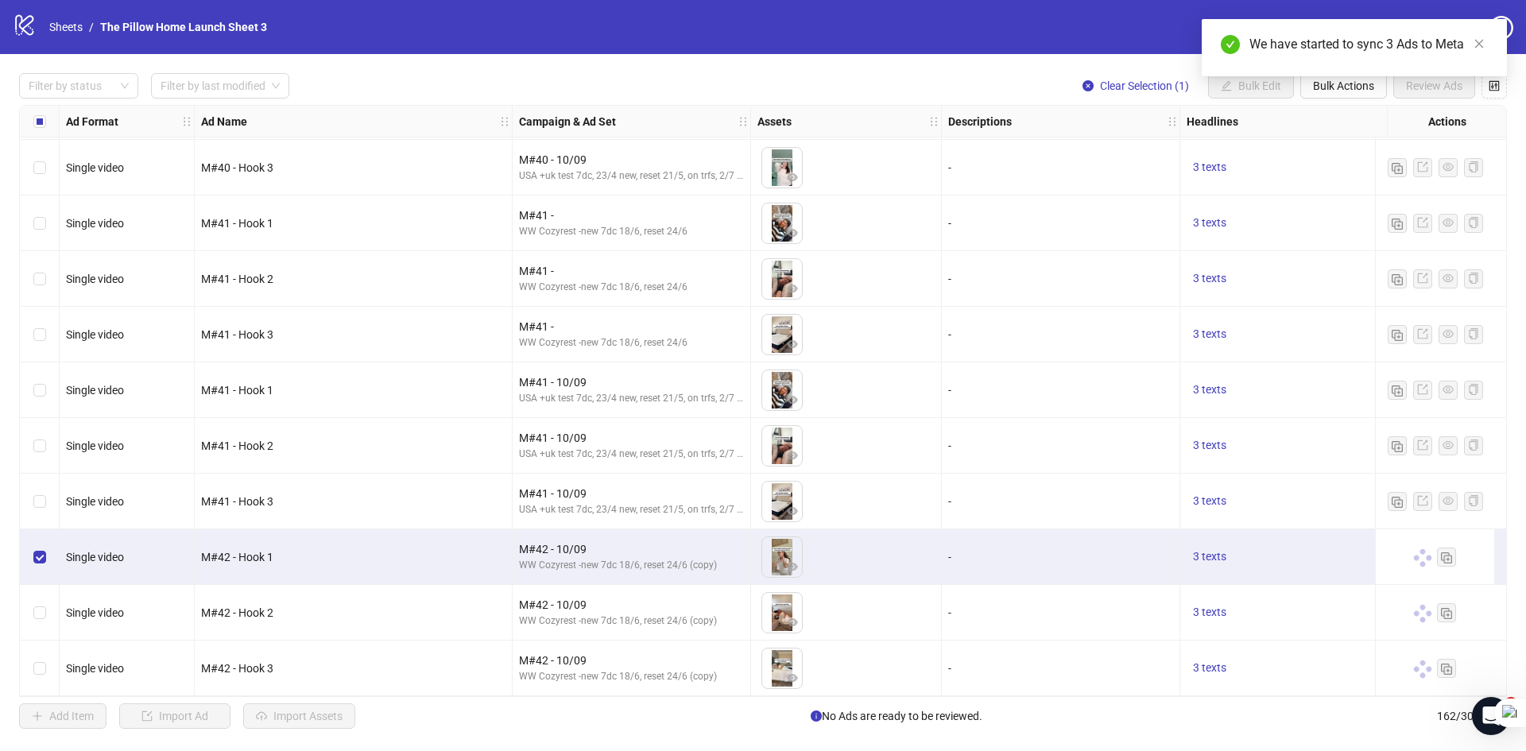
click at [56, 615] on div "Select row 161" at bounding box center [40, 613] width 40 height 56
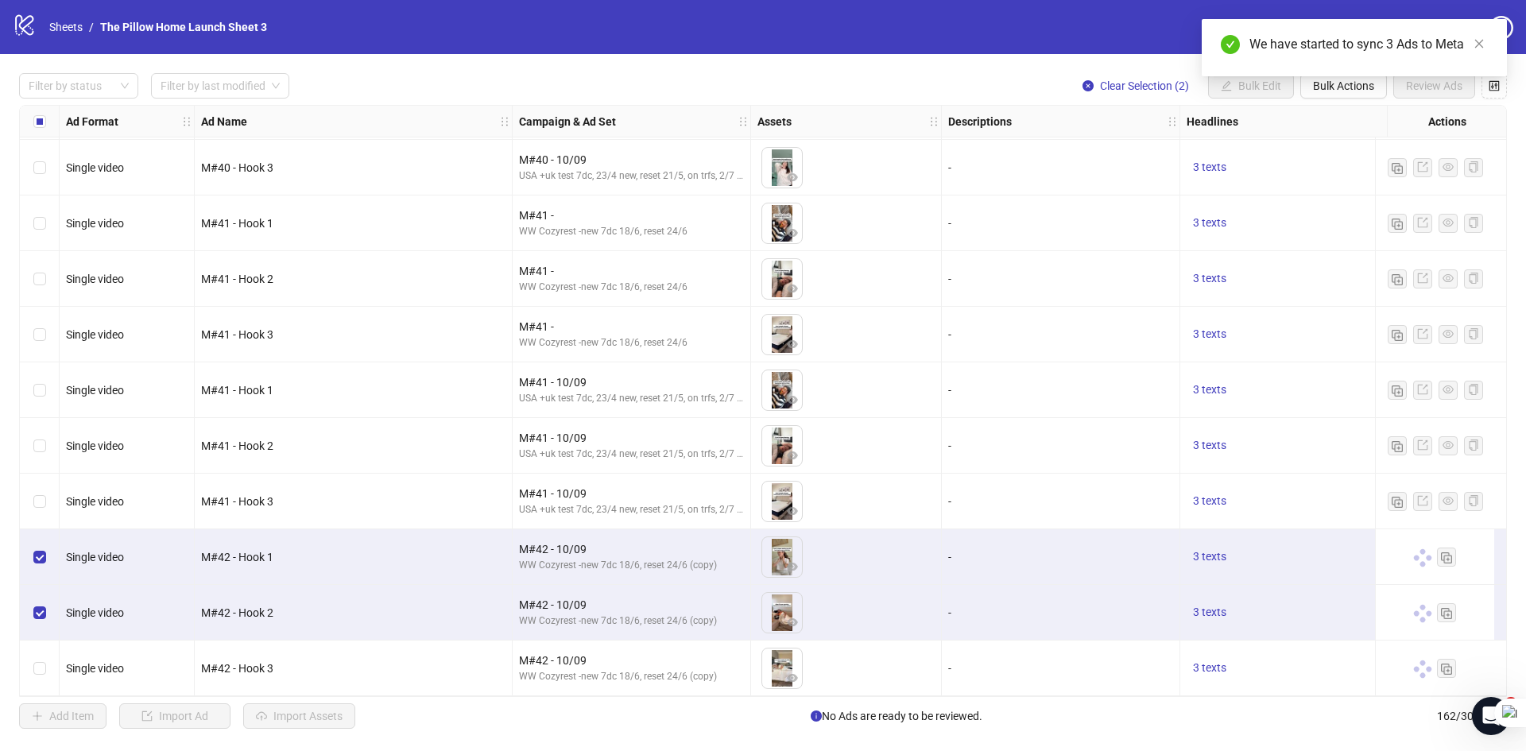
click at [41, 648] on div "Select row 162" at bounding box center [40, 668] width 40 height 56
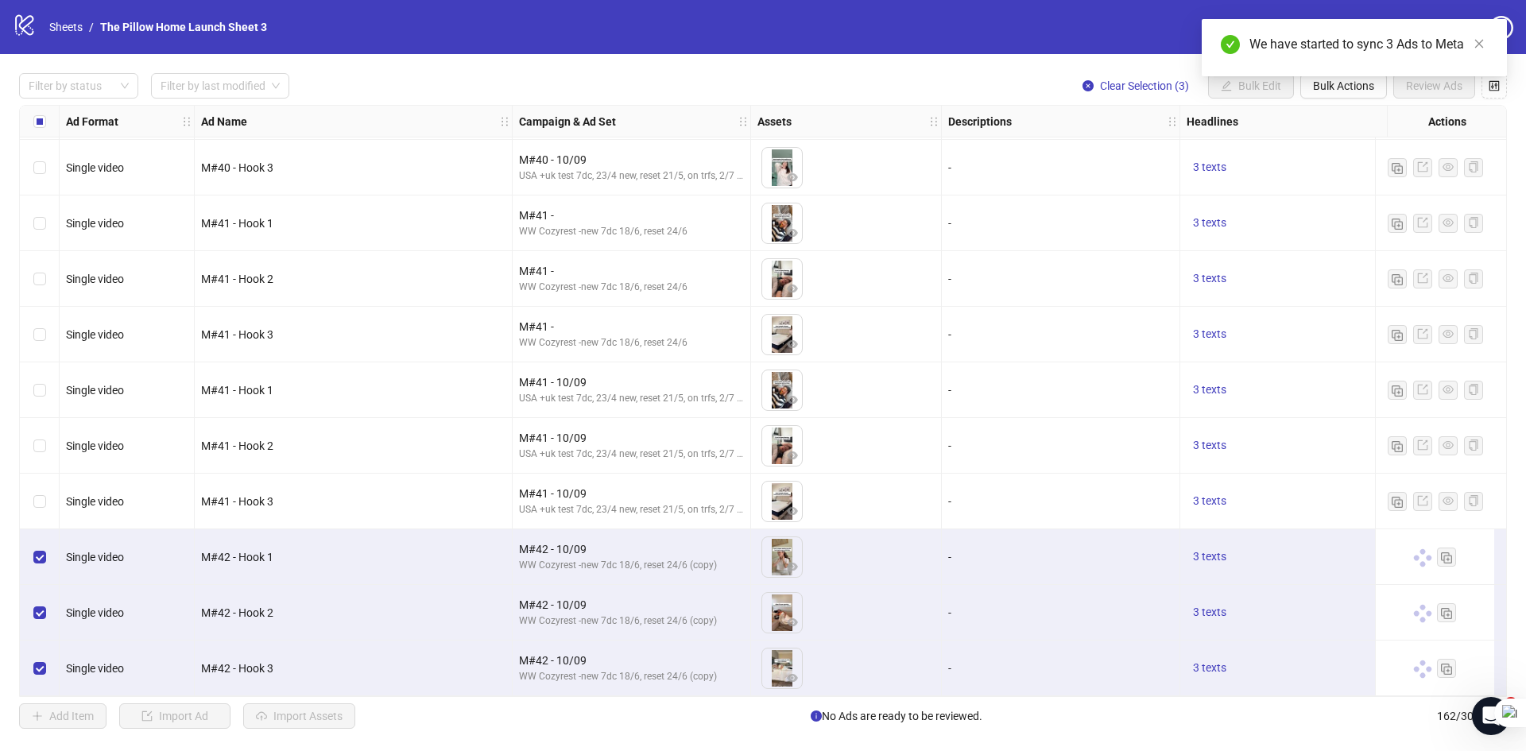
click at [1342, 76] on div "We have started to sync 3 Ads to Meta" at bounding box center [1353, 47] width 305 height 57
click at [1482, 45] on icon "close" at bounding box center [1478, 43] width 11 height 11
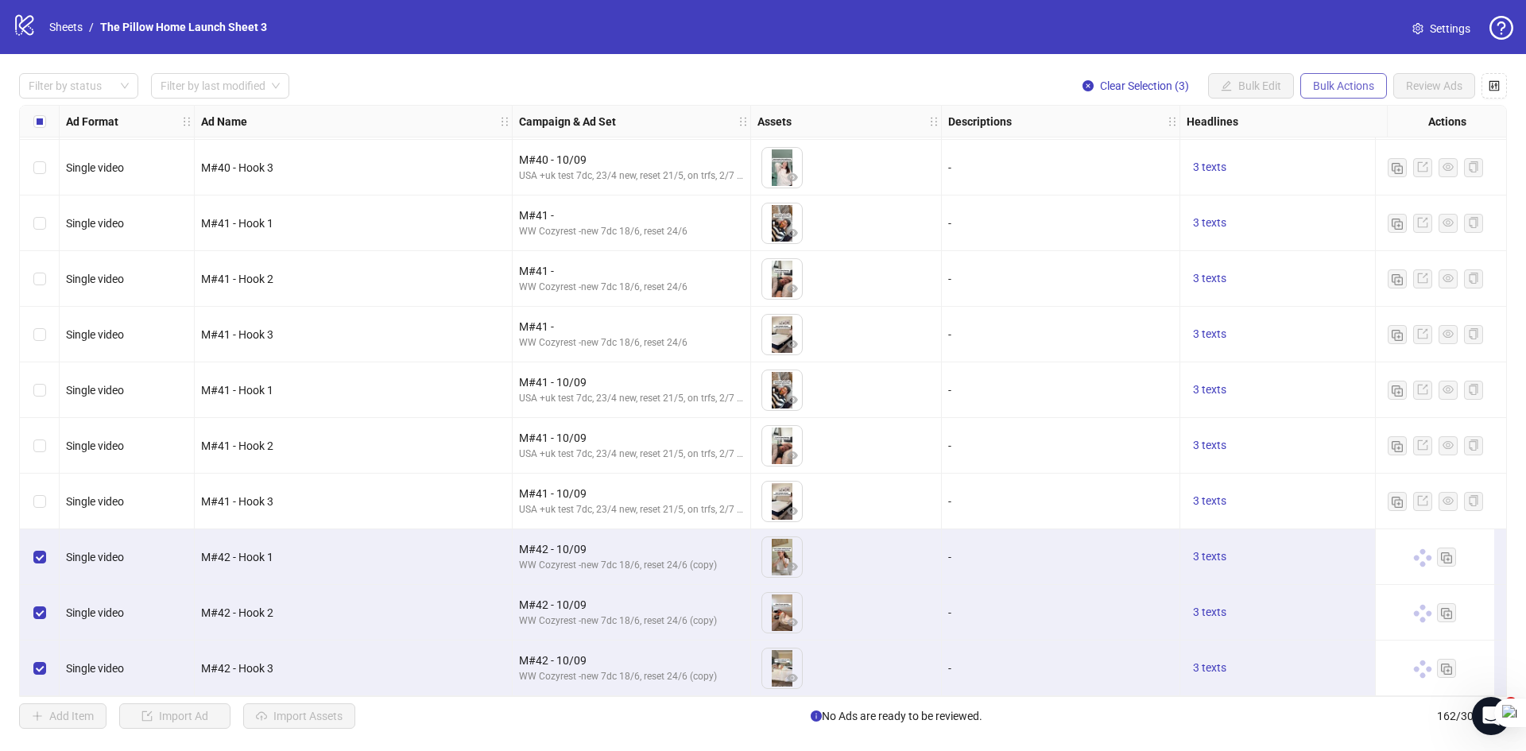
click at [1345, 87] on span "Bulk Actions" at bounding box center [1343, 85] width 61 height 13
click at [1379, 171] on span "Duplicate with assets" at bounding box center [1365, 169] width 109 height 17
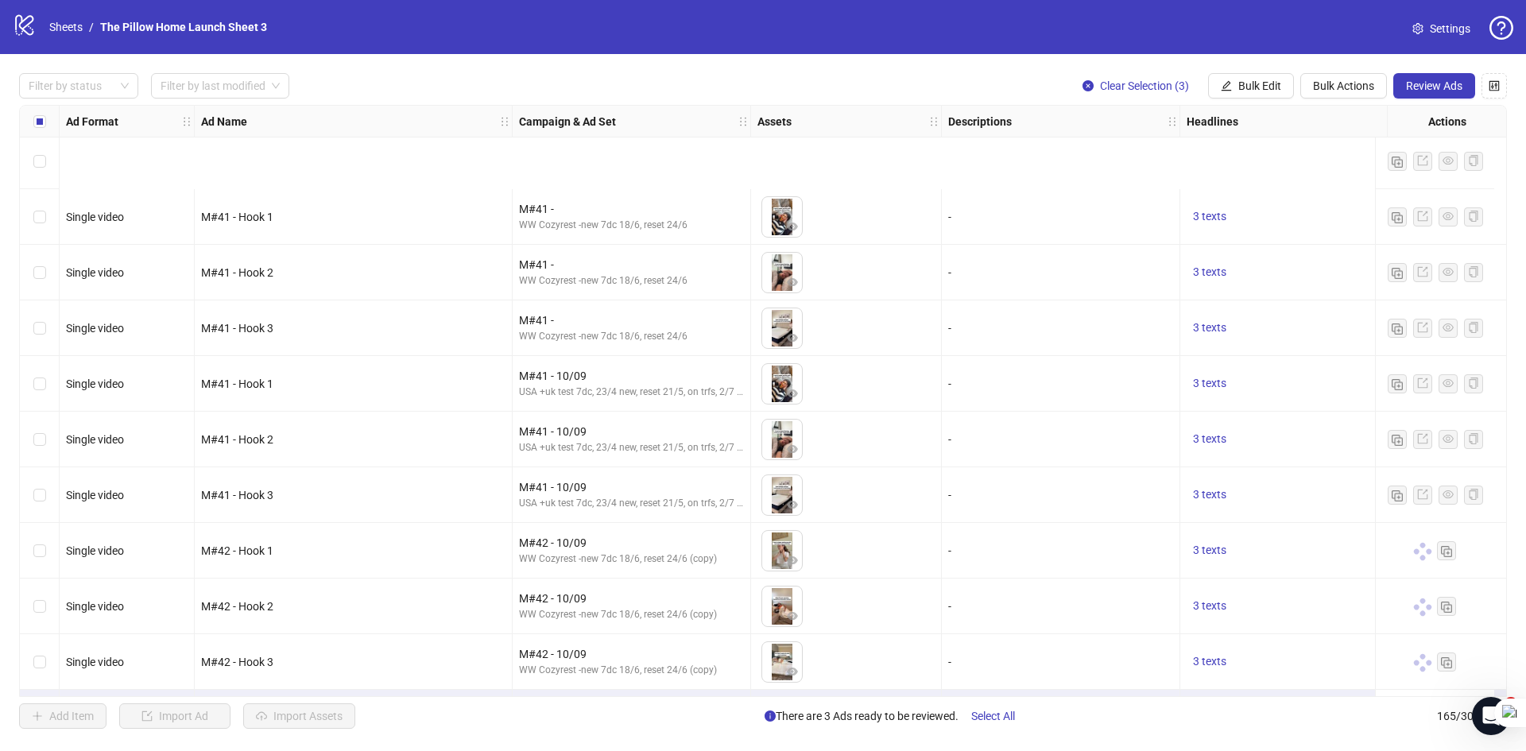
scroll to position [8626, 0]
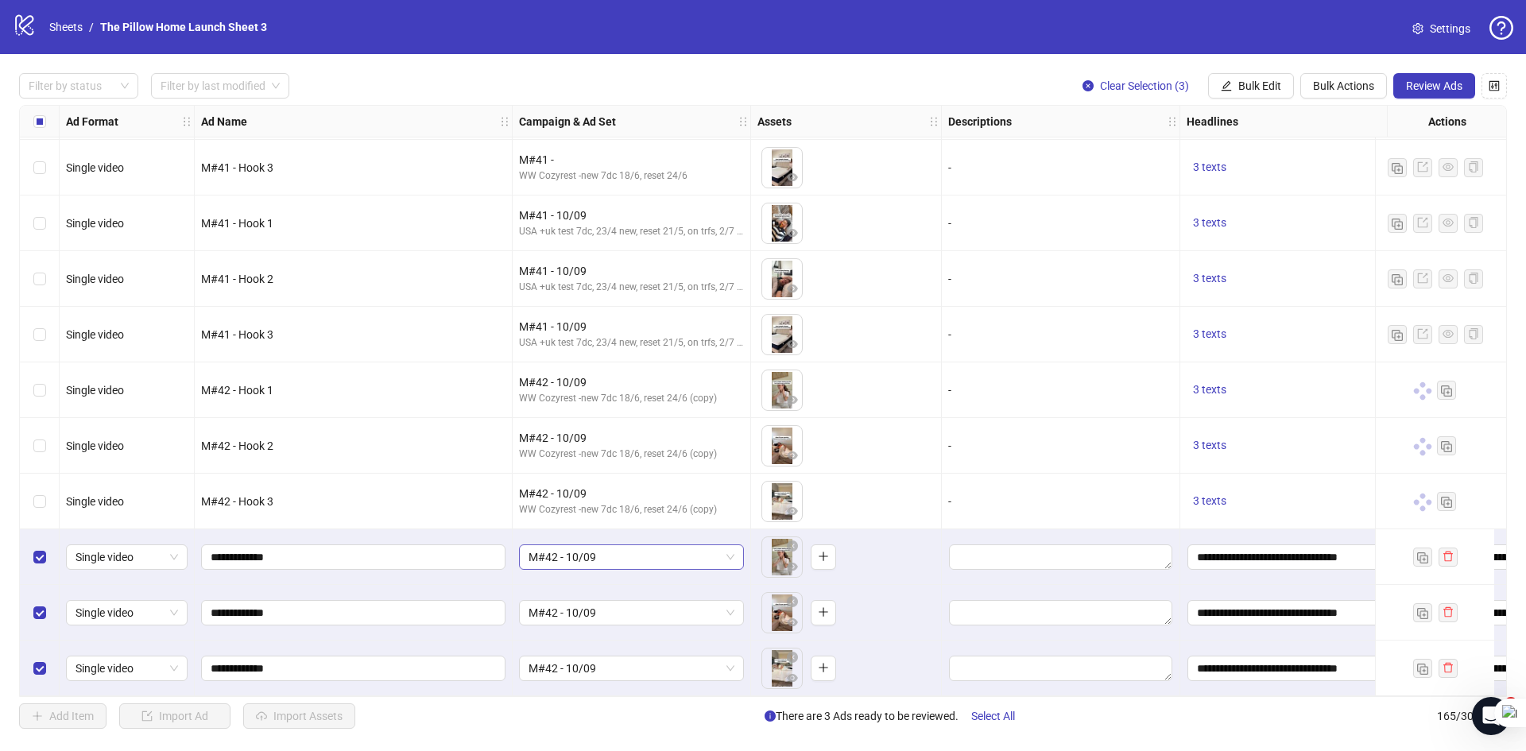
click at [718, 554] on span "M#42 - 10/09" at bounding box center [631, 557] width 206 height 24
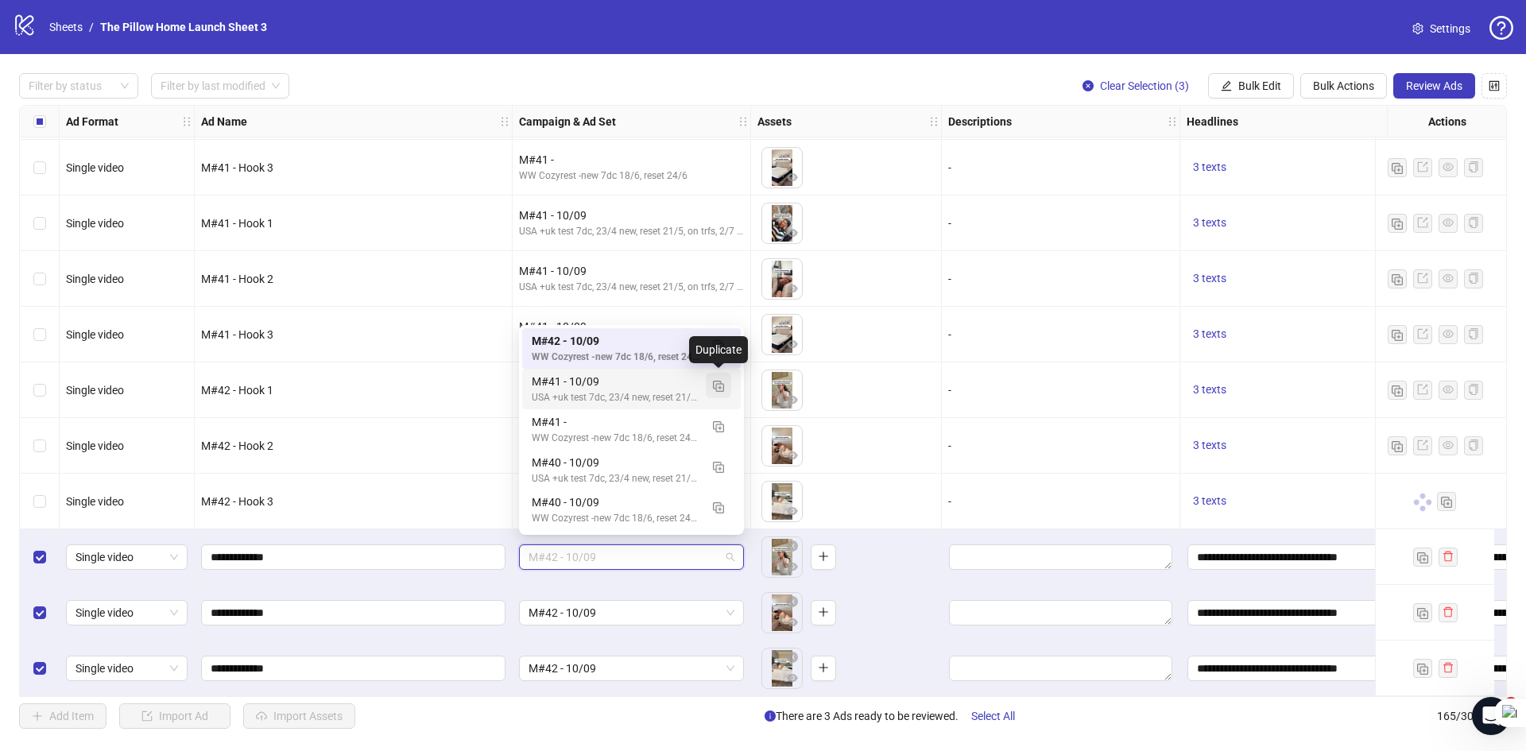
click at [712, 384] on button "button" at bounding box center [718, 385] width 25 height 25
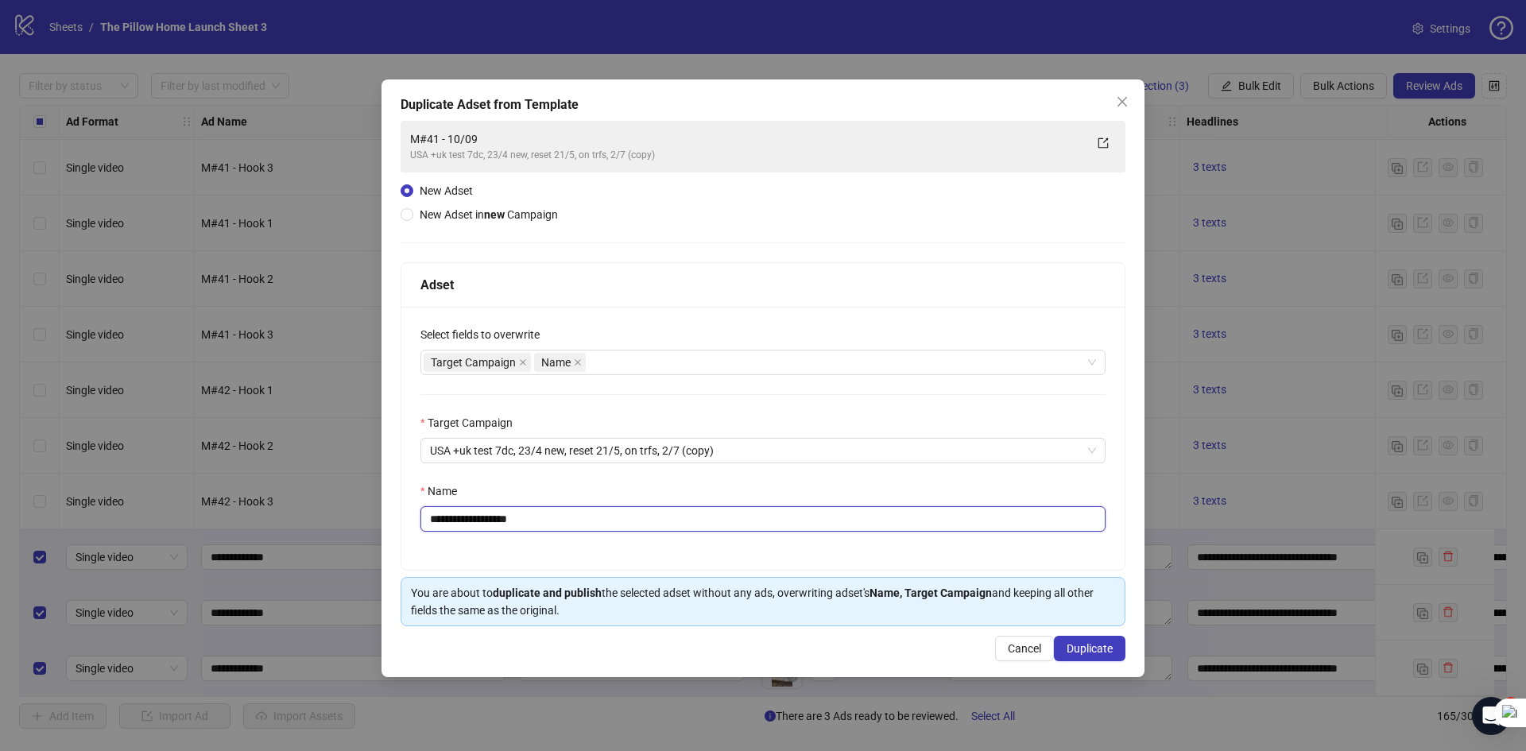
click at [455, 524] on input "**********" at bounding box center [762, 518] width 685 height 25
click at [555, 526] on input "**********" at bounding box center [762, 518] width 685 height 25
type input "**********"
click at [1073, 649] on span "Duplicate" at bounding box center [1089, 648] width 46 height 13
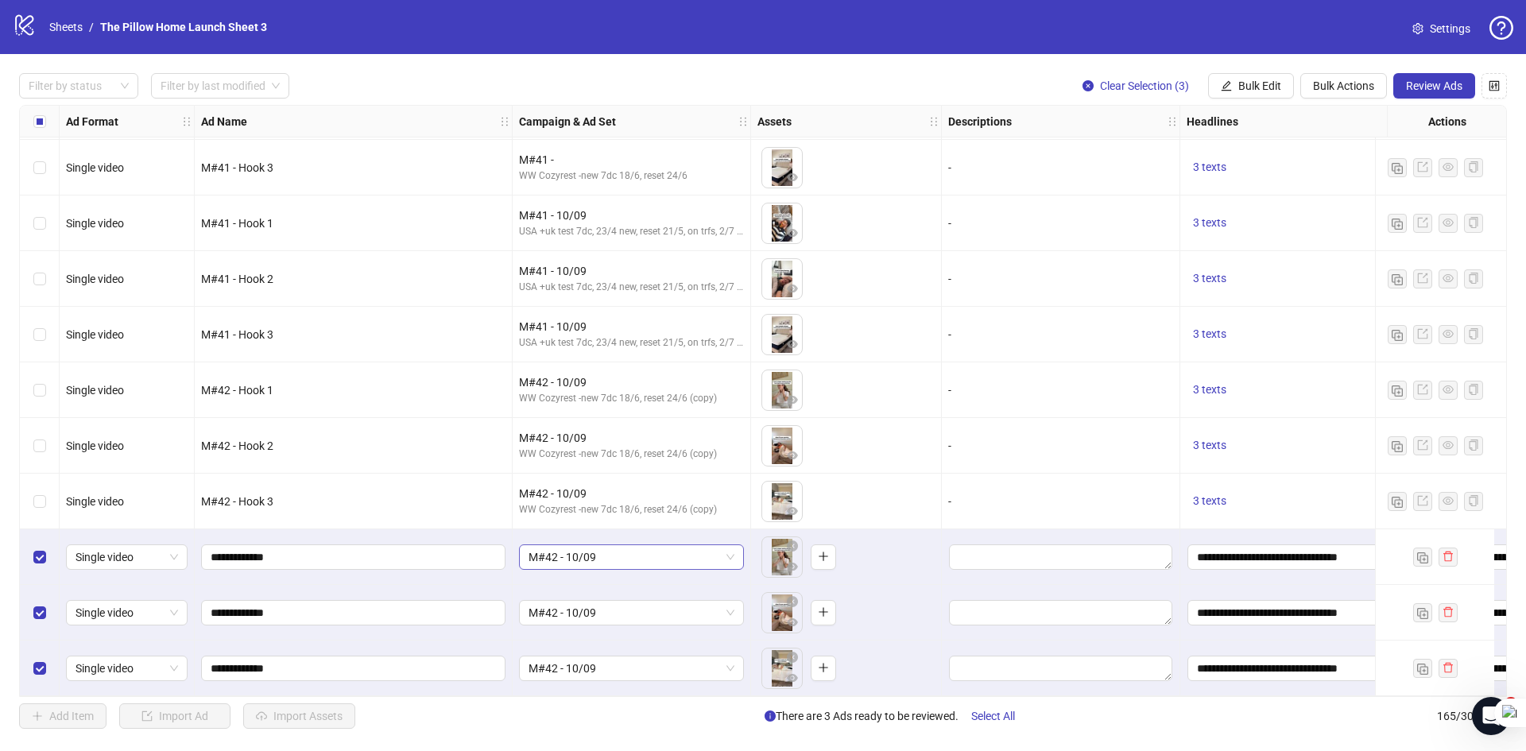
click at [658, 545] on span "M#42 - 10/09" at bounding box center [631, 557] width 206 height 24
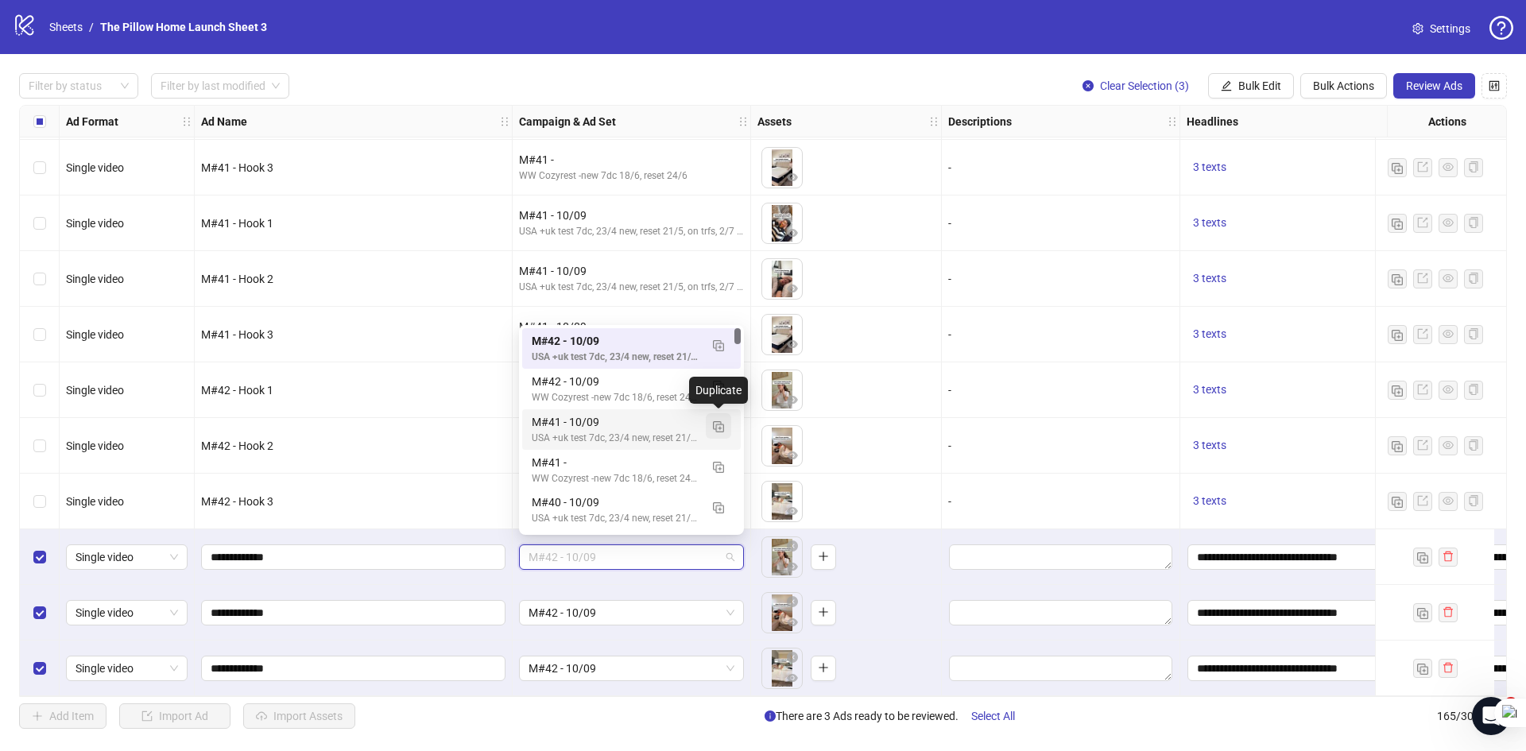
click at [722, 423] on img "button" at bounding box center [718, 426] width 11 height 11
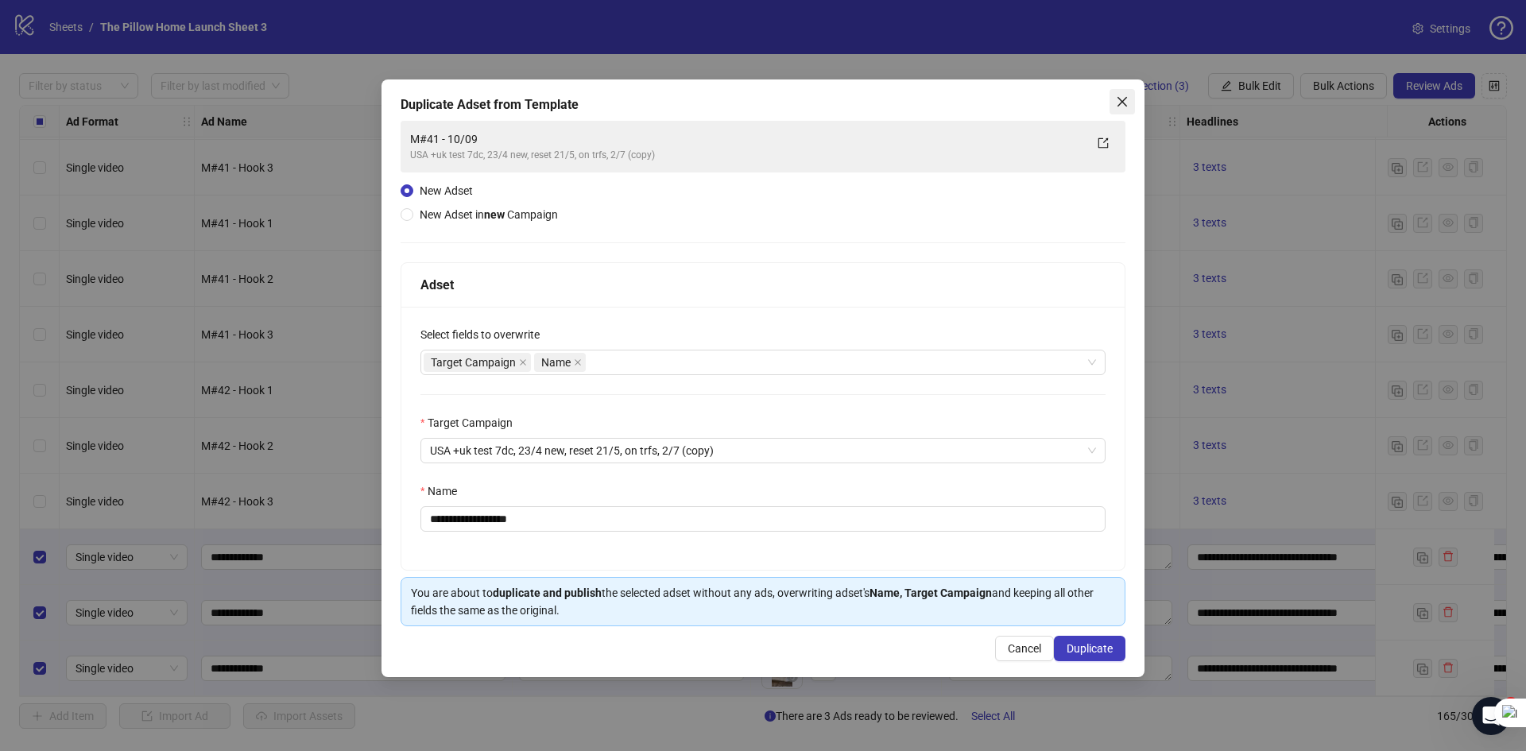
click at [1115, 102] on span "Close" at bounding box center [1121, 101] width 25 height 13
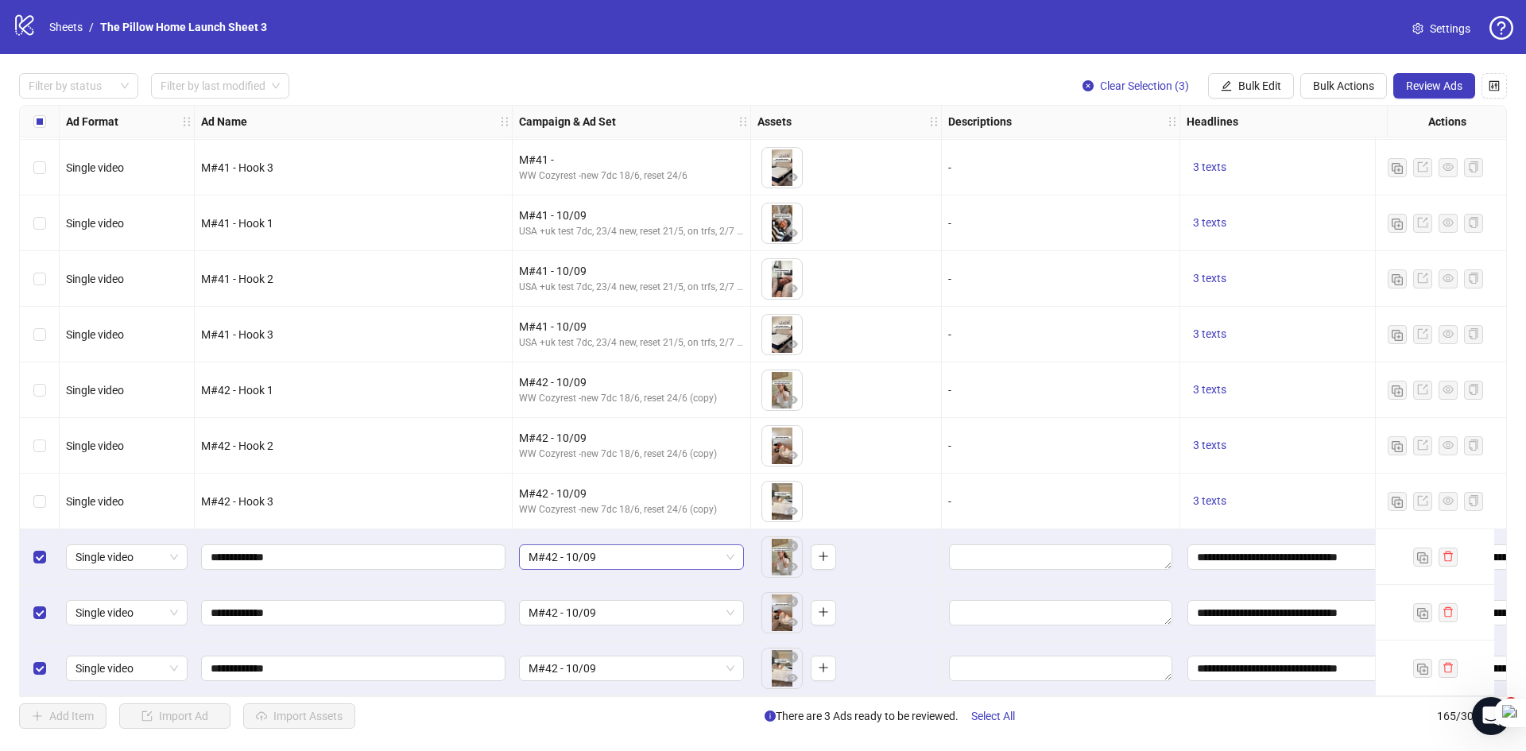
click at [698, 548] on span "M#42 - 10/09" at bounding box center [631, 557] width 206 height 24
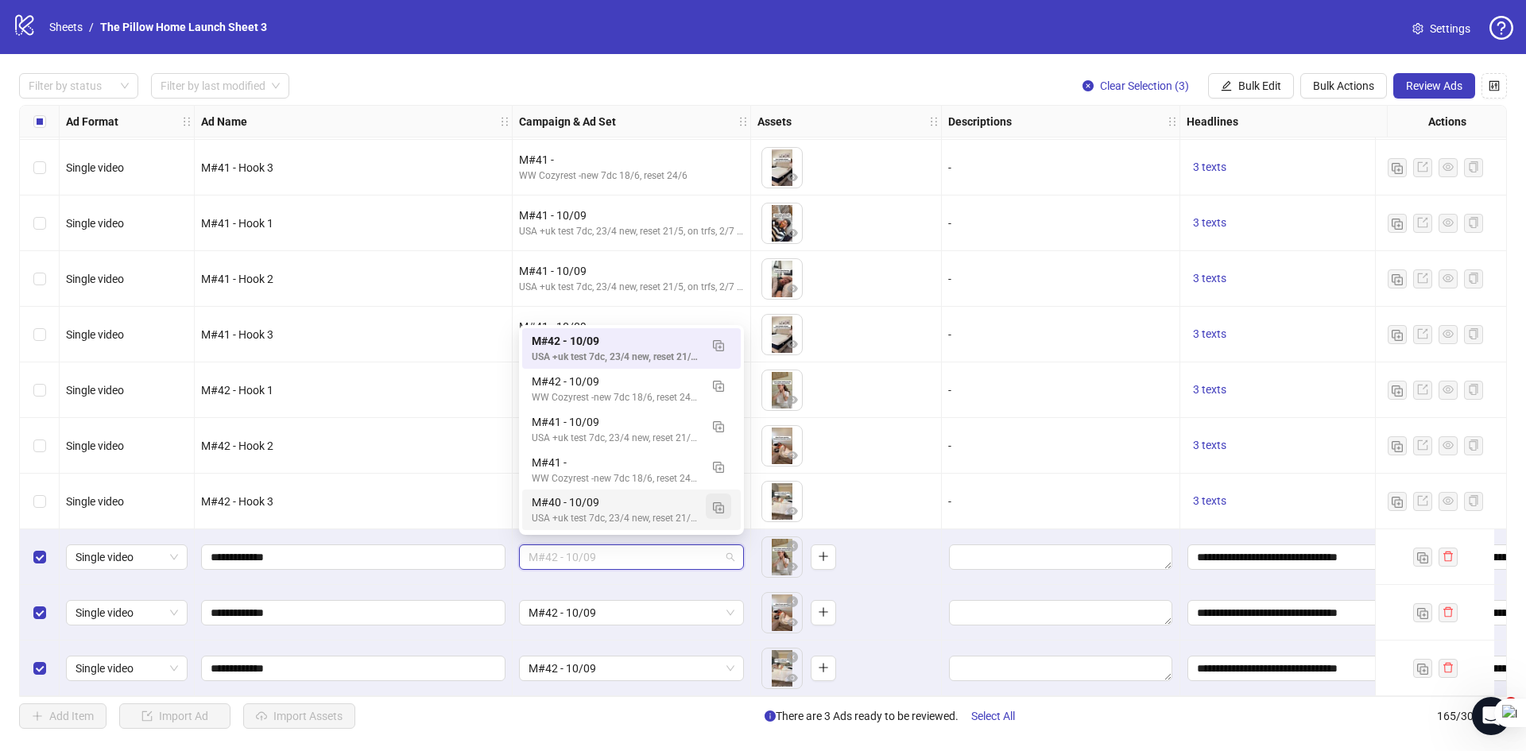
click at [718, 509] on img "button" at bounding box center [718, 507] width 11 height 11
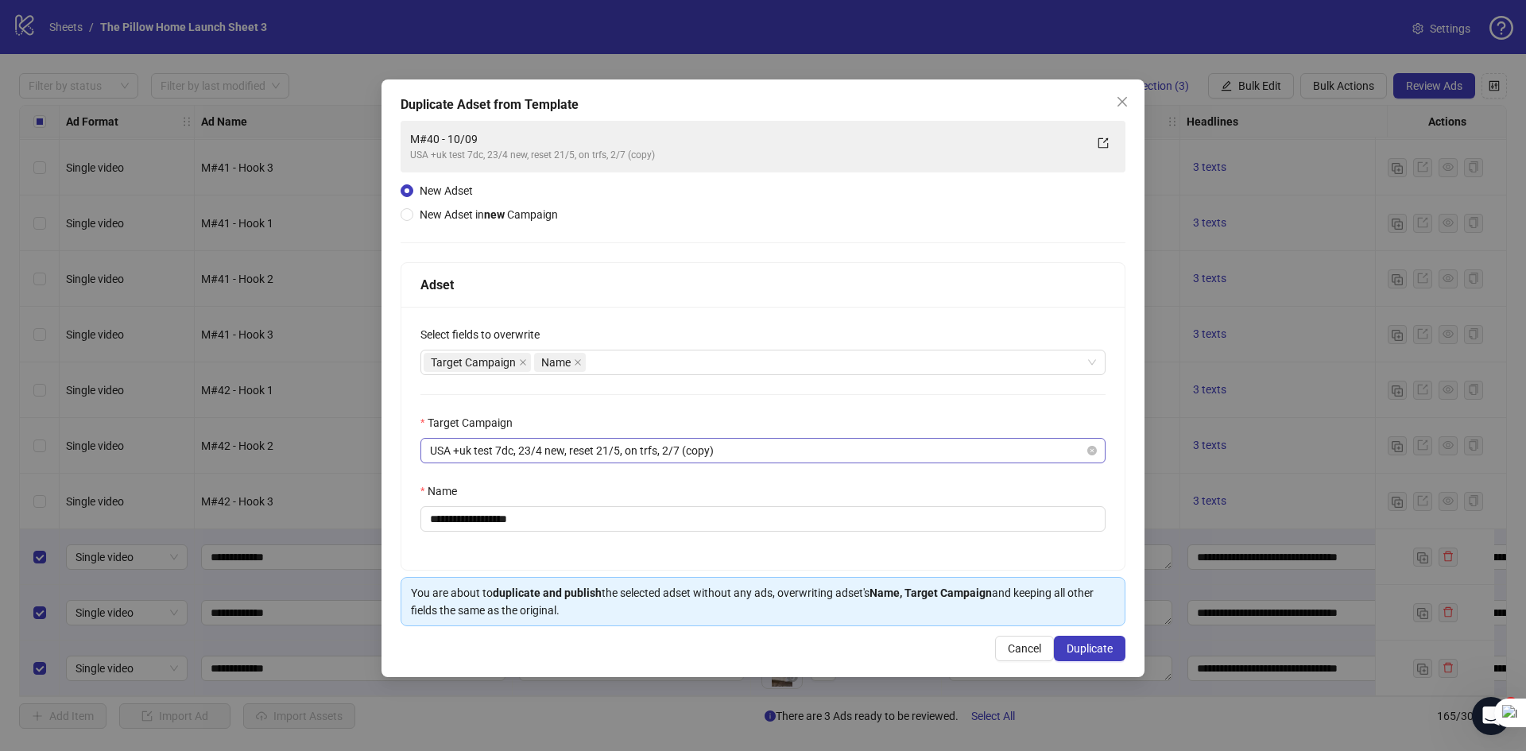
click at [719, 442] on span "USA +uk test 7dc, 23/4 new, reset 21/5, on trfs, 2/7 (copy)" at bounding box center [763, 451] width 666 height 24
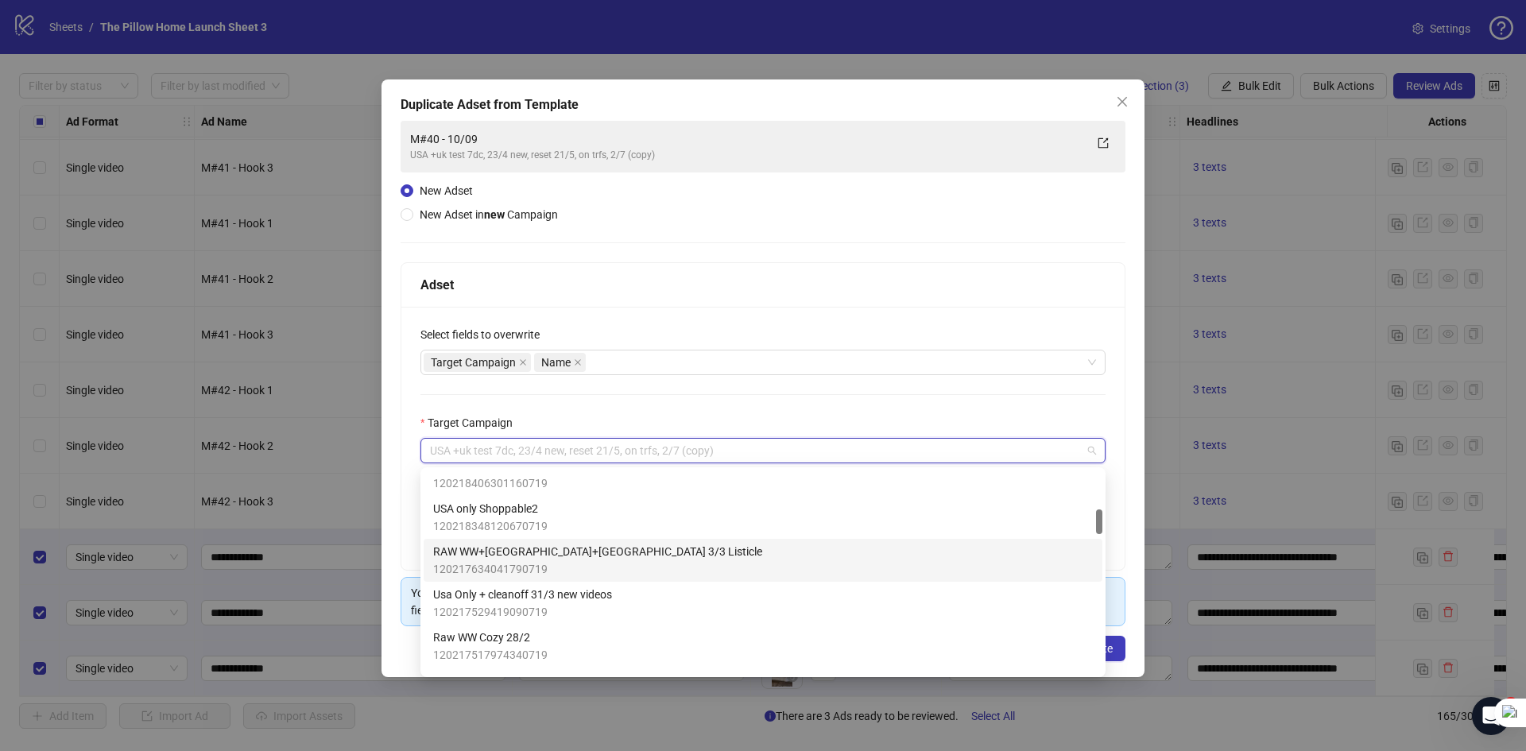
scroll to position [238, 0]
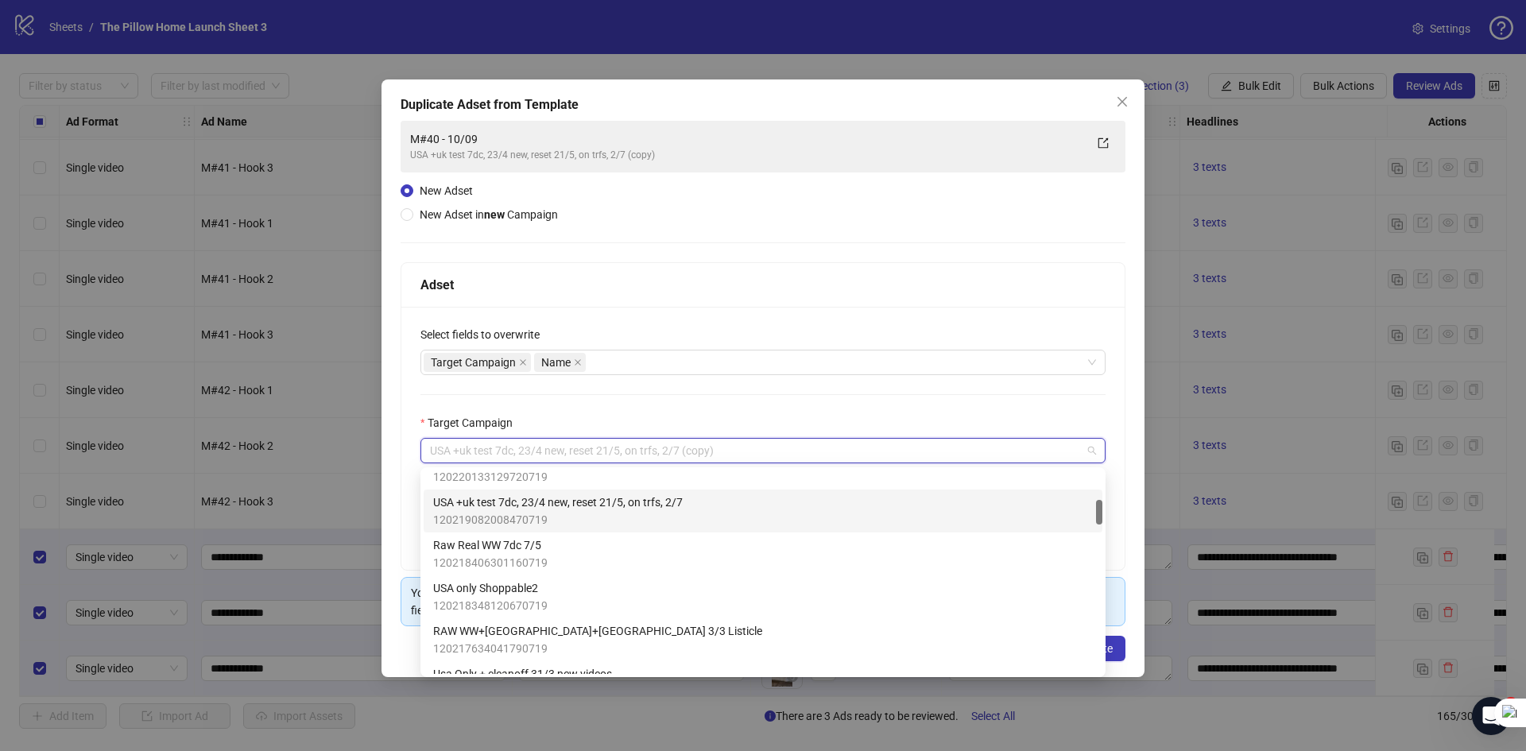
click at [649, 509] on span "USA +uk test 7dc, 23/4 new, reset 21/5, on trfs, 2/7" at bounding box center [558, 501] width 250 height 17
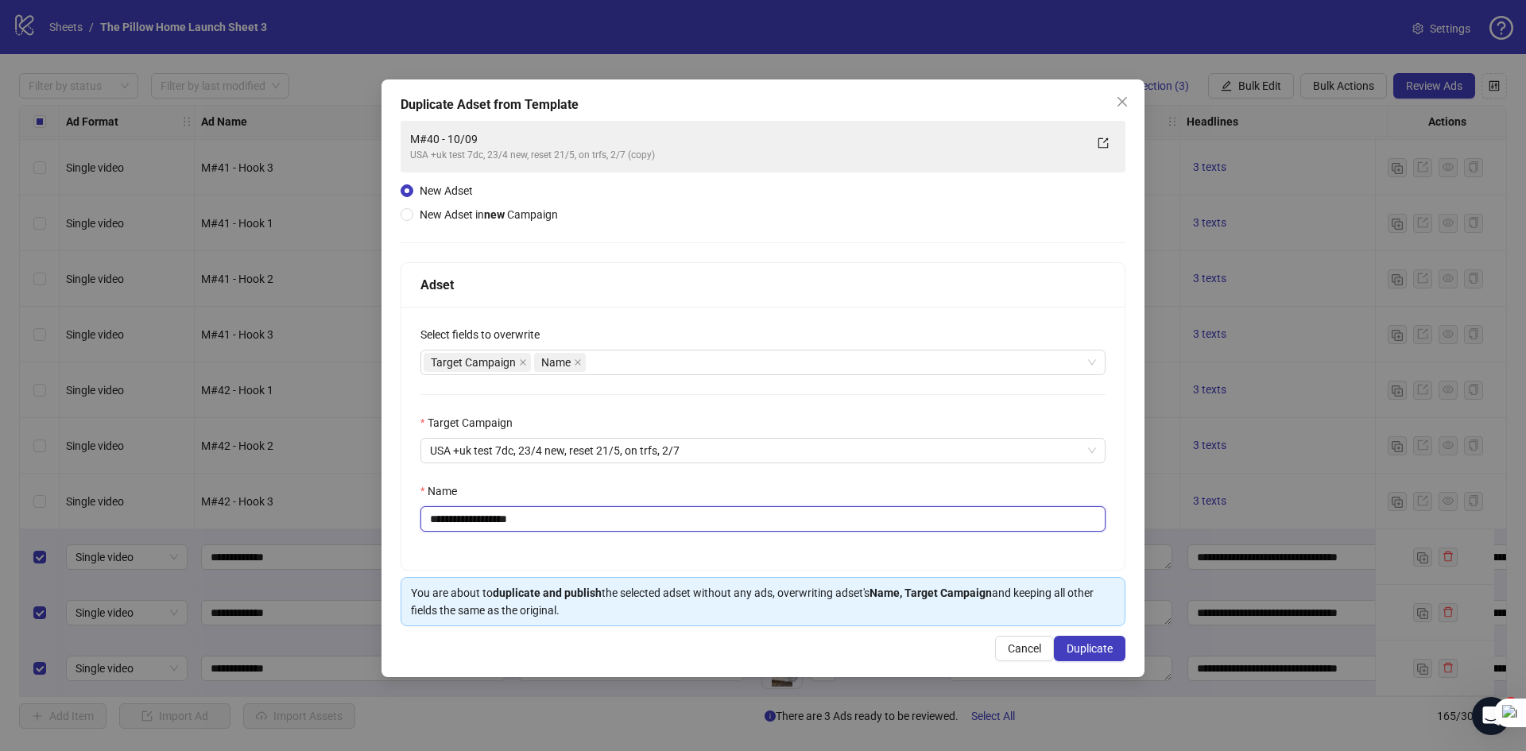
click at [451, 519] on input "**********" at bounding box center [762, 518] width 685 height 25
type input "**********"
click at [1098, 652] on span "Duplicate" at bounding box center [1089, 648] width 46 height 13
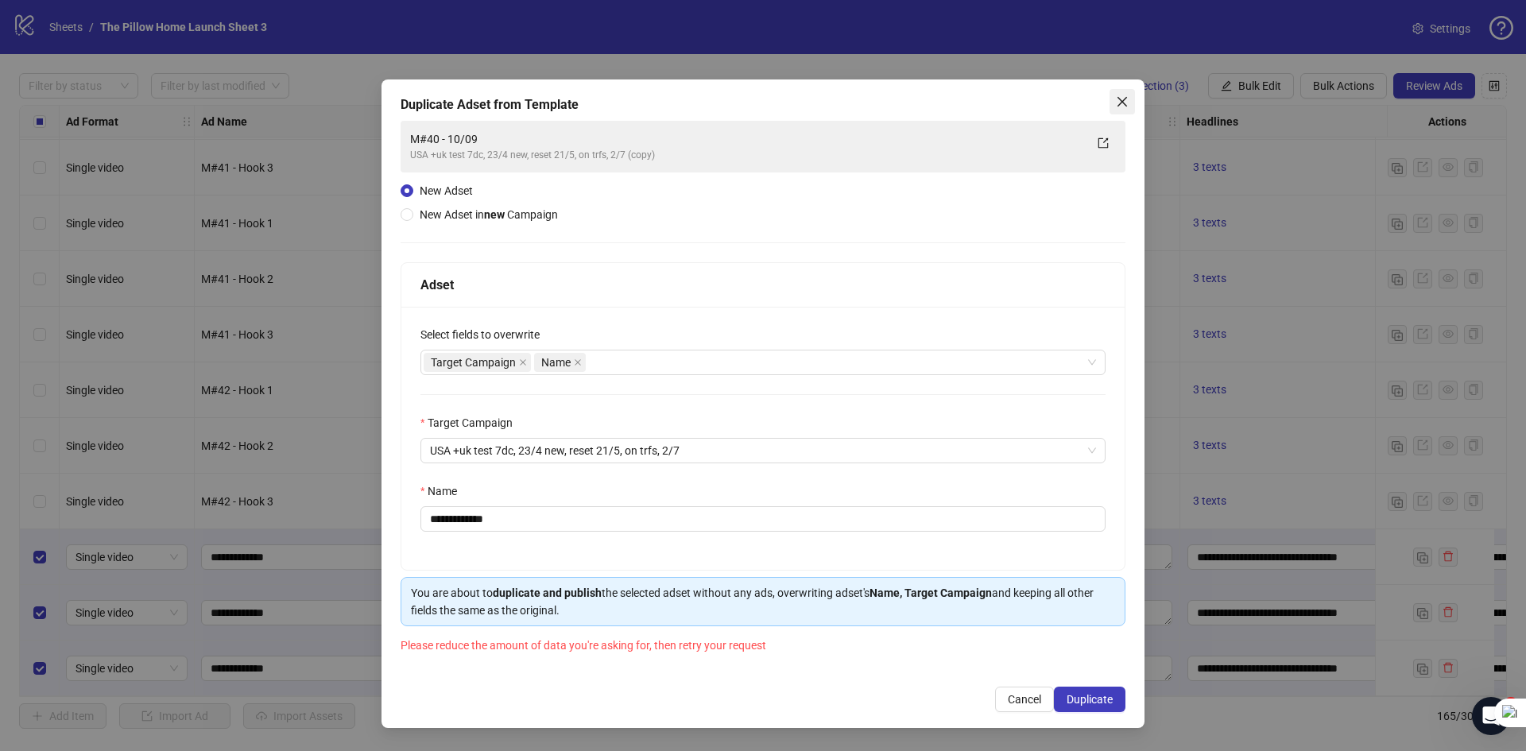
click at [1123, 97] on icon "close" at bounding box center [1122, 101] width 13 height 13
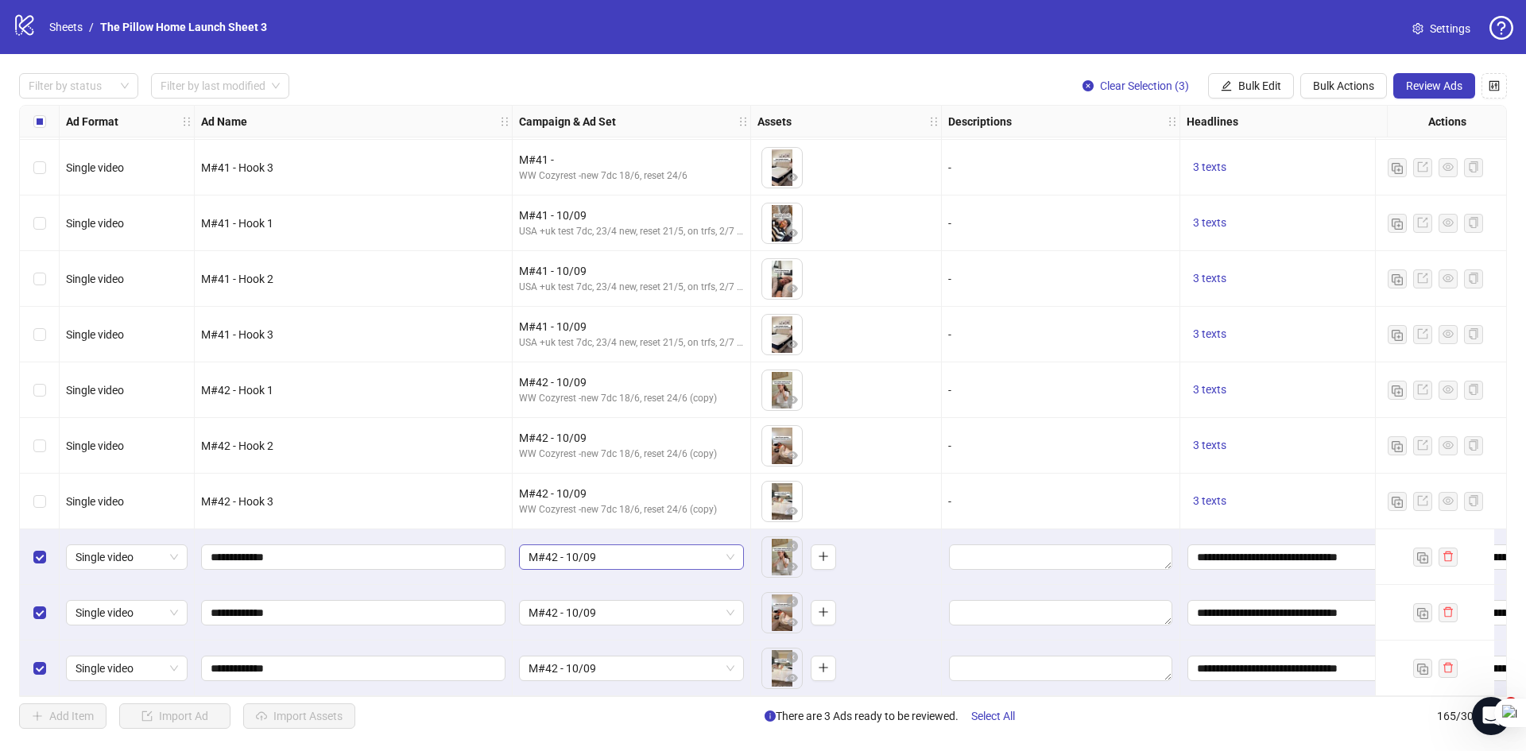
click at [667, 550] on span "M#42 - 10/09" at bounding box center [631, 557] width 206 height 24
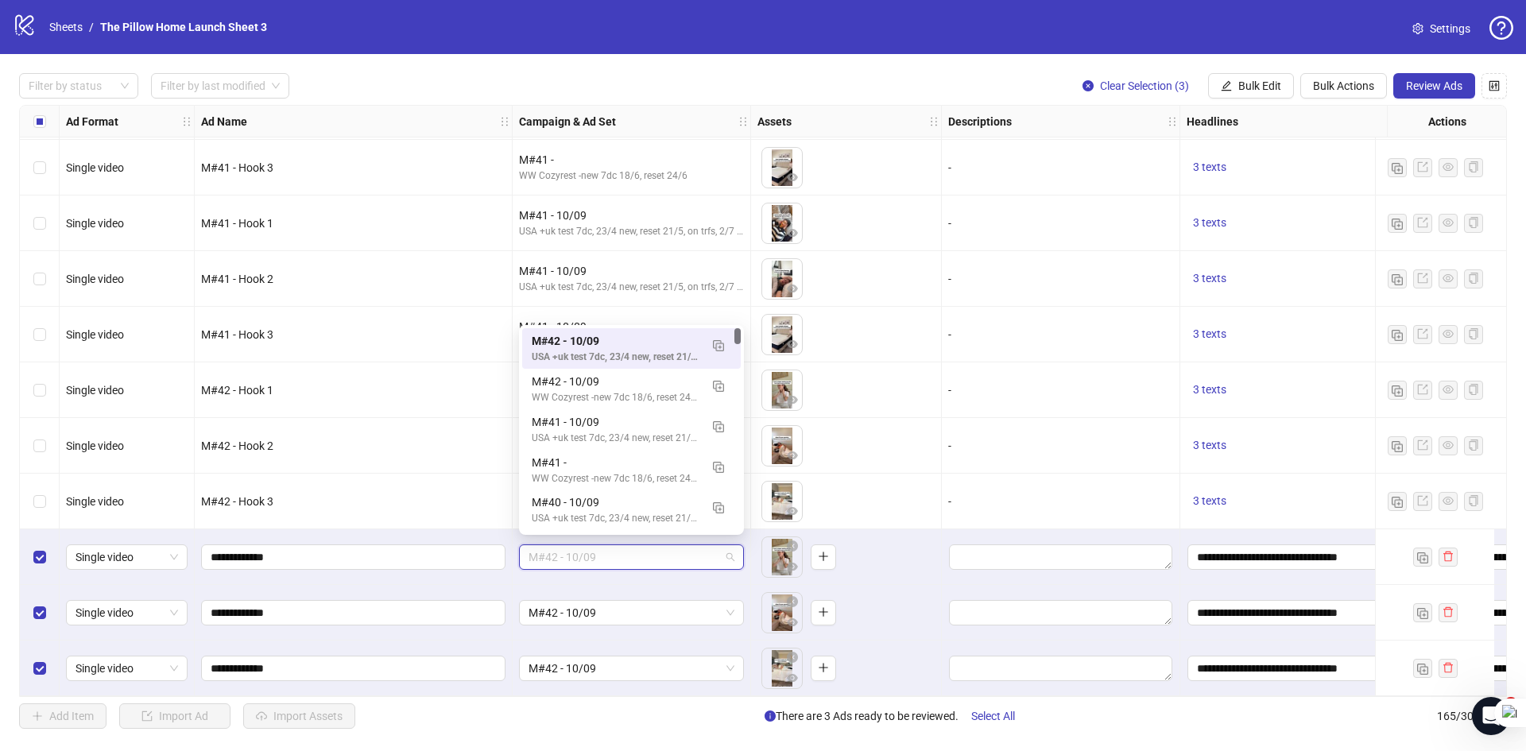
click at [667, 550] on span "M#42 - 10/09" at bounding box center [631, 557] width 206 height 24
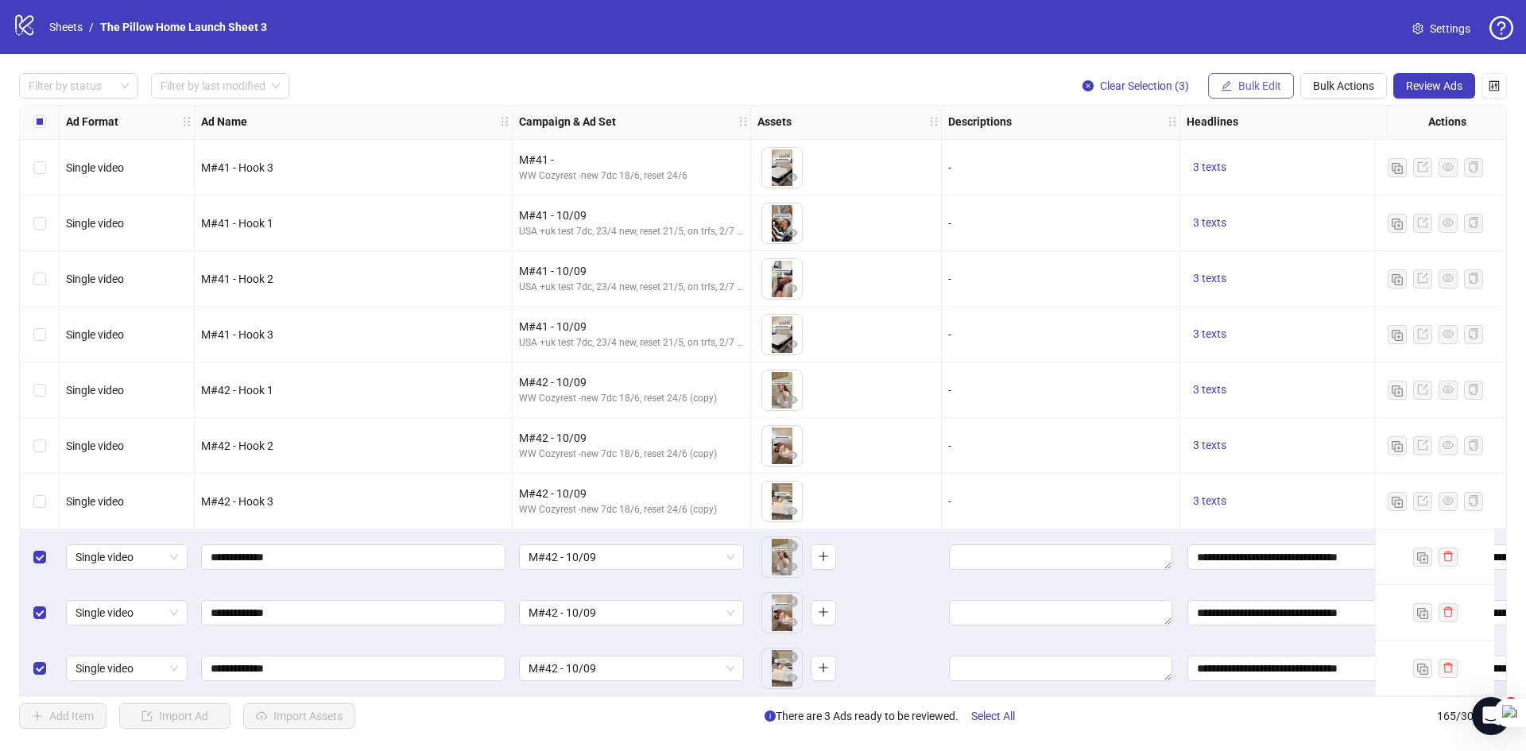
click at [1248, 79] on button "Bulk Edit" at bounding box center [1251, 85] width 86 height 25
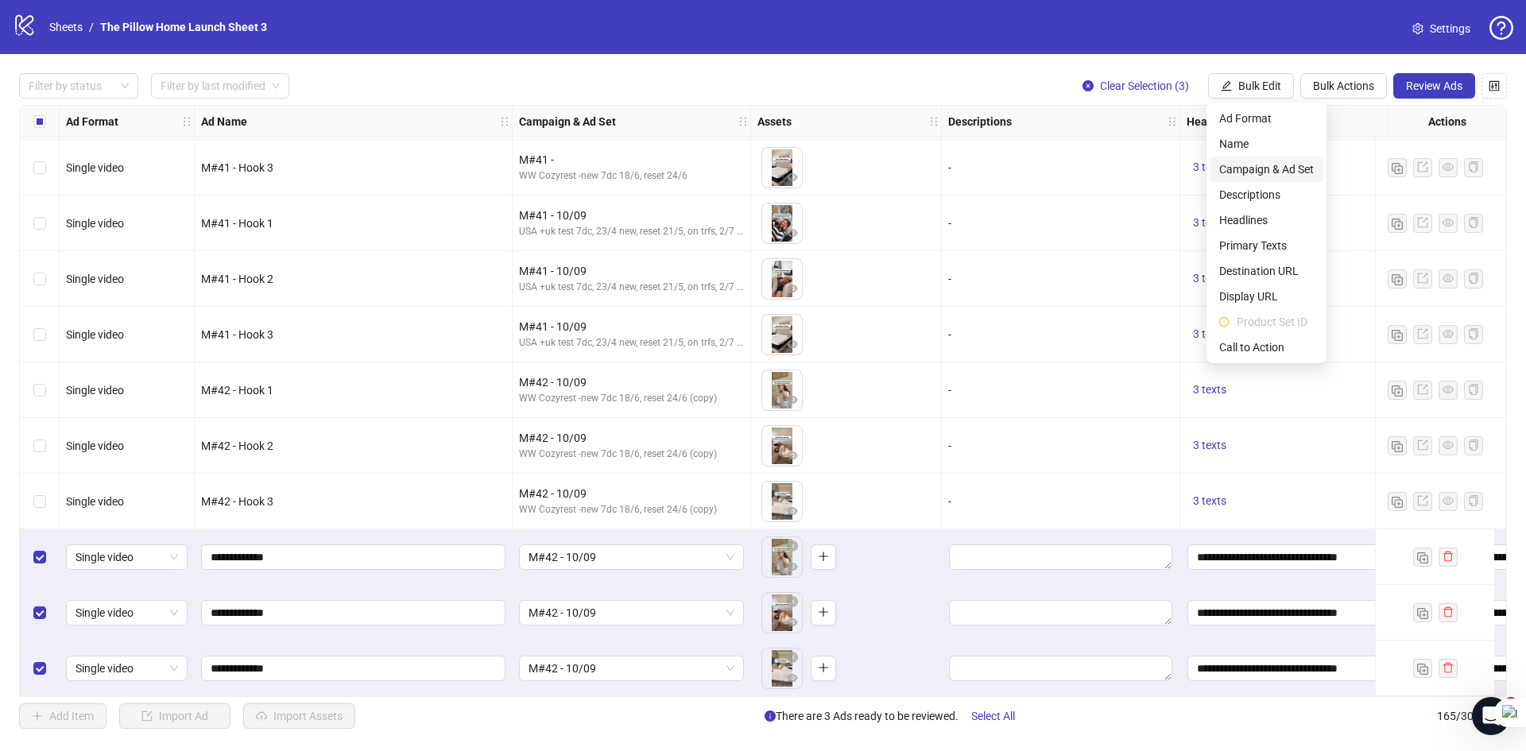
click at [1267, 177] on span "Campaign & Ad Set" at bounding box center [1266, 169] width 95 height 17
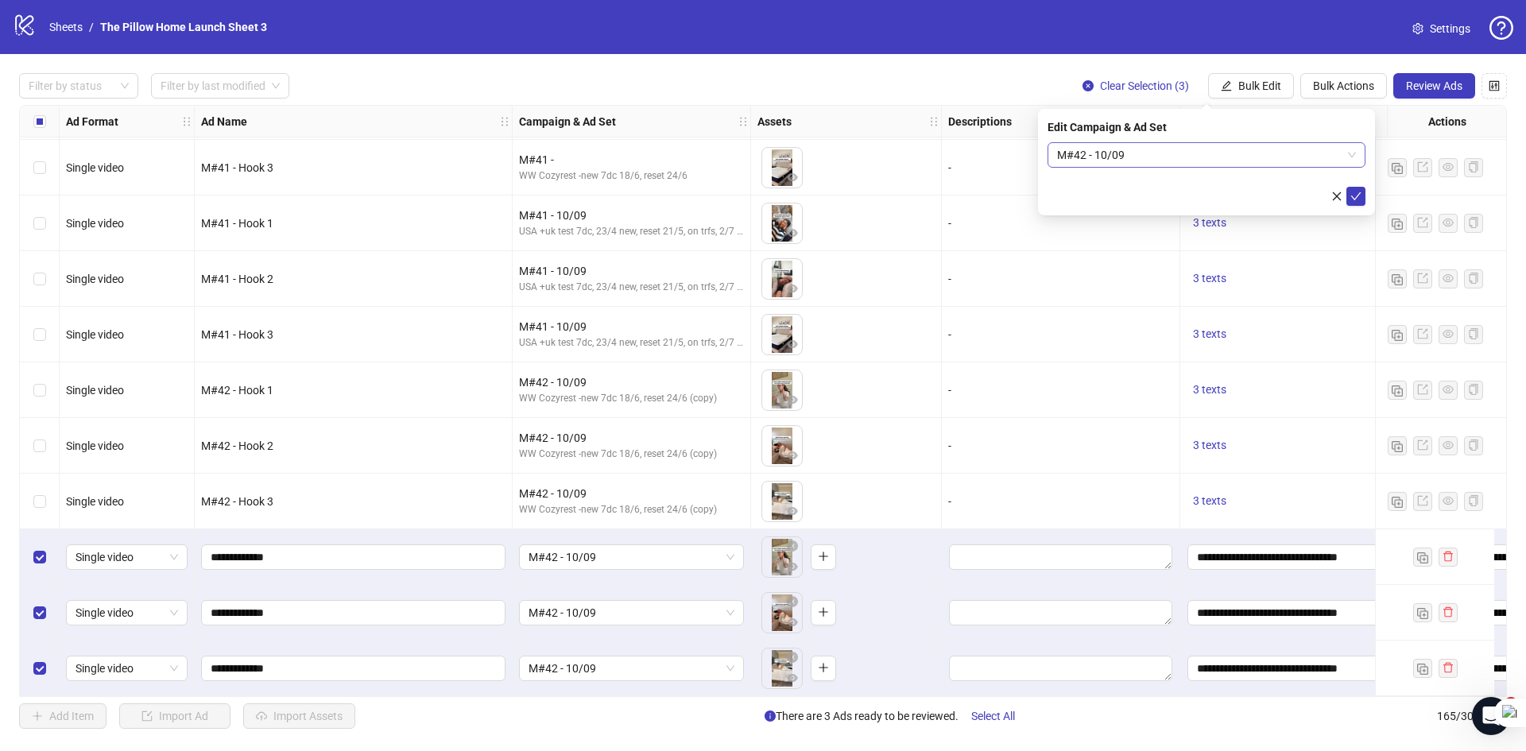
click at [1298, 159] on span "M#42 - 10/09" at bounding box center [1206, 155] width 299 height 24
click at [1298, 160] on span "M#42 - 10/09" at bounding box center [1206, 155] width 299 height 24
click at [1367, 193] on div "Edit Campaign & Ad Set M#42 - 10/09 M#42 - 10/09" at bounding box center [1206, 162] width 337 height 106
click at [1363, 194] on button "submit" at bounding box center [1355, 196] width 19 height 19
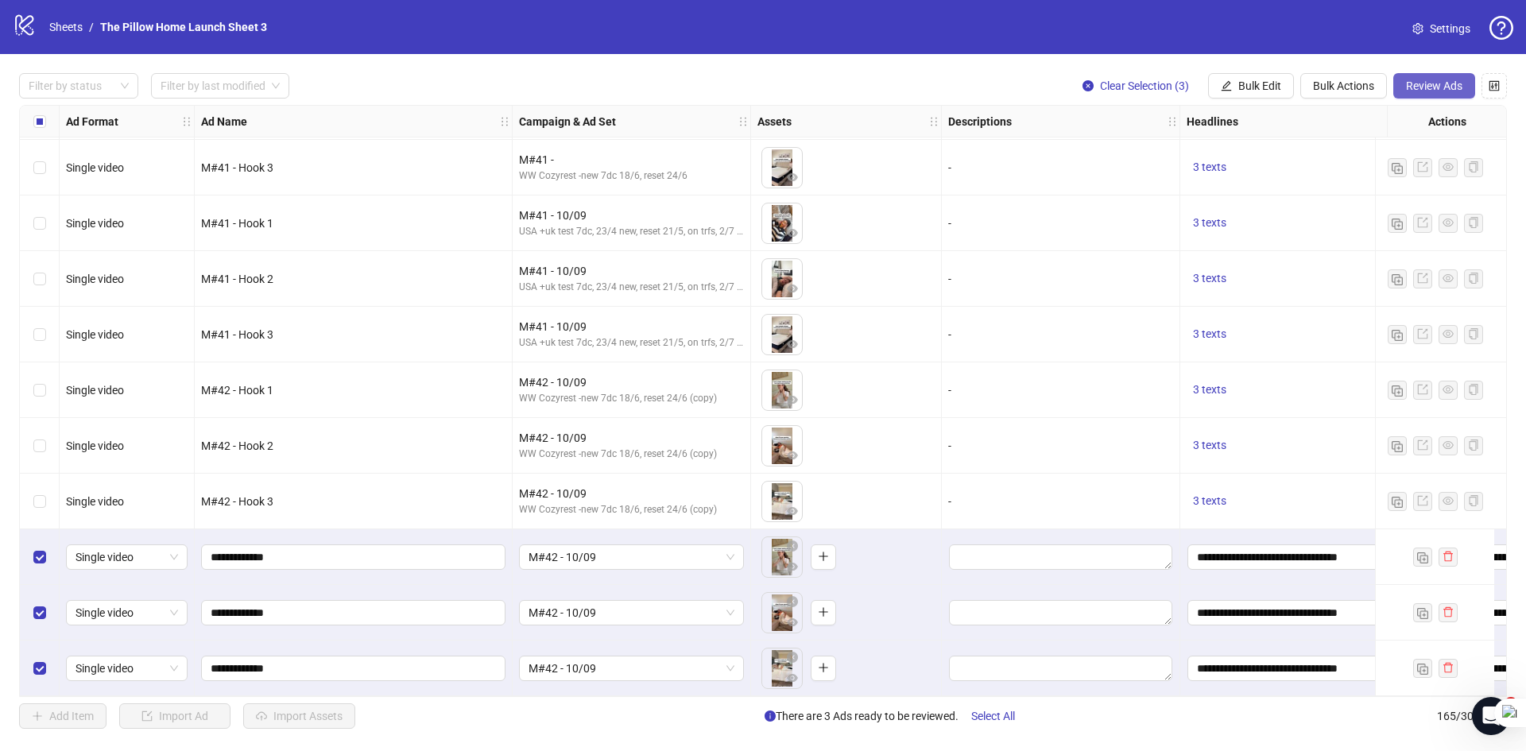
click at [1418, 94] on button "Review Ads" at bounding box center [1434, 85] width 82 height 25
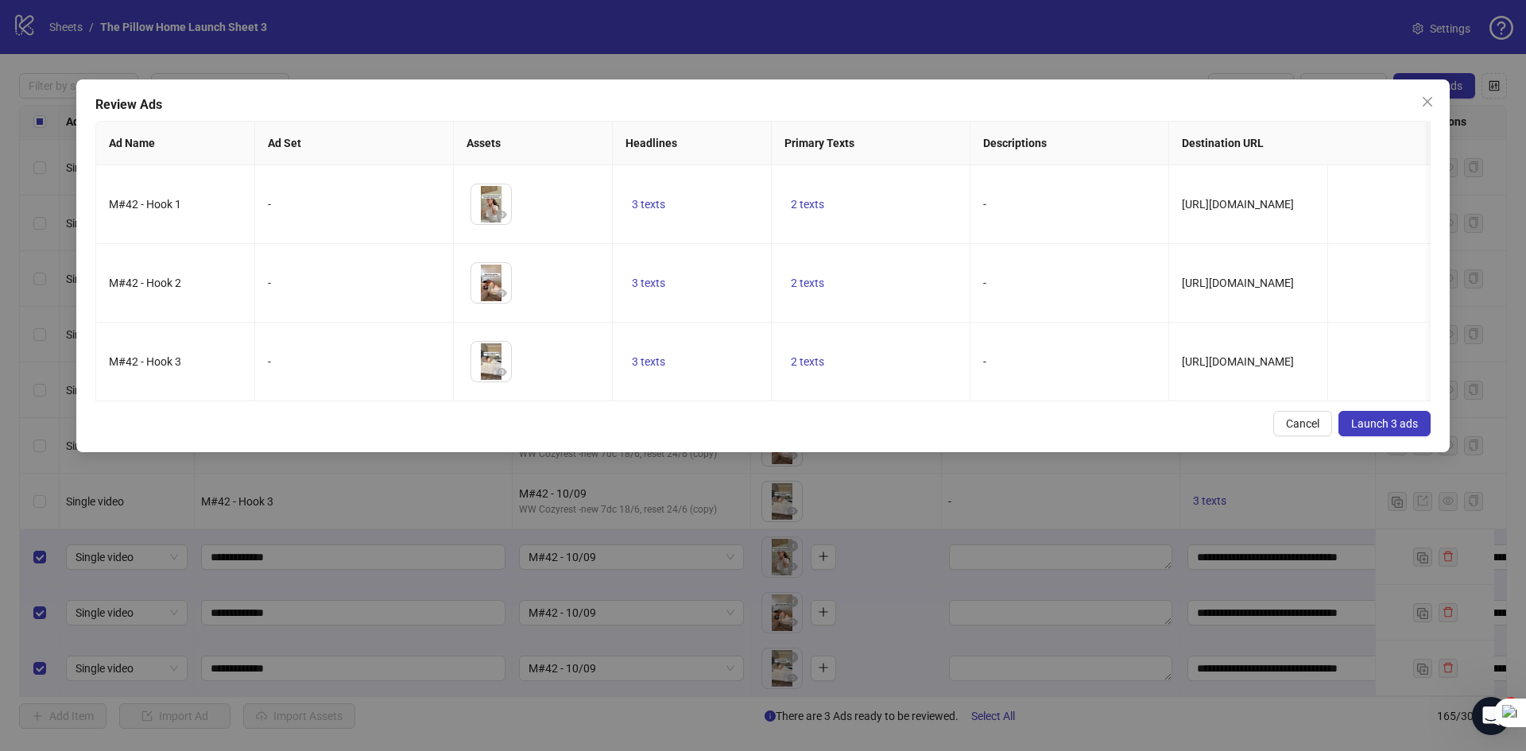
click at [1355, 430] on span "Launch 3 ads" at bounding box center [1384, 423] width 67 height 13
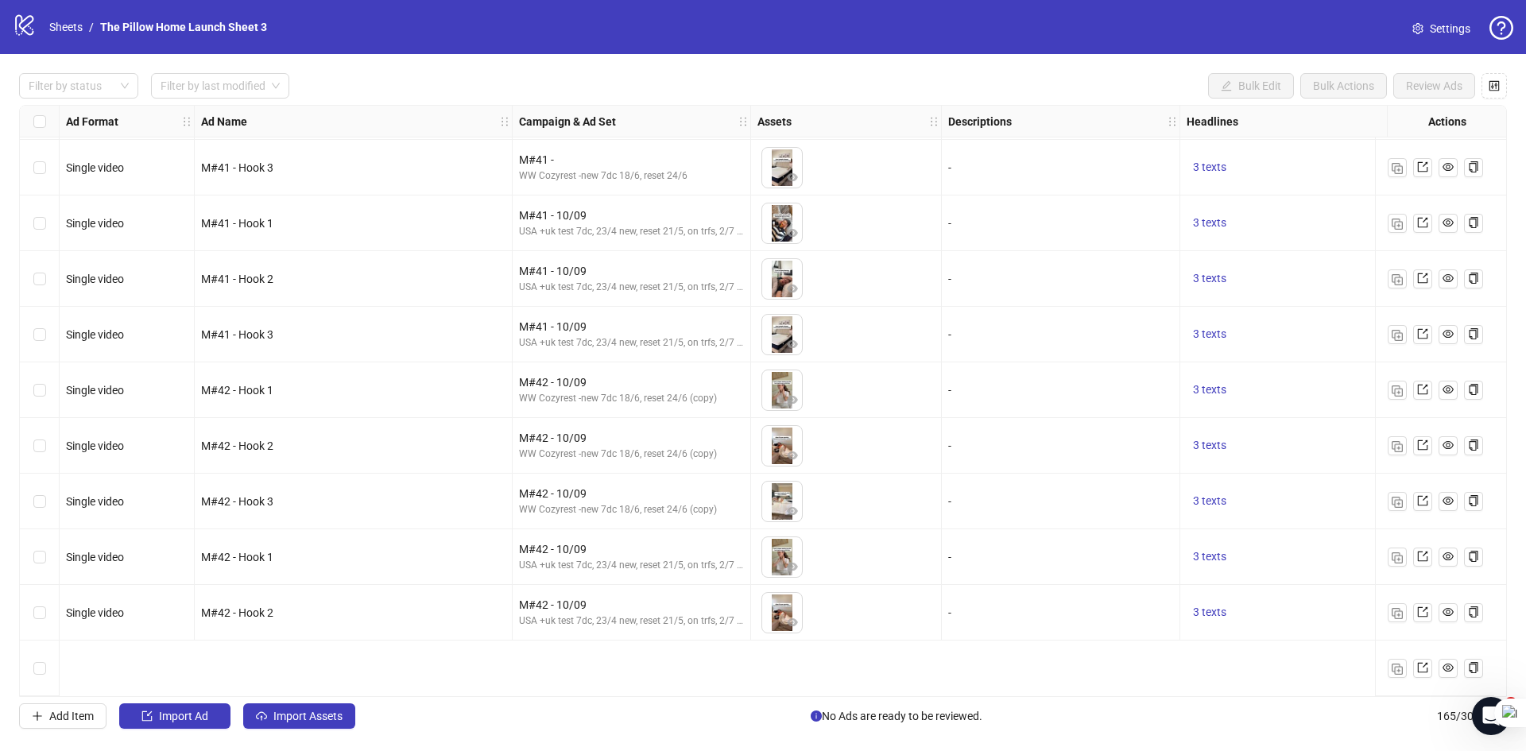
scroll to position [8467, 0]
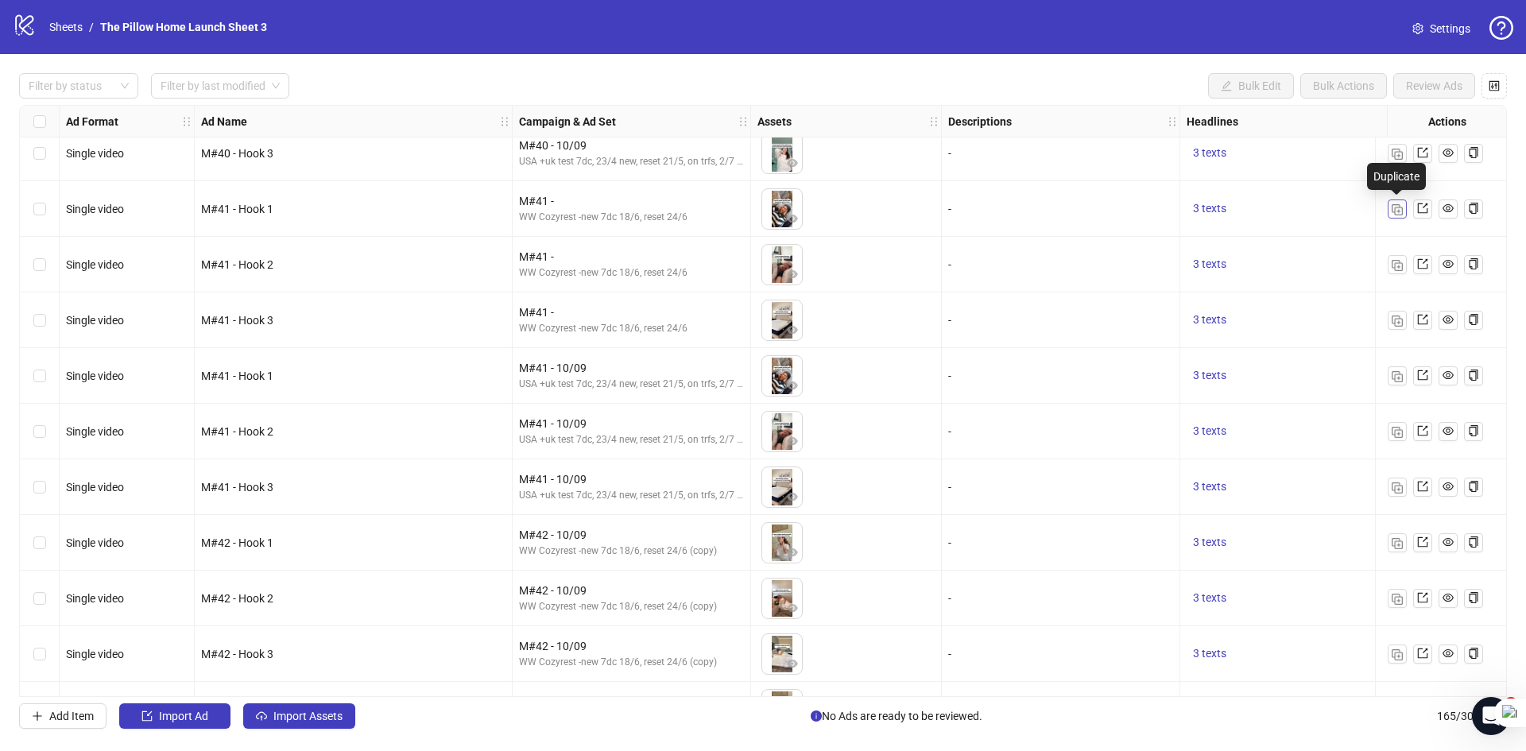
click at [1397, 210] on img "button" at bounding box center [1396, 209] width 11 height 11
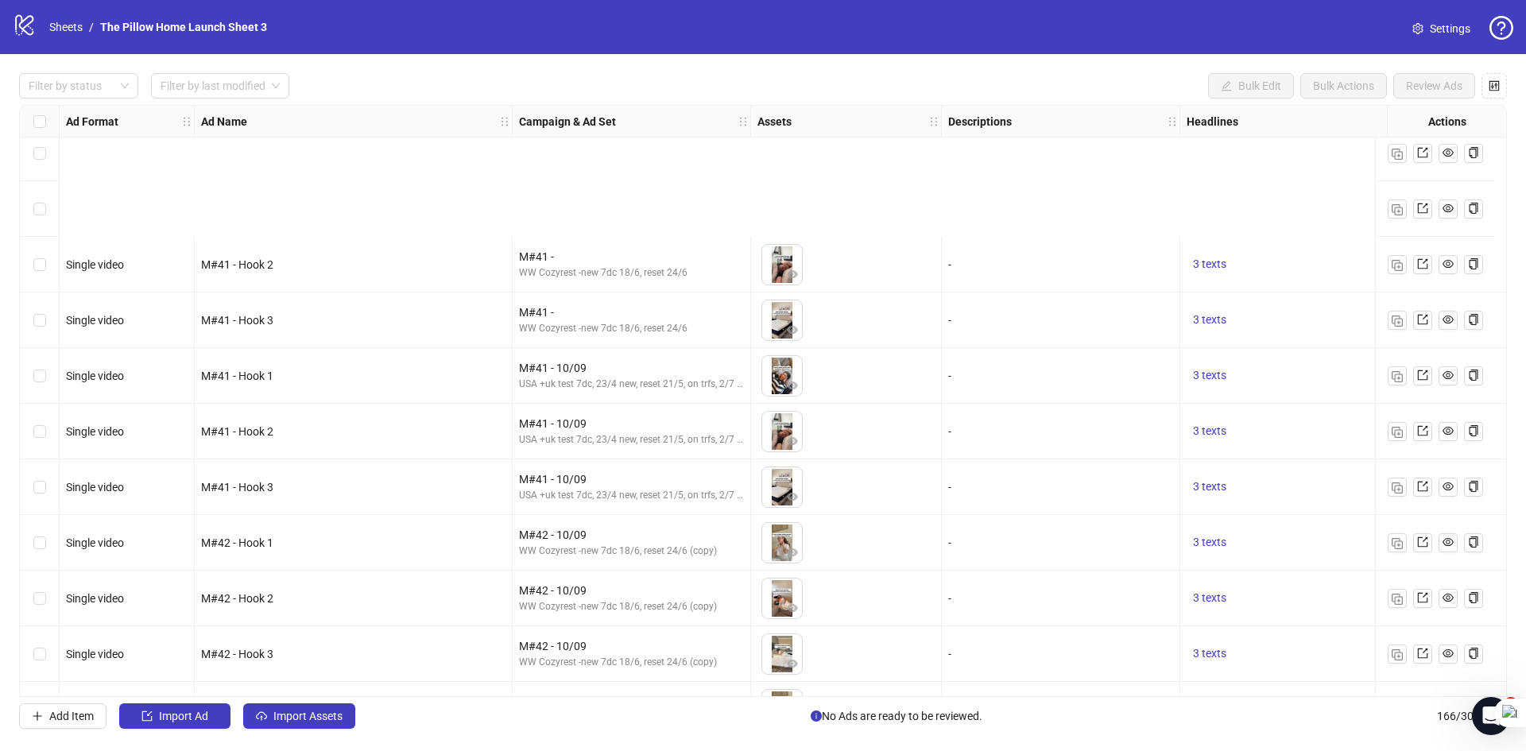
scroll to position [8681, 0]
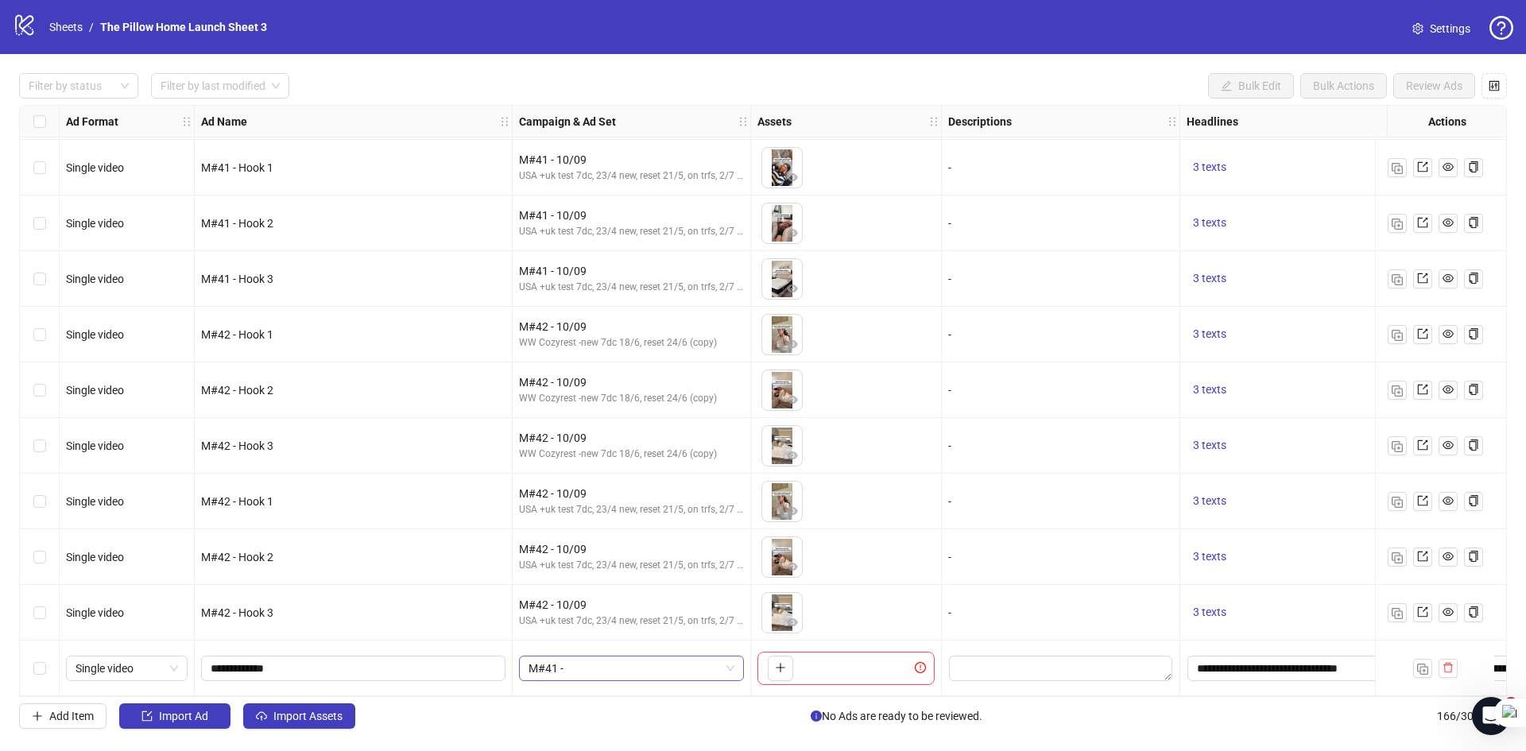
click at [594, 662] on span "M#41 -" at bounding box center [631, 668] width 206 height 24
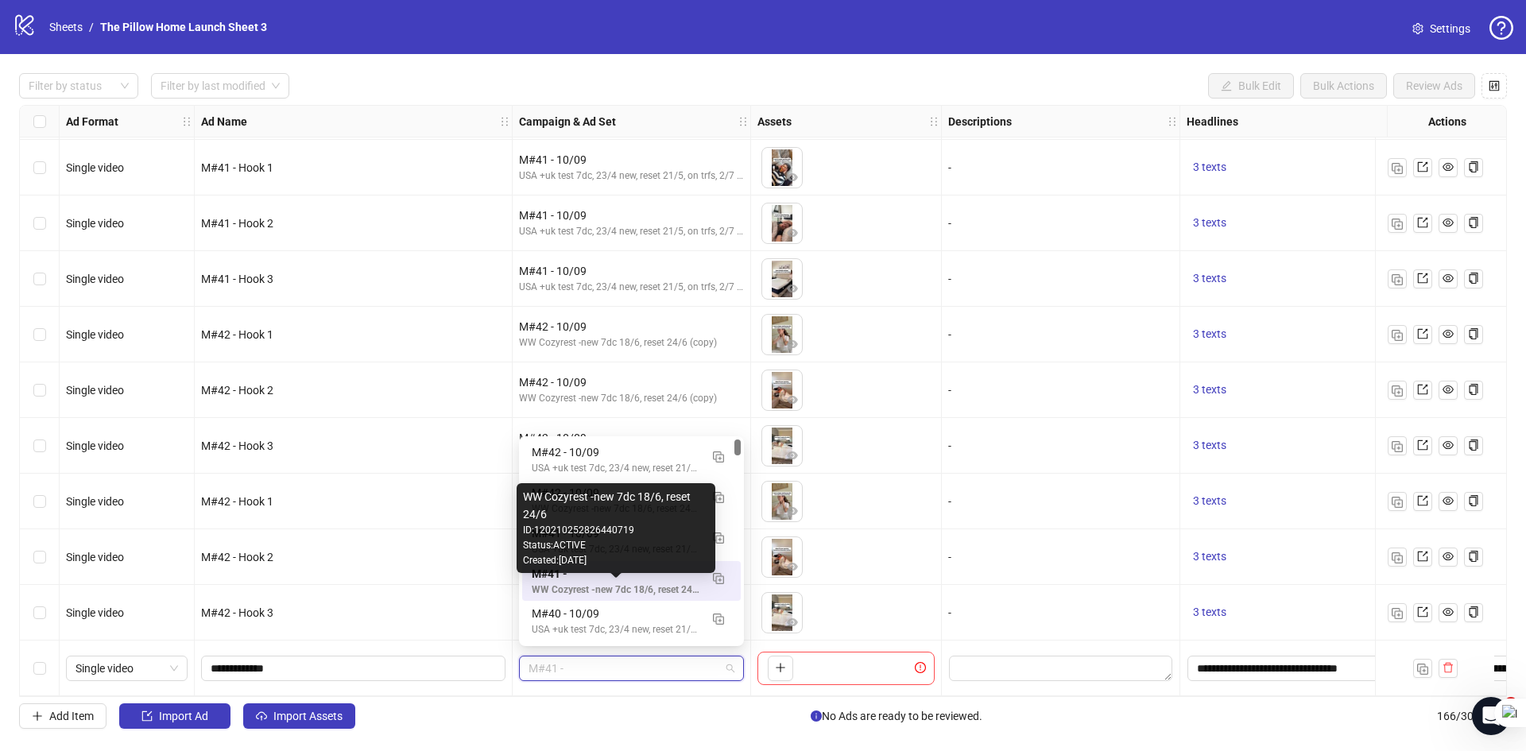
click at [618, 582] on div "WW Cozyrest -new 7dc 18/6, reset 24/6" at bounding box center [616, 589] width 168 height 15
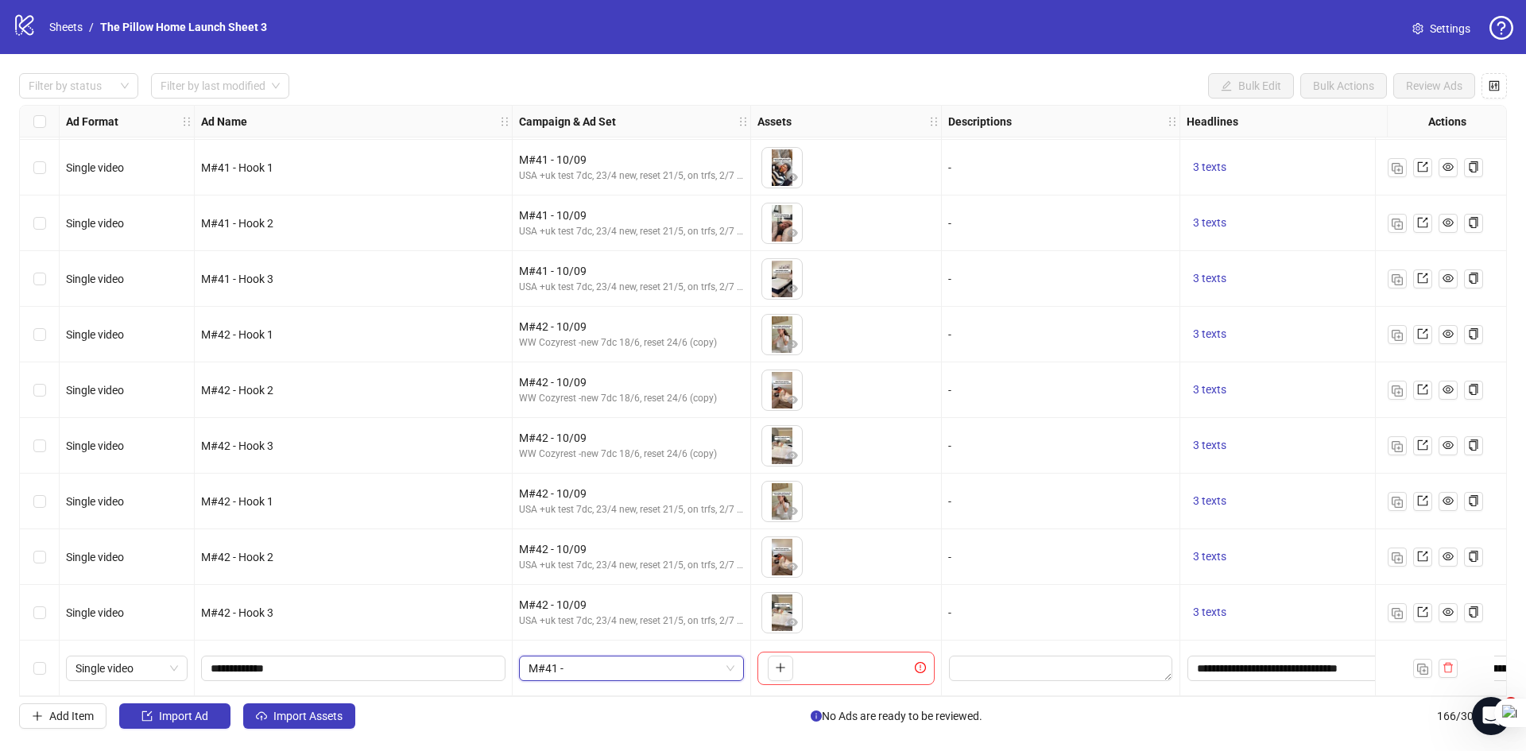
click at [652, 668] on span "M#41 -" at bounding box center [631, 668] width 206 height 24
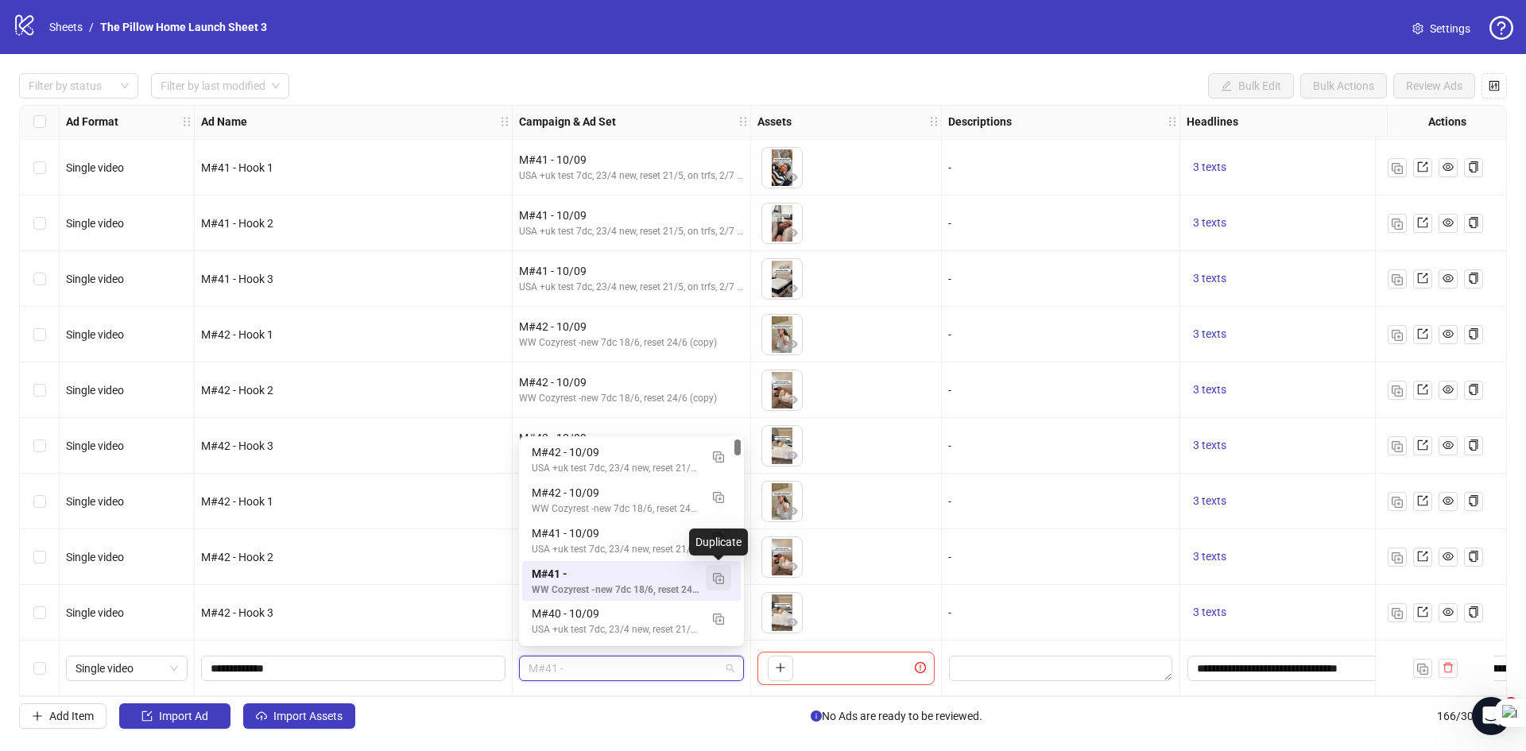
click at [718, 570] on button "button" at bounding box center [718, 577] width 25 height 25
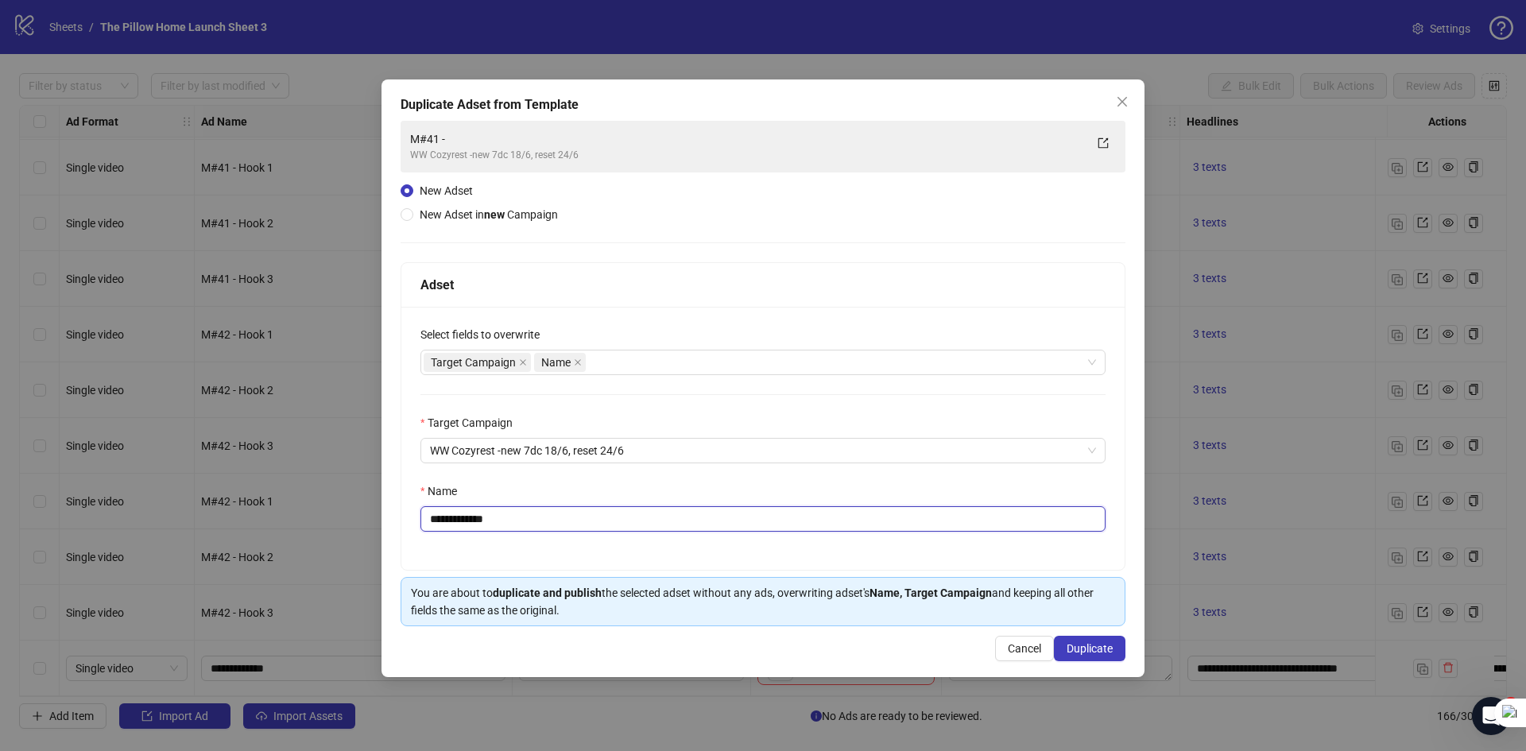
click at [454, 520] on input "**********" at bounding box center [762, 518] width 685 height 25
type input "****"
click at [1092, 639] on button "Duplicate" at bounding box center [1090, 648] width 72 height 25
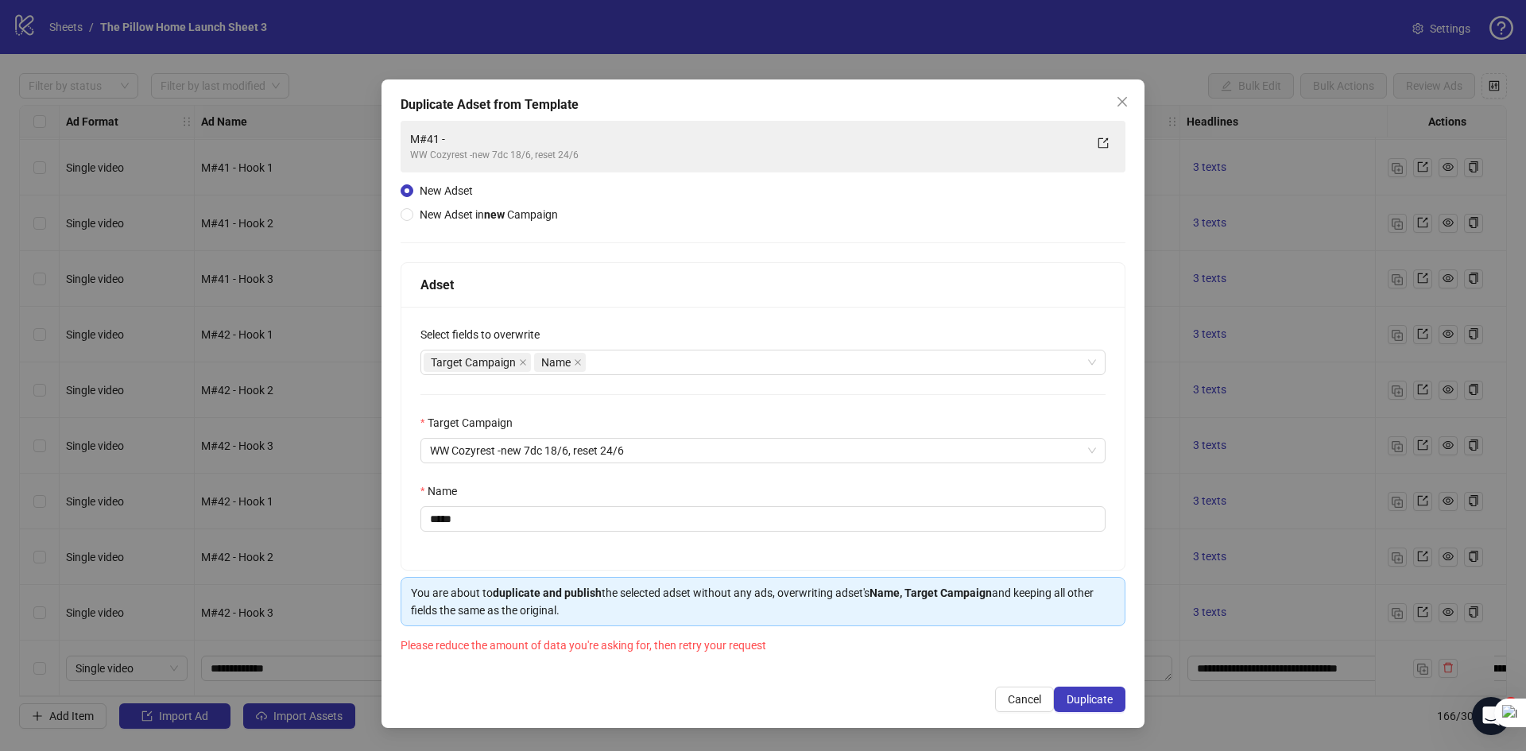
click at [692, 648] on span "Please reduce the amount of data you're asking for, then retry your request" at bounding box center [583, 645] width 366 height 13
click at [575, 361] on icon "close" at bounding box center [578, 362] width 8 height 8
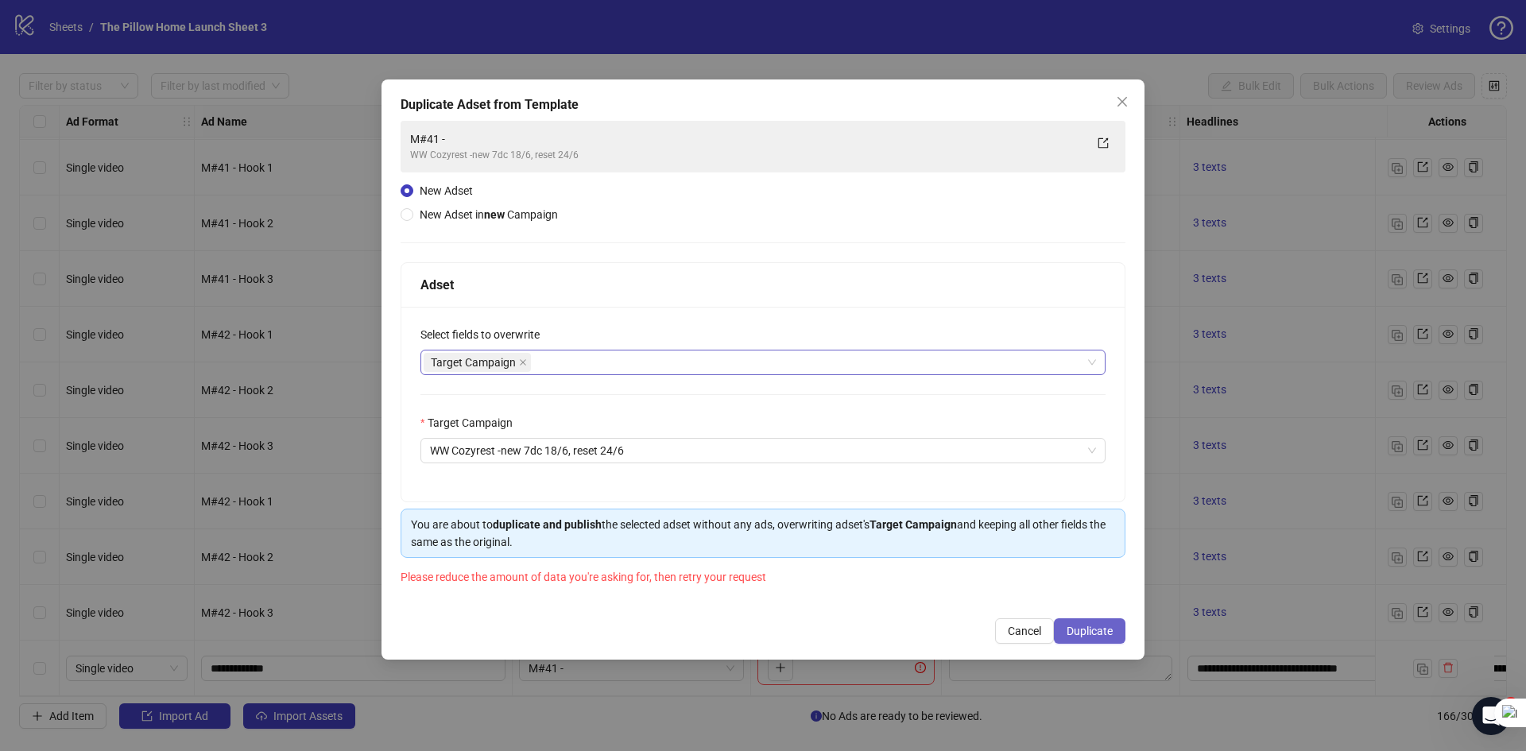
click at [1092, 631] on span "Duplicate" at bounding box center [1089, 631] width 46 height 13
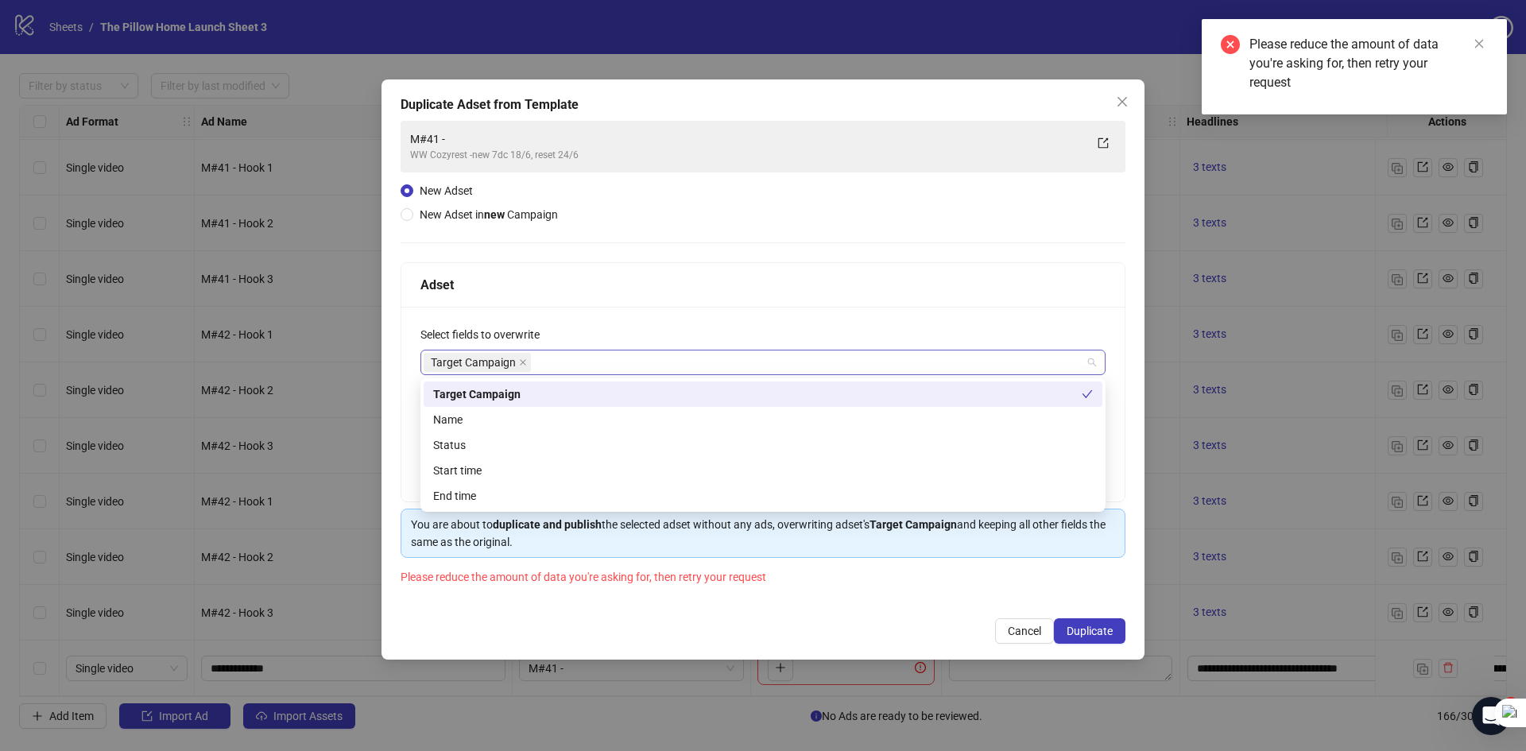
click at [616, 358] on div "Target Campaign" at bounding box center [755, 362] width 662 height 22
click at [503, 418] on div "Name" at bounding box center [763, 419] width 660 height 17
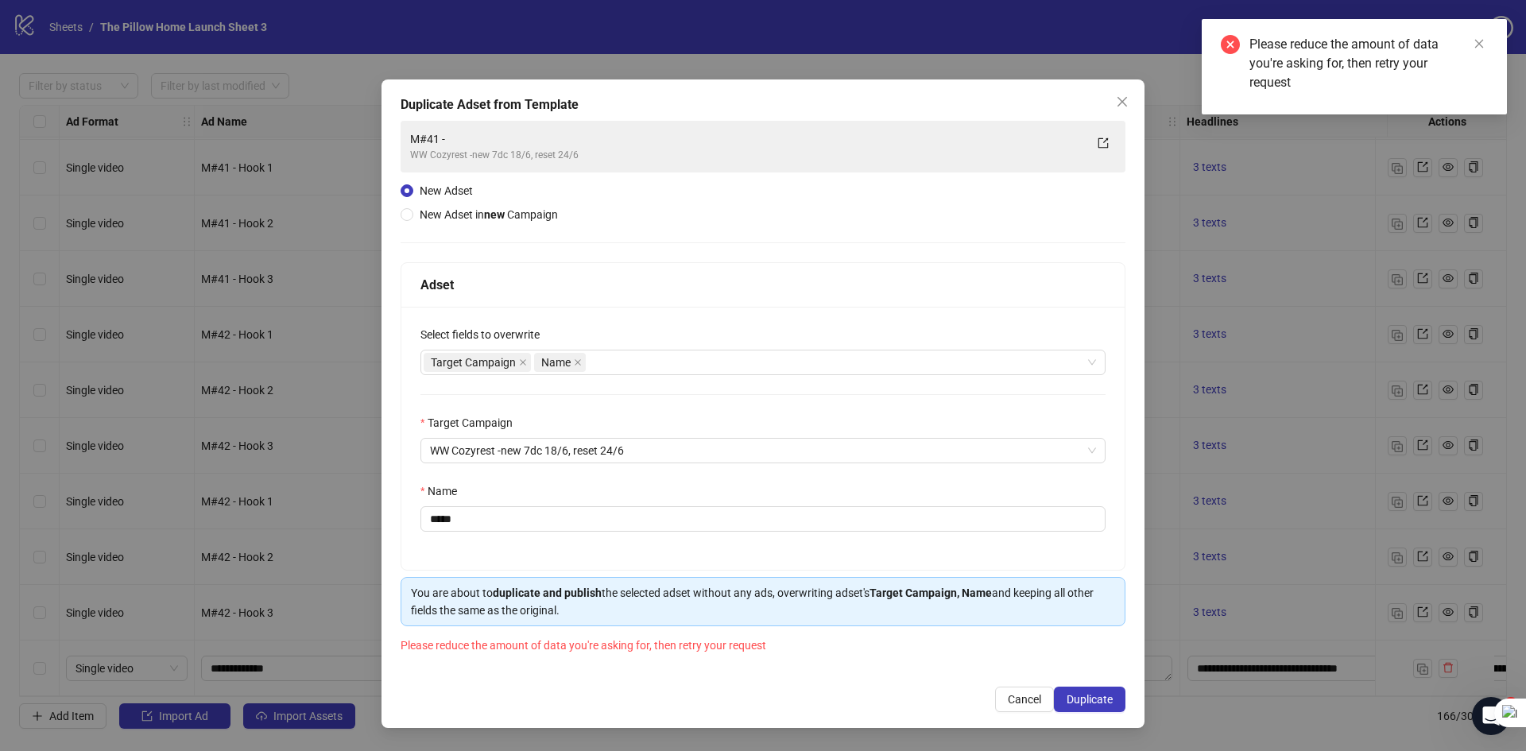
click at [713, 289] on div "Adset" at bounding box center [762, 285] width 685 height 20
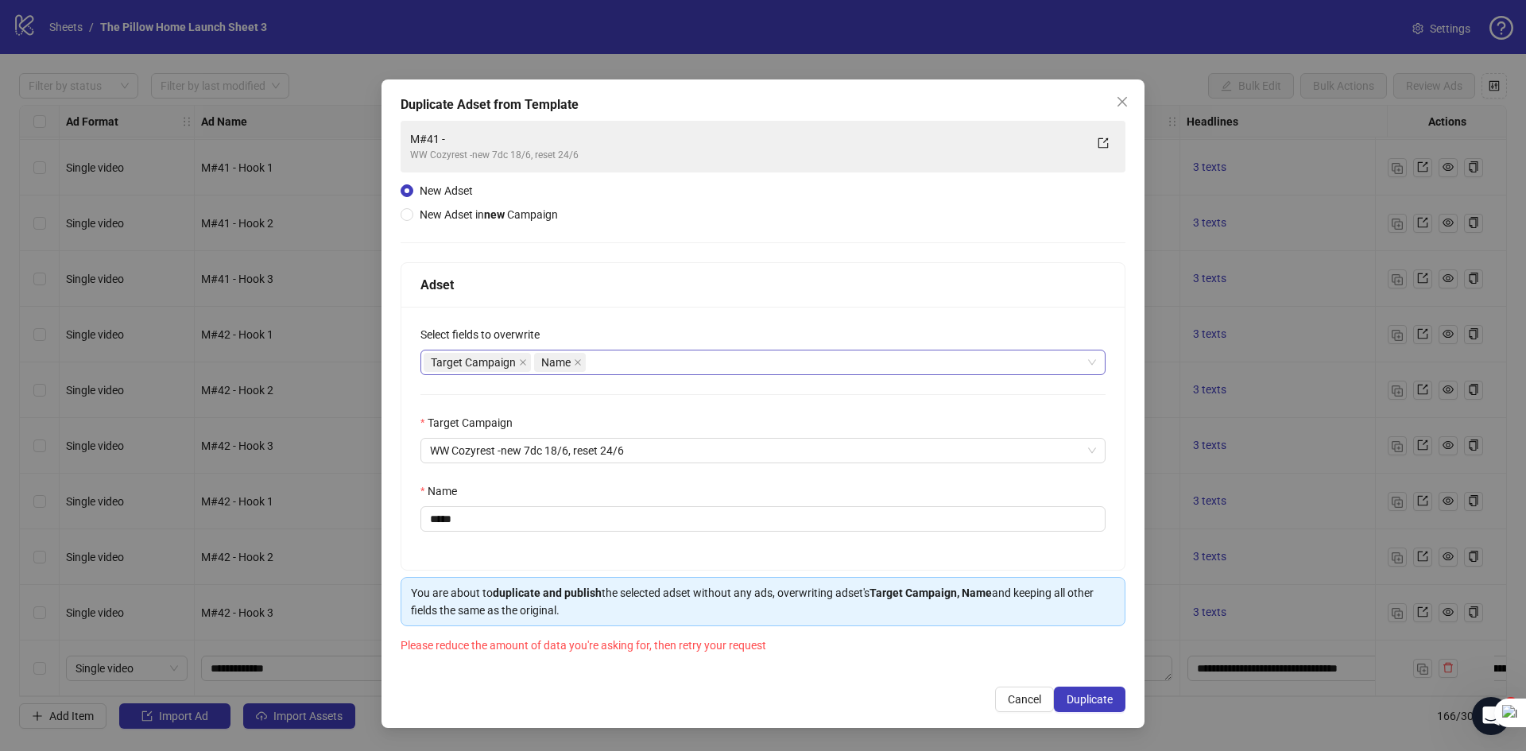
click at [524, 362] on icon "close" at bounding box center [523, 362] width 8 height 8
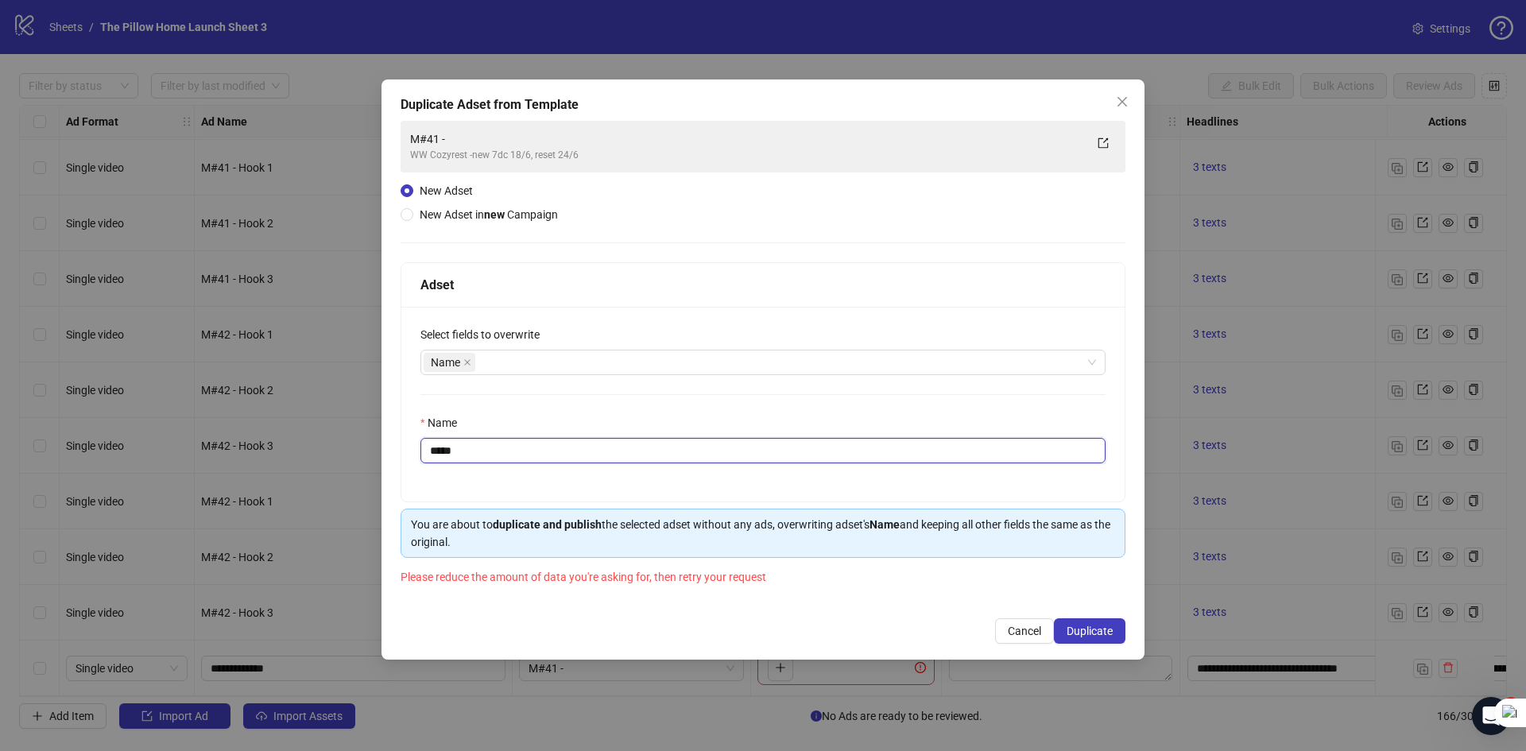
click at [502, 452] on input "****" at bounding box center [762, 450] width 685 height 25
click at [1074, 617] on div "Duplicate Adset from Template M#41 - WW Cozyrest -new 7dc 18/6, reset 24/6 New …" at bounding box center [762, 369] width 763 height 580
click at [1079, 627] on span "Duplicate" at bounding box center [1089, 631] width 46 height 13
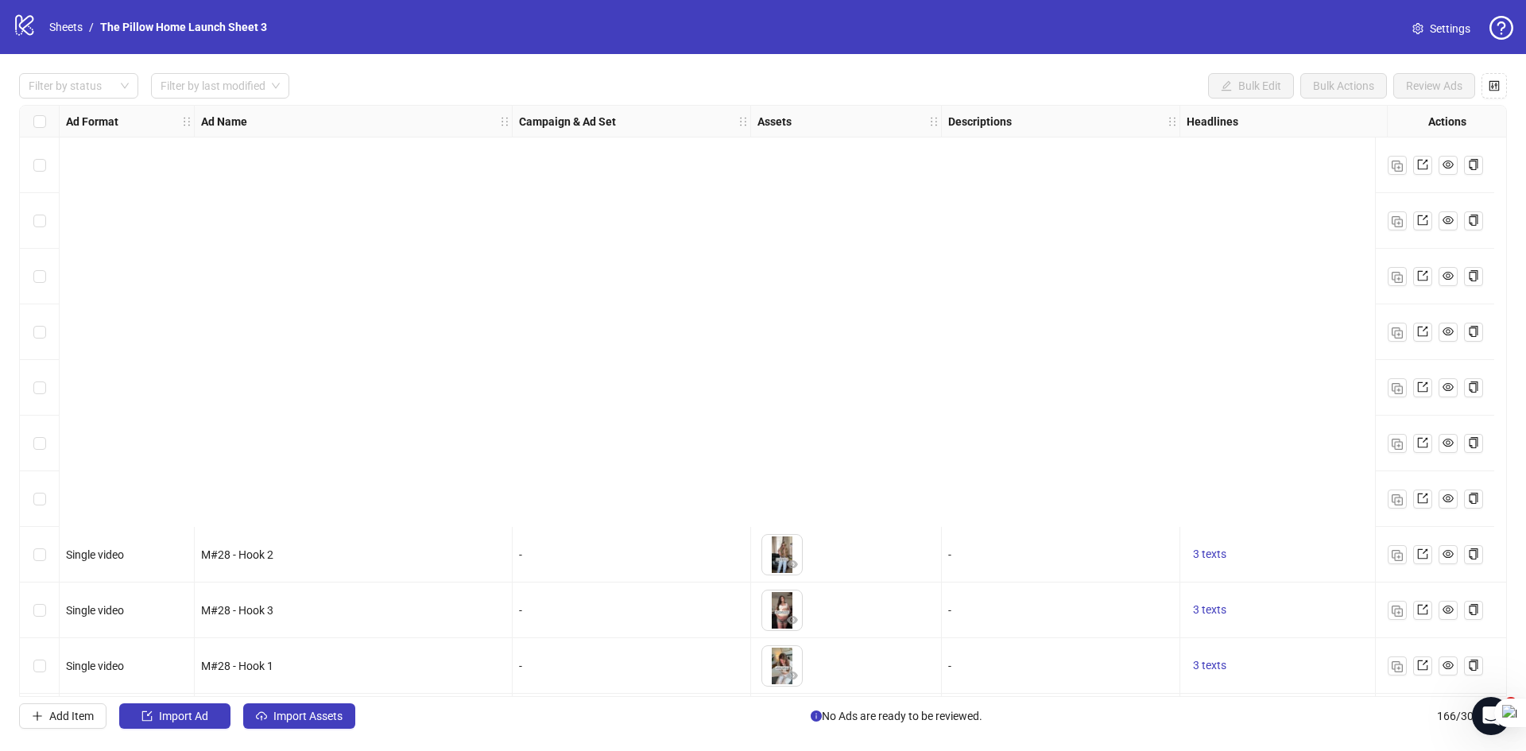
scroll to position [477, 0]
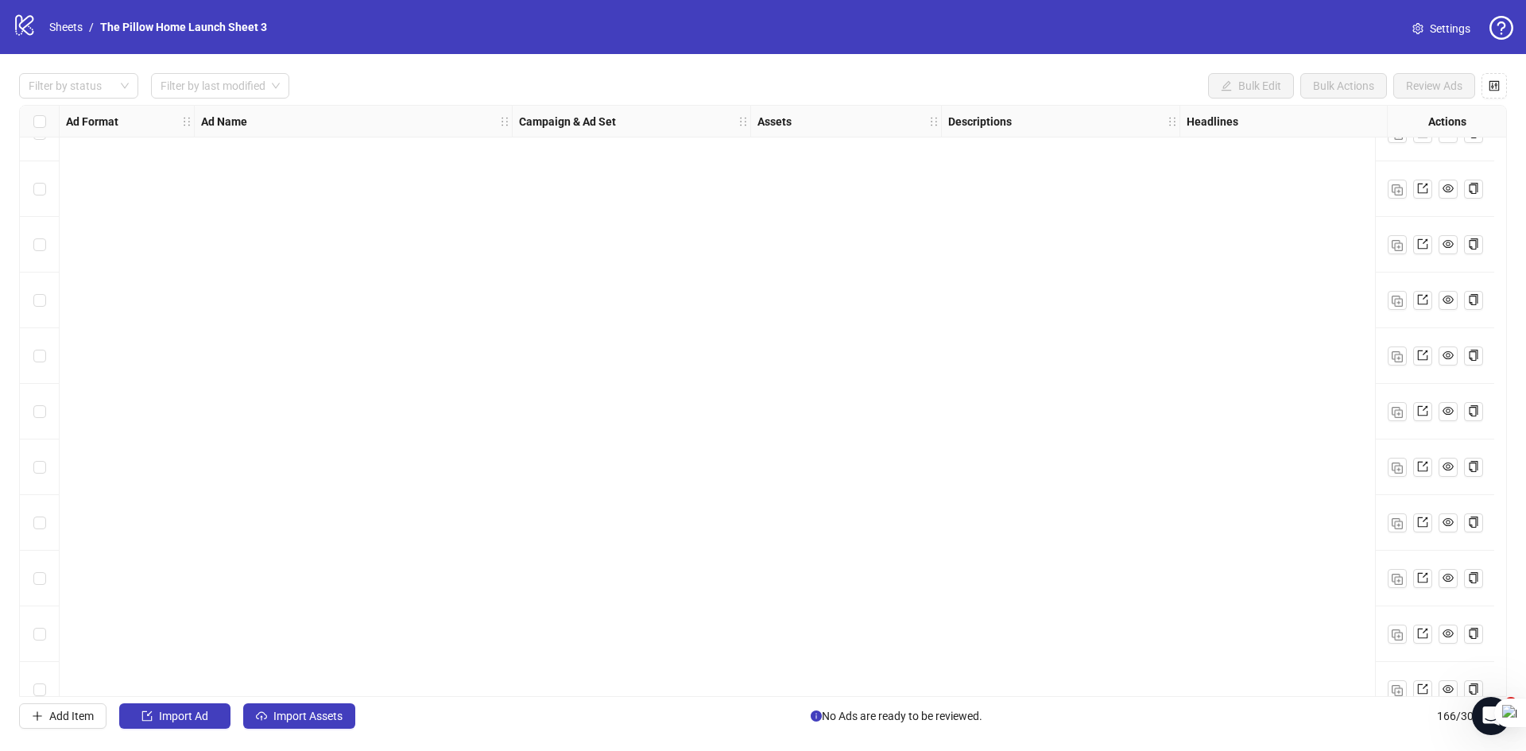
drag, startPoint x: 1500, startPoint y: 157, endPoint x: 3, endPoint y: 29, distance: 1502.5
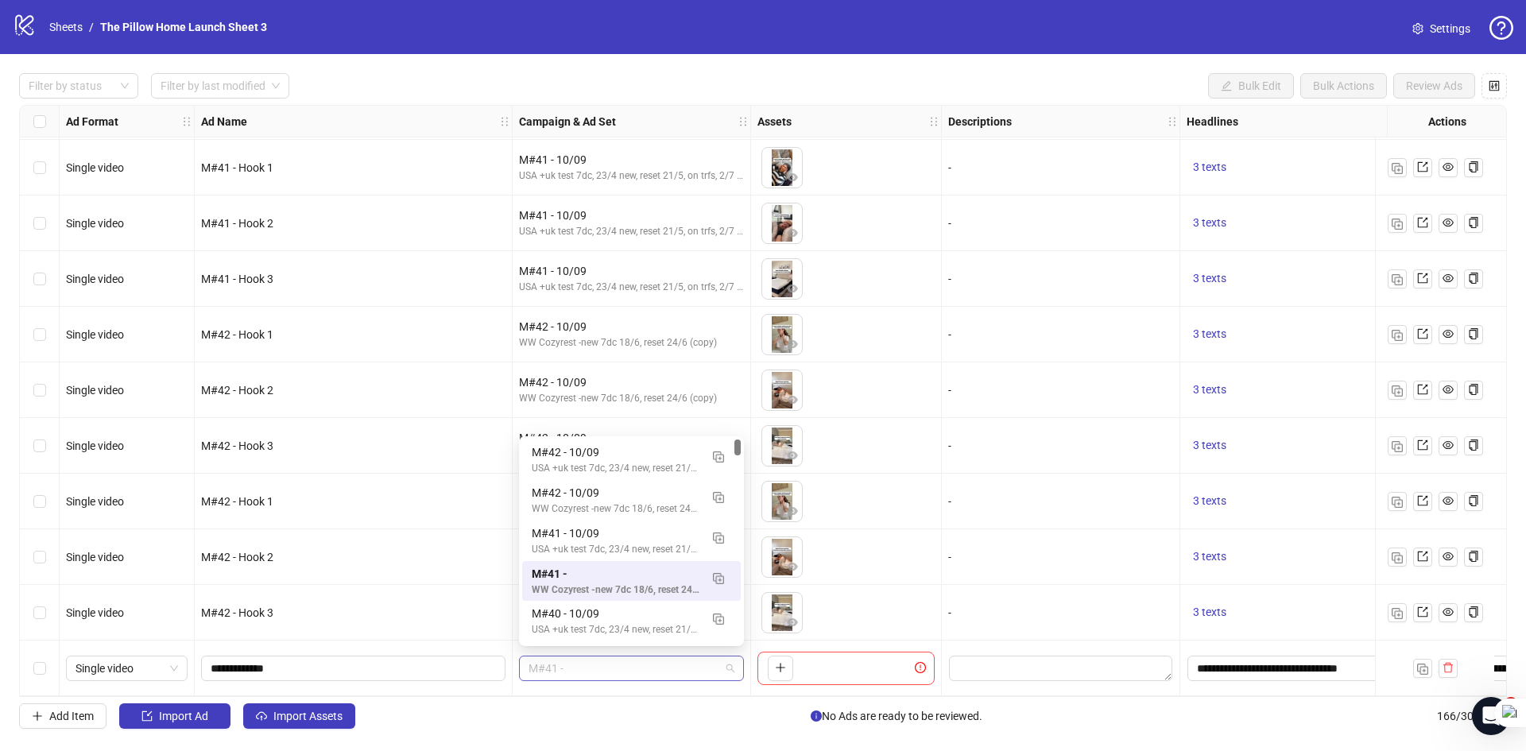
click at [553, 671] on span "M#41 -" at bounding box center [631, 668] width 206 height 24
click at [725, 568] on button "button" at bounding box center [718, 577] width 25 height 25
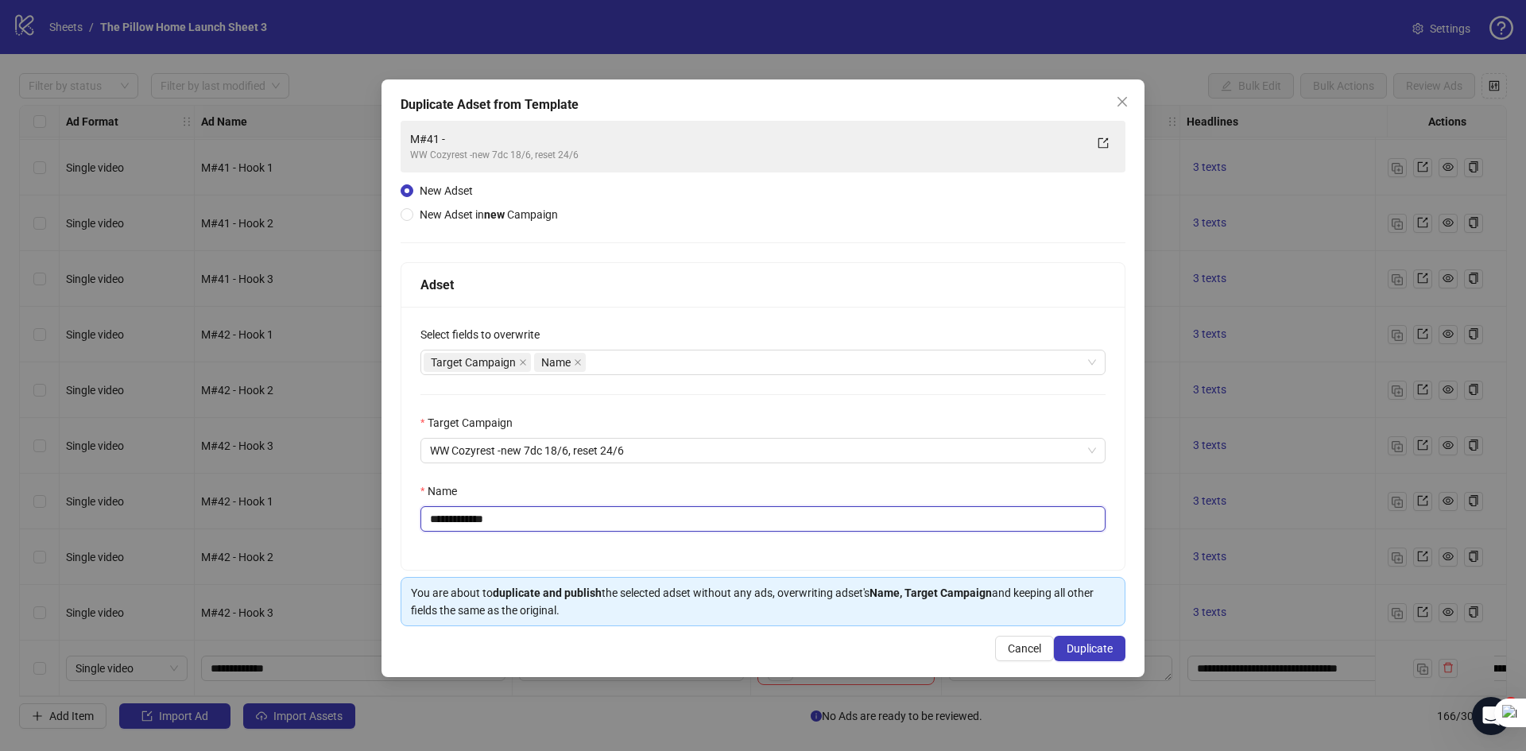
click at [460, 525] on input "**********" at bounding box center [762, 518] width 685 height 25
type input "******"
click at [1066, 643] on span "Duplicate" at bounding box center [1089, 648] width 46 height 13
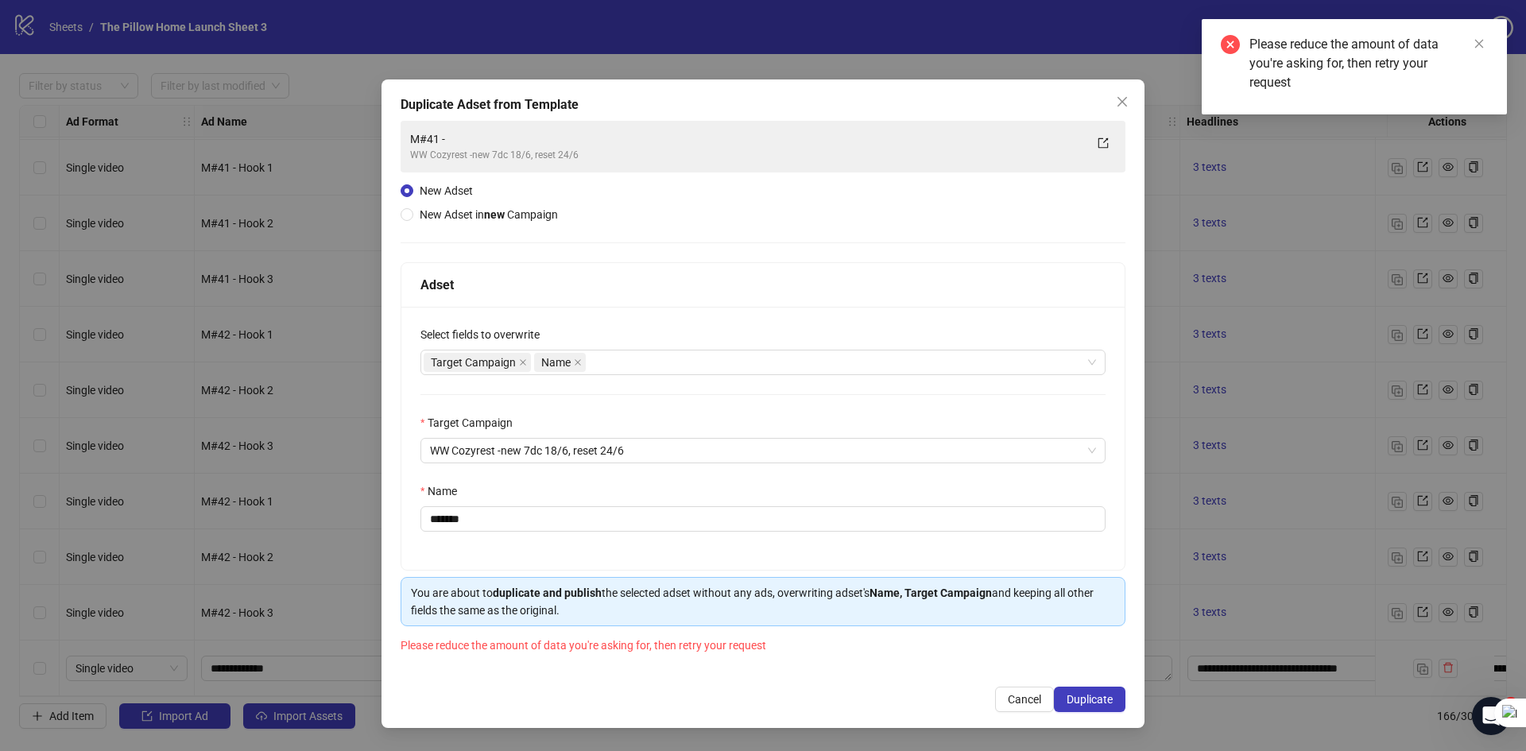
click at [1277, 72] on div "Please reduce the amount of data you're asking for, then retry your request" at bounding box center [1368, 63] width 238 height 57
click at [1234, 41] on icon "close-circle" at bounding box center [1230, 44] width 19 height 19
click at [1132, 104] on span "Close" at bounding box center [1121, 101] width 25 height 13
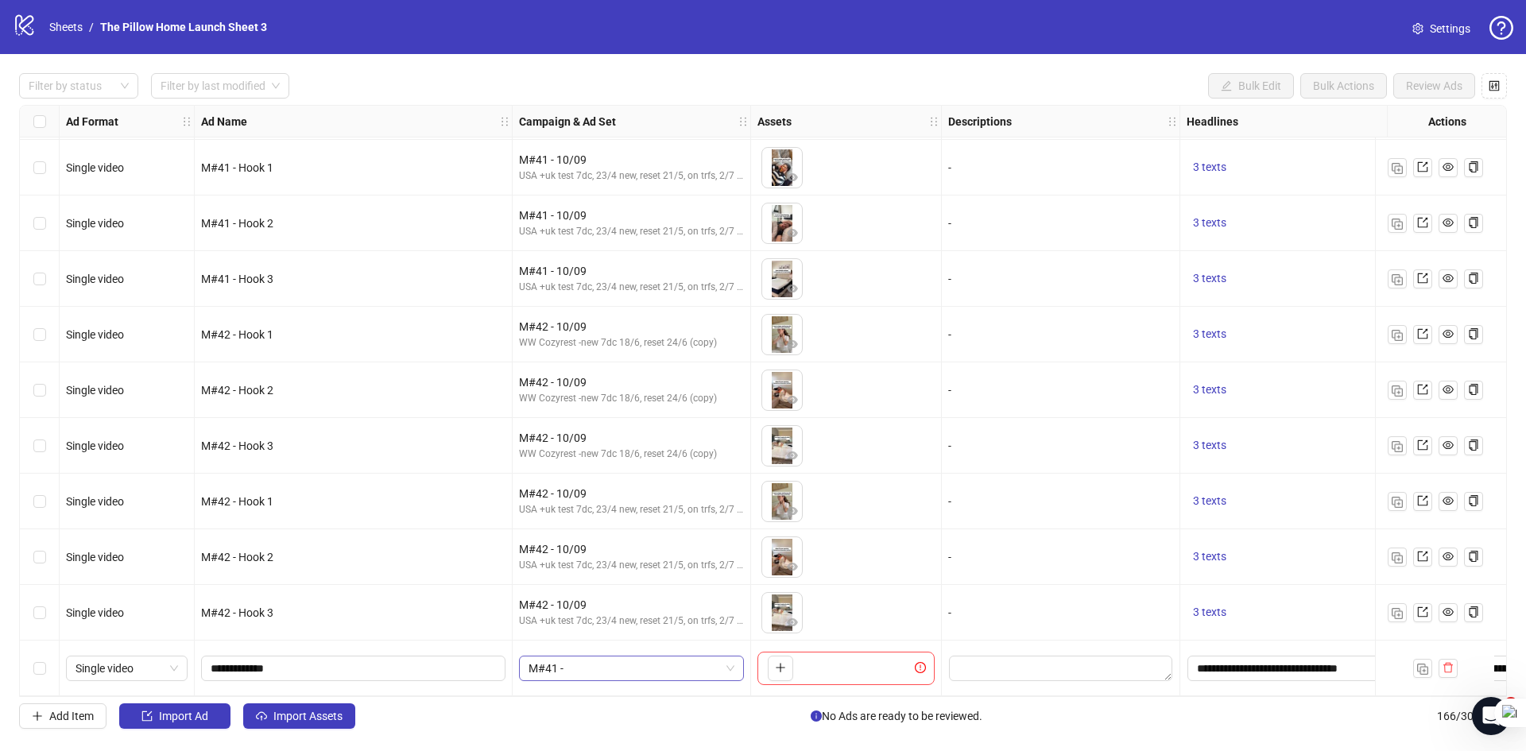
click at [656, 662] on span "M#41 -" at bounding box center [631, 668] width 206 height 24
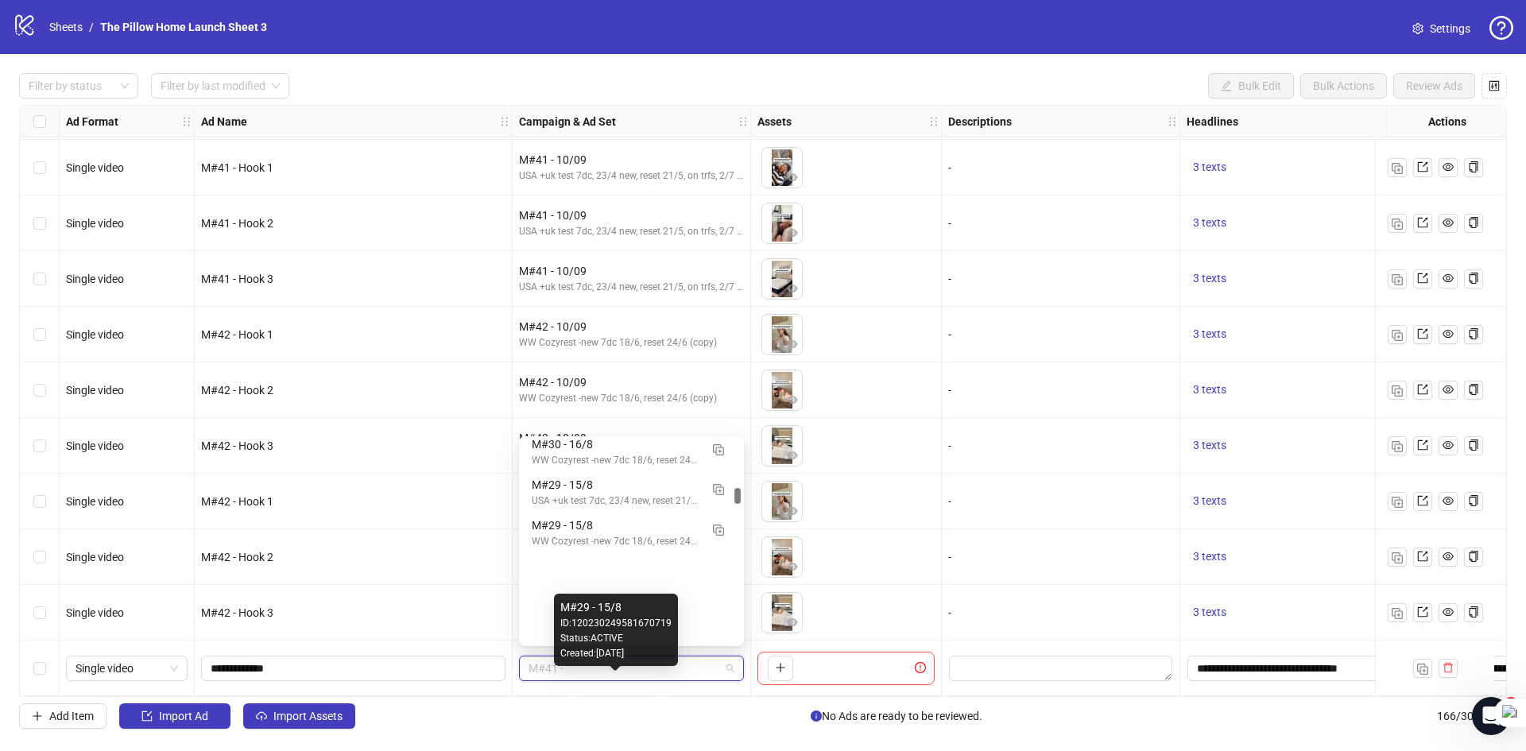
scroll to position [1430, 0]
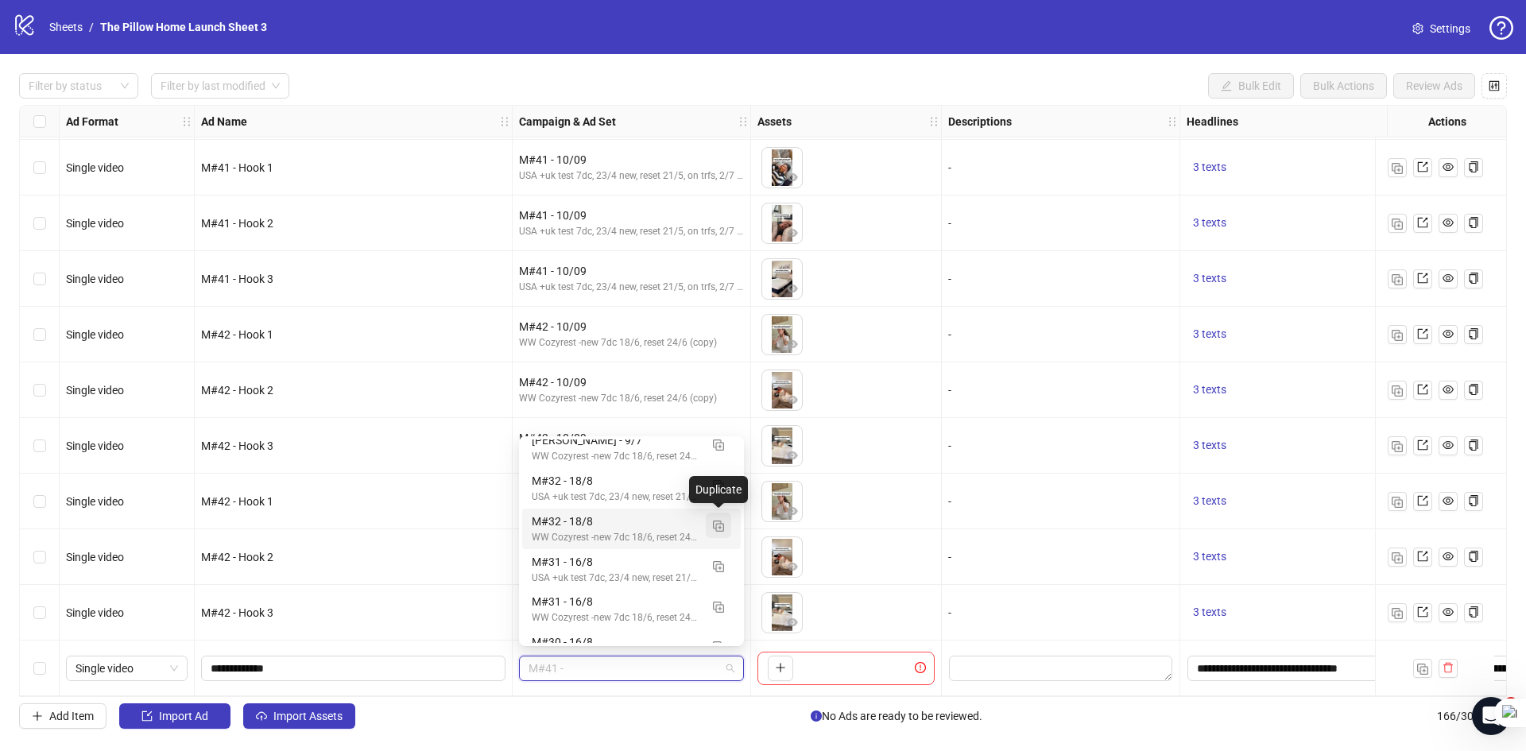
click at [719, 528] on img "button" at bounding box center [718, 525] width 11 height 11
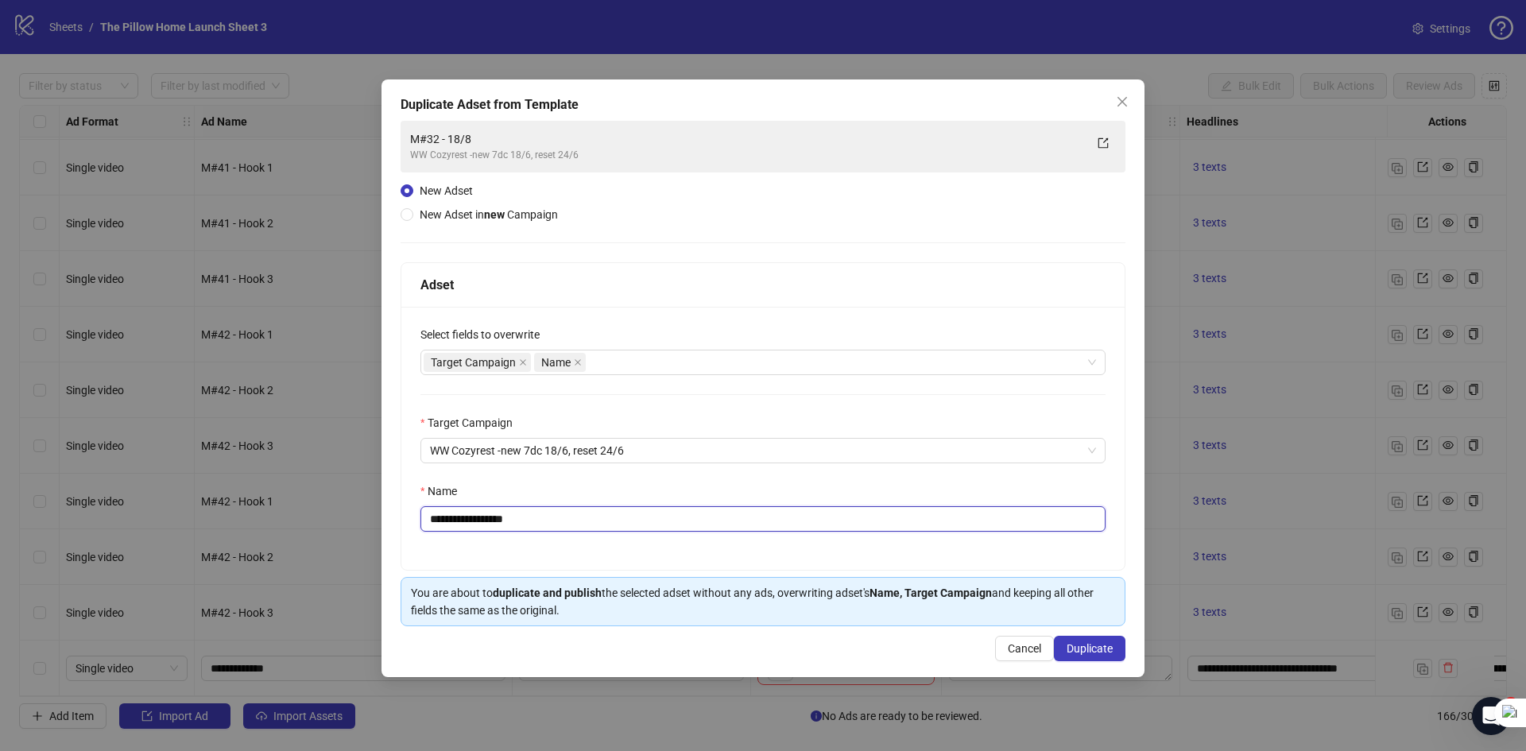
click at [447, 518] on input "**********" at bounding box center [762, 518] width 685 height 25
click at [458, 516] on input "**********" at bounding box center [762, 518] width 685 height 25
type input "**********"
click at [1076, 652] on span "Duplicate" at bounding box center [1089, 648] width 46 height 13
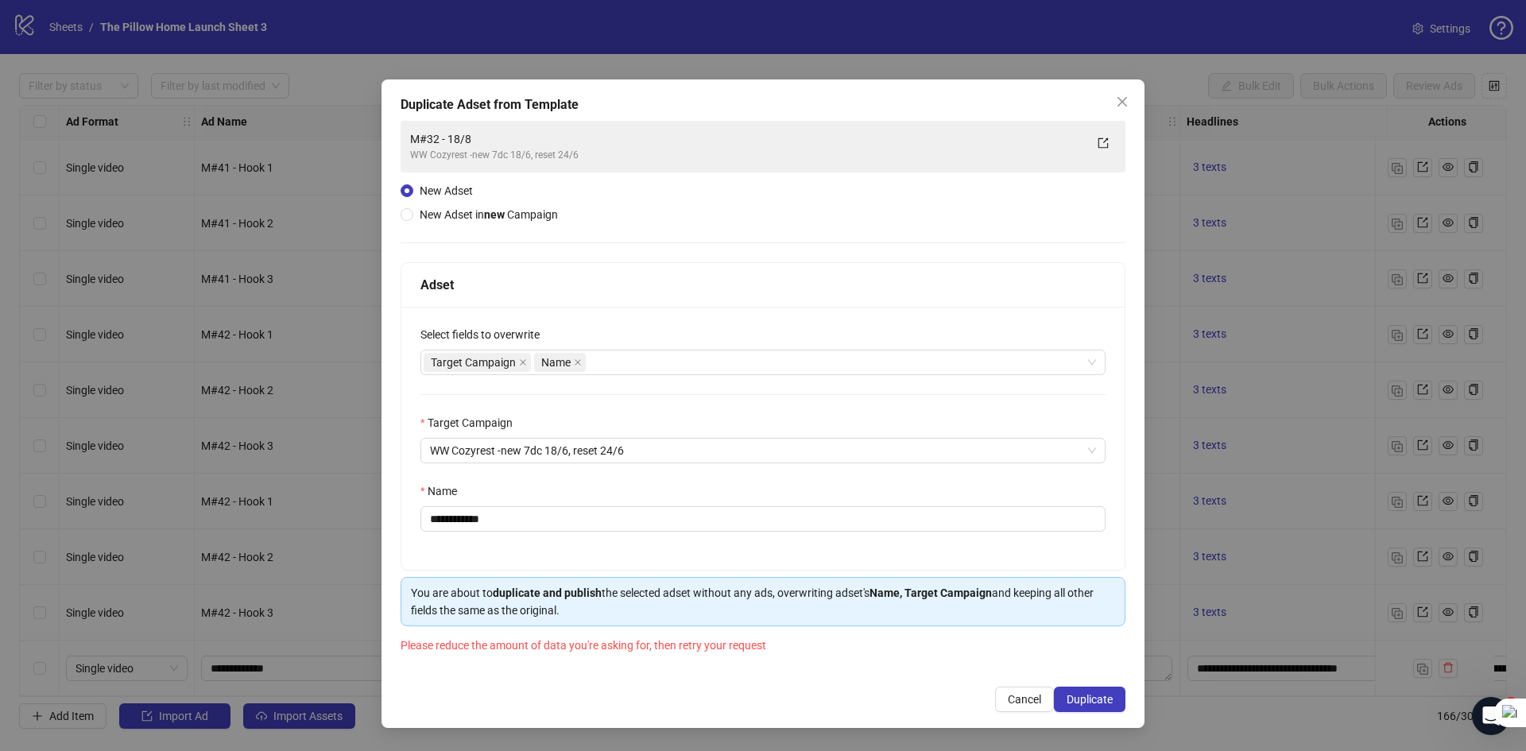
click at [1128, 87] on div "**********" at bounding box center [762, 403] width 763 height 648
click at [1126, 99] on icon "close" at bounding box center [1122, 102] width 10 height 10
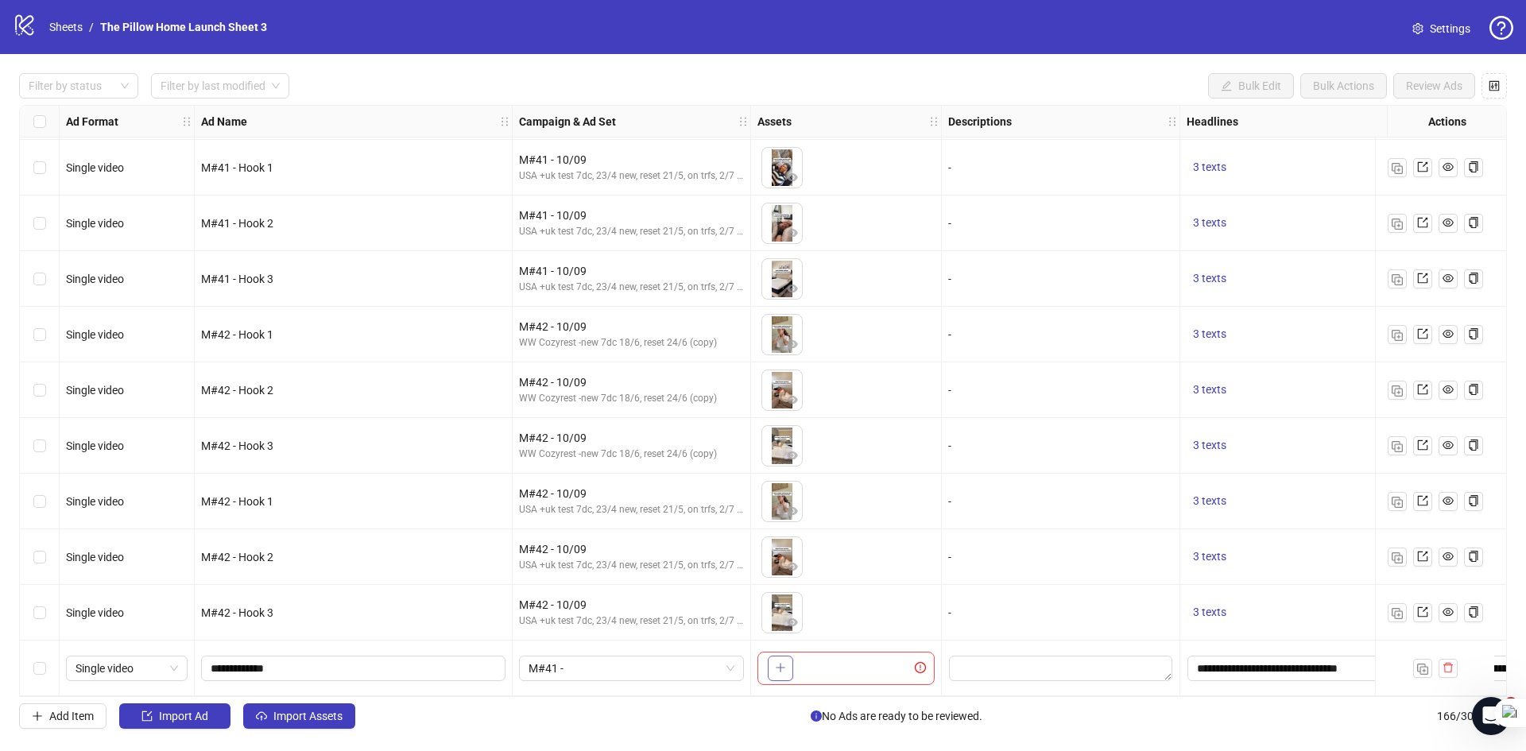
click at [784, 656] on button "button" at bounding box center [780, 668] width 25 height 25
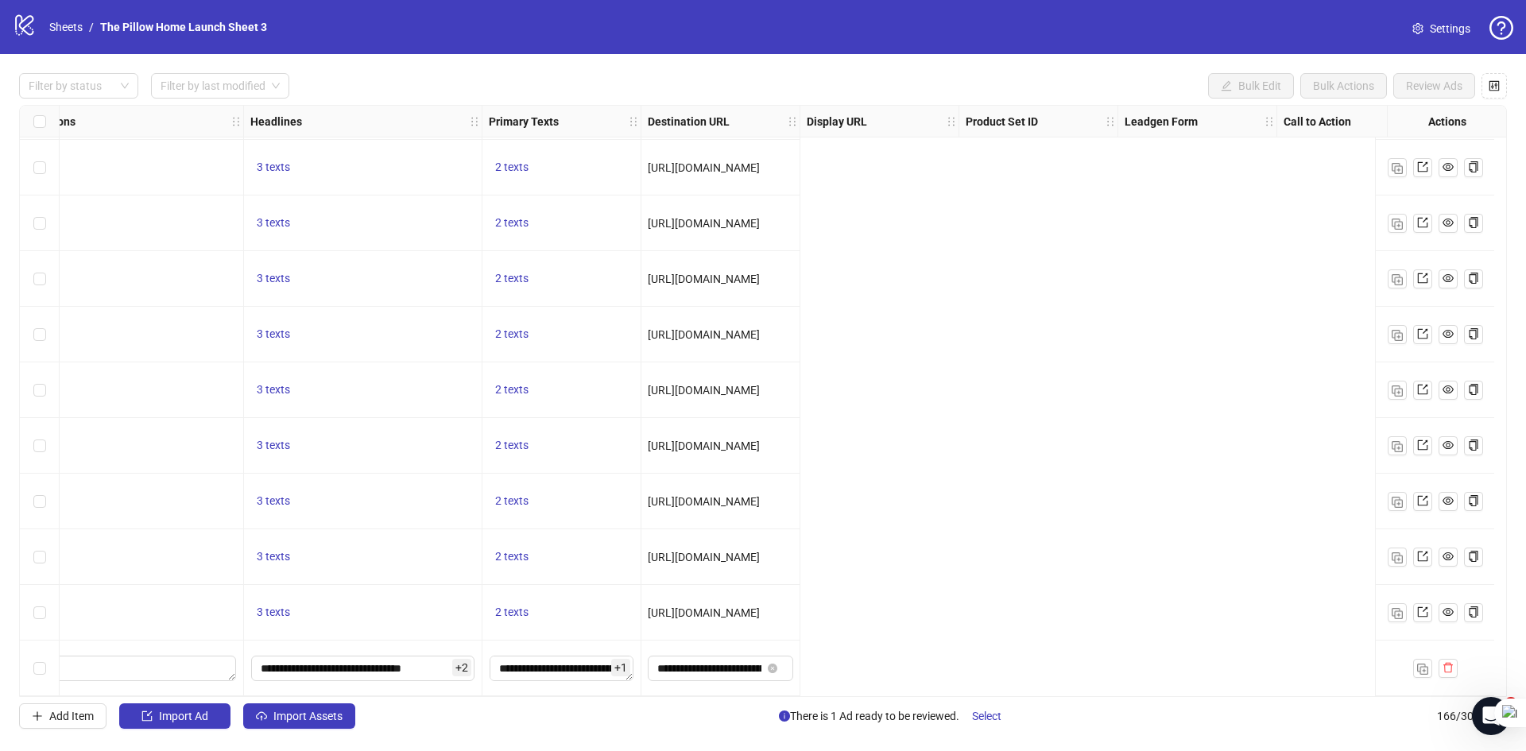
scroll to position [8681, 0]
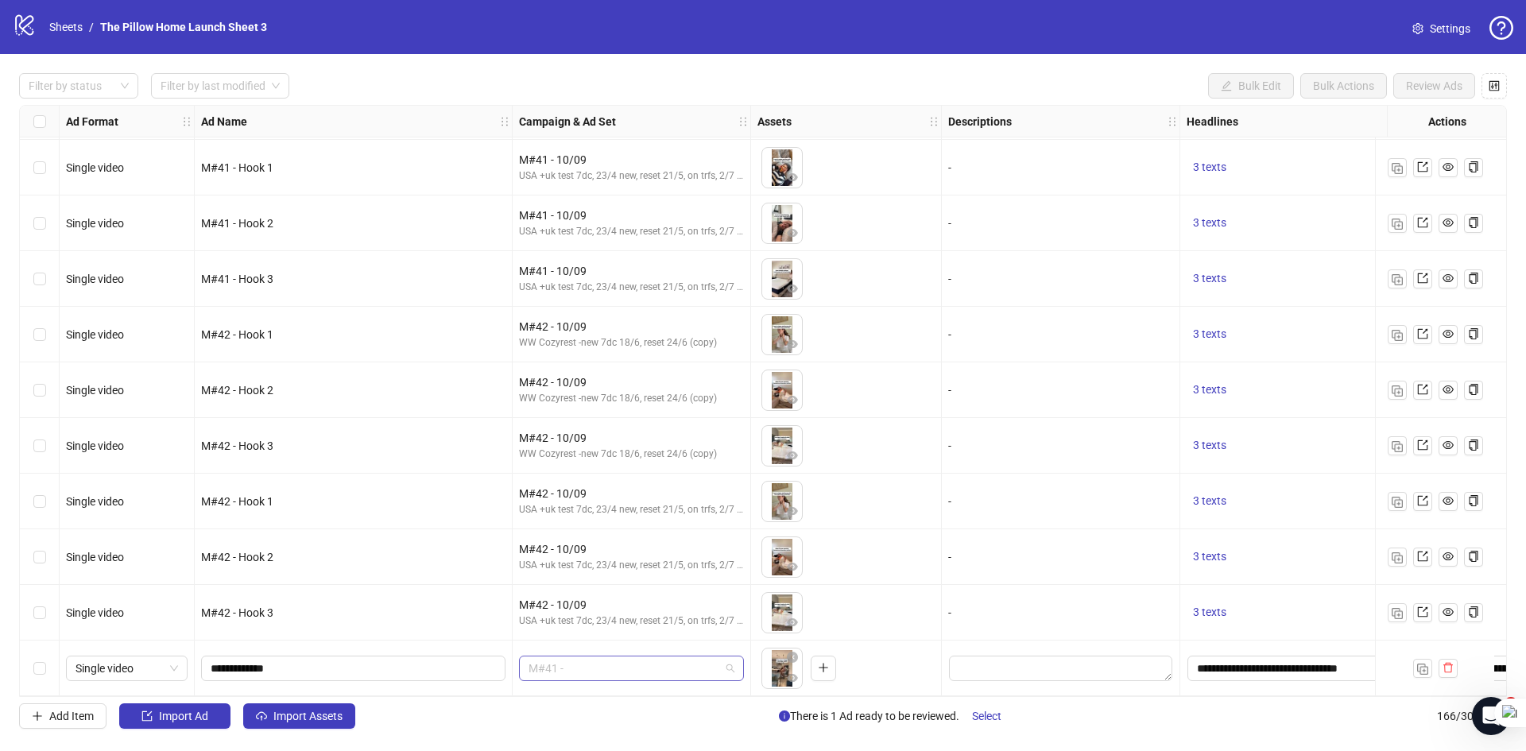
click at [628, 658] on span "M#41 -" at bounding box center [631, 668] width 206 height 24
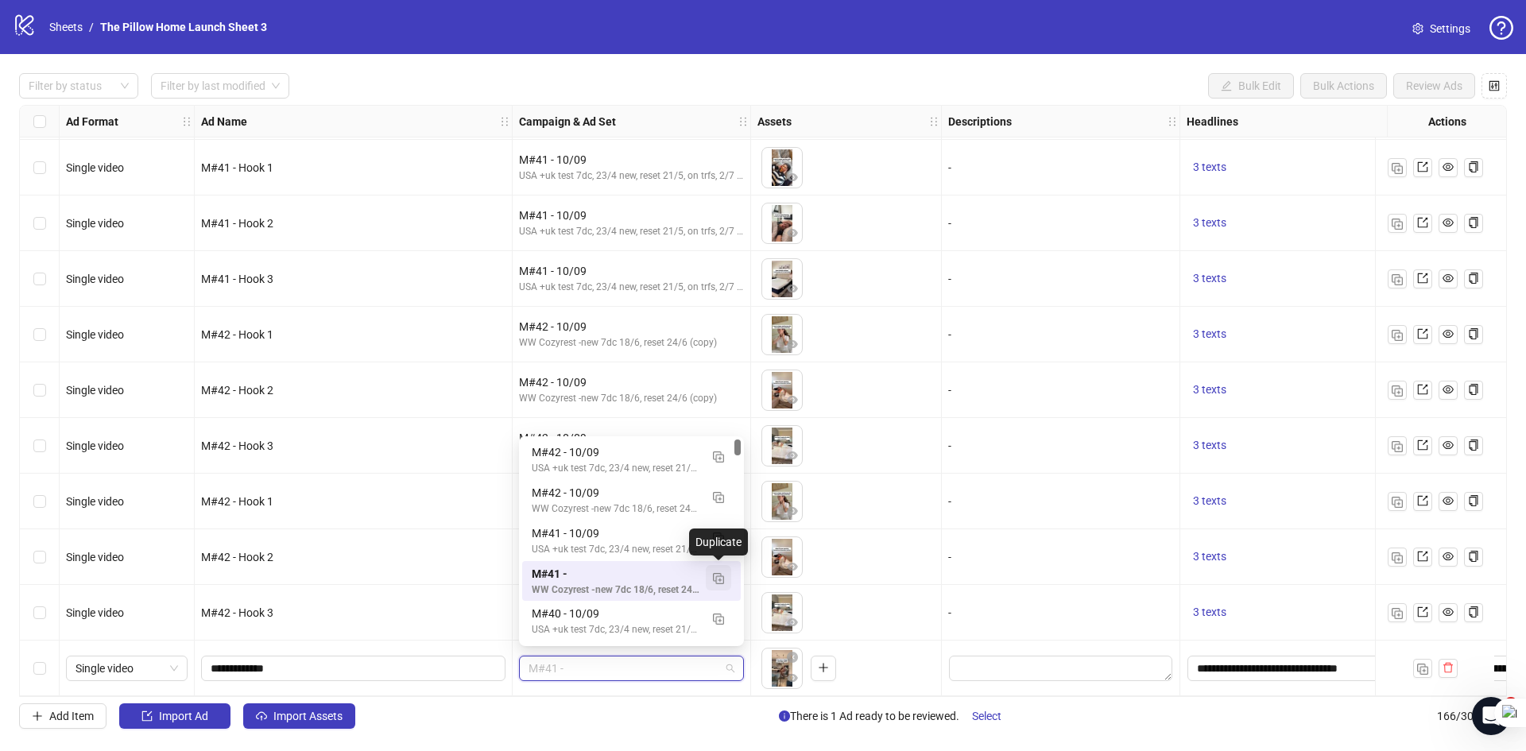
click at [714, 575] on img "button" at bounding box center [718, 578] width 11 height 11
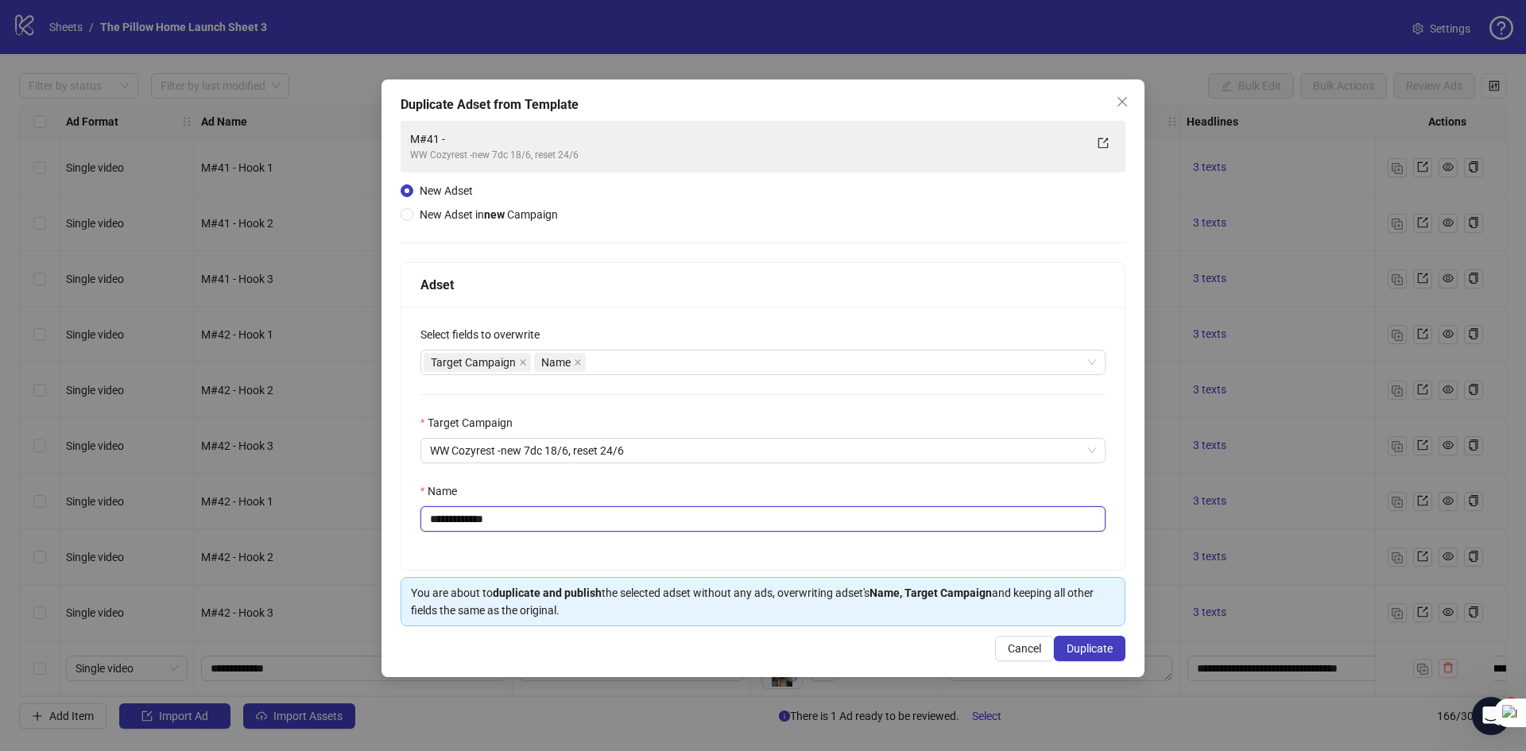
click at [455, 519] on input "**********" at bounding box center [762, 518] width 685 height 25
type input "**********"
click at [1078, 636] on button "Duplicate" at bounding box center [1090, 648] width 72 height 25
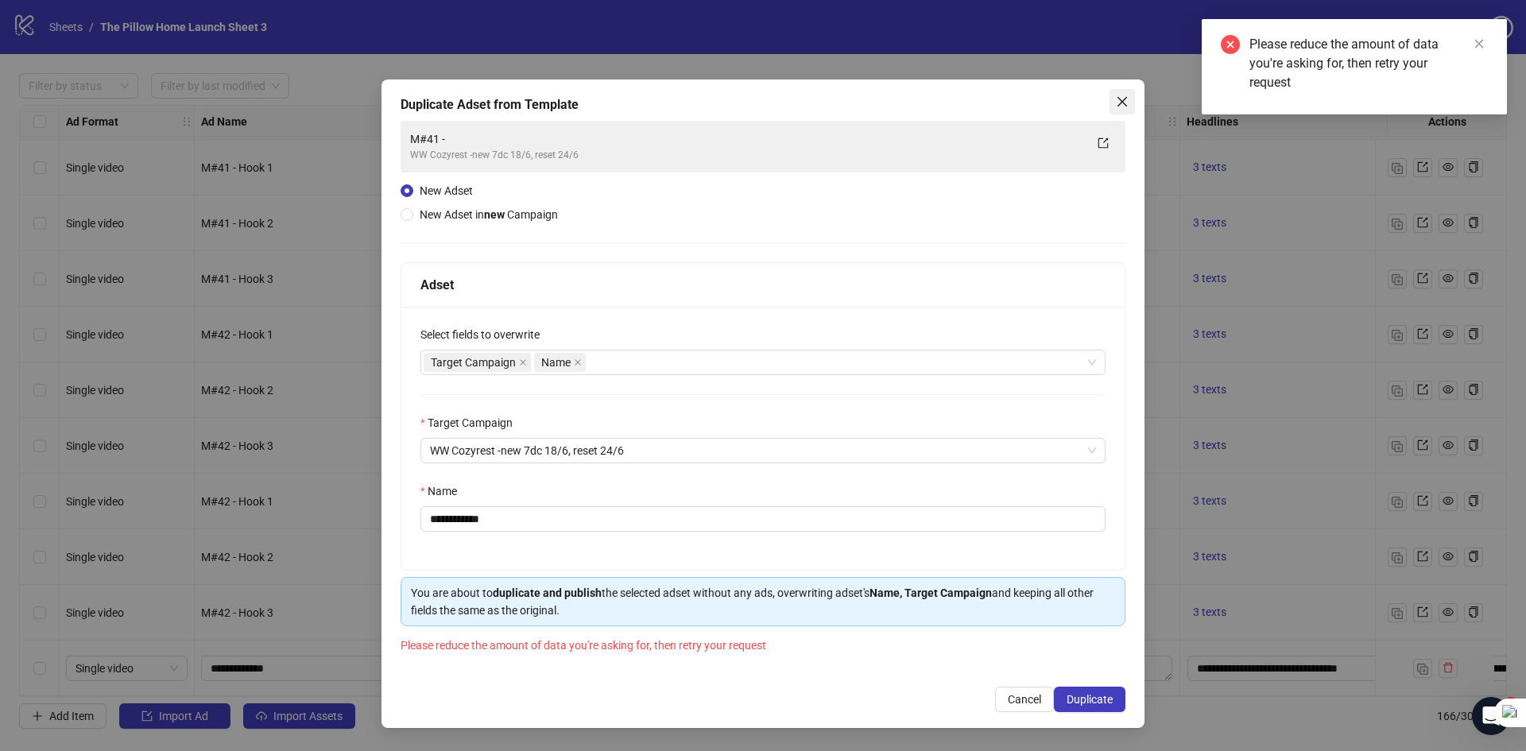
click at [1111, 114] on button "Close" at bounding box center [1121, 101] width 25 height 25
